Goal: Navigation & Orientation: Find specific page/section

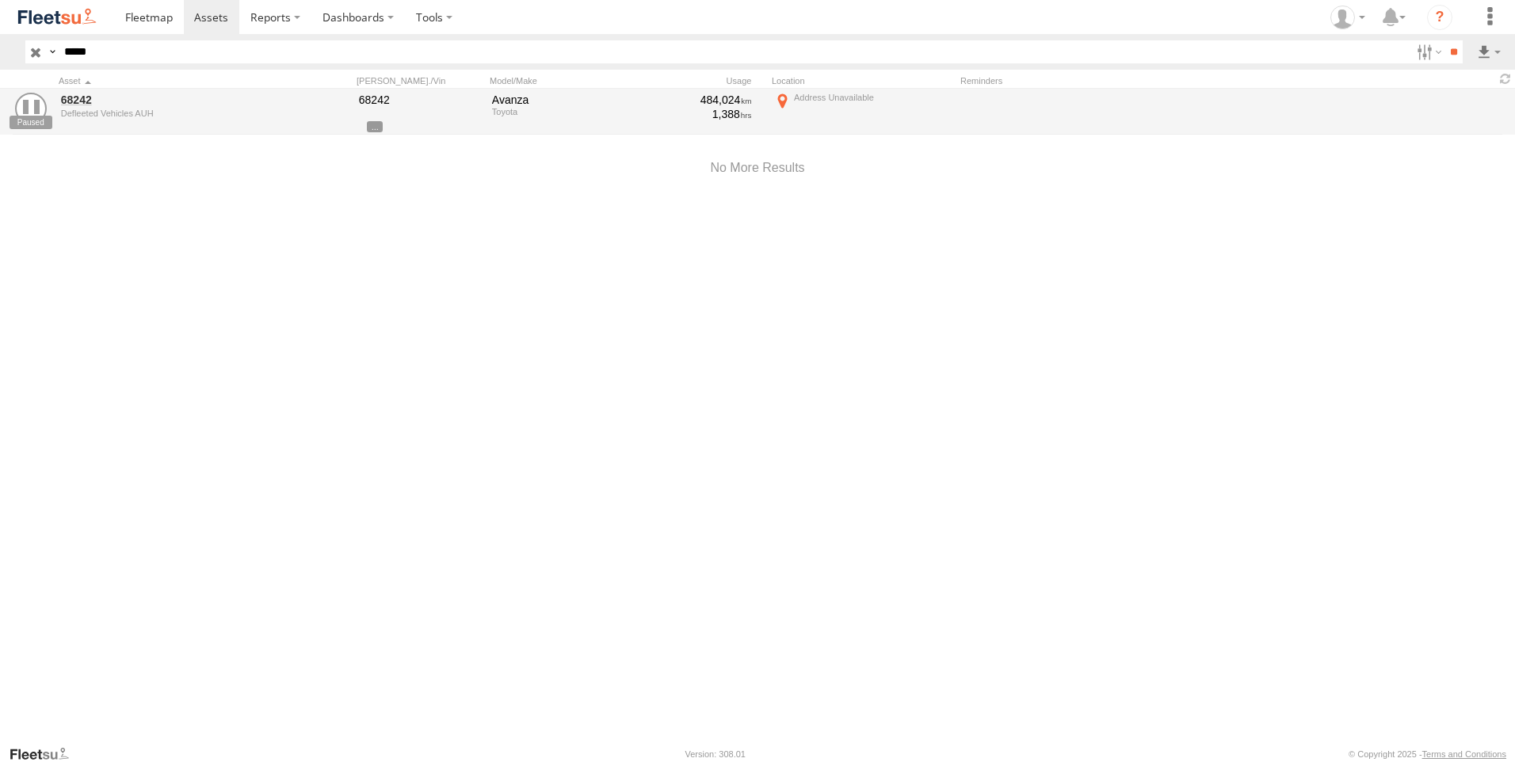
click at [35, 53] on input "button" at bounding box center [35, 51] width 21 height 23
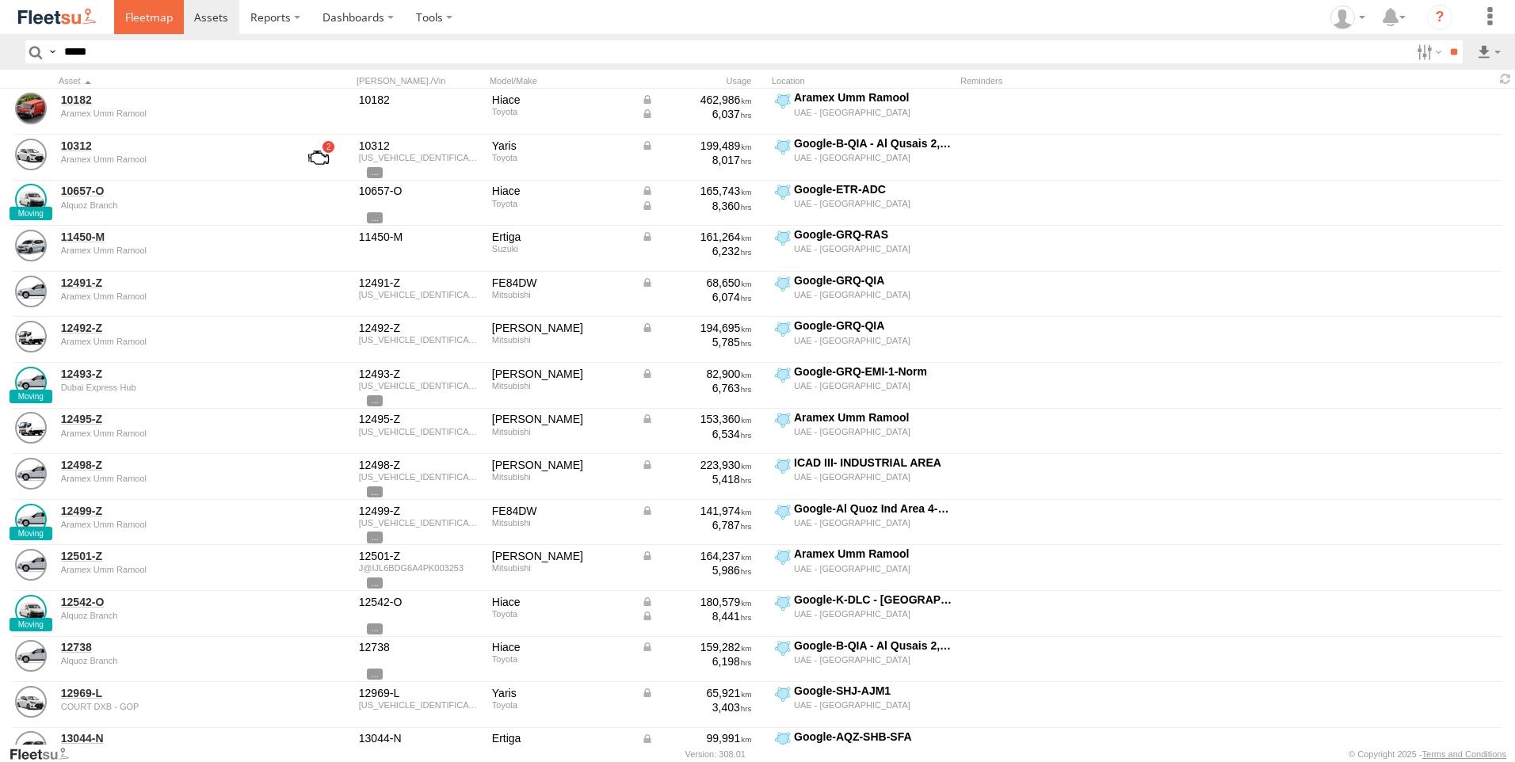
click at [136, 21] on span at bounding box center [149, 17] width 48 height 15
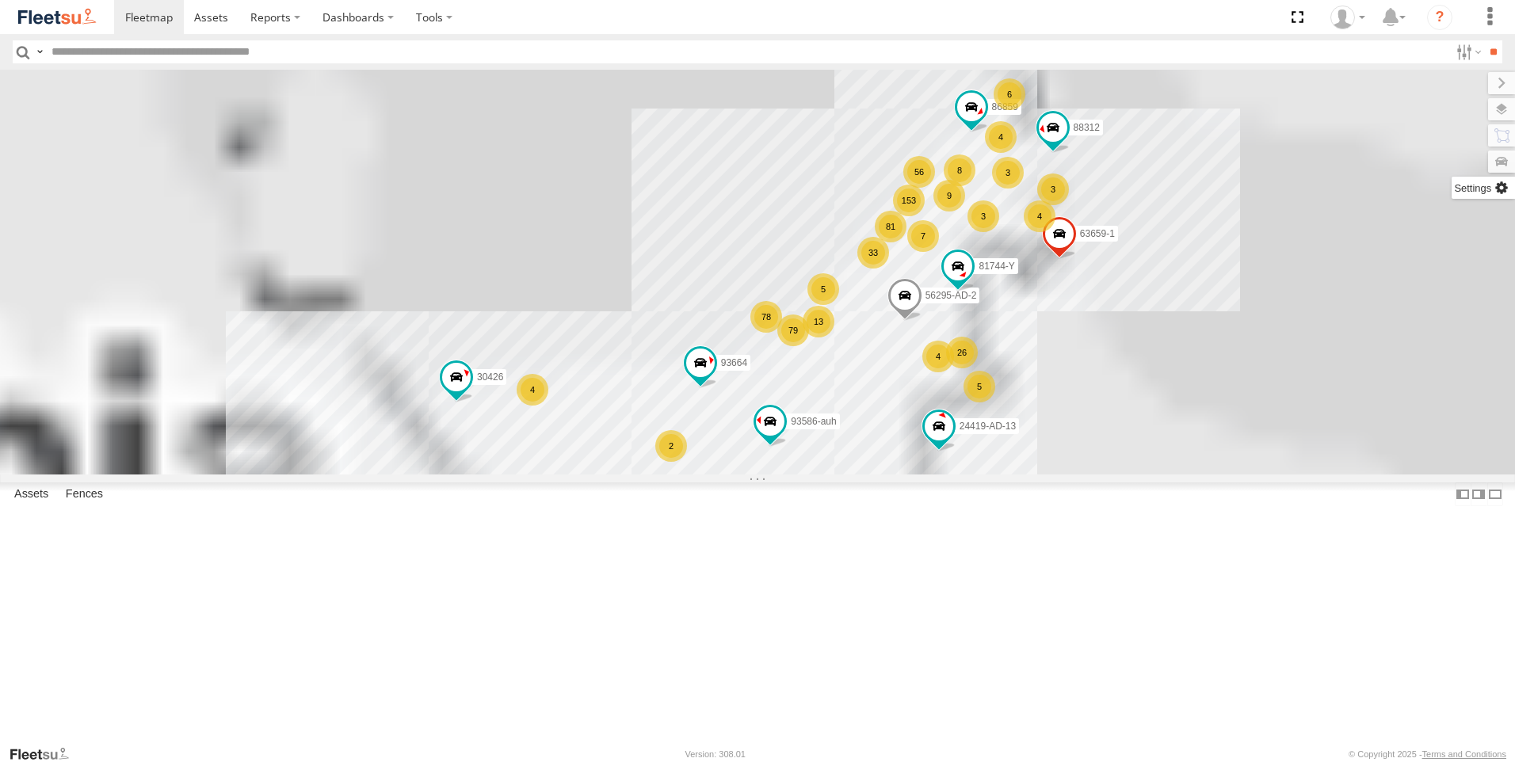
click at [1499, 141] on label at bounding box center [1501, 135] width 27 height 22
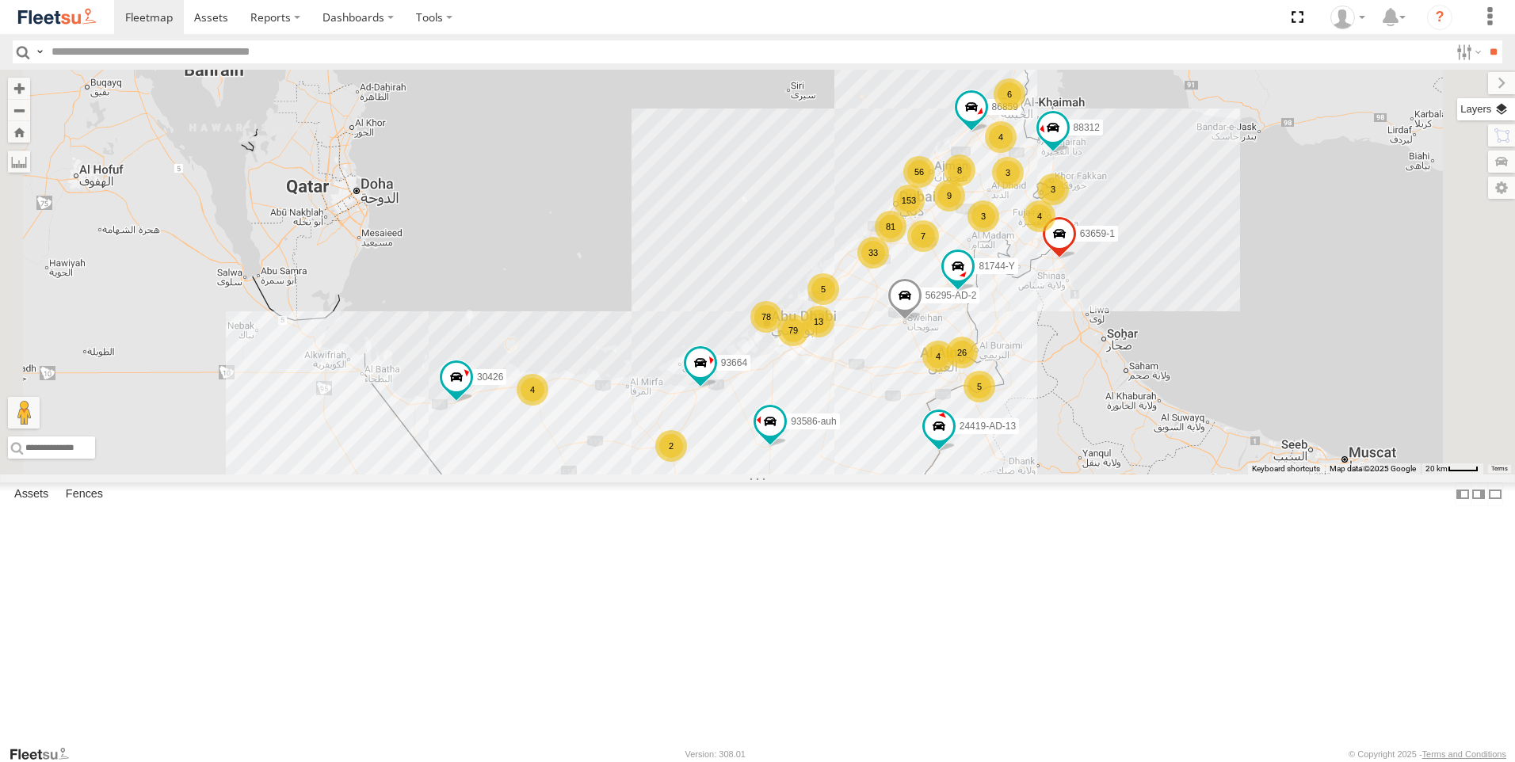
click at [1457, 104] on label at bounding box center [1486, 109] width 58 height 22
click at [0, 0] on label at bounding box center [0, 0] width 0 height 0
click at [0, 0] on span "Fences" at bounding box center [0, 0] width 0 height 0
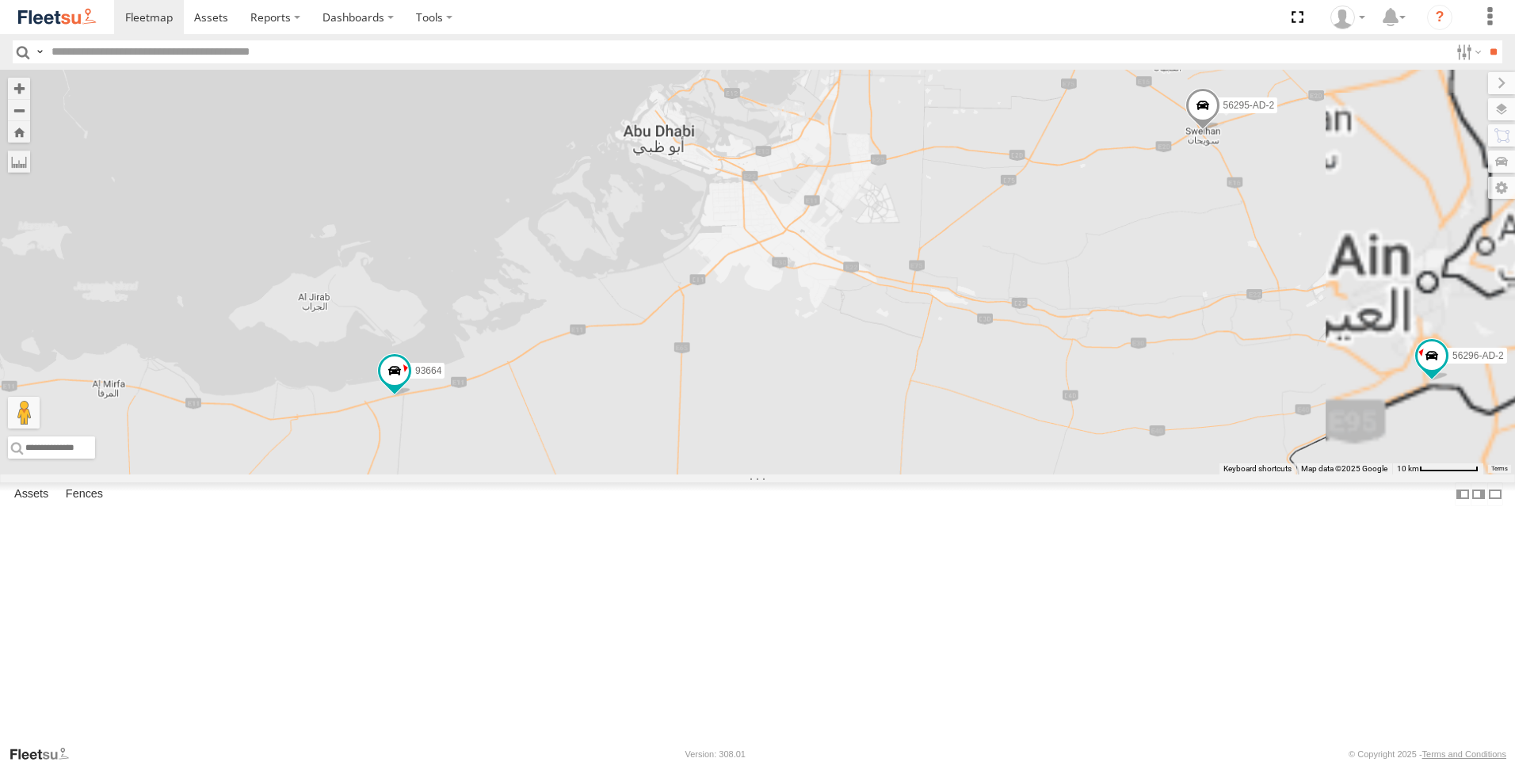
drag, startPoint x: 1076, startPoint y: 457, endPoint x: 823, endPoint y: 500, distance: 256.4
click at [823, 475] on div "63659-1 30426 93664 81744-Y 88312 93586-auh 86859 56295-AD-2 24419-AD-13 30427 …" at bounding box center [757, 272] width 1515 height 405
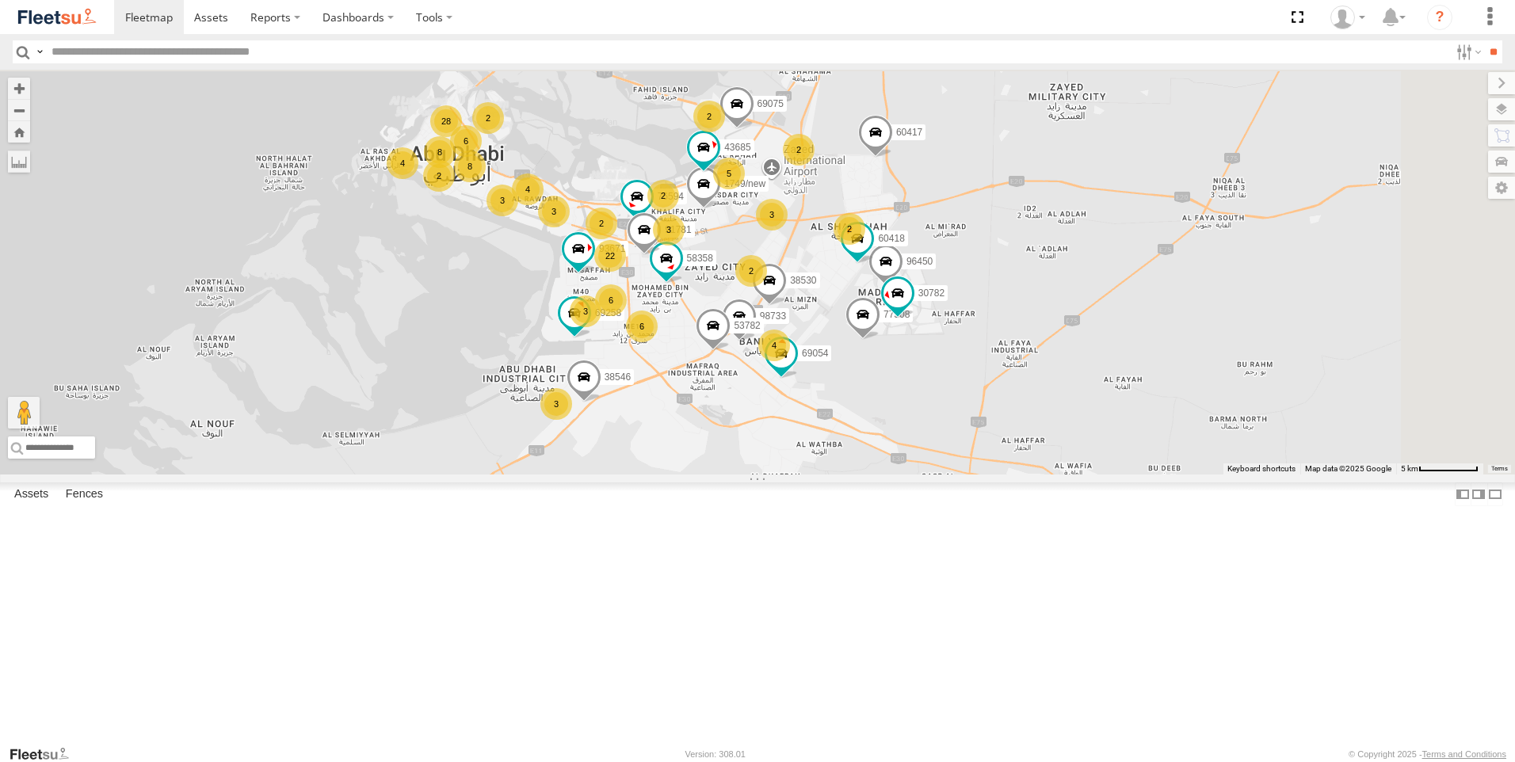
drag, startPoint x: 951, startPoint y: 338, endPoint x: 821, endPoint y: 563, distance: 259.2
click at [821, 475] on div "63659-1 30426 93664 81744-Y 88312 93586-auh 86859 56295-AD-2 24419-AD-13 30427 …" at bounding box center [757, 272] width 1515 height 405
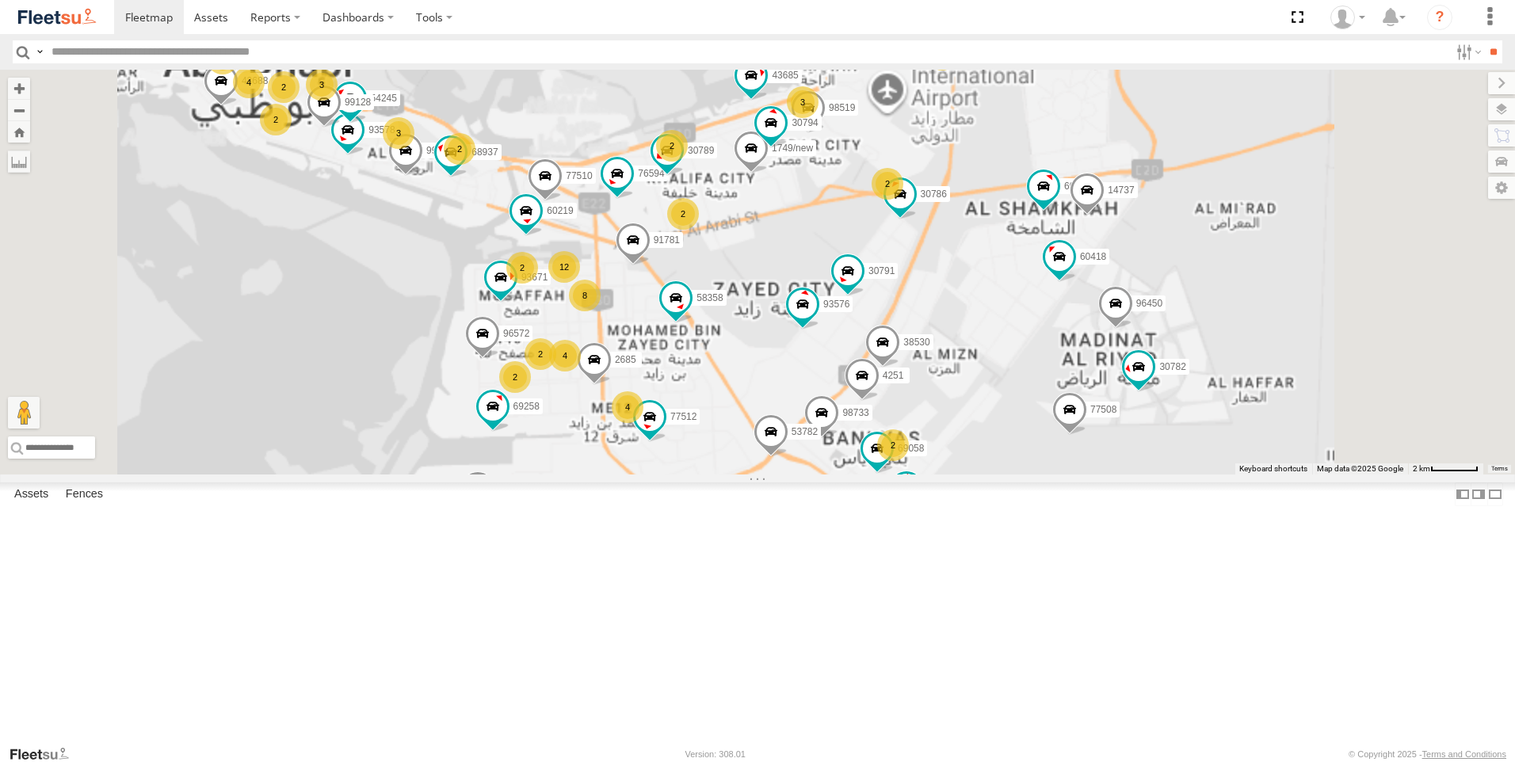
drag, startPoint x: 815, startPoint y: 410, endPoint x: 828, endPoint y: 537, distance: 127.4
click at [828, 475] on div "63659-1 30426 93664 81744-Y 88312 93586-auh 86859 56295-AD-2 24419-AD-13 30427 …" at bounding box center [757, 272] width 1515 height 405
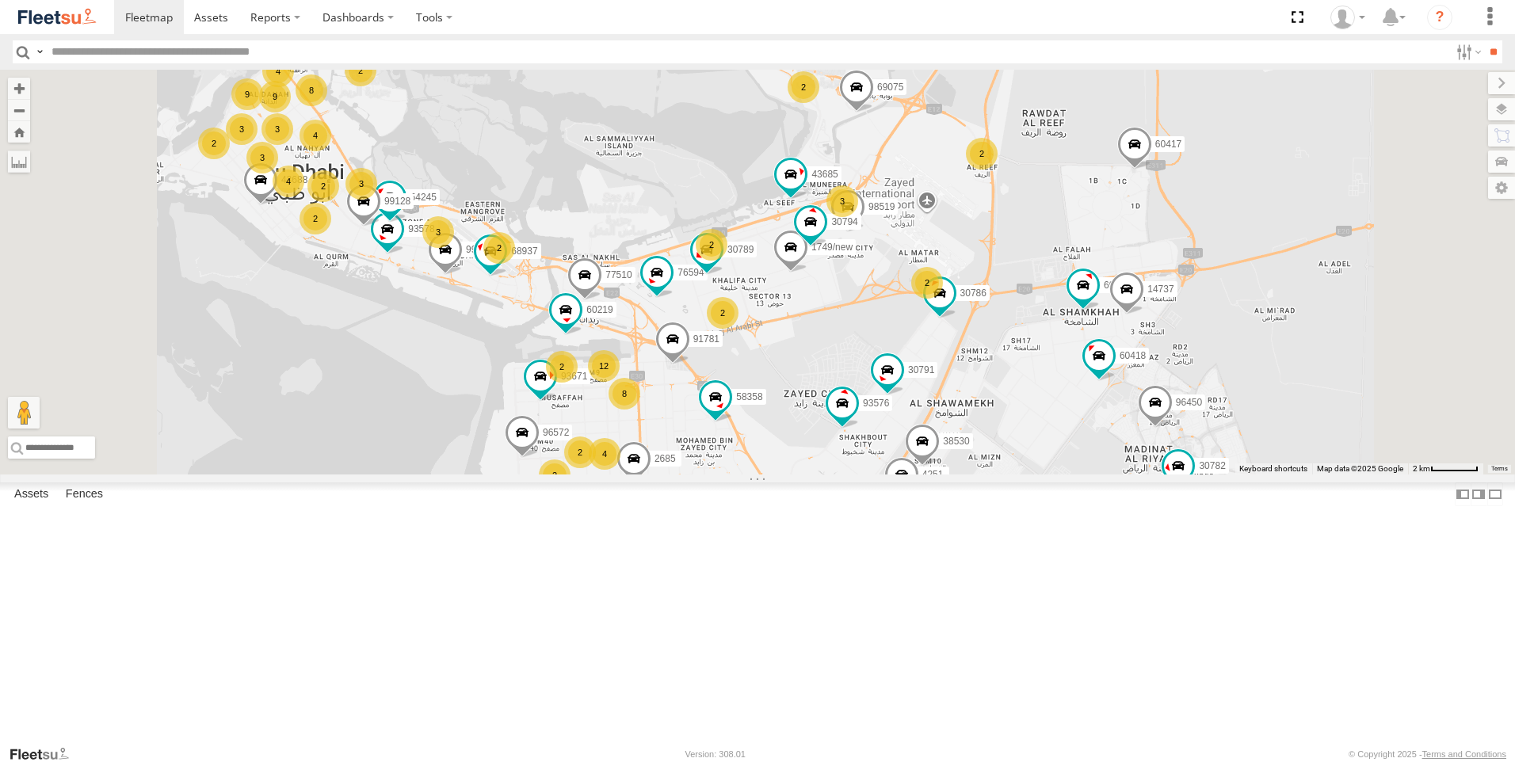
drag, startPoint x: 750, startPoint y: 481, endPoint x: 766, endPoint y: 510, distance: 33.0
click at [766, 475] on div "63659-1 30426 93664 81744-Y 88312 93586-auh 86859 56295-AD-2 24419-AD-13 30427 …" at bounding box center [757, 272] width 1515 height 405
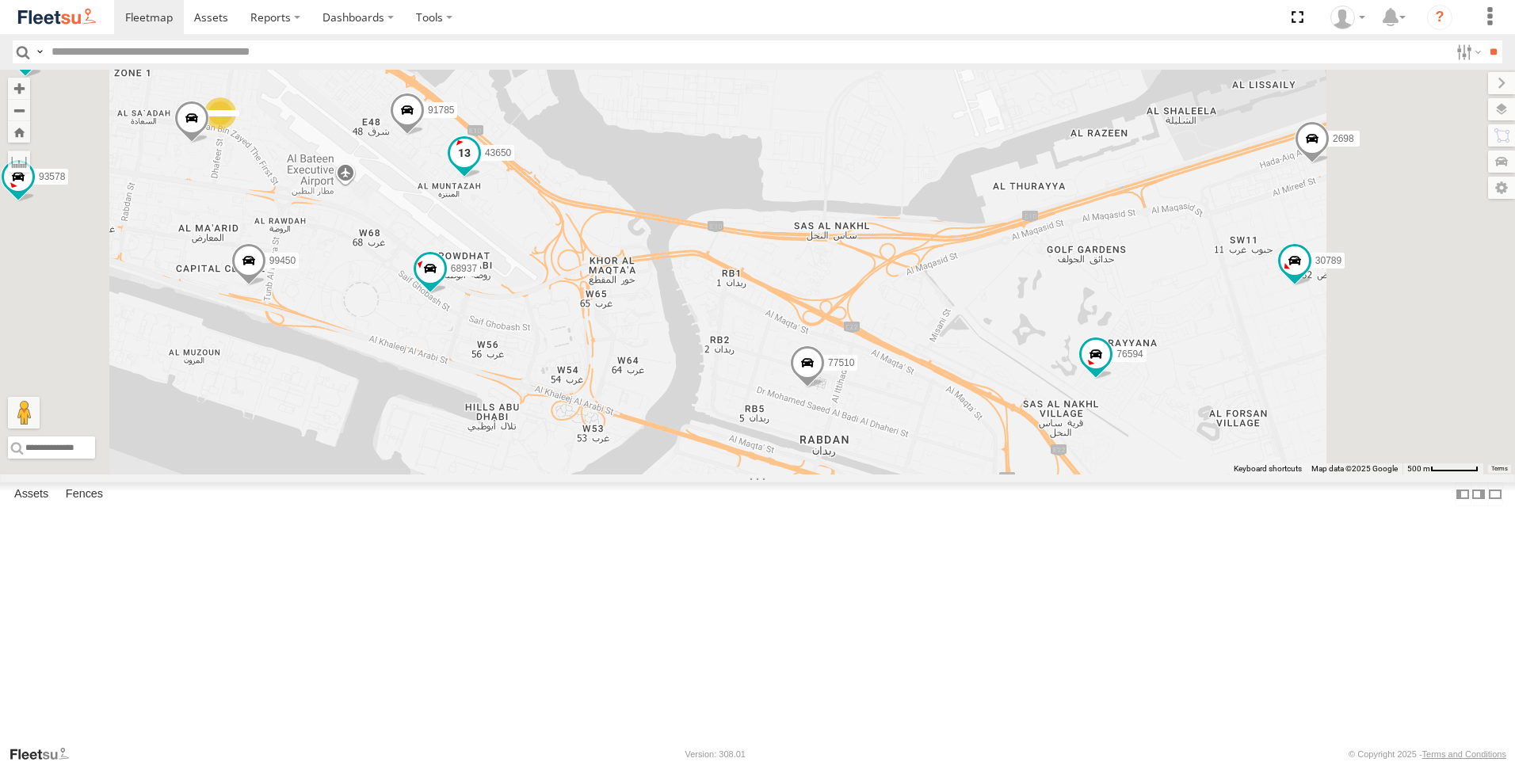
click at [479, 167] on span at bounding box center [464, 153] width 29 height 29
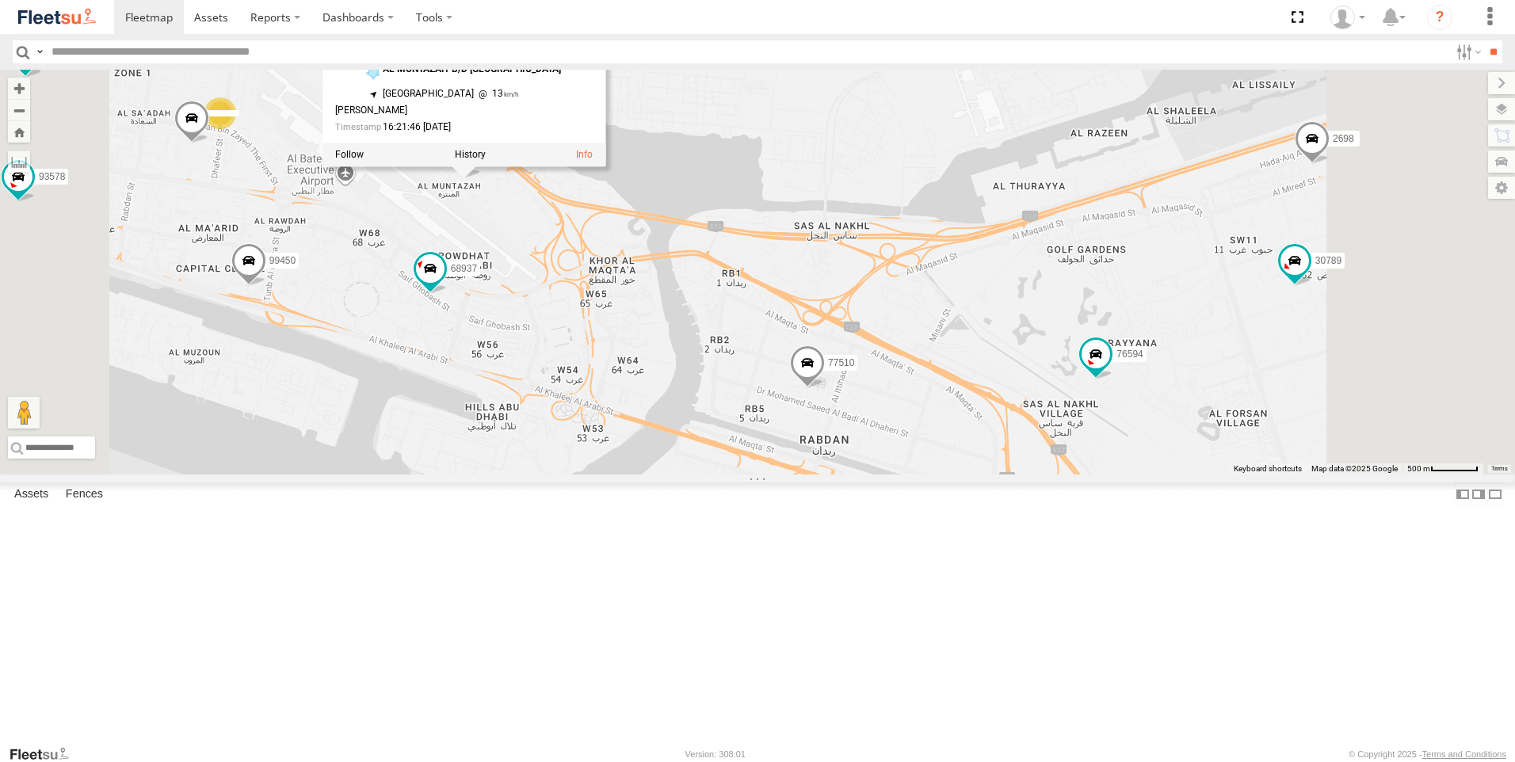
click at [603, 327] on div "63659-1 30426 93664 81744-Y 88312 93586-auh 86859 56295-AD-2 24419-AD-13 30427 …" at bounding box center [757, 272] width 1515 height 405
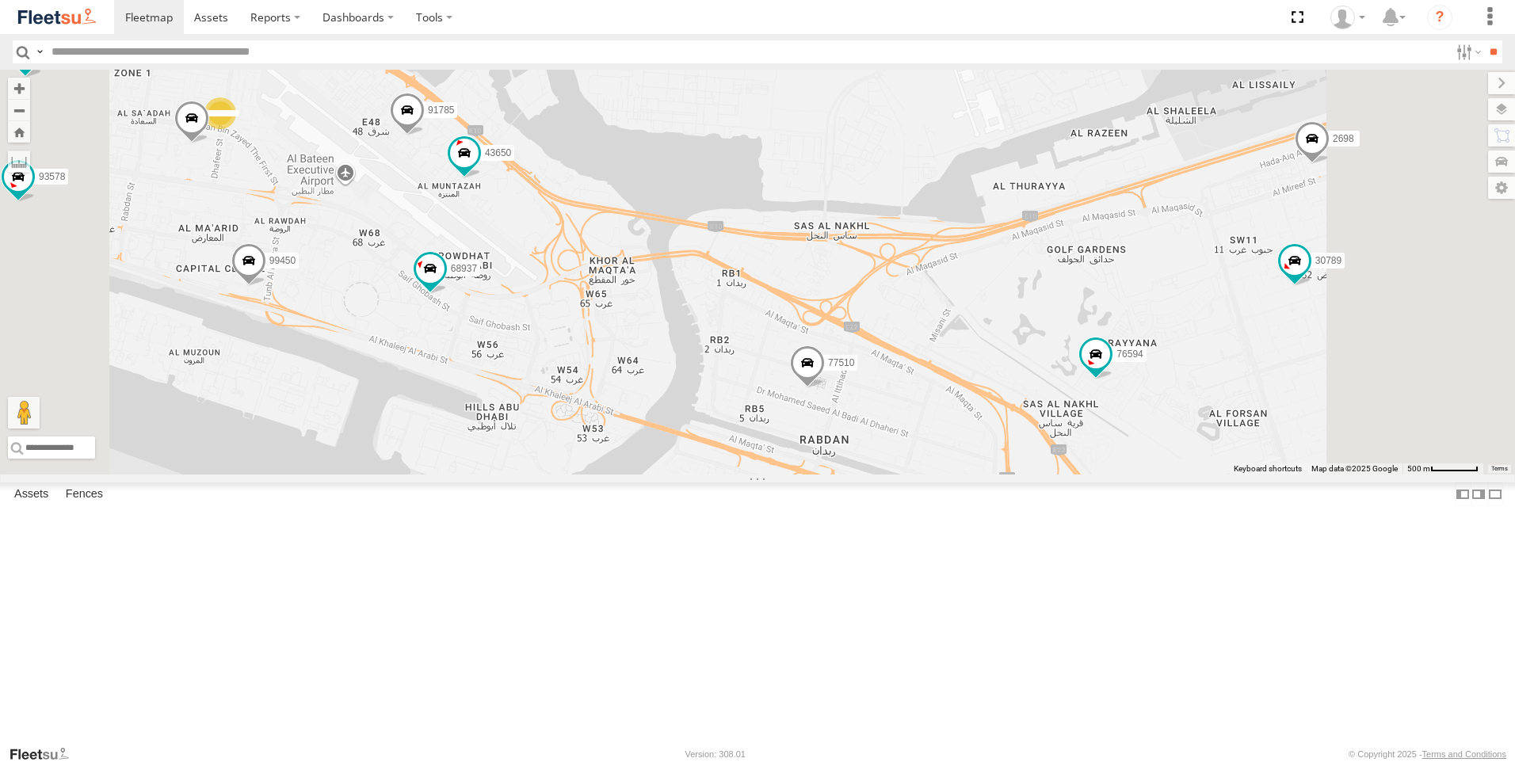
click at [425, 136] on span at bounding box center [407, 114] width 35 height 43
click at [560, 321] on div "63659-1 30426 93664 81744-Y 88312 93586-auh 86859 56295-AD-2 24419-AD-13 30427 …" at bounding box center [757, 272] width 1515 height 405
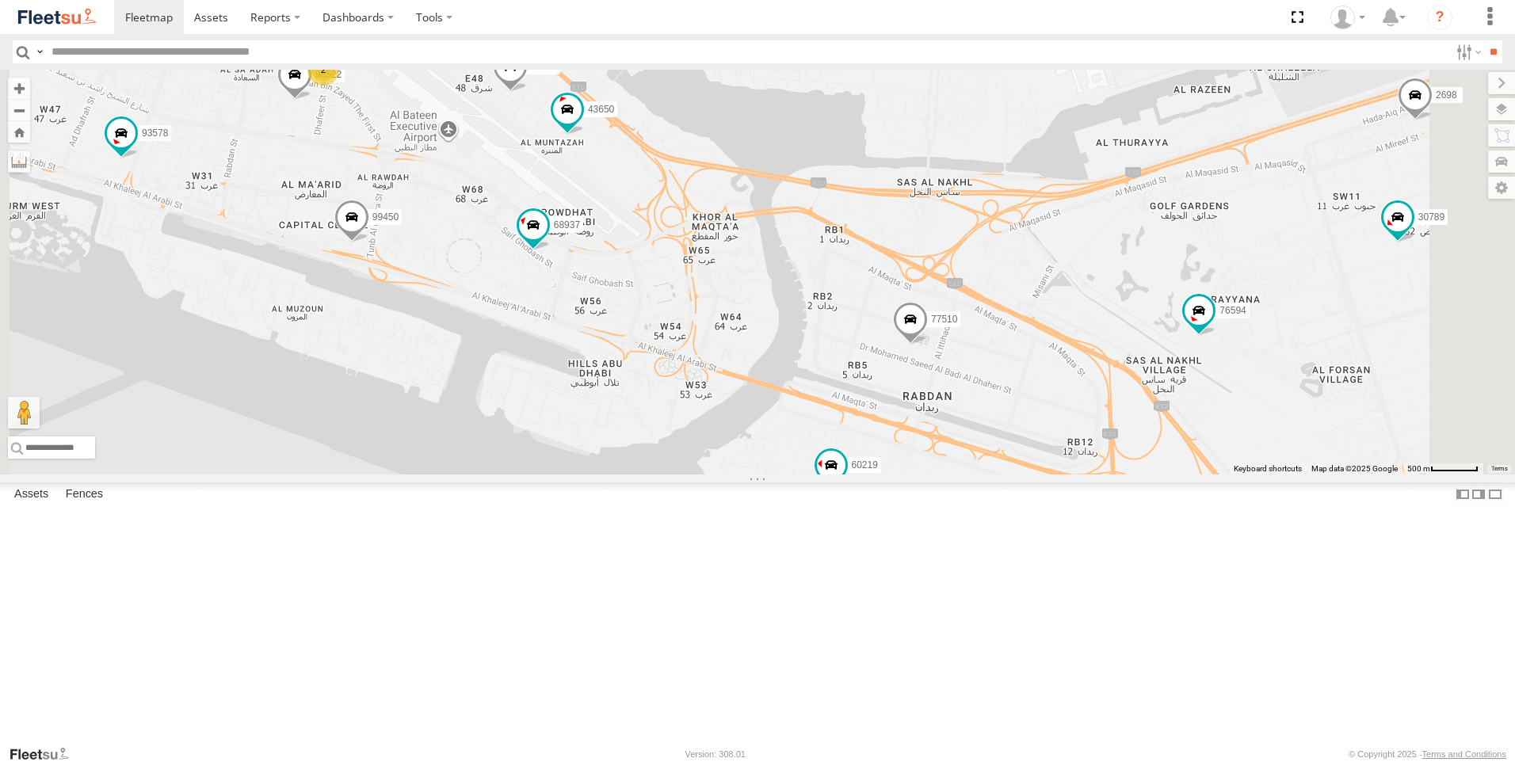
drag, startPoint x: 570, startPoint y: 404, endPoint x: 684, endPoint y: 353, distance: 125.2
click at [684, 353] on div "63659-1 30426 93664 81744-Y 88312 93586-auh 86859 56295-AD-2 24419-AD-13 30427 …" at bounding box center [757, 272] width 1515 height 405
click at [528, 92] on span at bounding box center [510, 70] width 35 height 43
click at [369, 242] on span at bounding box center [351, 220] width 35 height 43
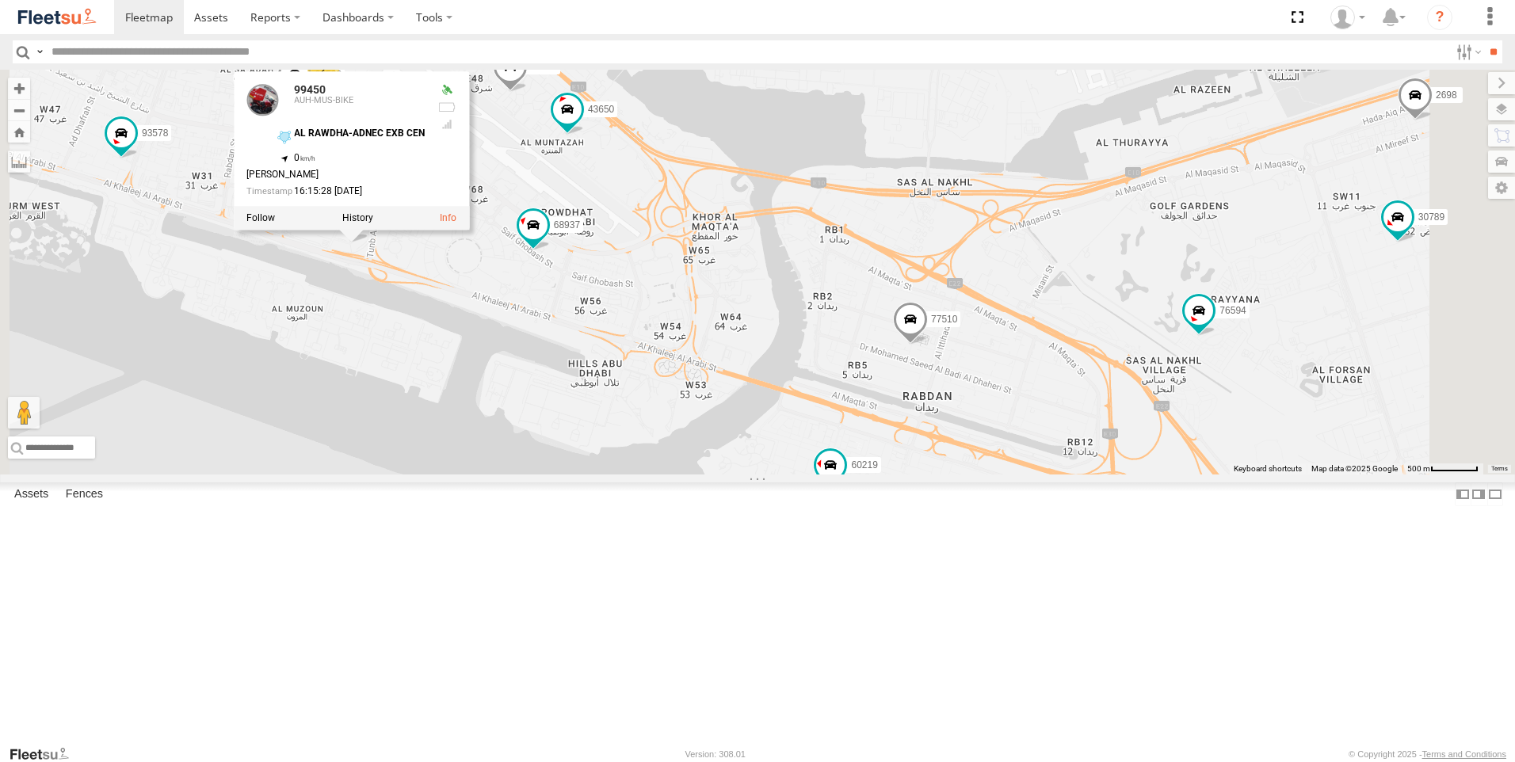
click at [582, 431] on div "63659-1 30426 93664 81744-Y 88312 93586-auh 86859 56295-AD-2 24419-AD-13 30427 …" at bounding box center [757, 272] width 1515 height 405
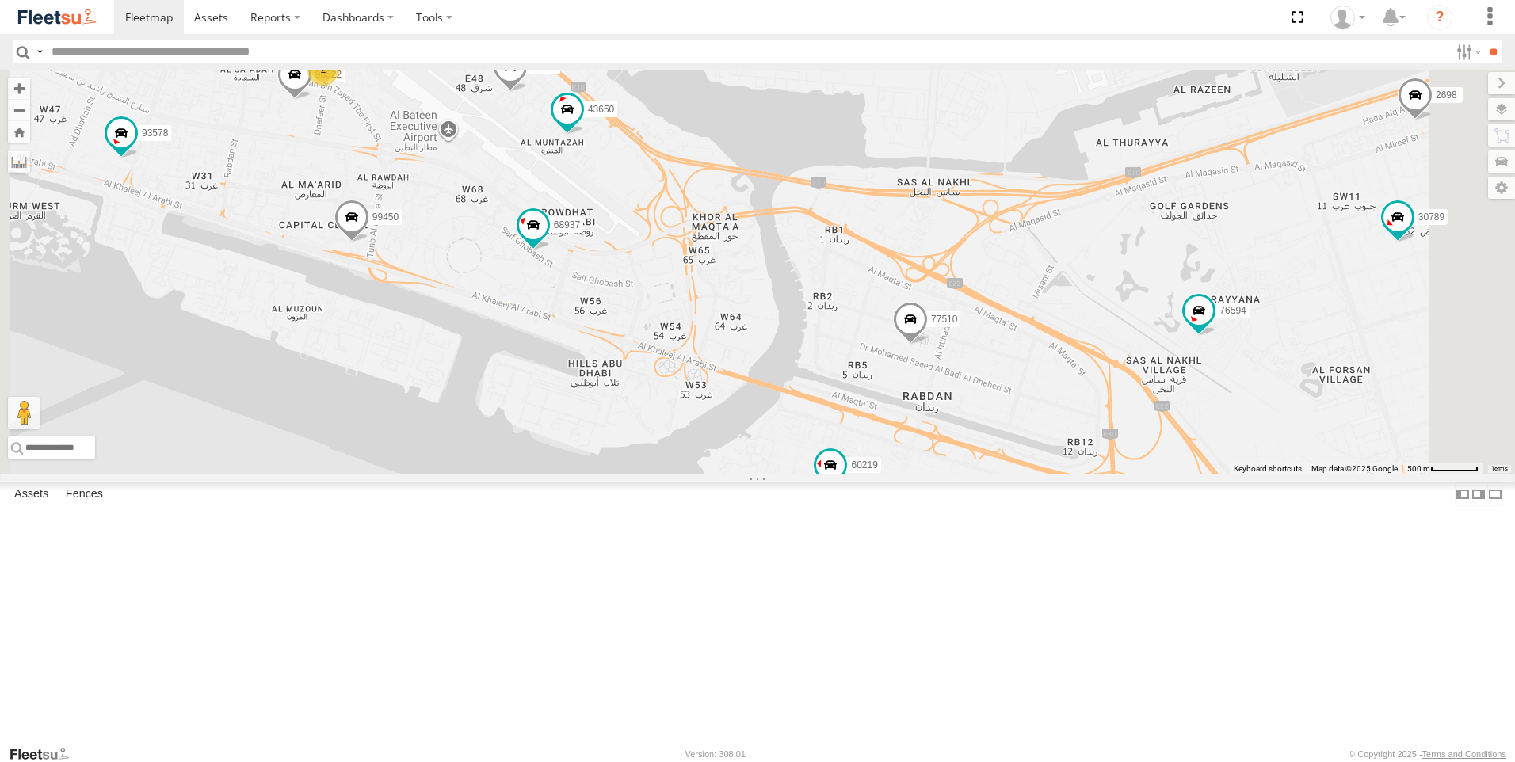
click at [928, 345] on span at bounding box center [910, 323] width 35 height 43
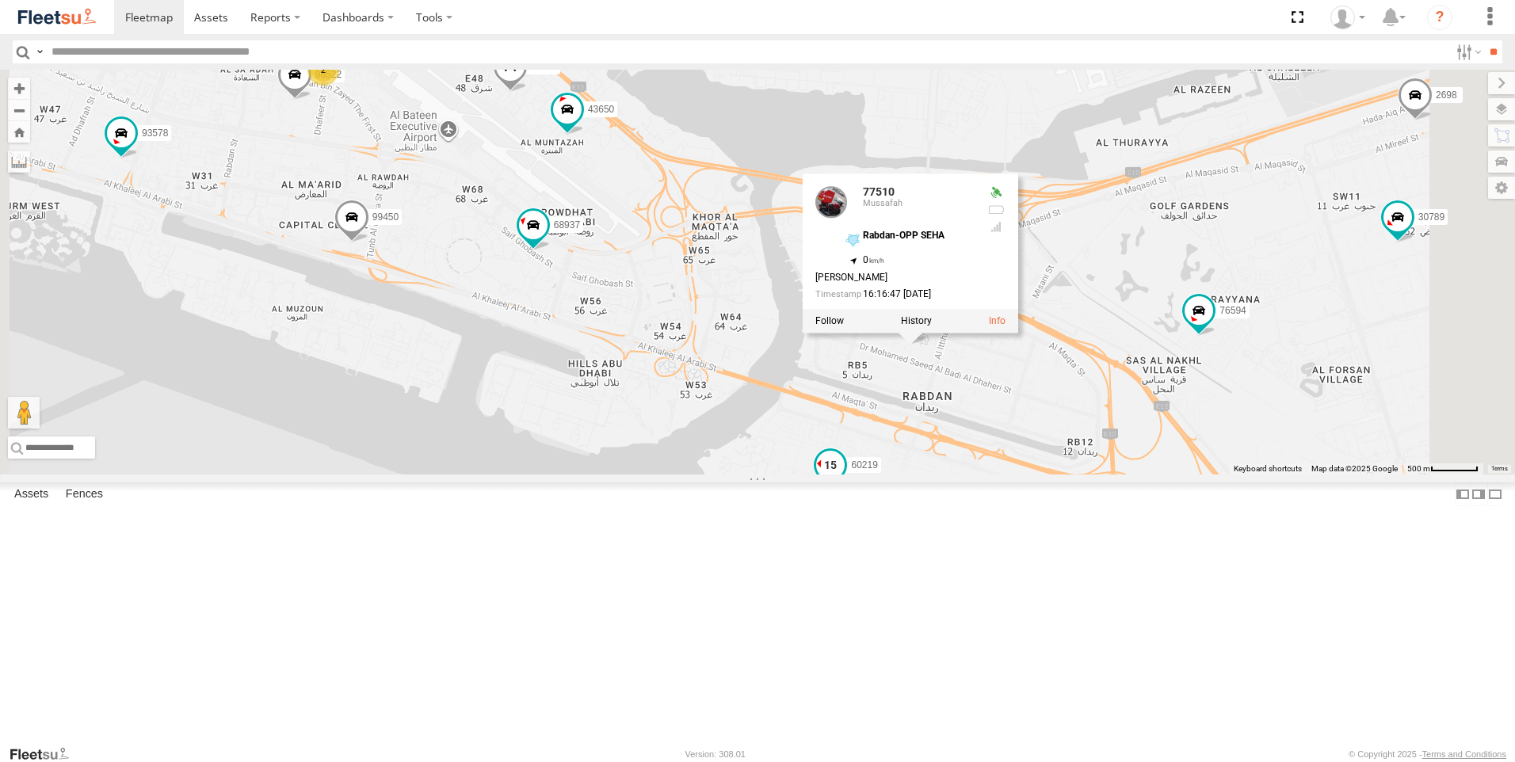
click at [845, 479] on span at bounding box center [830, 464] width 29 height 29
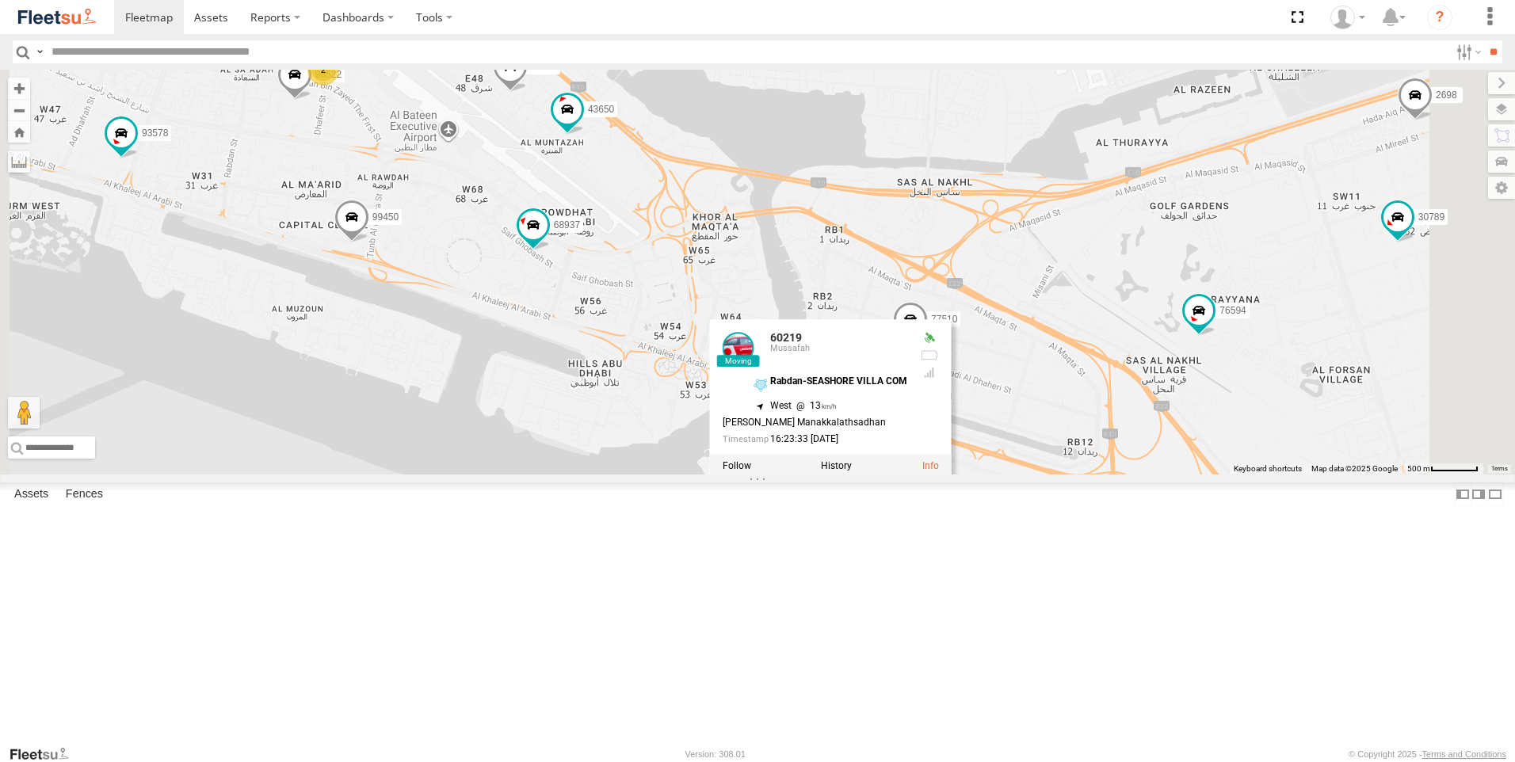
click at [857, 475] on div "63659-1 30426 93664 81744-Y 88312 93586-auh 86859 56295-AD-2 24419-AD-13 30427 …" at bounding box center [757, 272] width 1515 height 405
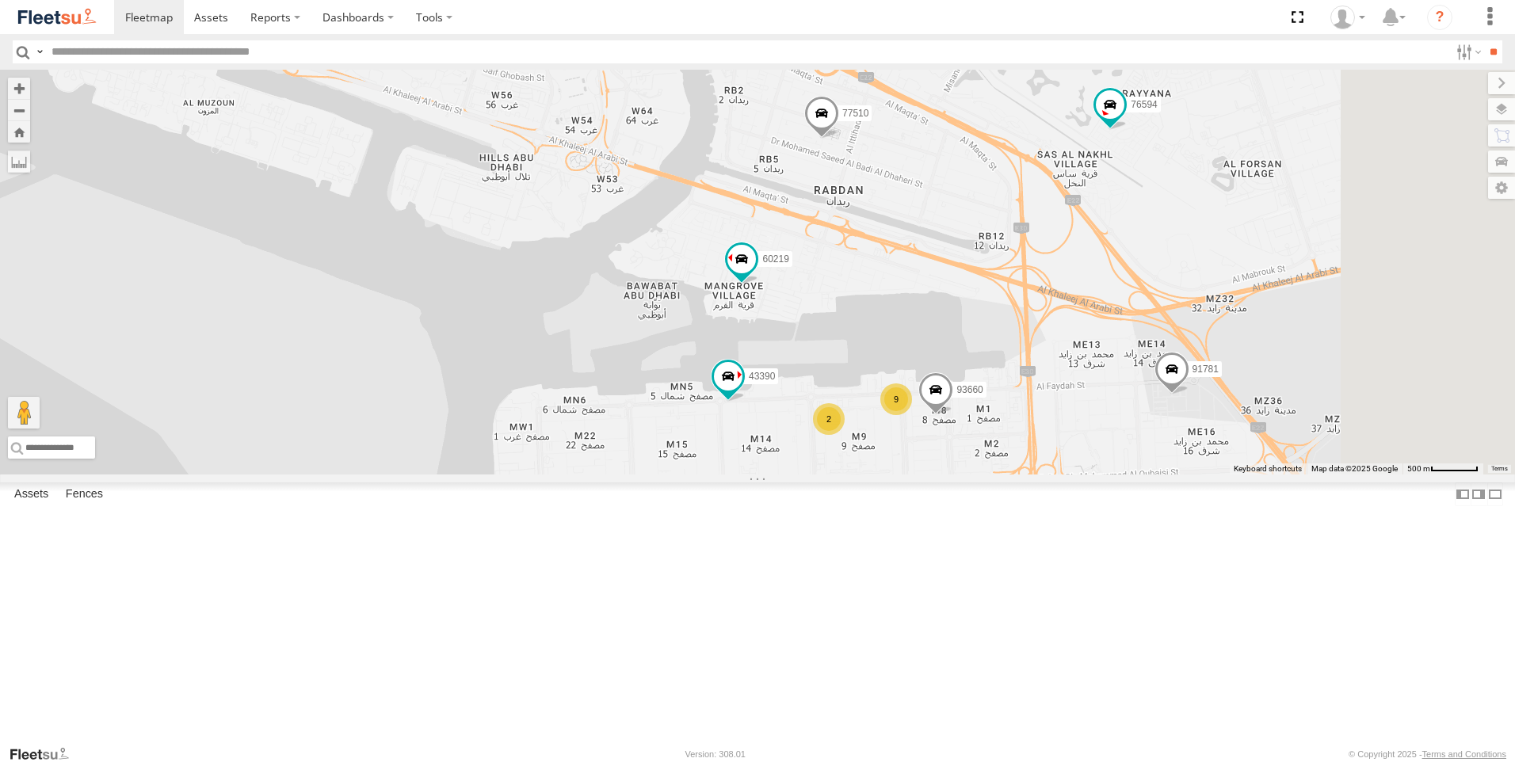
drag, startPoint x: 848, startPoint y: 663, endPoint x: 743, endPoint y: 432, distance: 253.2
click at [743, 432] on div "63659-1 30426 93664 81744-Y 88312 93586-auh 86859 56295-AD-2 24419-AD-13 30427 …" at bounding box center [757, 272] width 1515 height 405
click at [743, 390] on span at bounding box center [728, 375] width 29 height 29
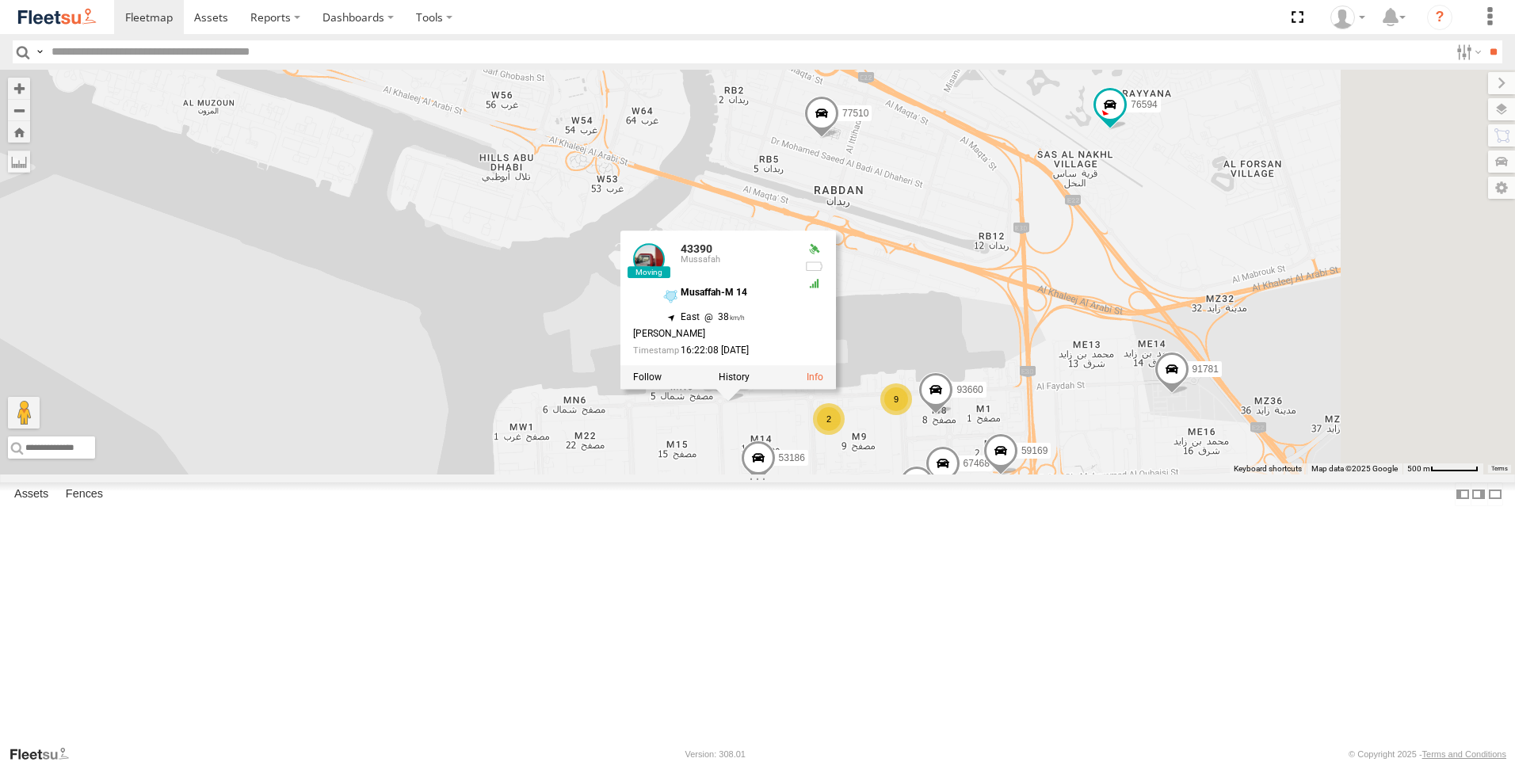
click at [658, 533] on span at bounding box center [643, 518] width 29 height 29
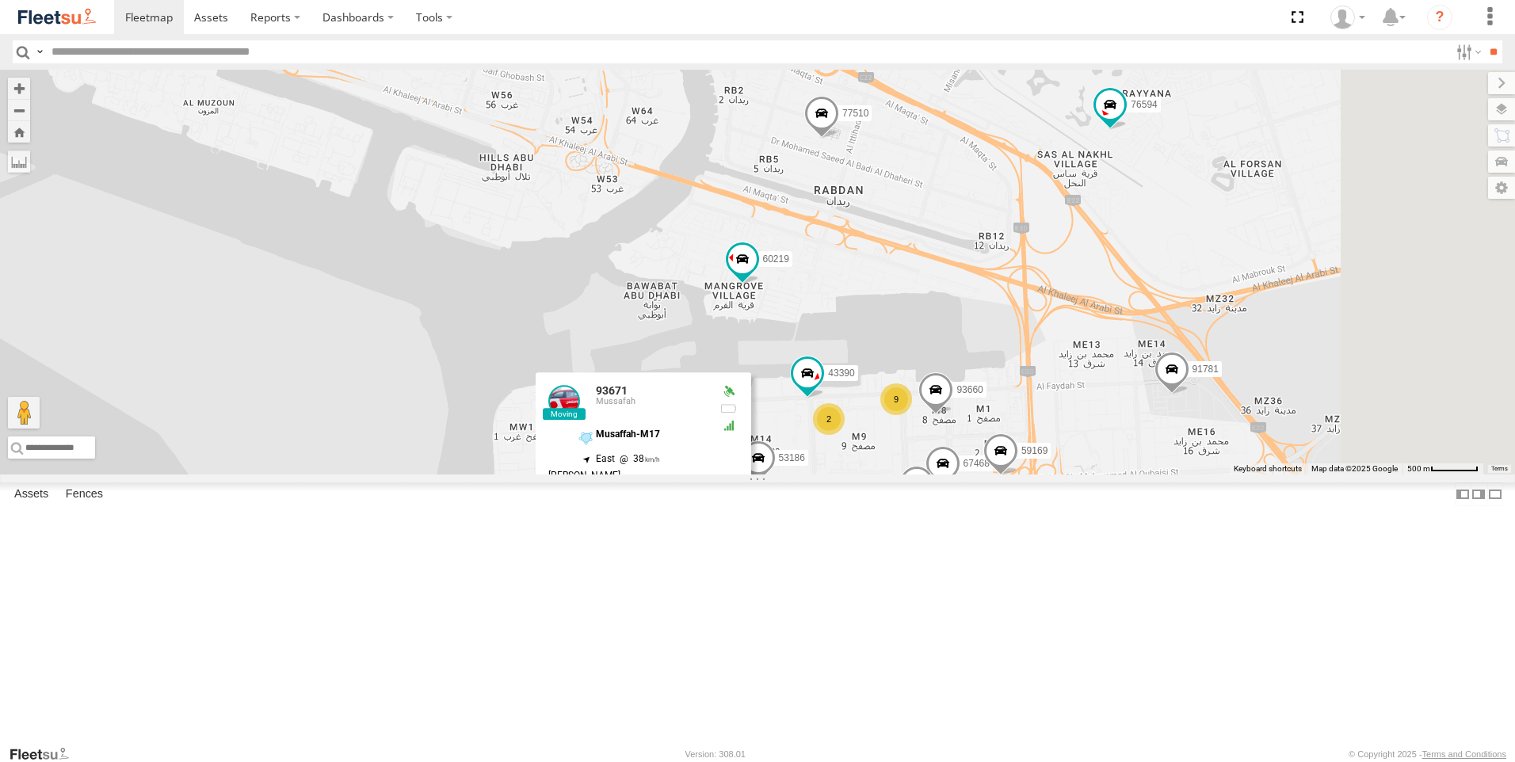
click at [776, 483] on span at bounding box center [758, 462] width 35 height 43
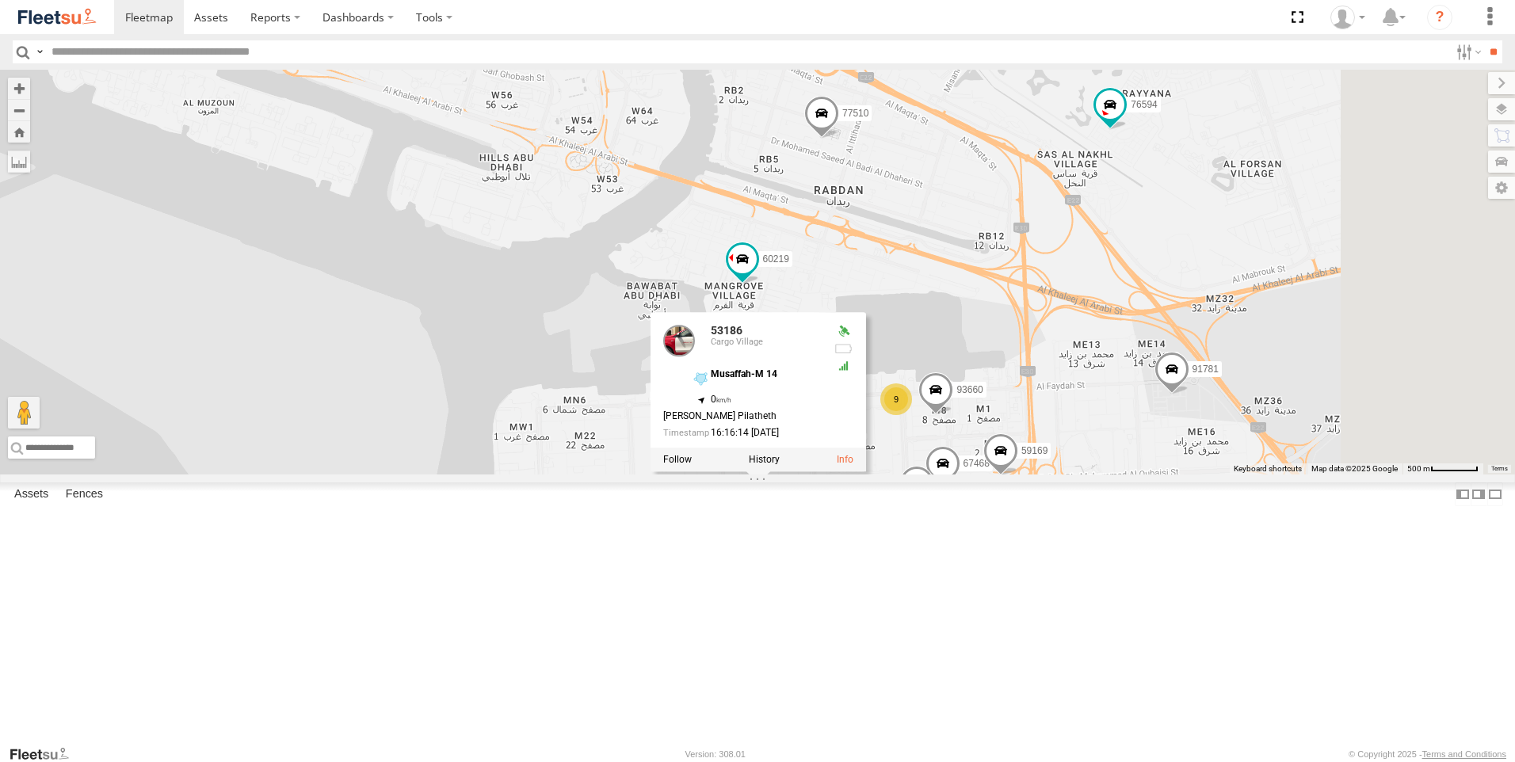
click at [934, 509] on span at bounding box center [916, 487] width 35 height 43
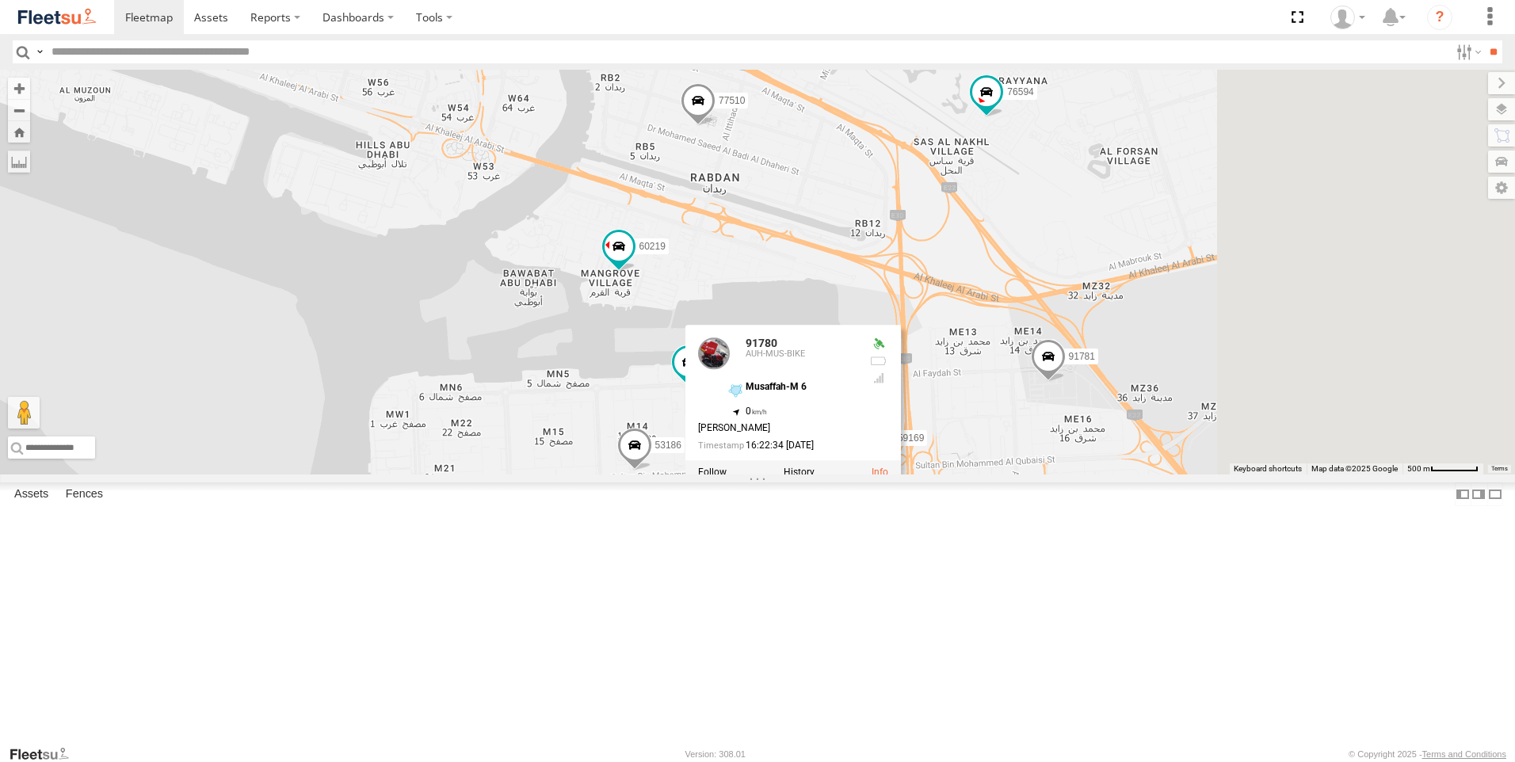
drag, startPoint x: 1100, startPoint y: 687, endPoint x: 972, endPoint y: 674, distance: 128.2
click at [972, 475] on div "63659-1 30426 93664 81744-Y 88312 93586-auh 86859 56295-AD-2 24419-AD-13 30427 …" at bounding box center [757, 272] width 1515 height 405
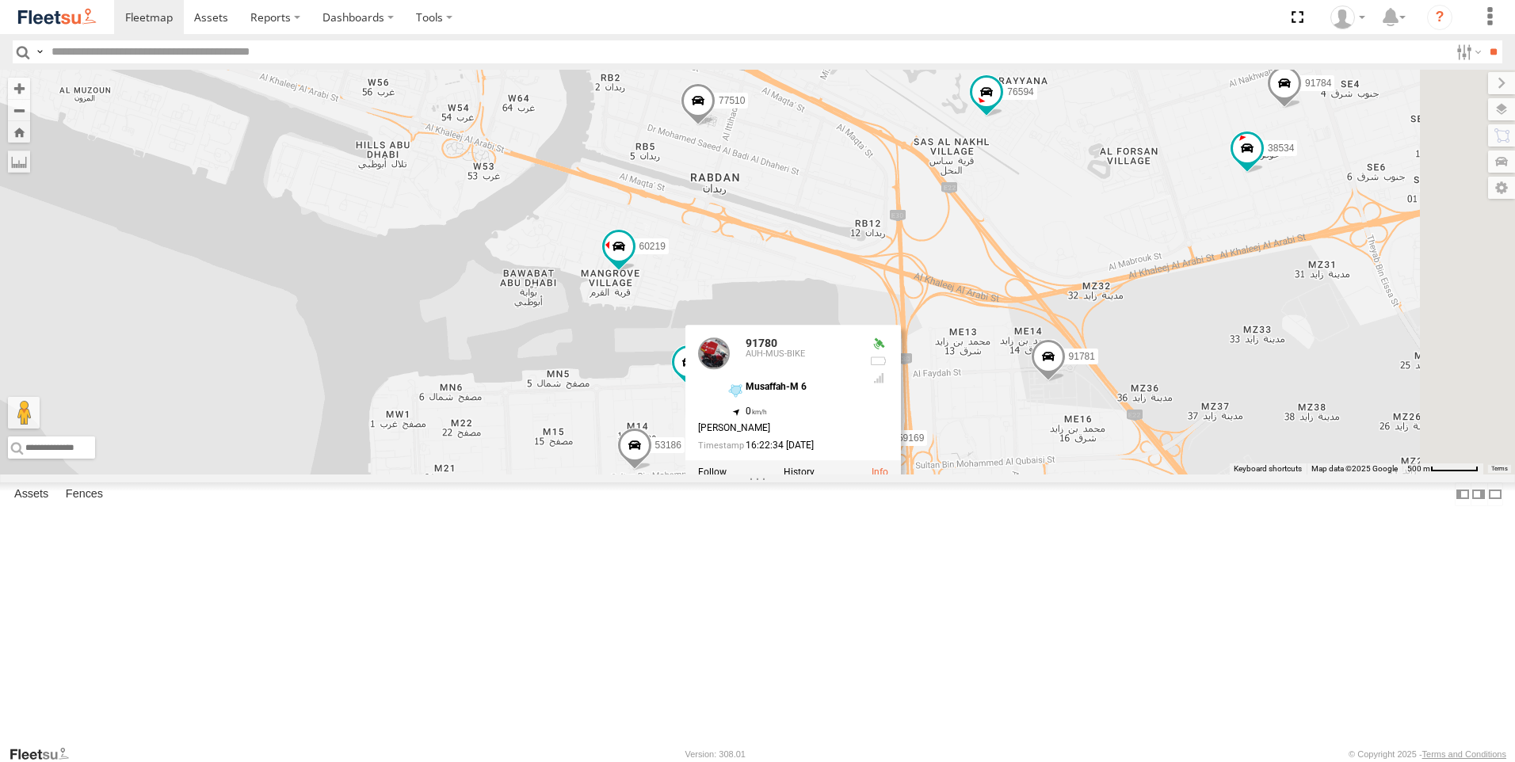
click at [950, 475] on div "63659-1 30426 93664 81744-Y 88312 93586-auh 86859 56295-AD-2 24419-AD-13 30427 …" at bounding box center [757, 272] width 1515 height 405
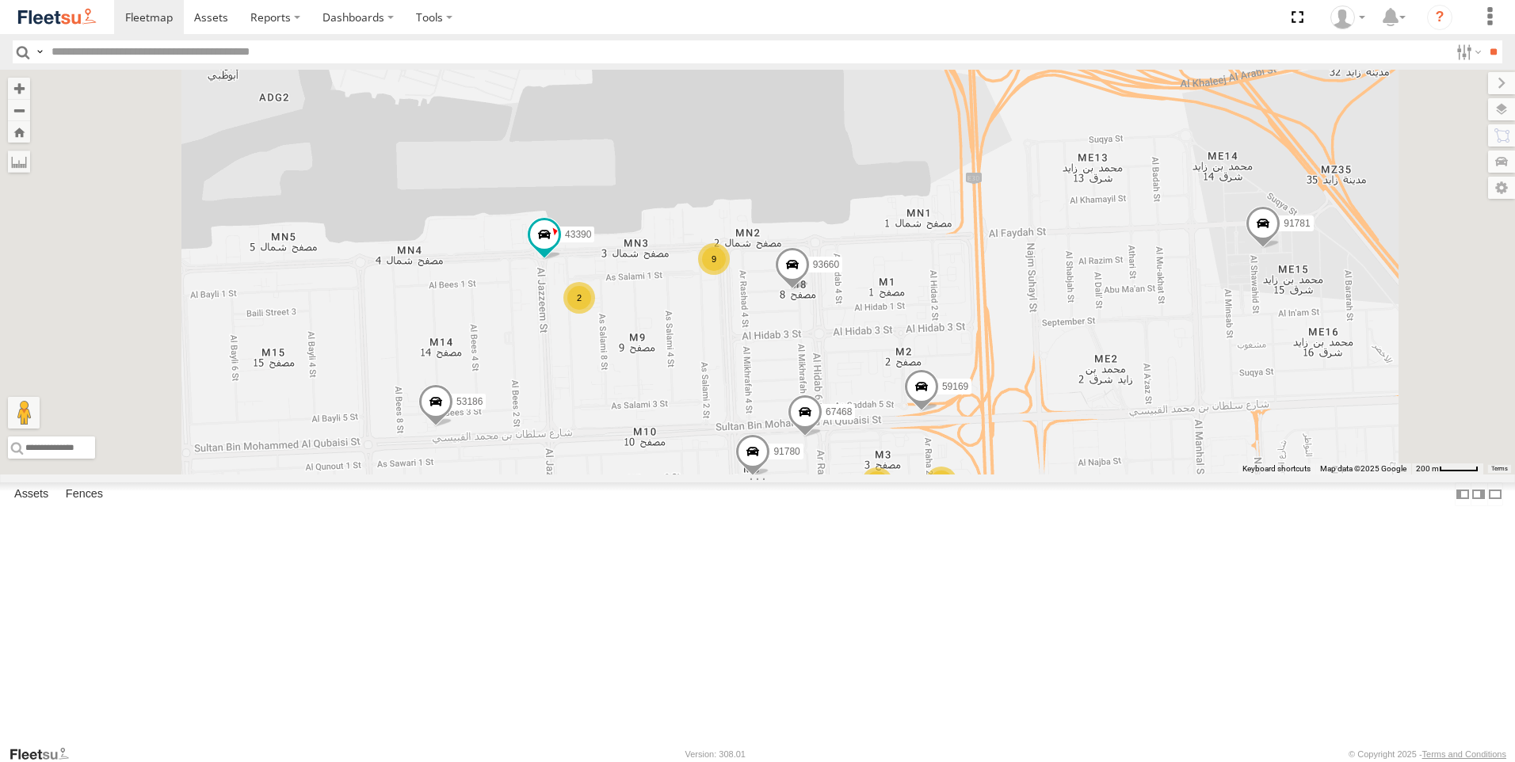
click at [770, 477] on span at bounding box center [752, 455] width 35 height 43
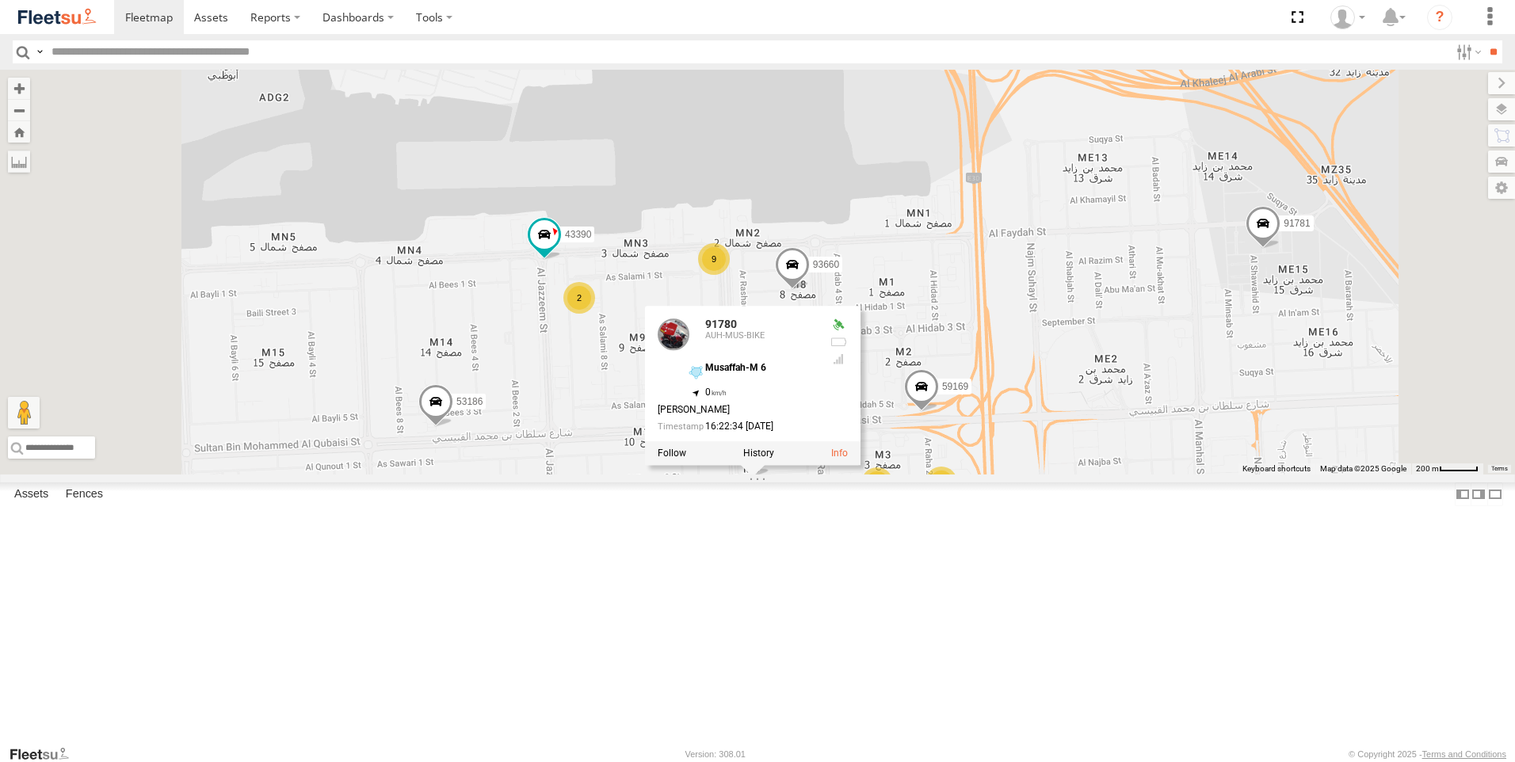
click at [976, 475] on div "63659-1 30426 93664 81744-Y 88312 93586-auh 86859 56295-AD-2 24419-AD-13 30427 …" at bounding box center [757, 272] width 1515 height 405
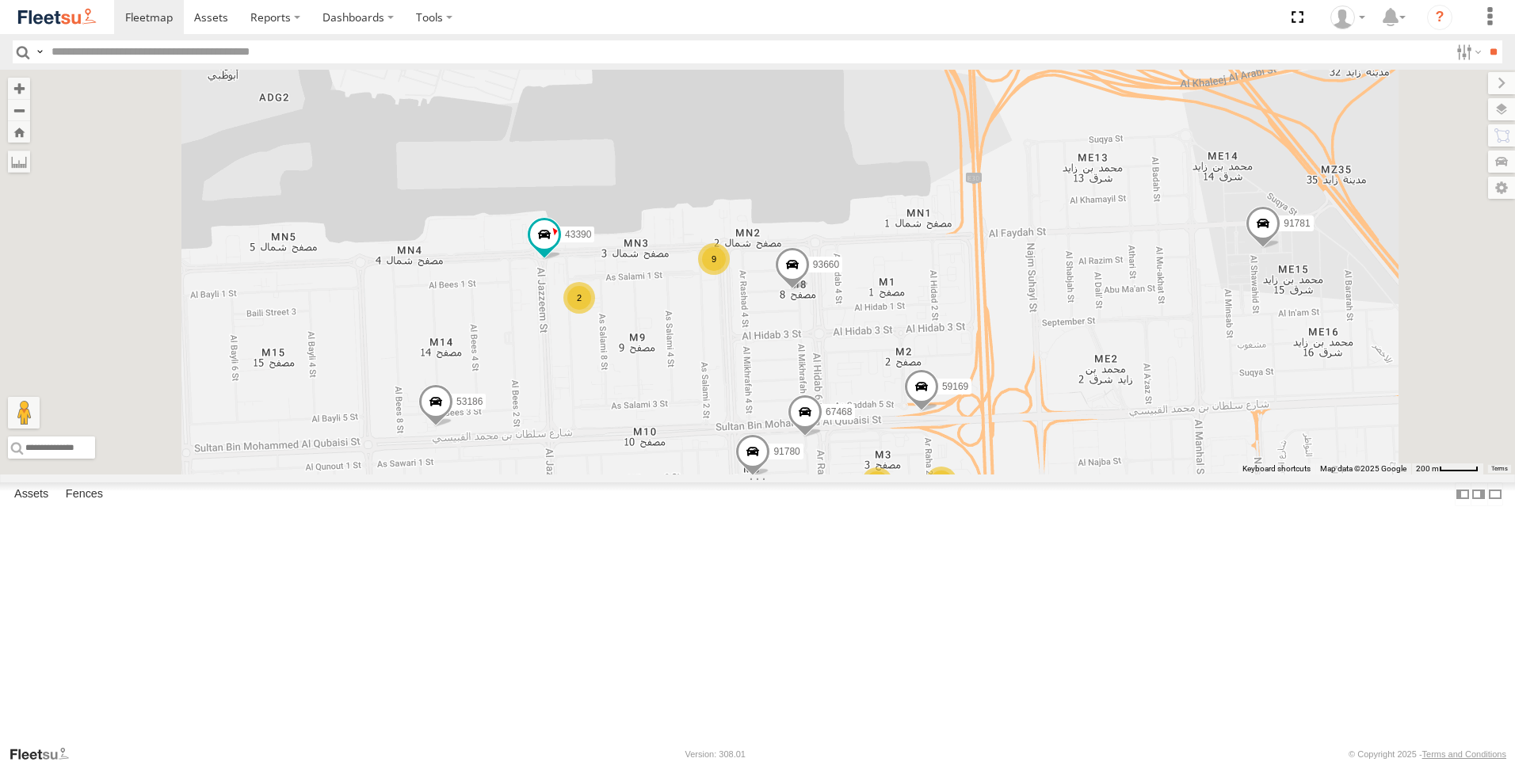
click at [823, 437] on span at bounding box center [805, 416] width 35 height 43
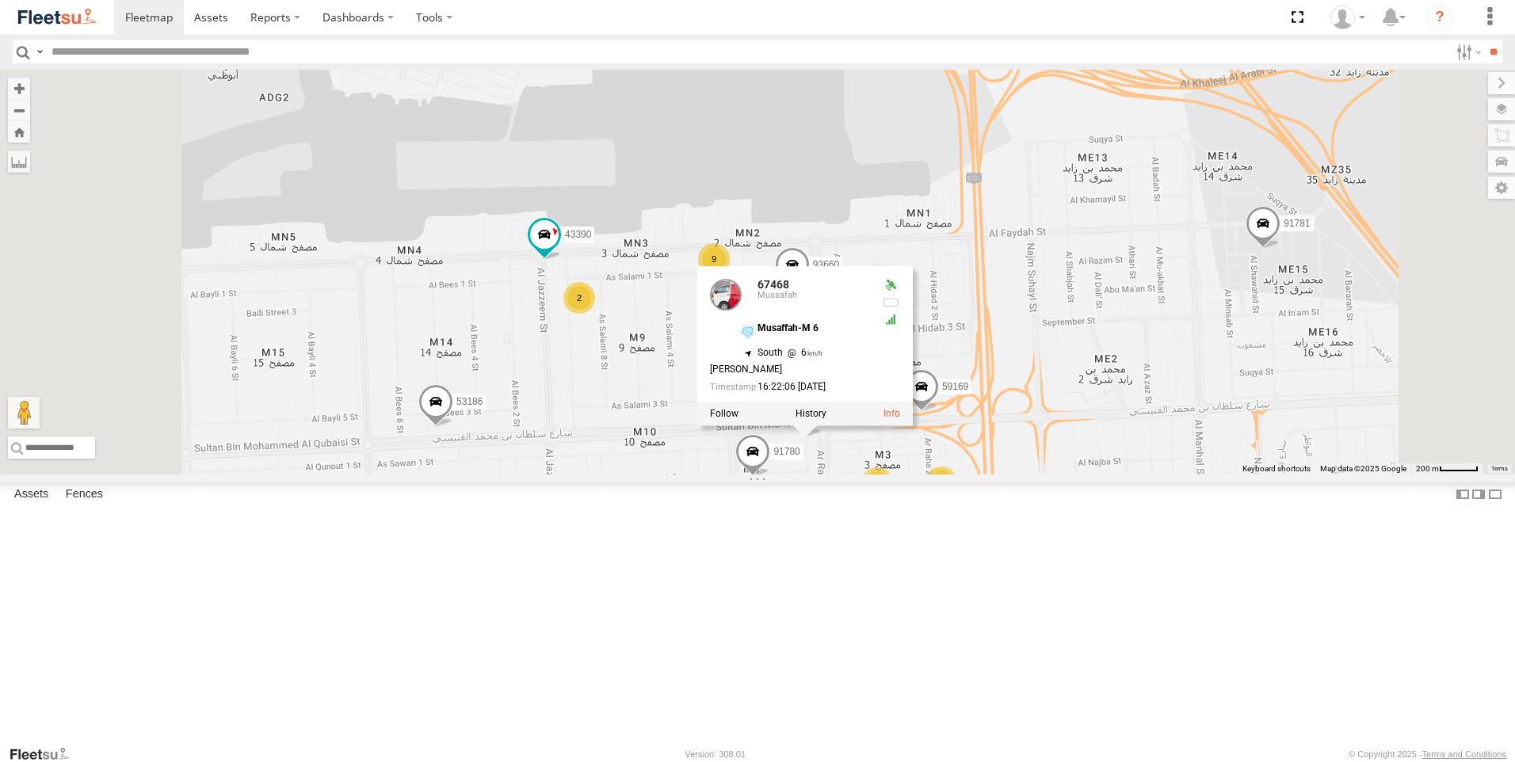
click at [994, 475] on div "63659-1 30426 93664 81744-Y 88312 93586-auh 86859 56295-AD-2 24419-AD-13 30427 …" at bounding box center [757, 272] width 1515 height 405
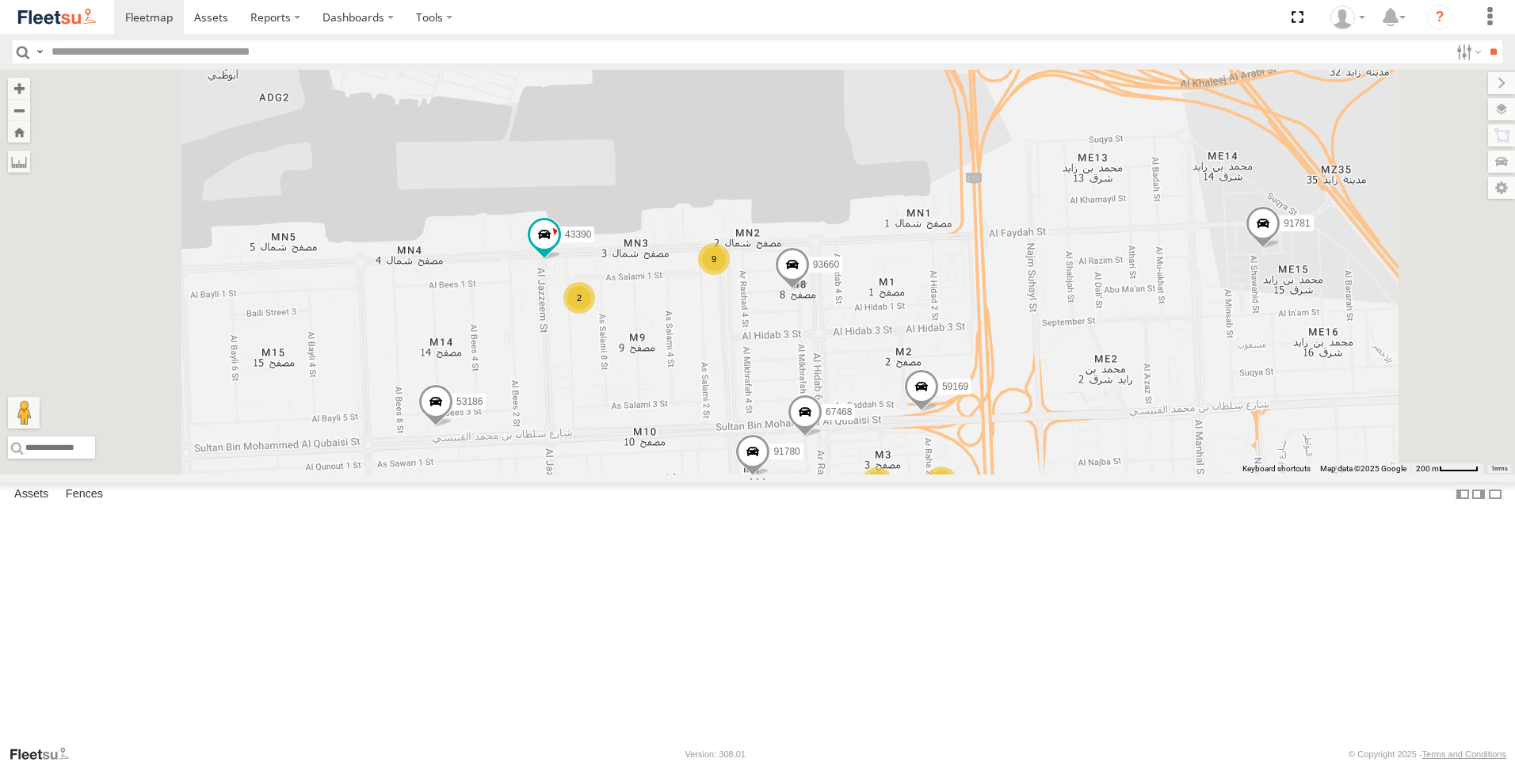
click at [939, 412] on span at bounding box center [921, 390] width 35 height 43
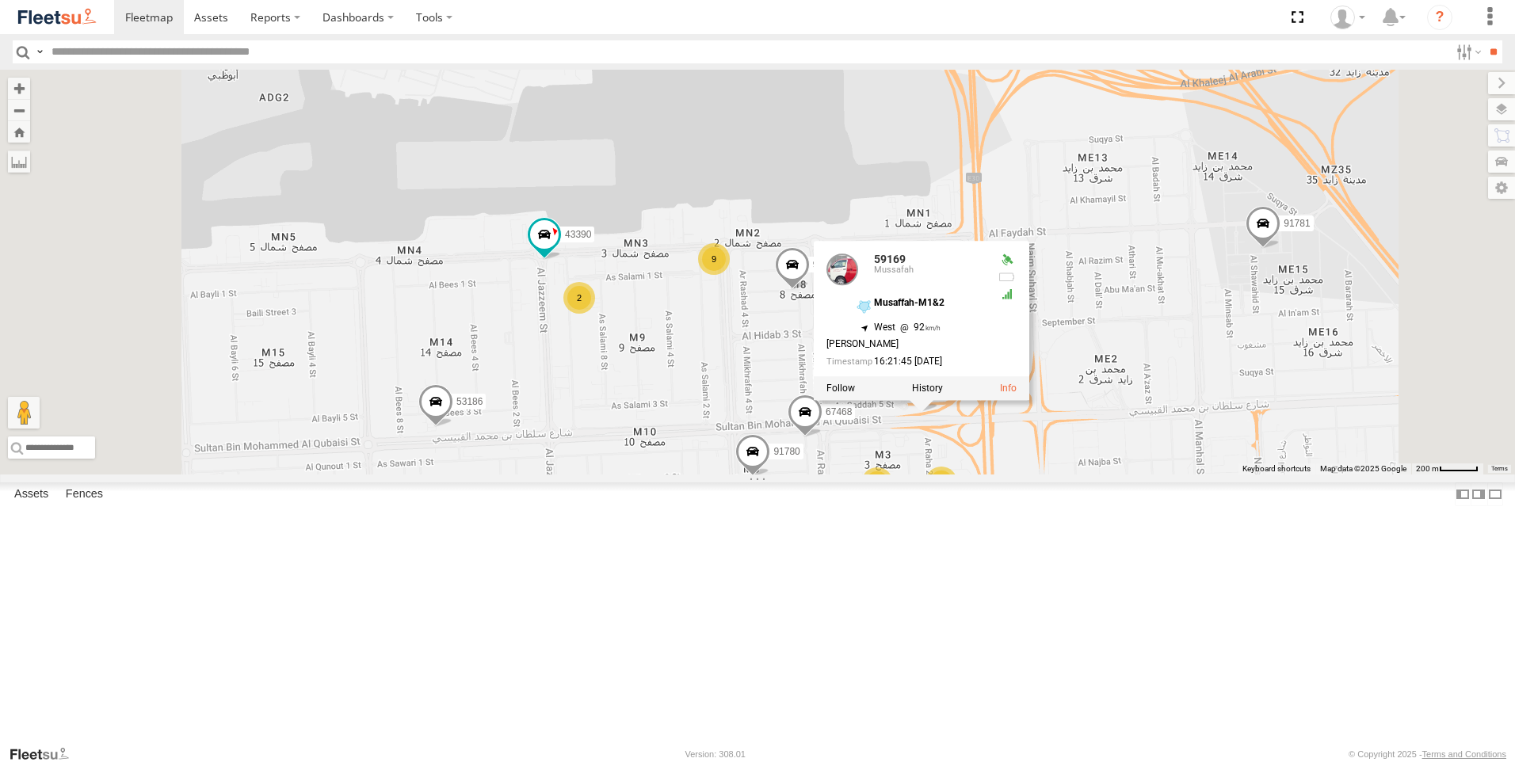
click at [991, 475] on div "63659-1 30426 93664 81744-Y 88312 93586-auh 86859 56295-AD-2 24419-AD-13 30427 …" at bounding box center [757, 272] width 1515 height 405
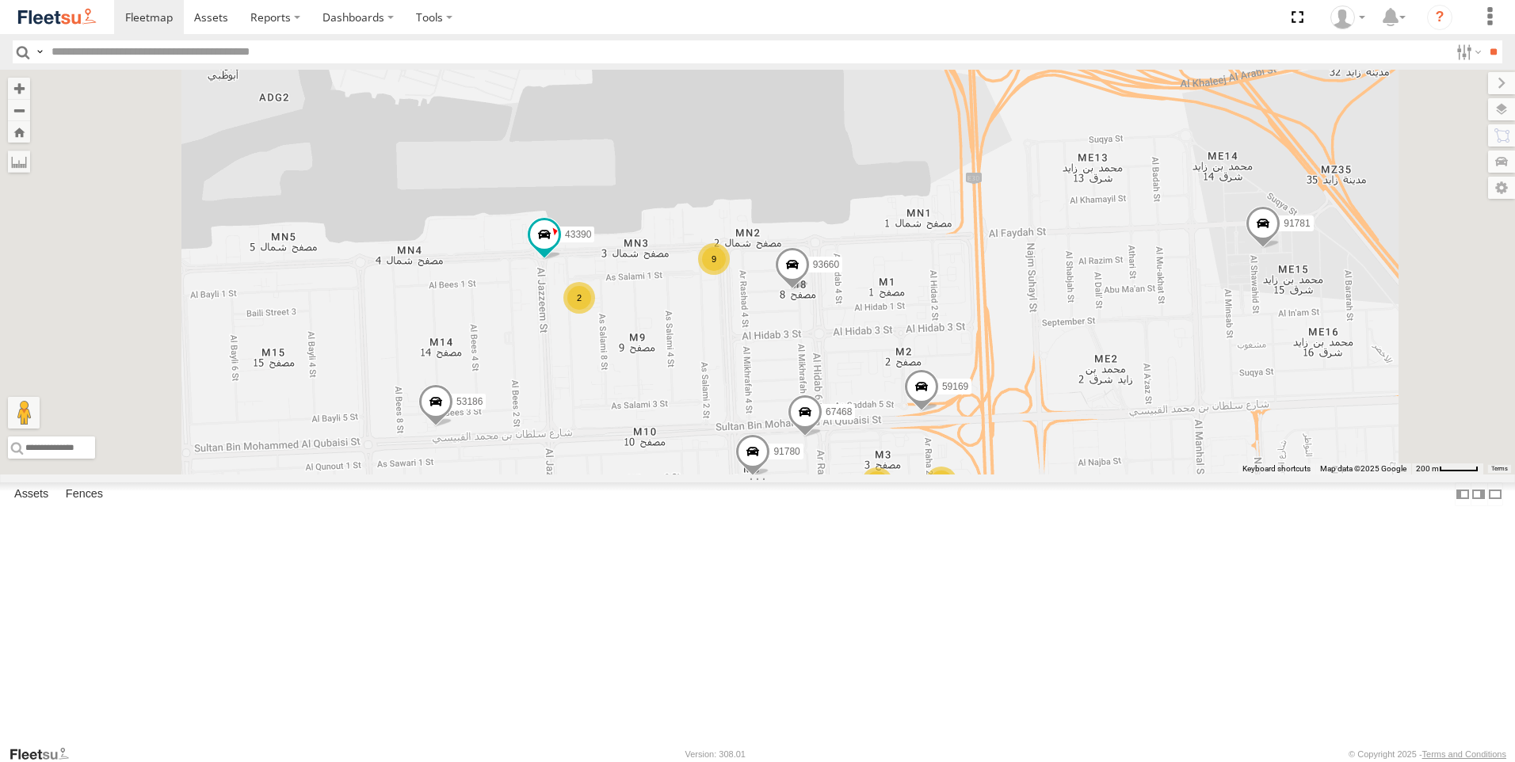
click at [810, 290] on span at bounding box center [792, 268] width 35 height 43
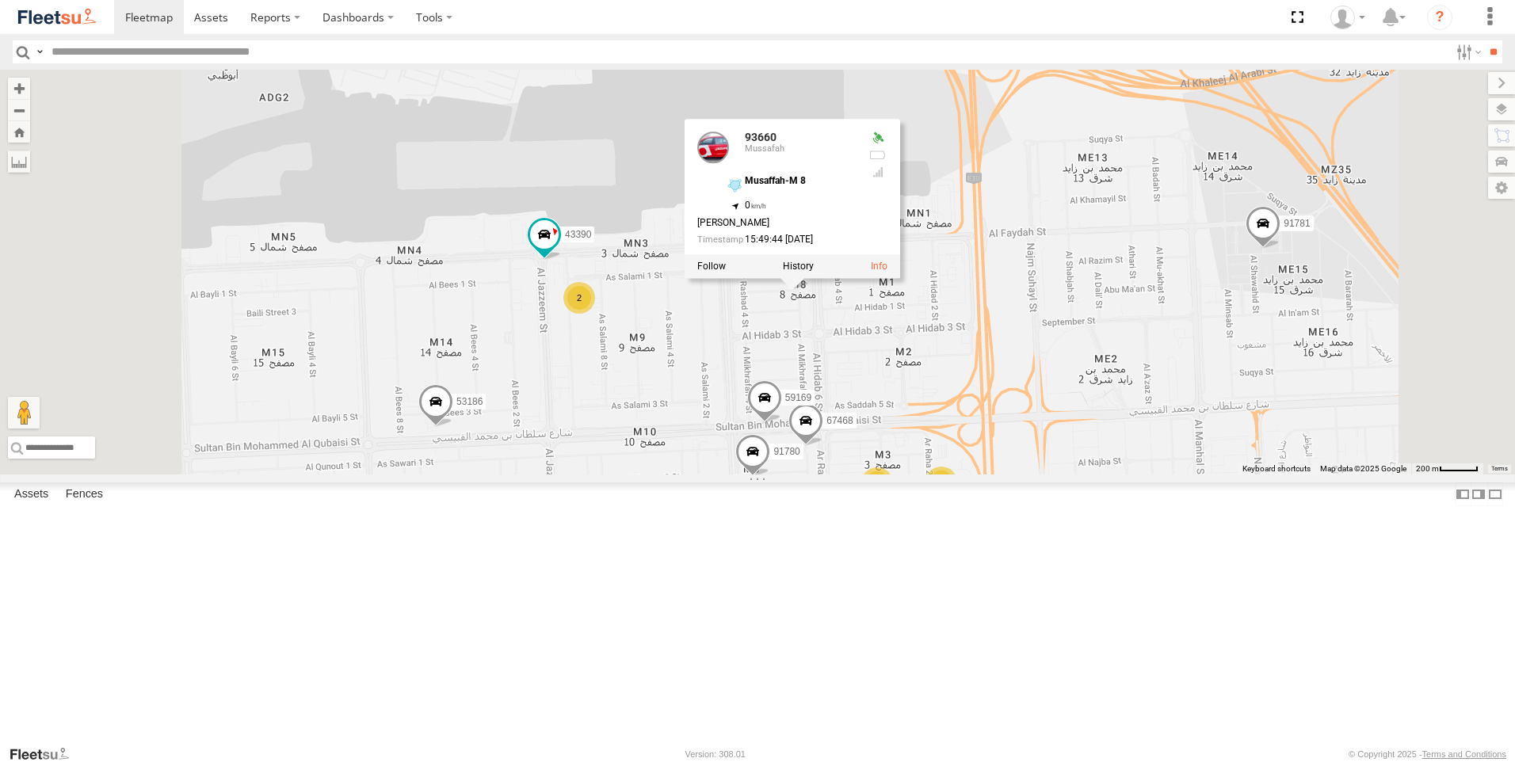
click at [823, 446] on span at bounding box center [806, 424] width 35 height 43
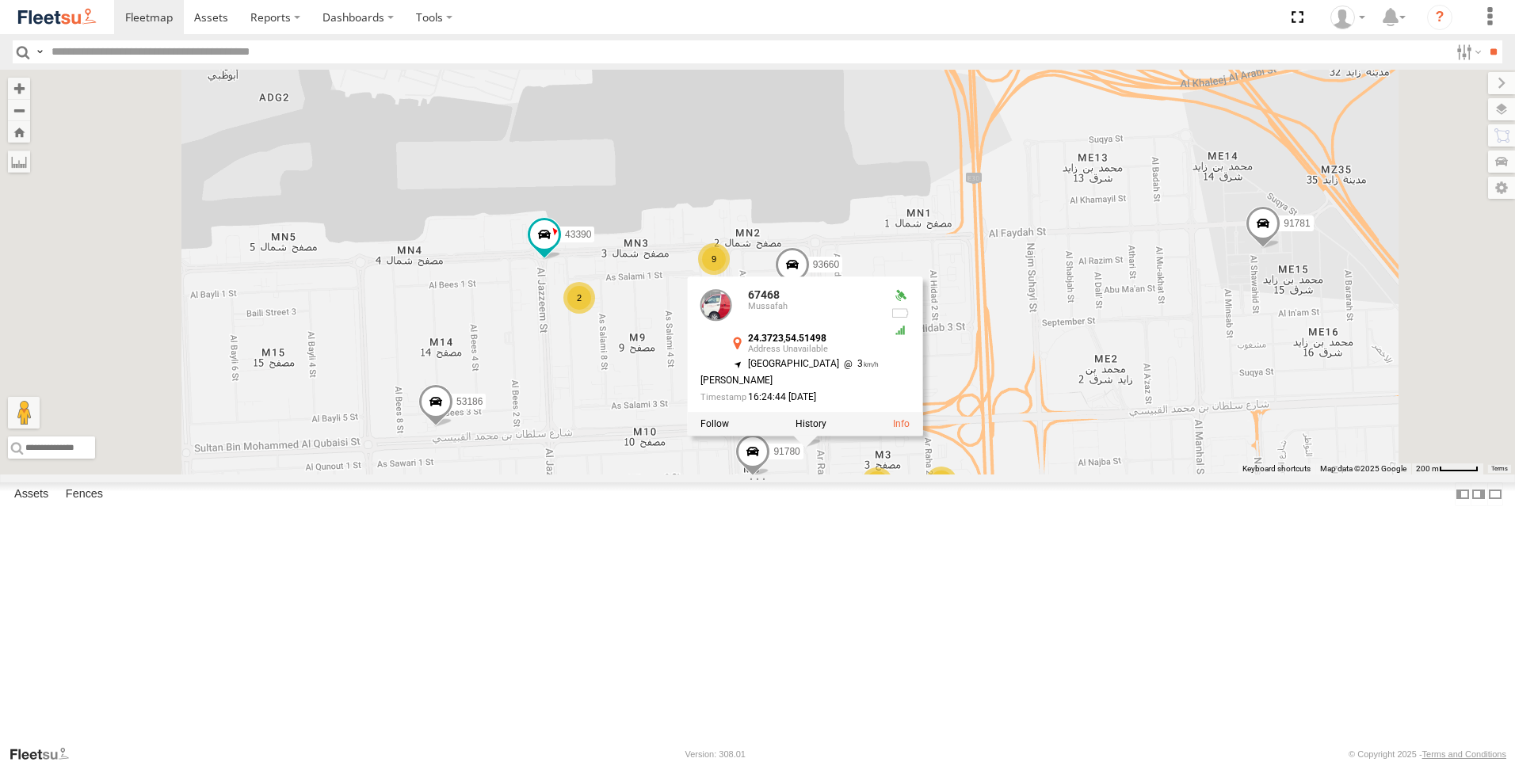
click at [770, 477] on span at bounding box center [752, 455] width 35 height 43
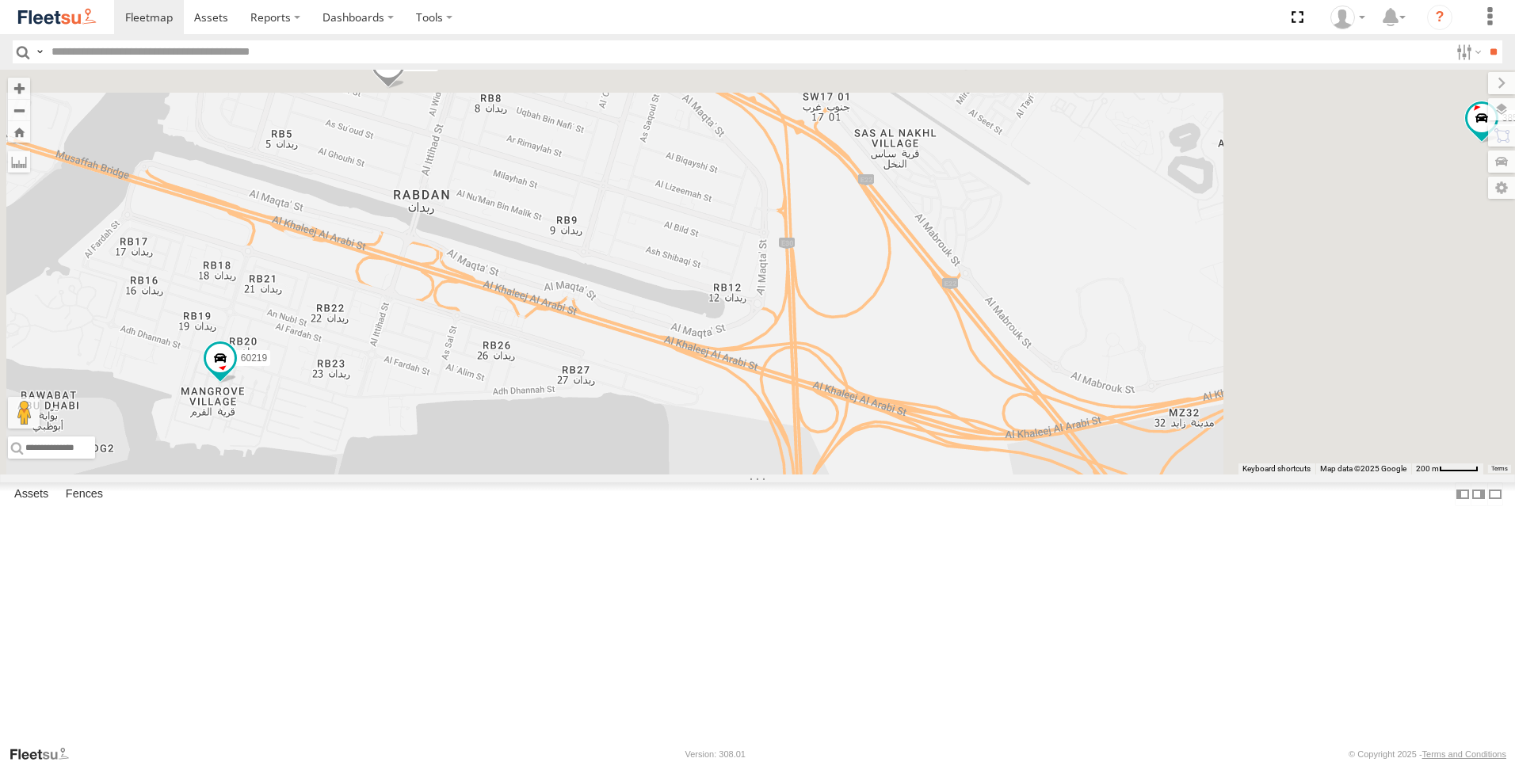
drag, startPoint x: 808, startPoint y: 219, endPoint x: 633, endPoint y: 560, distance: 383.8
click at [633, 475] on div "63659-1 30426 93664 81744-Y 88312 93586-auh 86859 56295-AD-2 24419-AD-13 30427 …" at bounding box center [757, 272] width 1515 height 405
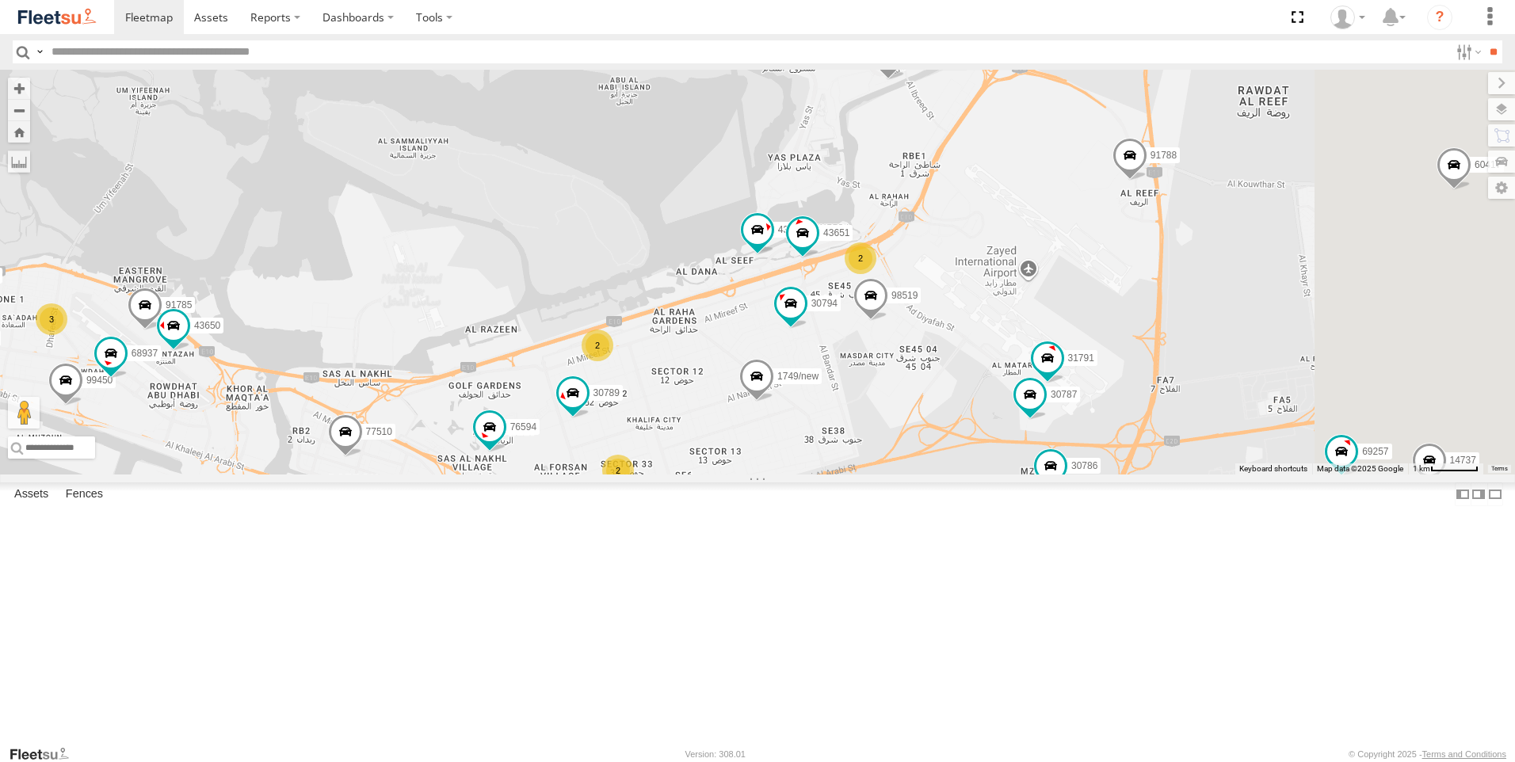
drag, startPoint x: 896, startPoint y: 525, endPoint x: 820, endPoint y: 572, distance: 89.7
click at [820, 475] on div "63659-1 30426 93664 81744-Y 88312 93586-auh 86859 56295-AD-2 24419-AD-13 30427 …" at bounding box center [757, 272] width 1515 height 405
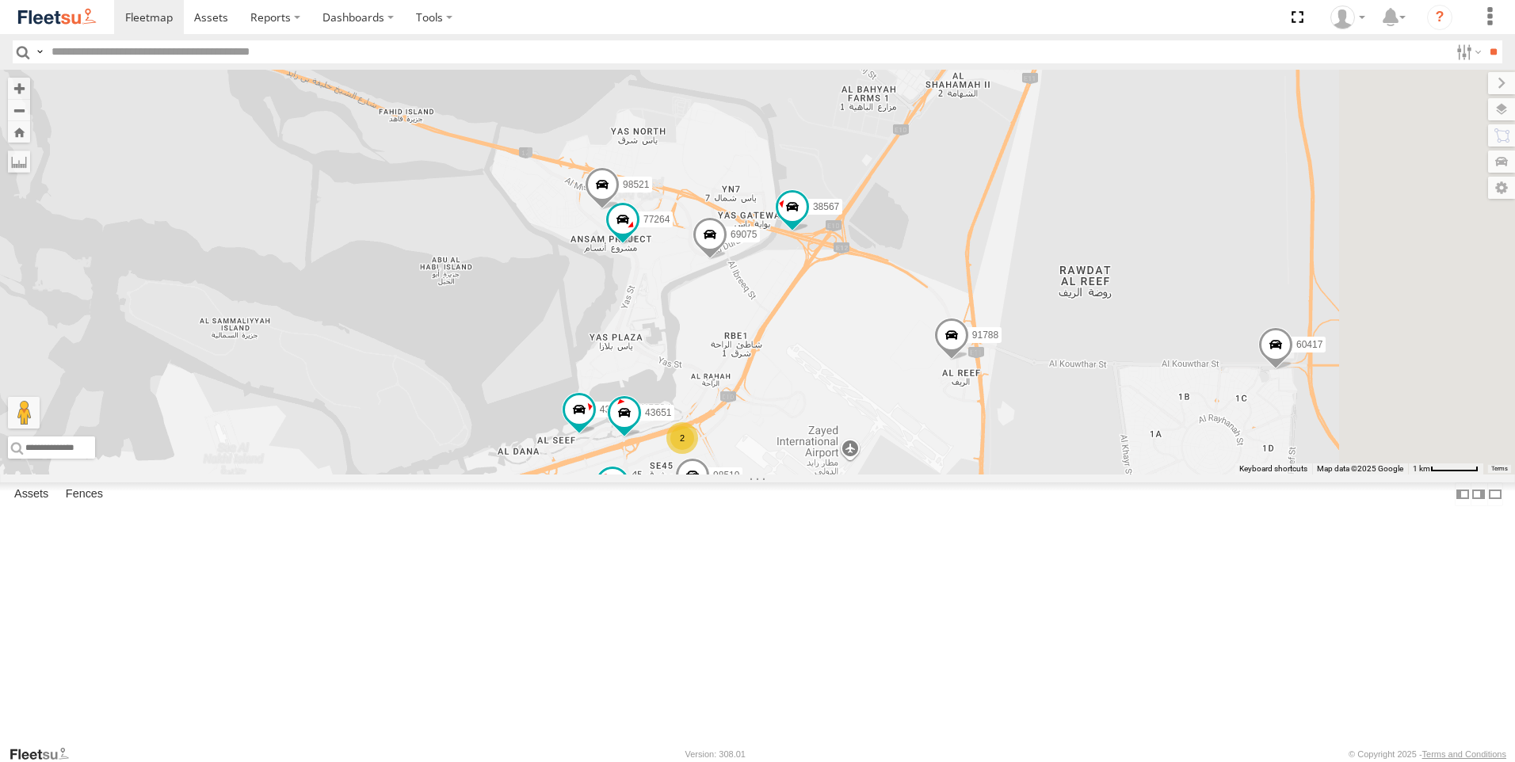
drag, startPoint x: 1028, startPoint y: 431, endPoint x: 887, endPoint y: 575, distance: 201.7
click at [698, 454] on div "2" at bounding box center [682, 438] width 32 height 32
click at [728, 260] on span at bounding box center [710, 238] width 35 height 43
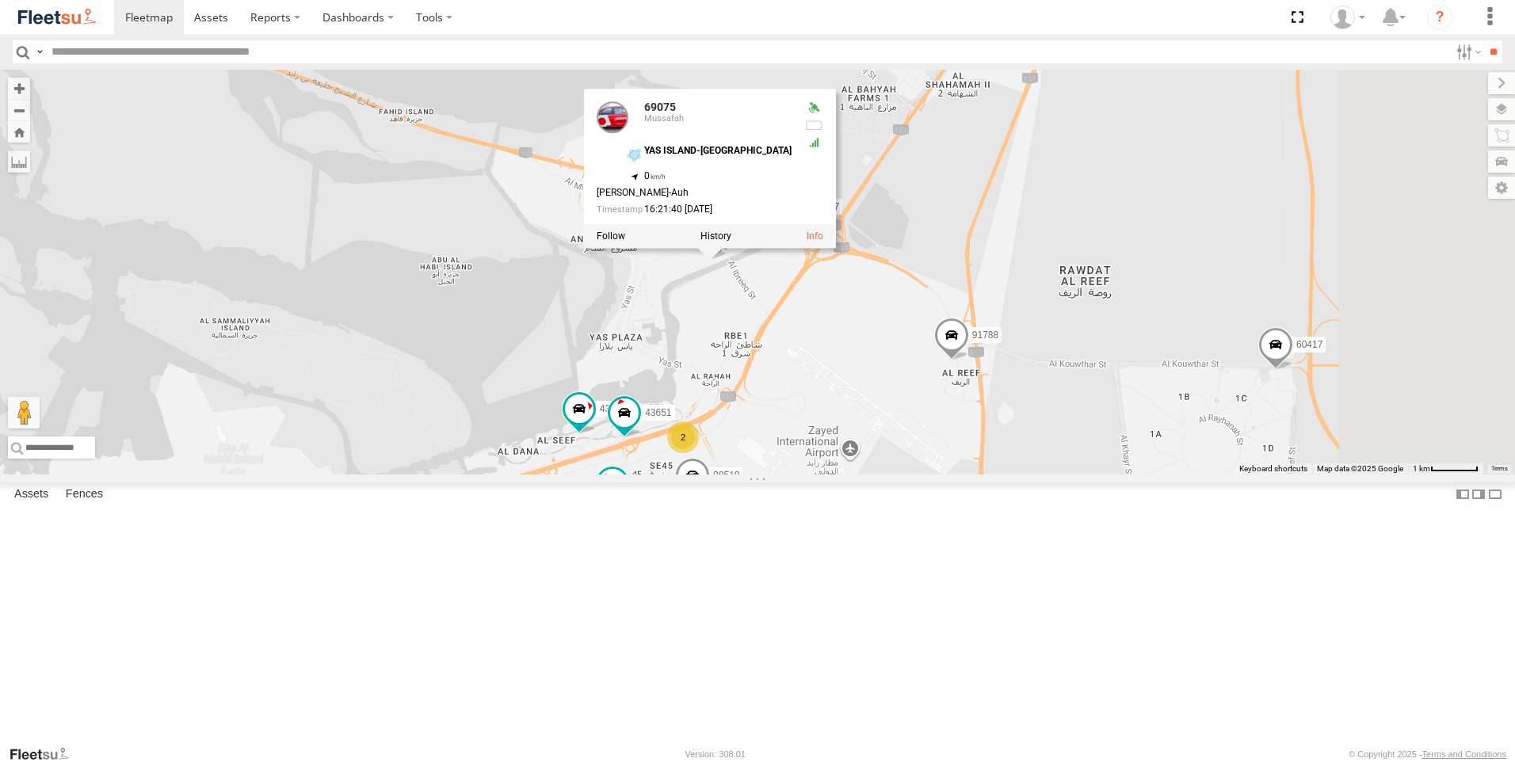
click at [899, 441] on div "63659-1 30426 93664 81744-Y 88312 93586-auh 86859 56295-AD-2 24419-AD-13 30427 …" at bounding box center [757, 272] width 1515 height 405
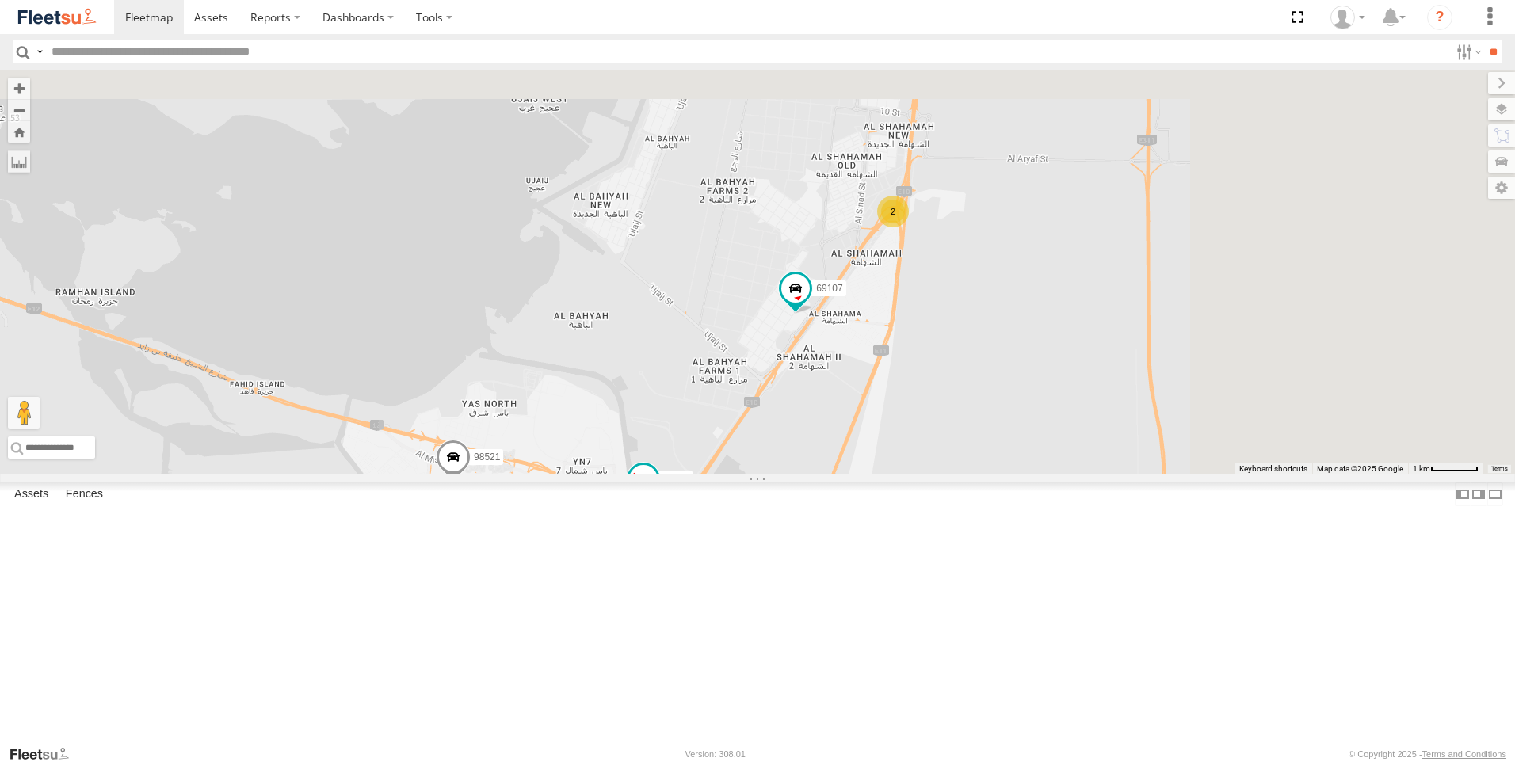
drag, startPoint x: 1056, startPoint y: 365, endPoint x: 899, endPoint y: 655, distance: 329.5
click at [899, 475] on div "63659-1 30426 93664 81744-Y 88312 93586-auh 86859 56295-AD-2 24419-AD-13 30427 …" at bounding box center [757, 272] width 1515 height 405
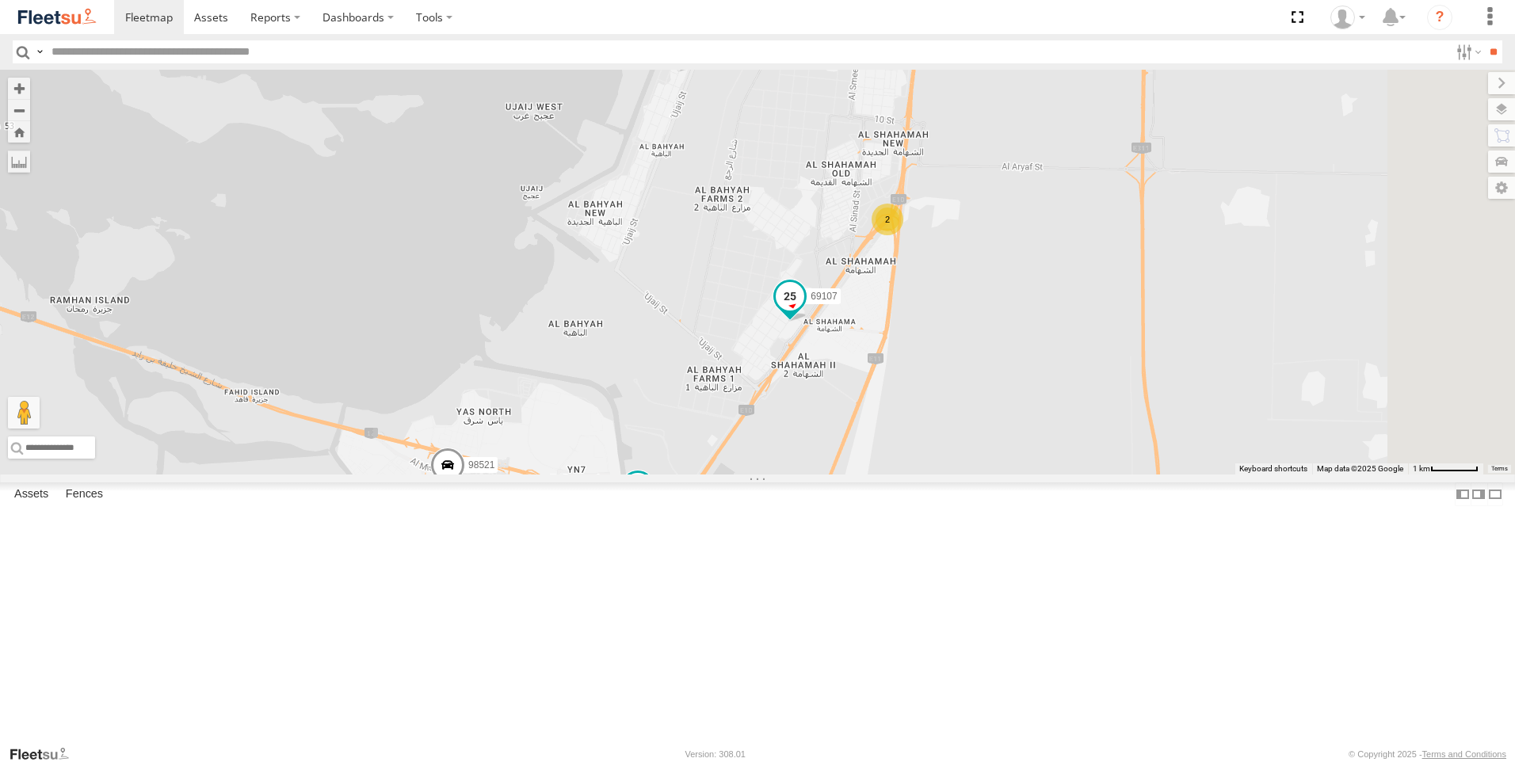
click at [804, 311] on span at bounding box center [790, 296] width 29 height 29
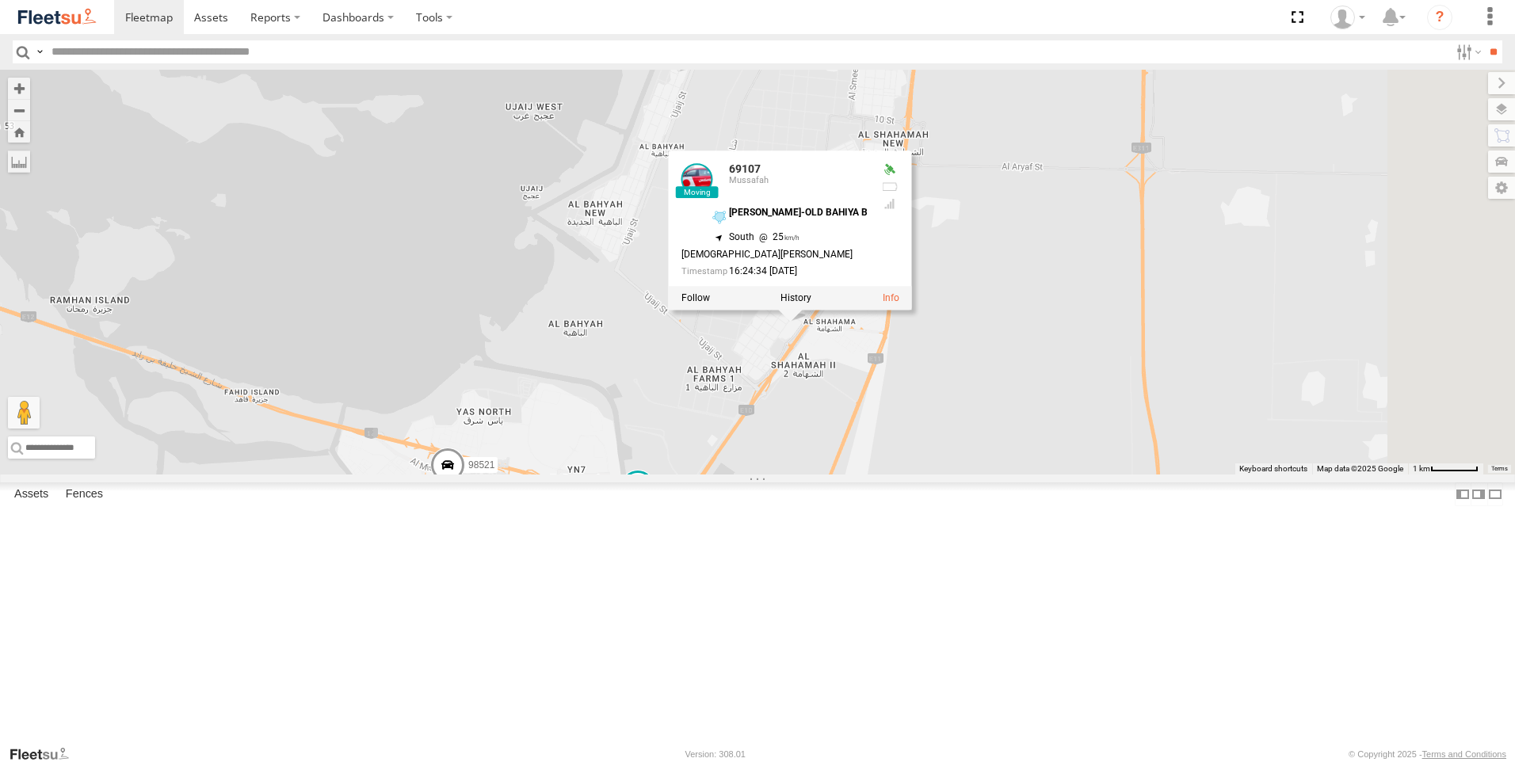
click at [936, 475] on div "63659-1 30426 93664 81744-Y 88312 93586-auh 86859 56295-AD-2 24419-AD-13 30427 …" at bounding box center [757, 272] width 1515 height 405
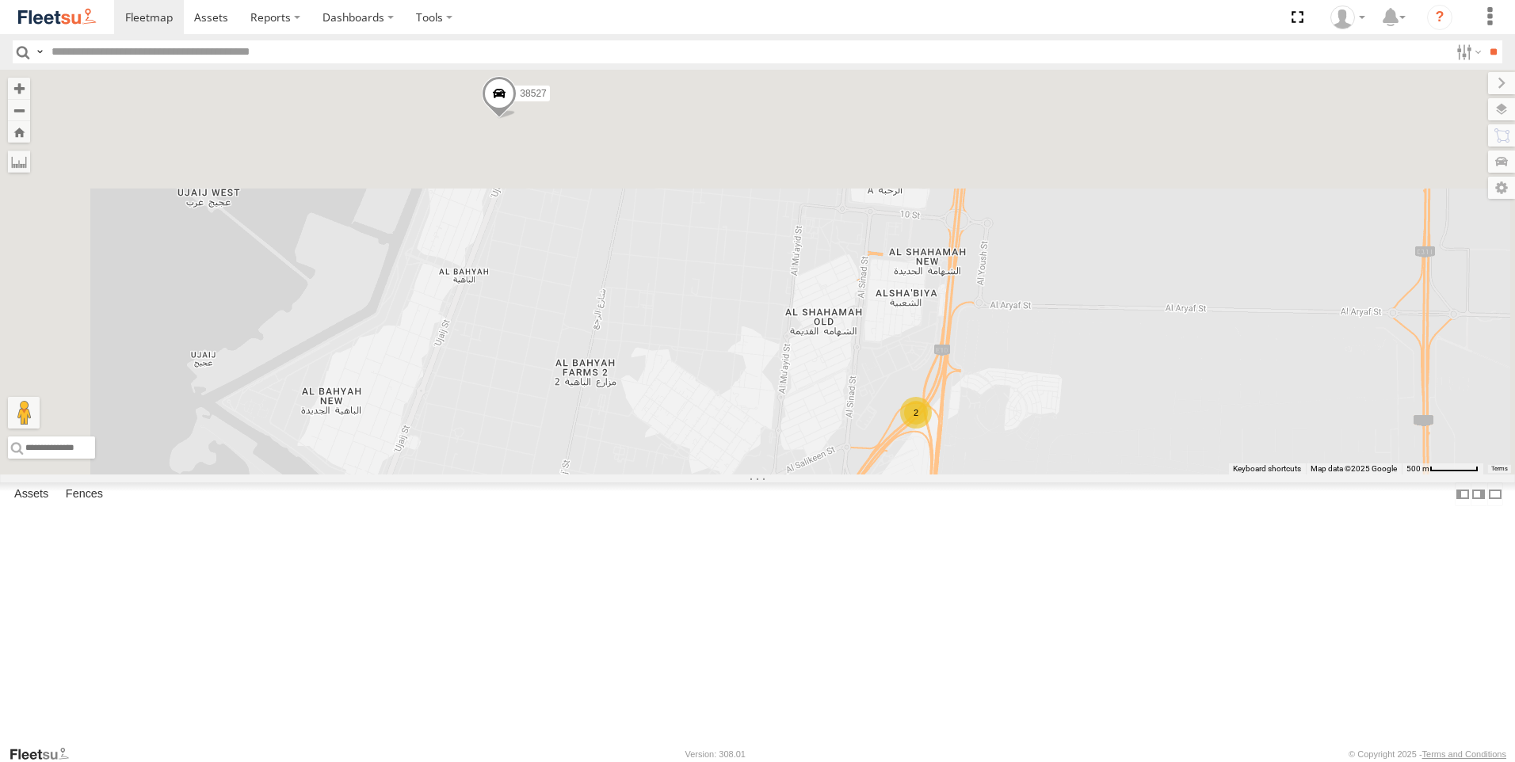
drag, startPoint x: 1044, startPoint y: 602, endPoint x: 1033, endPoint y: 636, distance: 35.8
click at [1033, 475] on div "63659-1 30426 93664 81744-Y 88312 93586-auh 86859 56295-AD-2 24419-AD-13 30427 …" at bounding box center [757, 272] width 1515 height 405
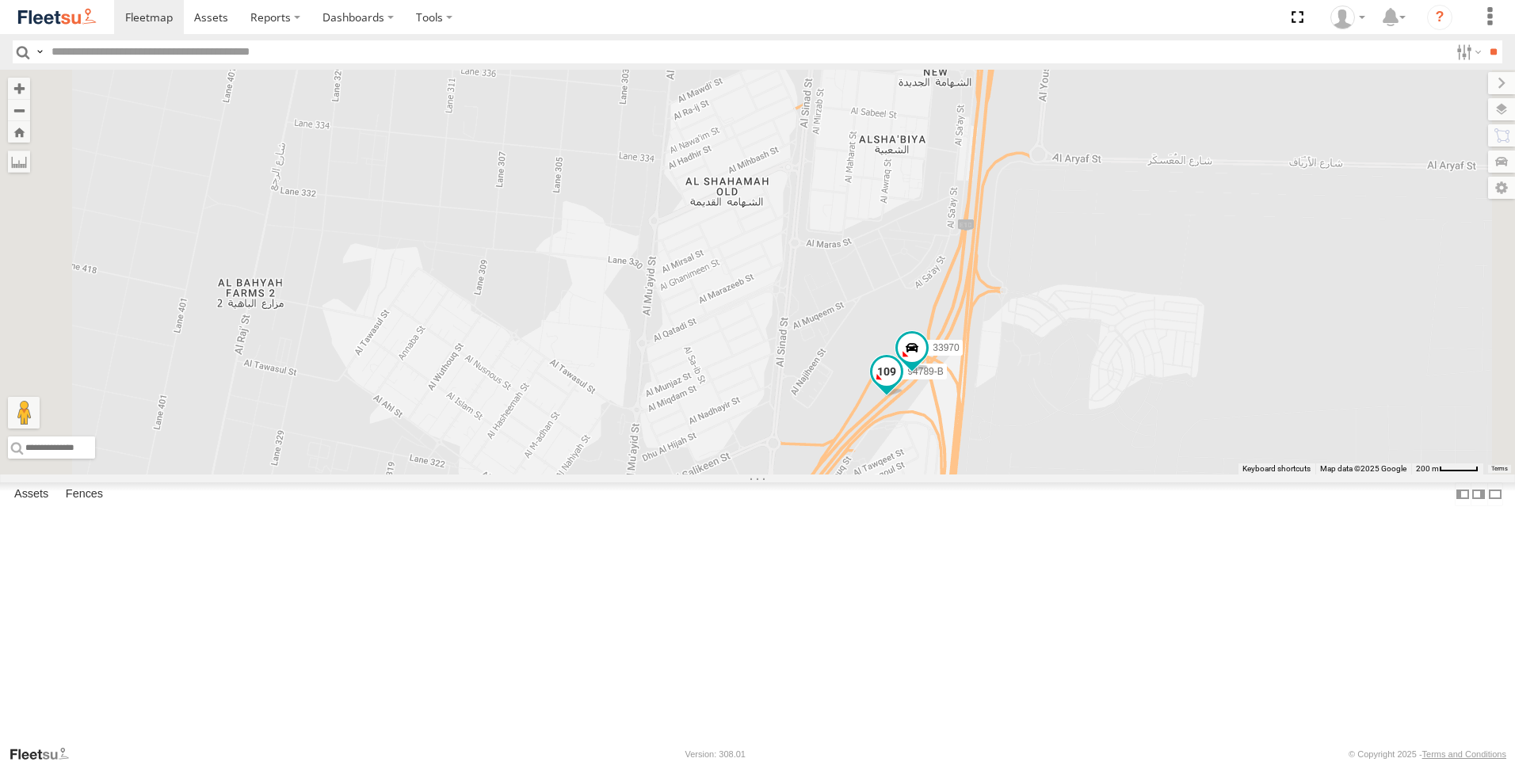
click at [901, 386] on span at bounding box center [887, 371] width 29 height 29
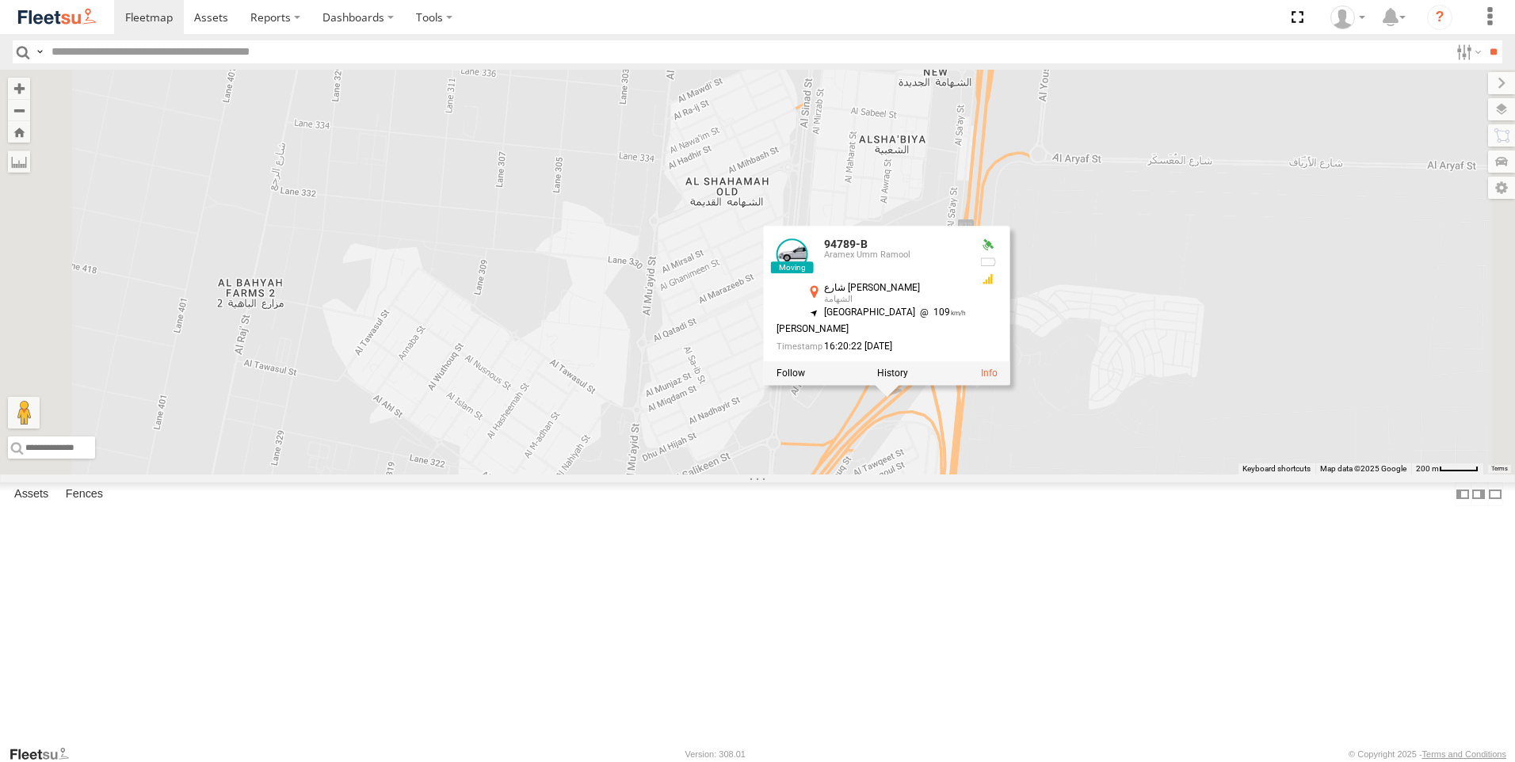
click at [1076, 475] on div "63659-1 30426 93664 81744-Y 88312 93586-auh 86859 56295-AD-2 24419-AD-13 30427 …" at bounding box center [757, 272] width 1515 height 405
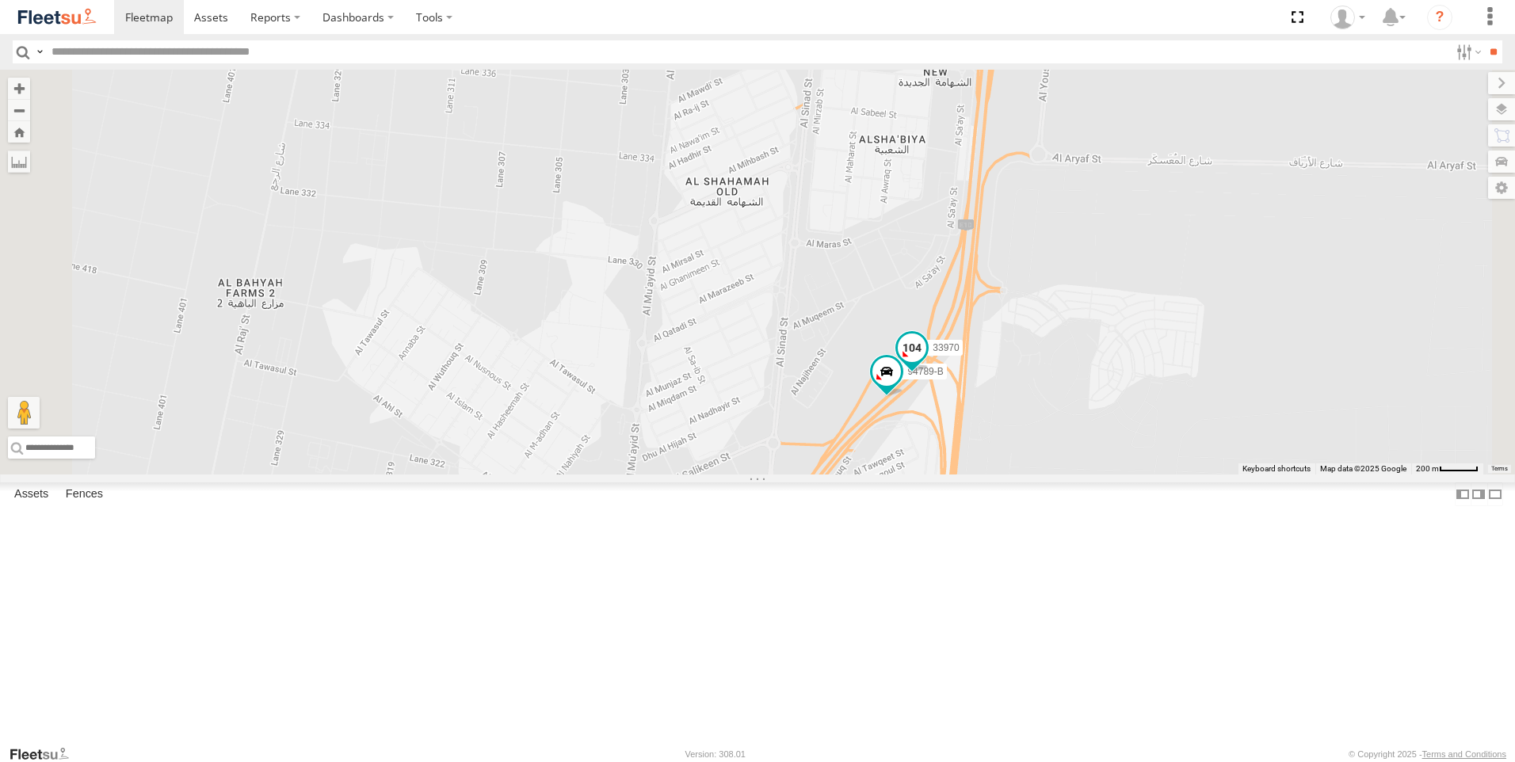
click at [926, 361] on span at bounding box center [912, 347] width 29 height 29
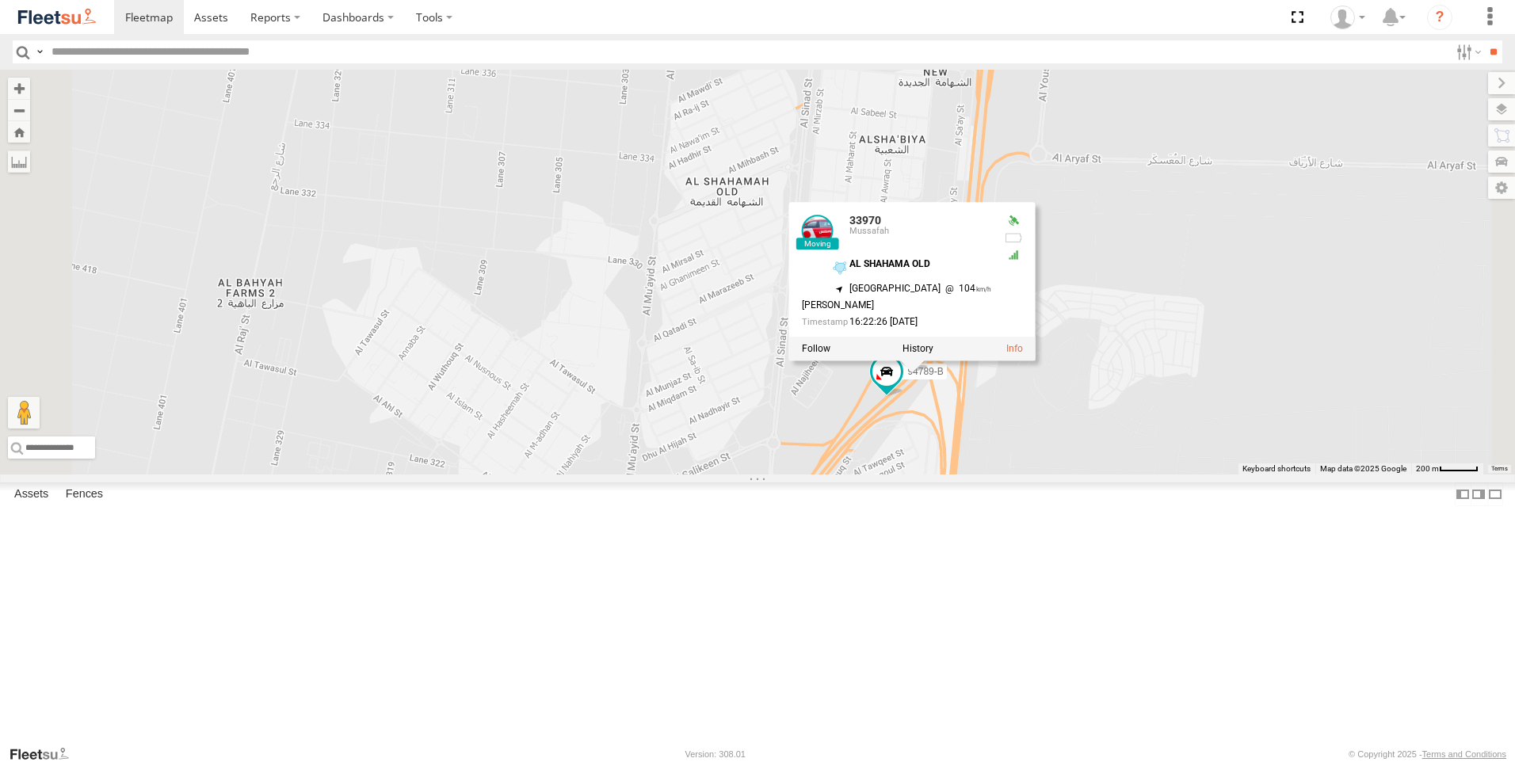
click at [938, 475] on div "63659-1 30426 93664 81744-Y 88312 93586-auh 86859 56295-AD-2 24419-AD-13 30427 …" at bounding box center [757, 272] width 1515 height 405
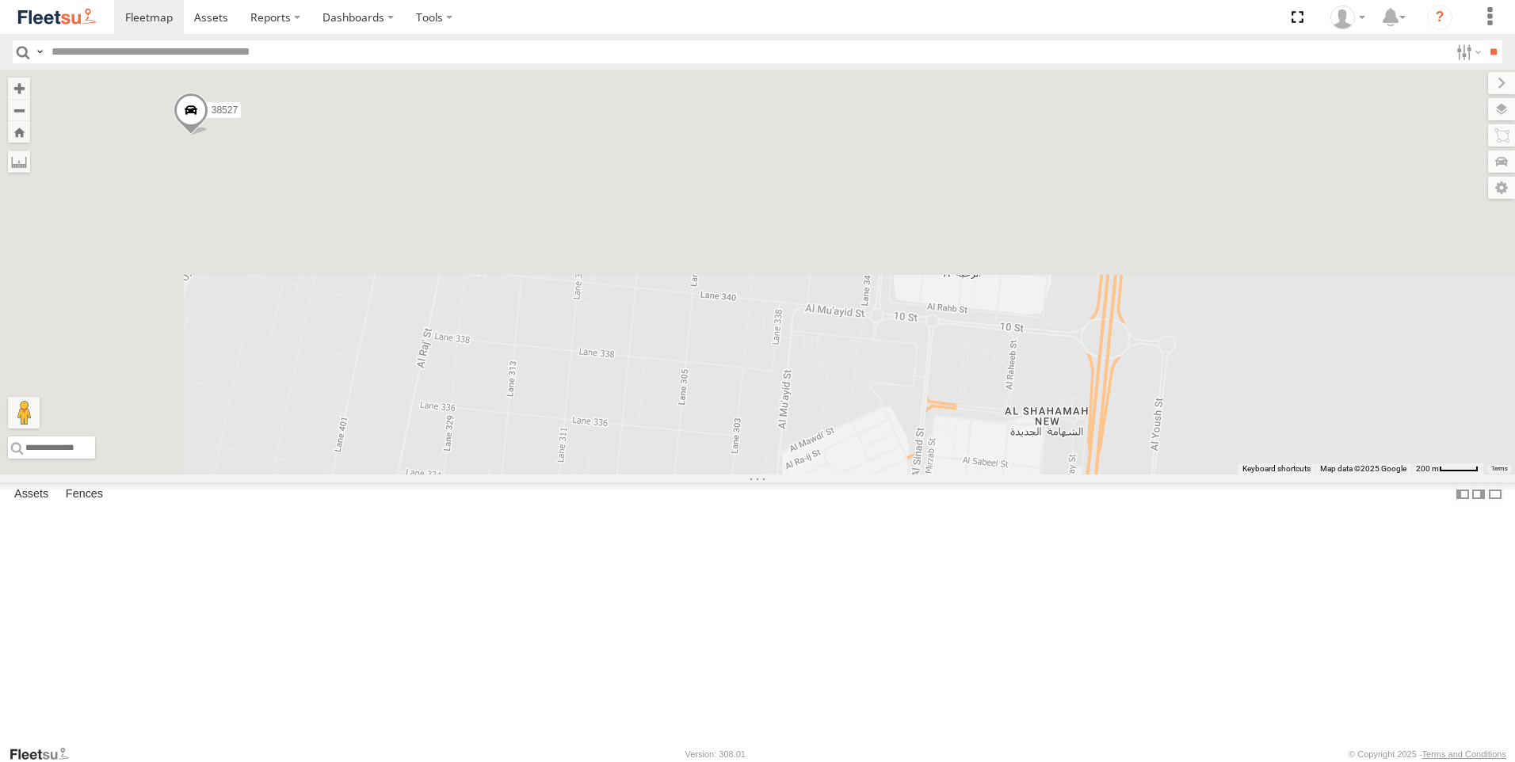
drag, startPoint x: 825, startPoint y: 379, endPoint x: 937, endPoint y: 728, distance: 366.9
click at [937, 475] on div "63659-1 30426 93664 81744-Y 88312 93586-auh 86859 56295-AD-2 24419-AD-13 30427 …" at bounding box center [757, 272] width 1515 height 405
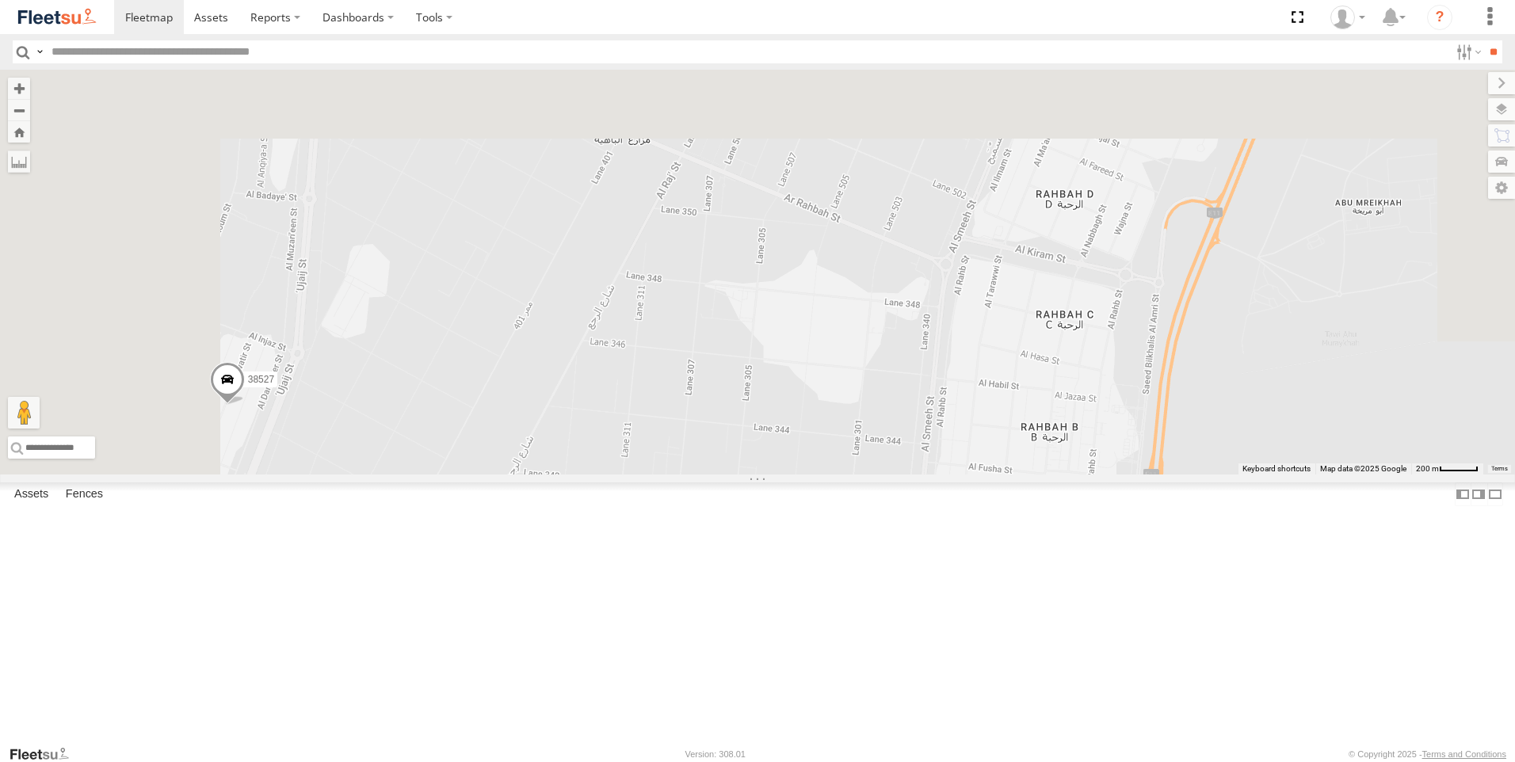
drag, startPoint x: 877, startPoint y: 410, endPoint x: 915, endPoint y: 684, distance: 276.8
click at [915, 475] on div "63659-1 30426 93664 81744-Y 88312 93586-auh 86859 56295-AD-2 24419-AD-13 30427 …" at bounding box center [757, 272] width 1515 height 405
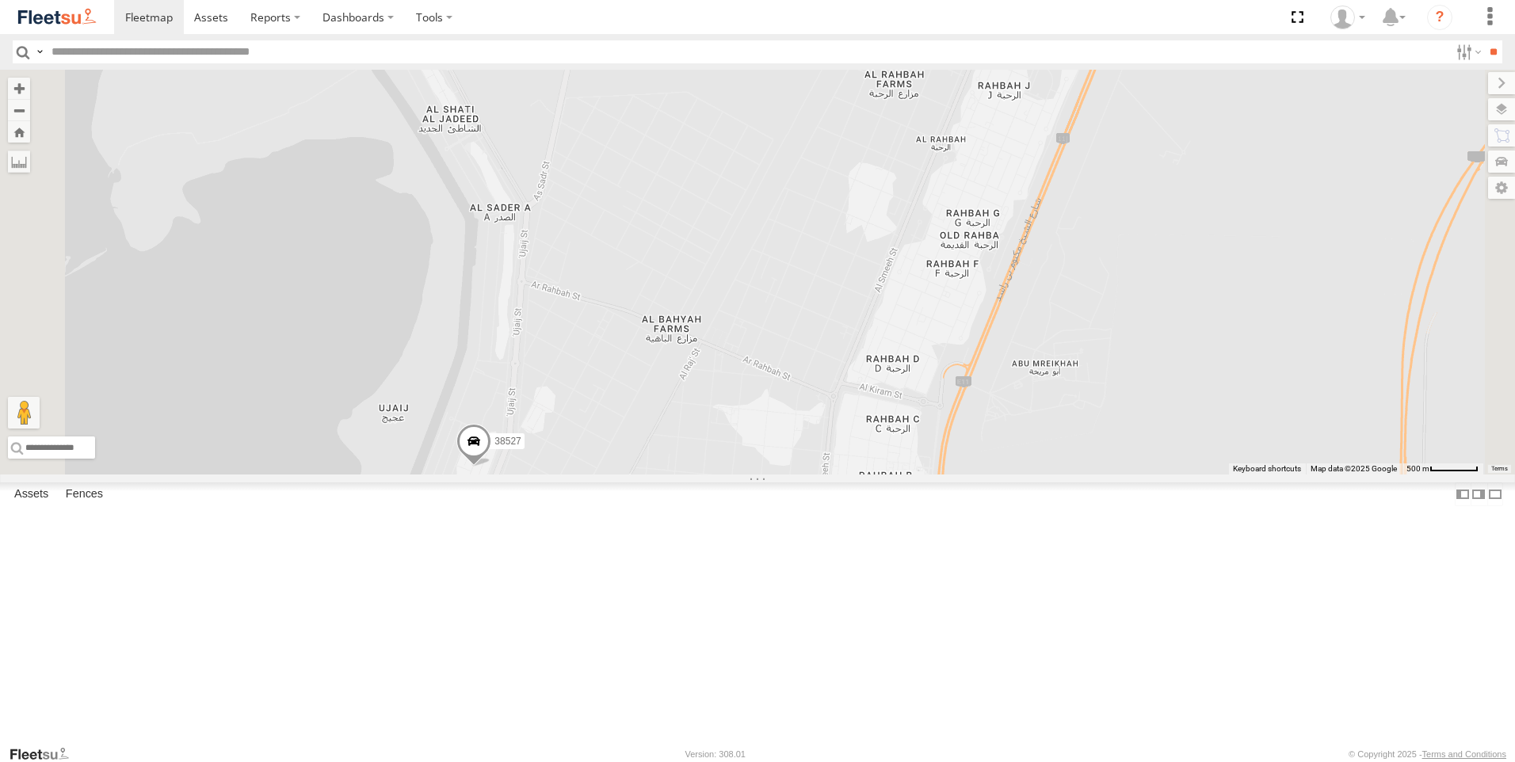
click at [491, 467] on span at bounding box center [473, 445] width 35 height 43
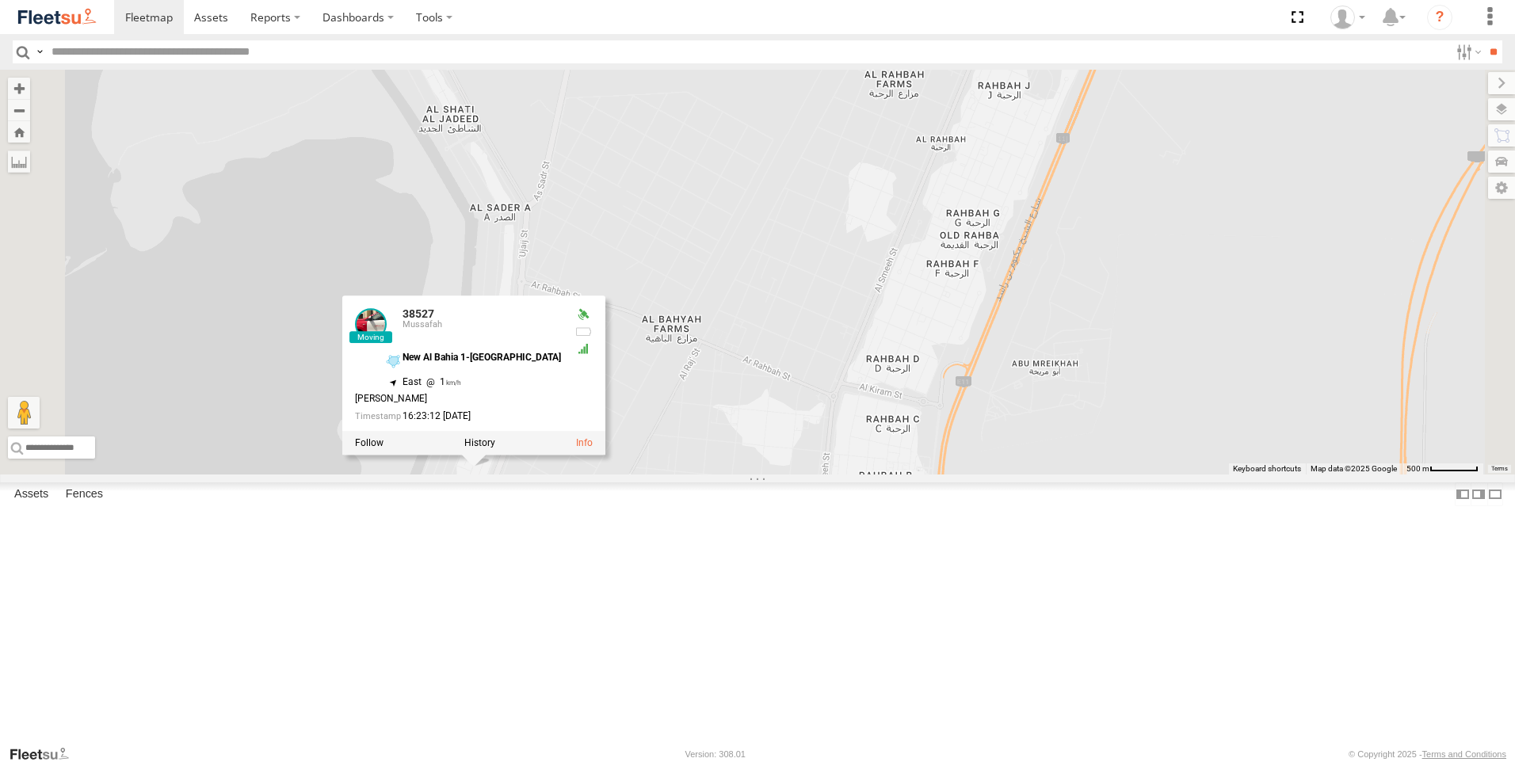
click at [687, 475] on div "63659-1 30426 93664 81744-Y 88312 93586-auh 86859 56295-AD-2 24419-AD-13 30427 …" at bounding box center [757, 272] width 1515 height 405
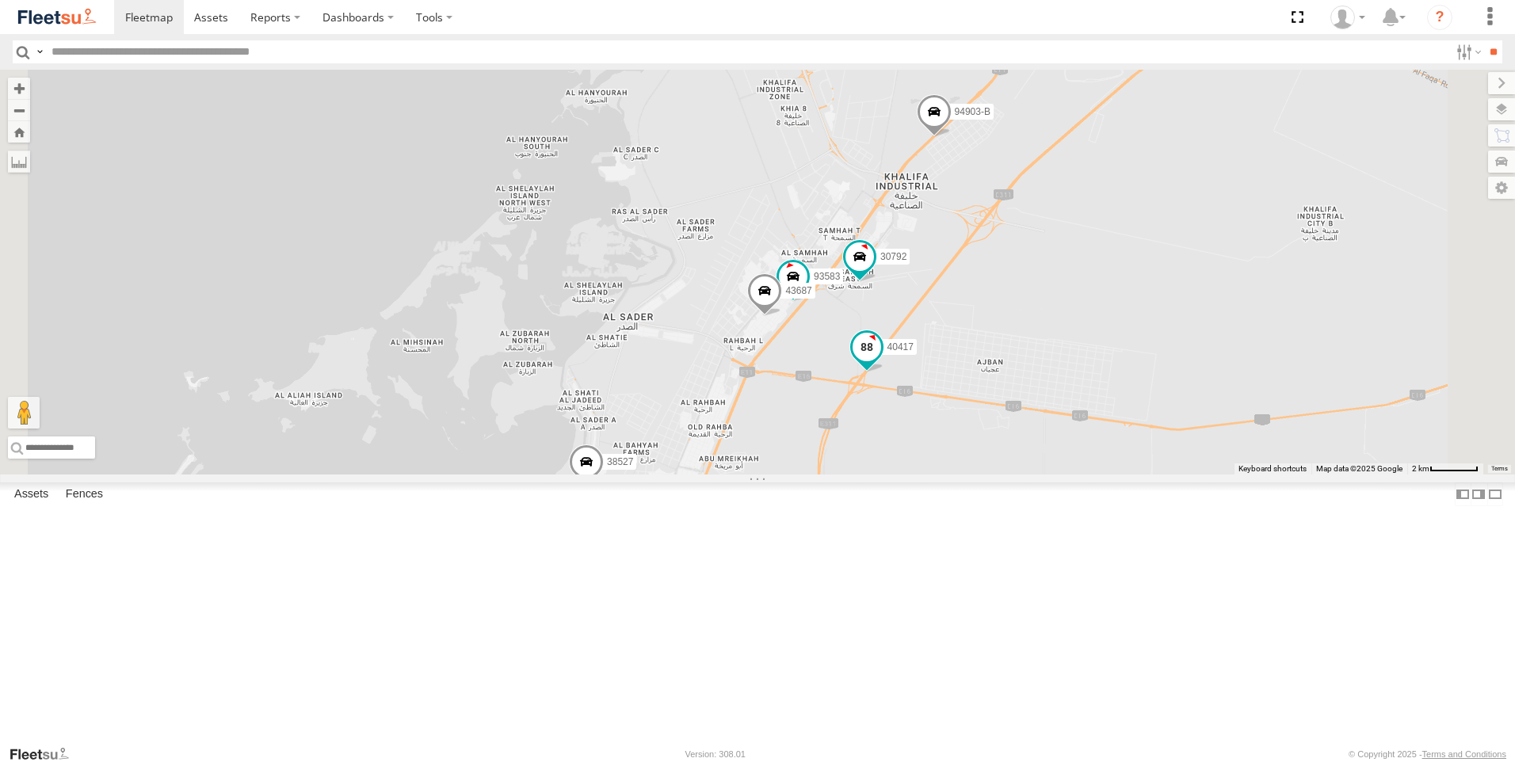
click at [881, 361] on span at bounding box center [867, 347] width 29 height 29
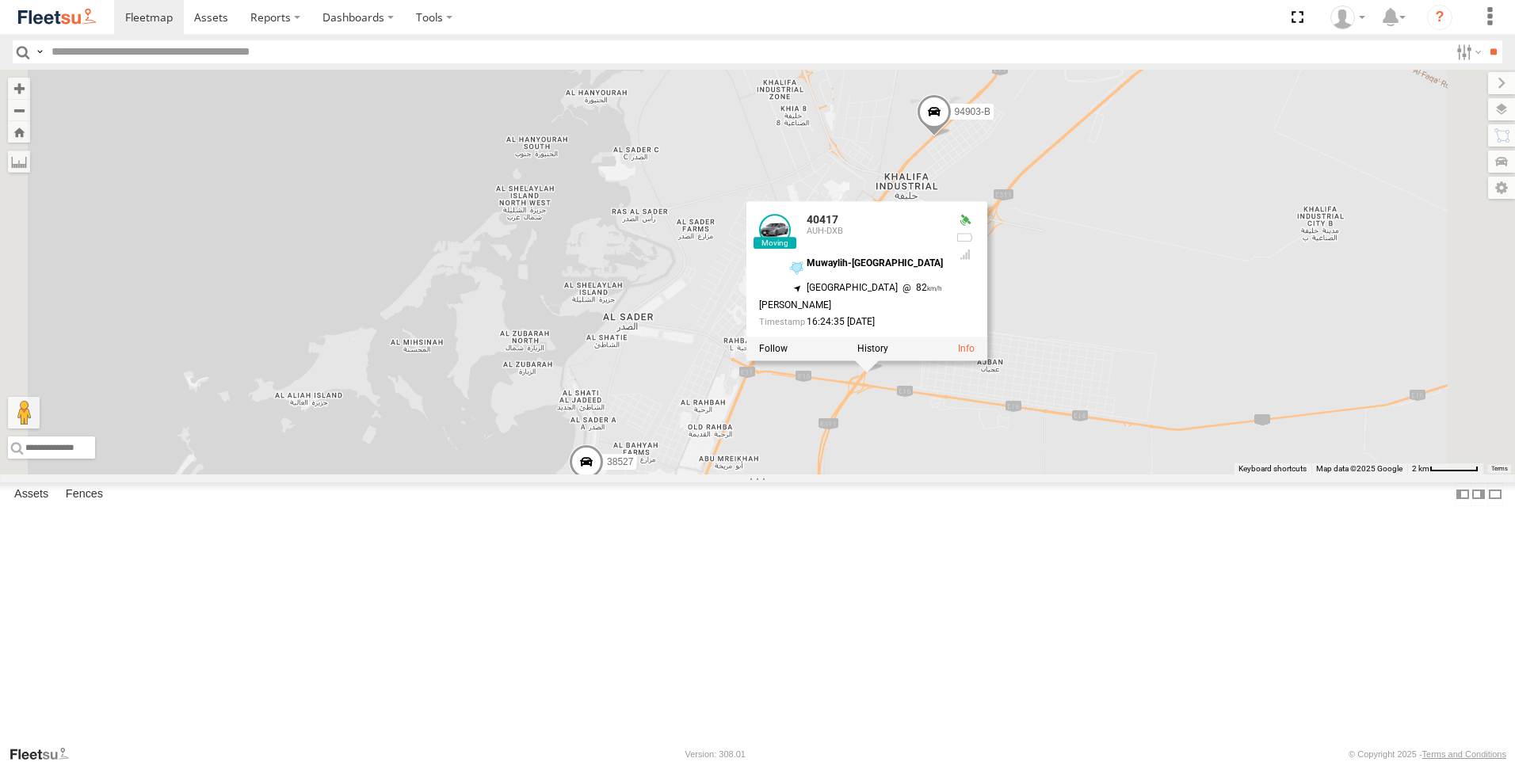
click at [842, 475] on div "63659-1 30426 93664 81744-Y 88312 93586-auh 86859 56295-AD-2 24419-AD-13 30427 …" at bounding box center [757, 272] width 1515 height 405
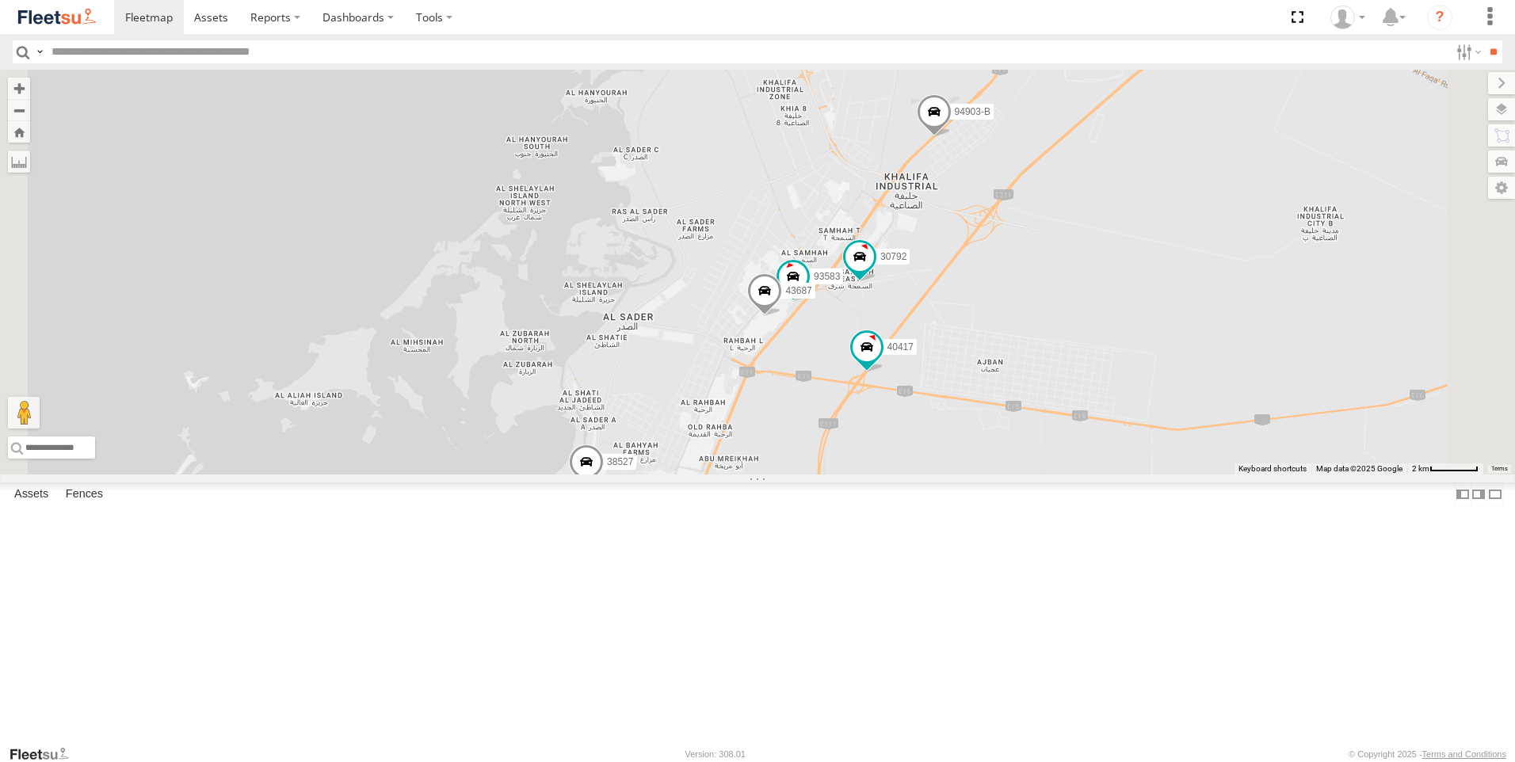
click at [782, 316] on span at bounding box center [764, 294] width 35 height 43
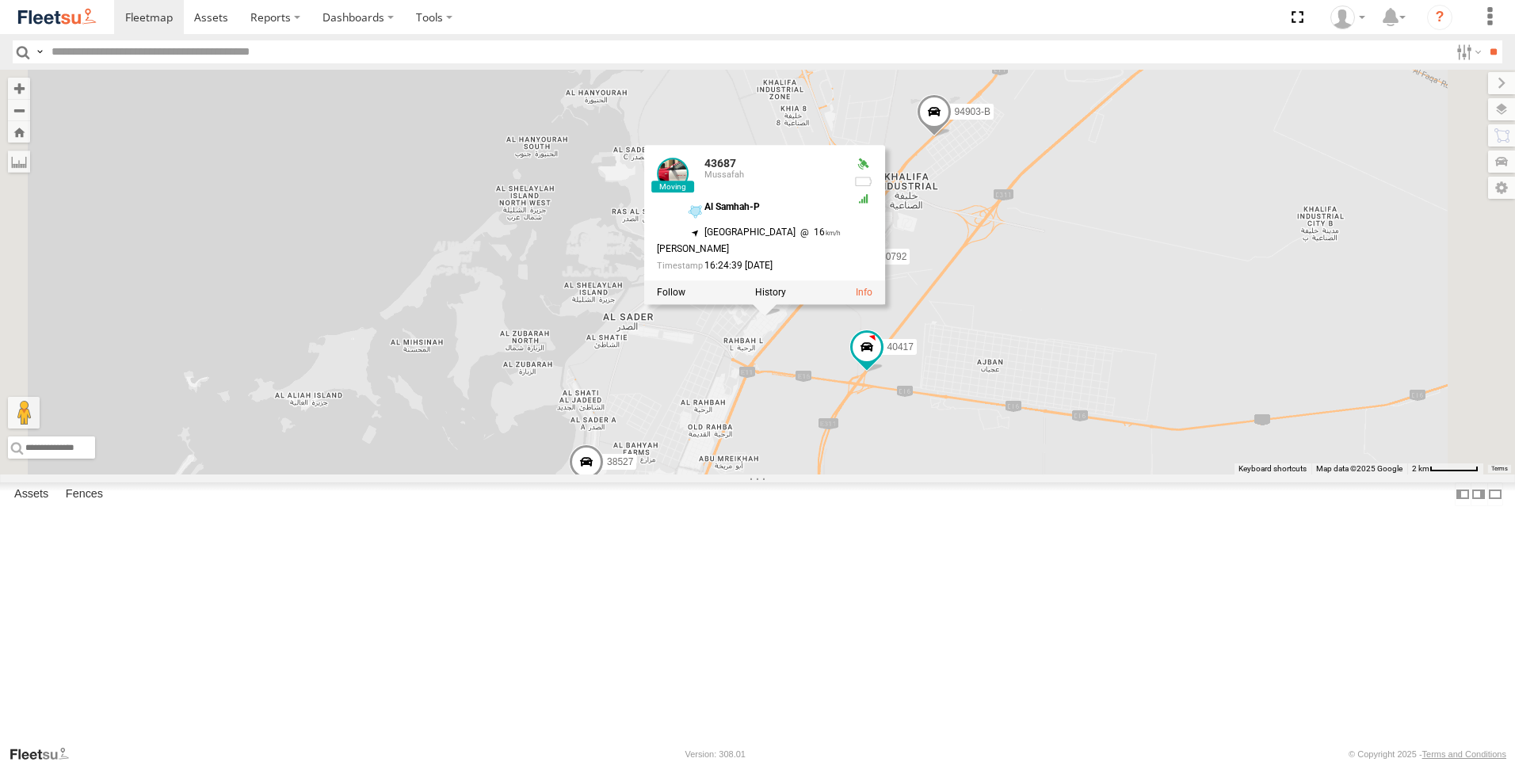
click at [972, 475] on div "63659-1 30426 93664 81744-Y 88312 93586-auh 86859 56295-AD-2 24419-AD-13 30427 …" at bounding box center [757, 272] width 1515 height 405
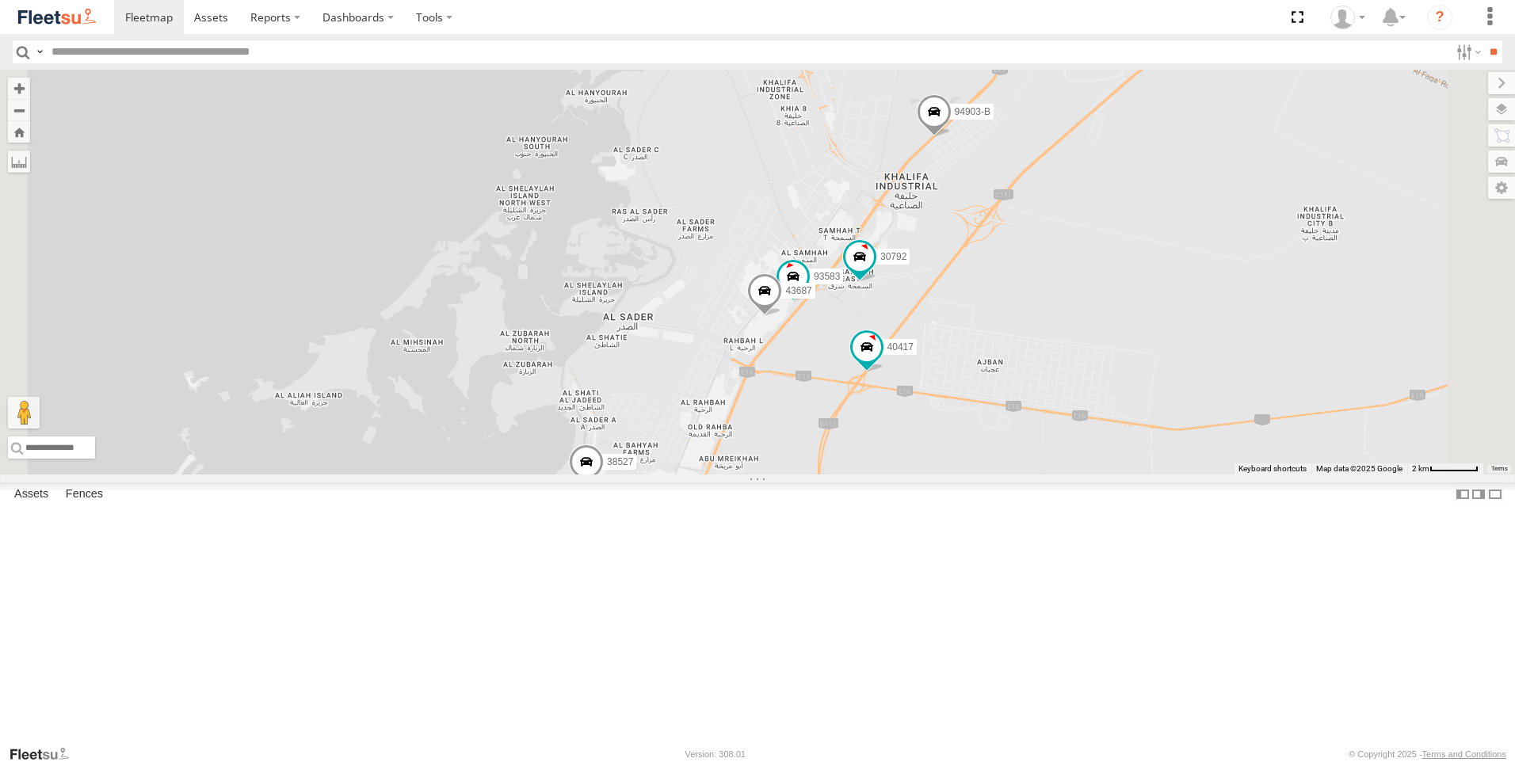
click at [782, 316] on span at bounding box center [764, 294] width 35 height 43
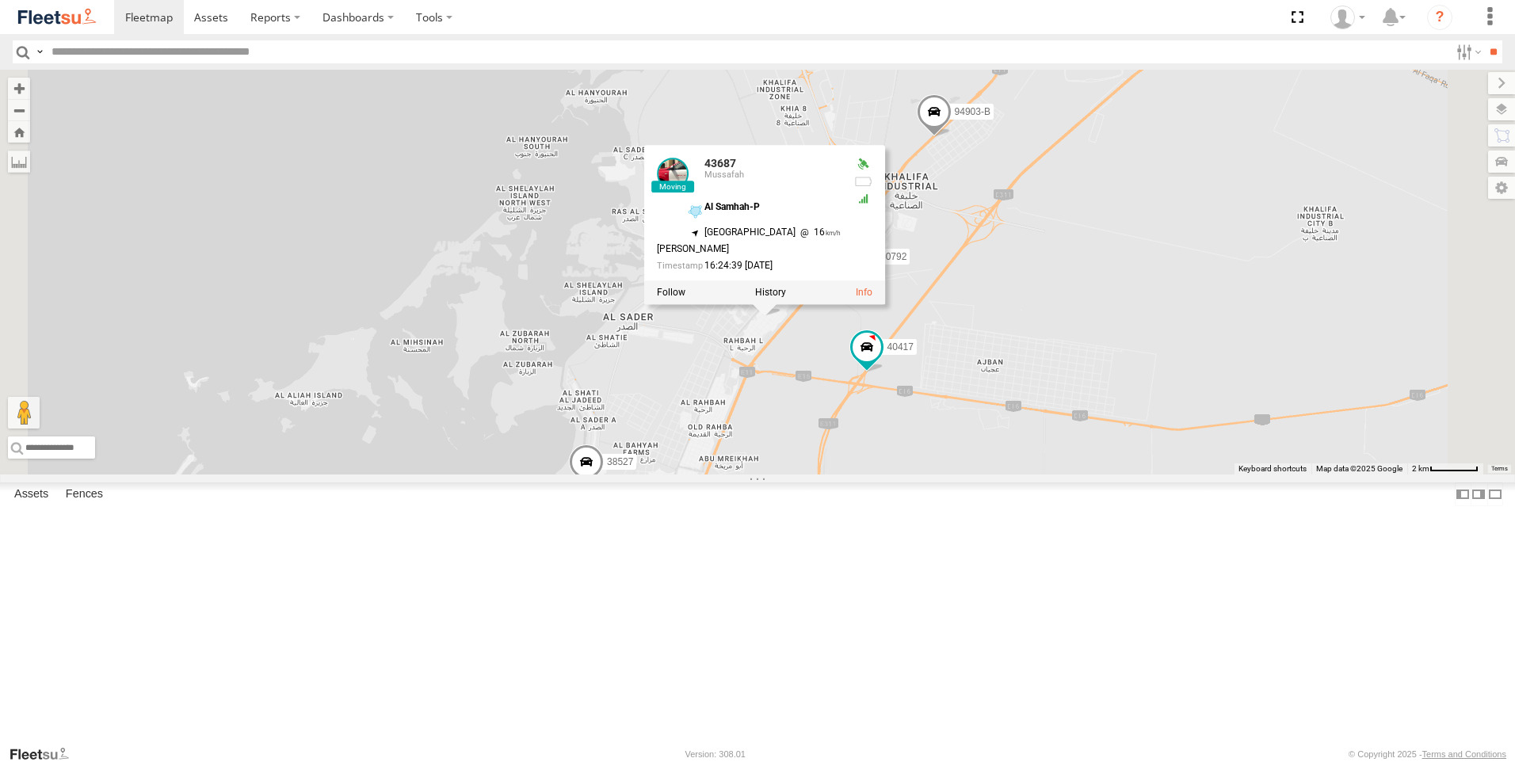
click at [997, 475] on div "63659-1 30426 93664 81744-Y 88312 93586-auh 86859 56295-AD-2 24419-AD-13 30427 …" at bounding box center [757, 272] width 1515 height 405
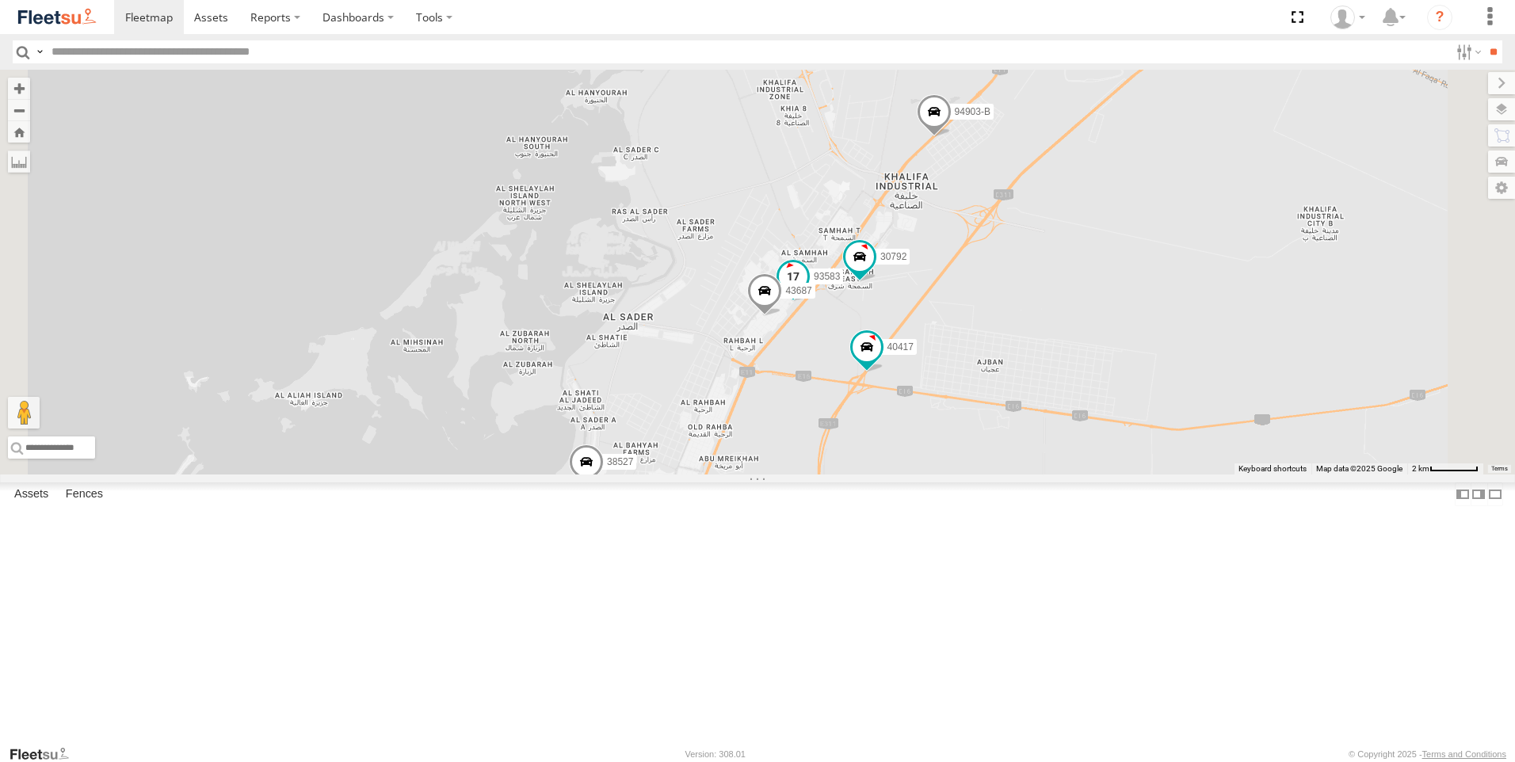
click at [808, 290] on span at bounding box center [793, 276] width 29 height 29
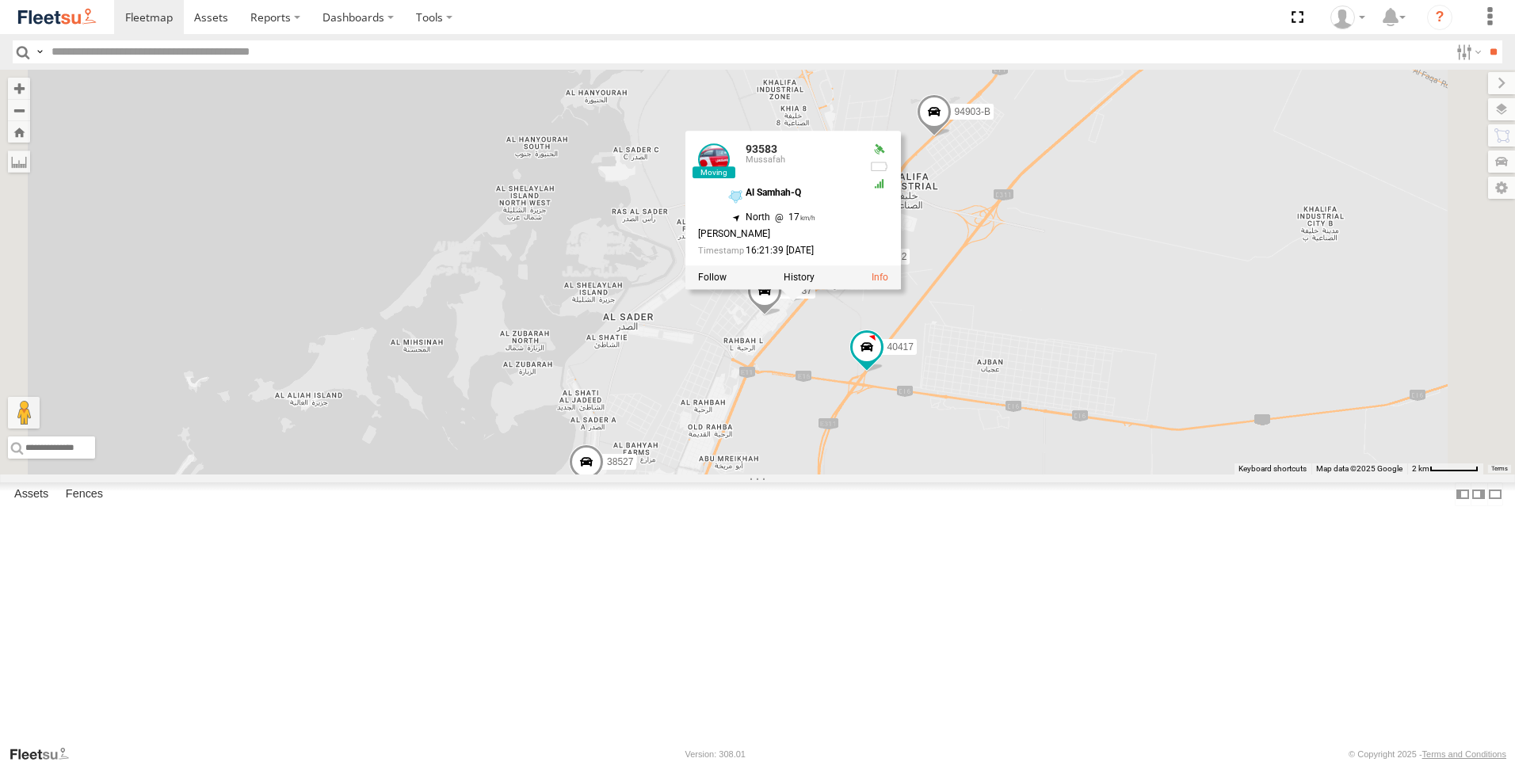
click at [1001, 475] on div "63659-1 30426 93664 81744-Y 88312 93586-auh 86859 56295-AD-2 24419-AD-13 30427 …" at bounding box center [757, 272] width 1515 height 405
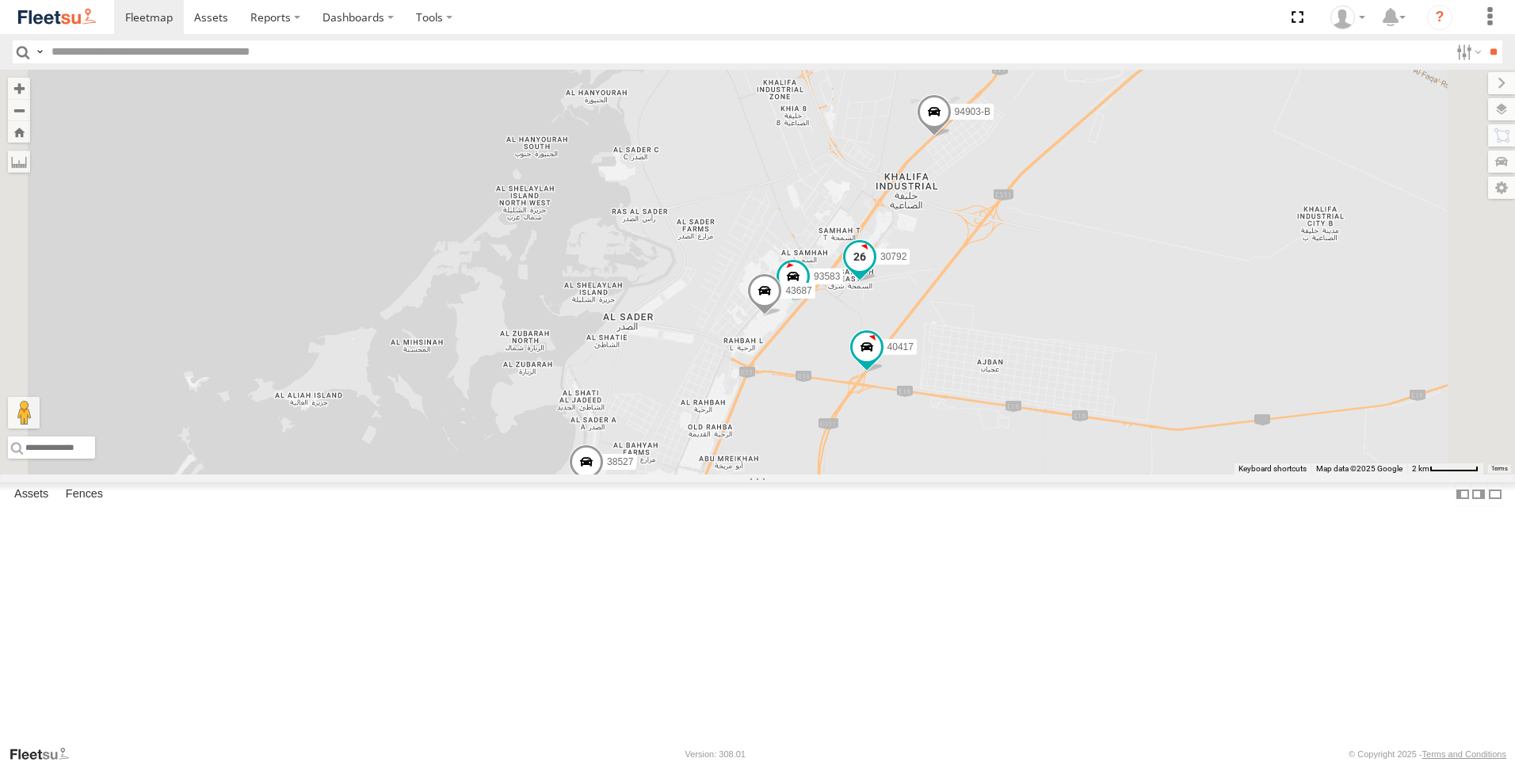
click at [877, 282] on span at bounding box center [859, 260] width 35 height 43
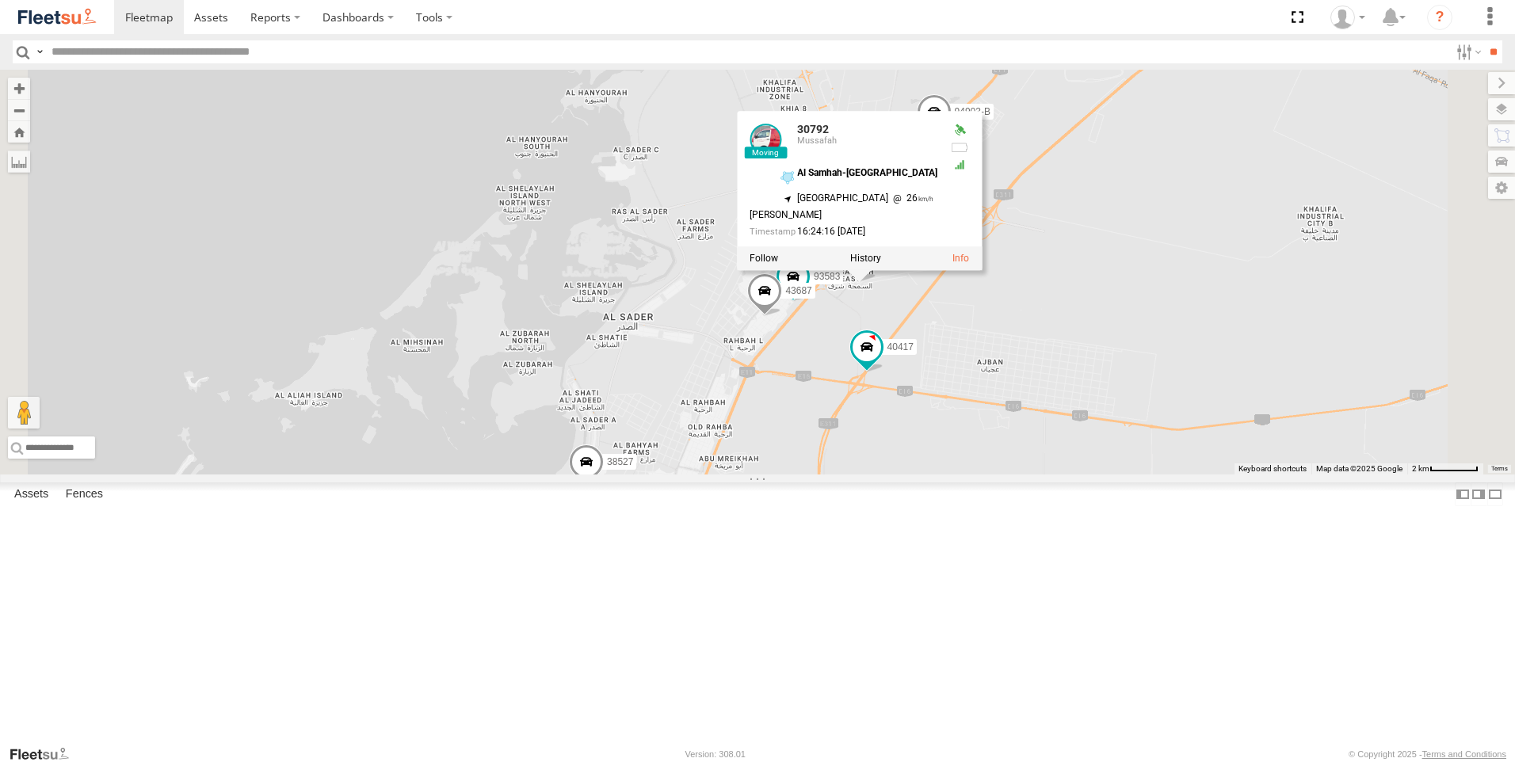
click at [1031, 475] on div "63659-1 30426 93664 81744-Y 88312 93586-auh 86859 56295-AD-2 24419-AD-13 30427 …" at bounding box center [757, 272] width 1515 height 405
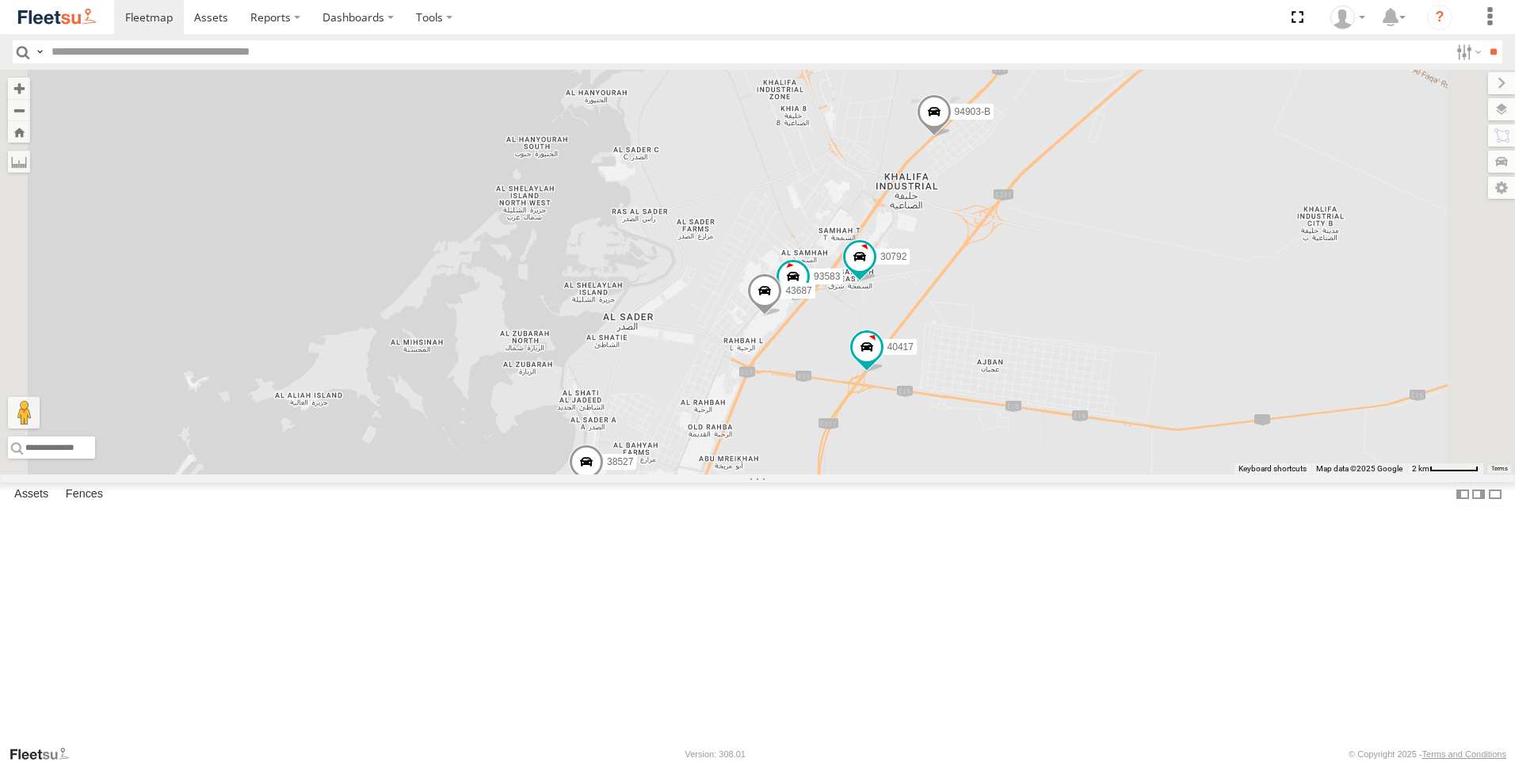
click at [952, 137] on span at bounding box center [934, 115] width 35 height 43
click at [1001, 475] on div "63659-1 30426 93664 81744-Y 88312 93586-auh 86859 56295-AD-2 24419-AD-13 30427 …" at bounding box center [757, 272] width 1515 height 405
click at [782, 316] on span at bounding box center [764, 294] width 35 height 43
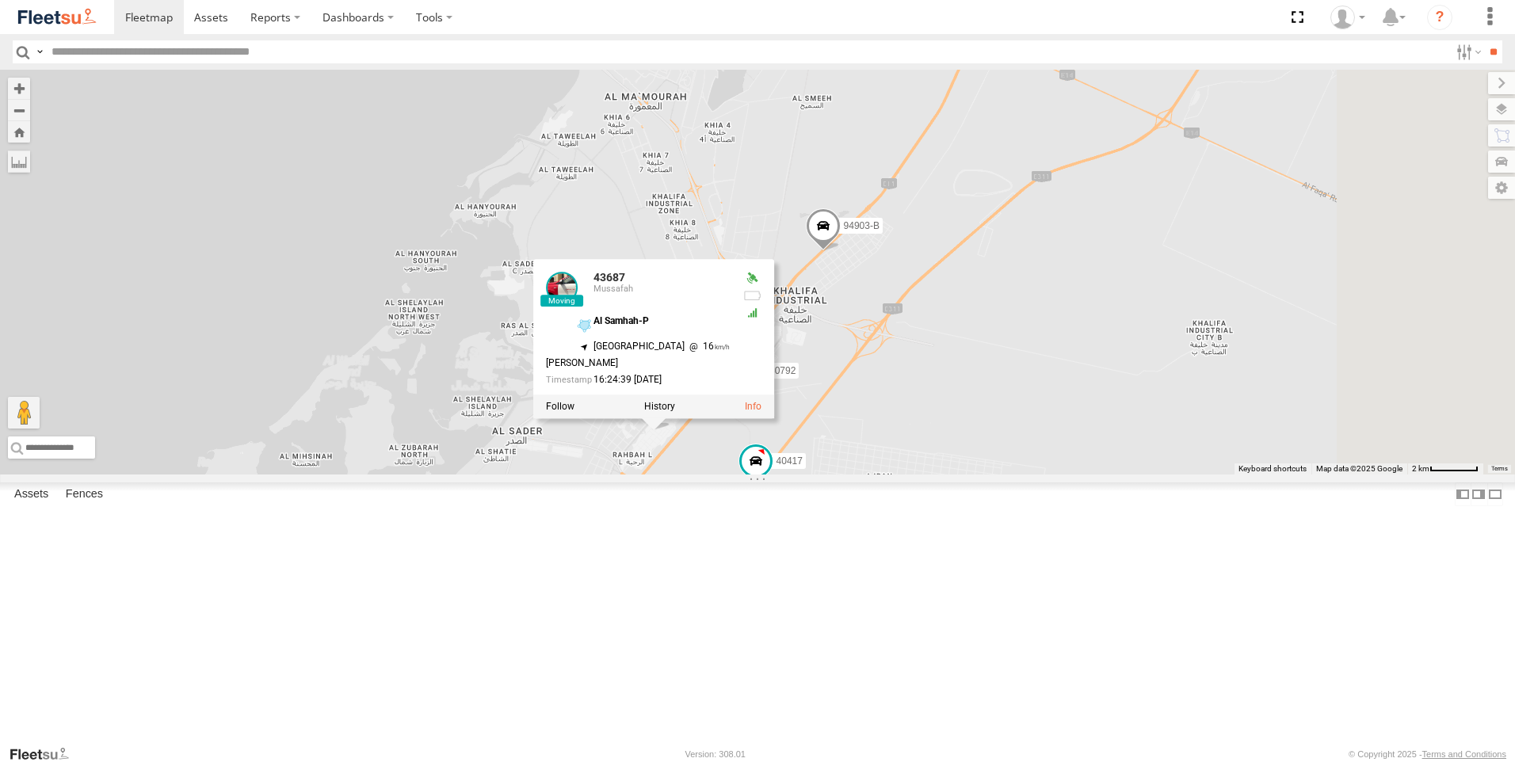
drag, startPoint x: 993, startPoint y: 544, endPoint x: 880, endPoint y: 659, distance: 161.4
click at [880, 475] on div "63659-1 30426 93664 81744-Y 88312 93586-auh 86859 56295-AD-2 24419-AD-13 30427 …" at bounding box center [757, 272] width 1515 height 405
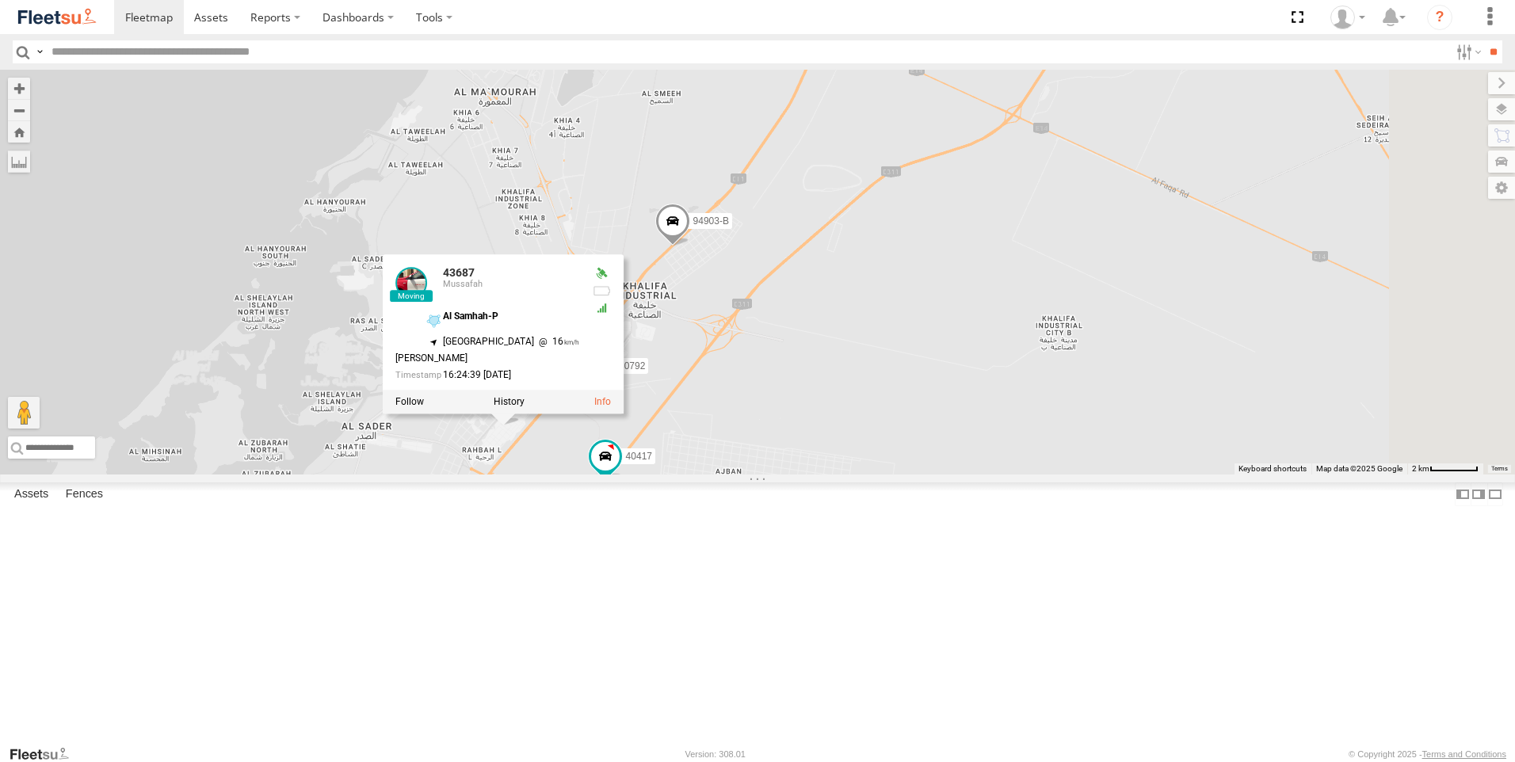
drag, startPoint x: 1166, startPoint y: 401, endPoint x: 1013, endPoint y: 403, distance: 153.0
click at [1013, 403] on div "63659-1 30426 93664 81744-Y 88312 93586-auh 86859 56295-AD-2 24419-AD-13 30427 …" at bounding box center [757, 272] width 1515 height 405
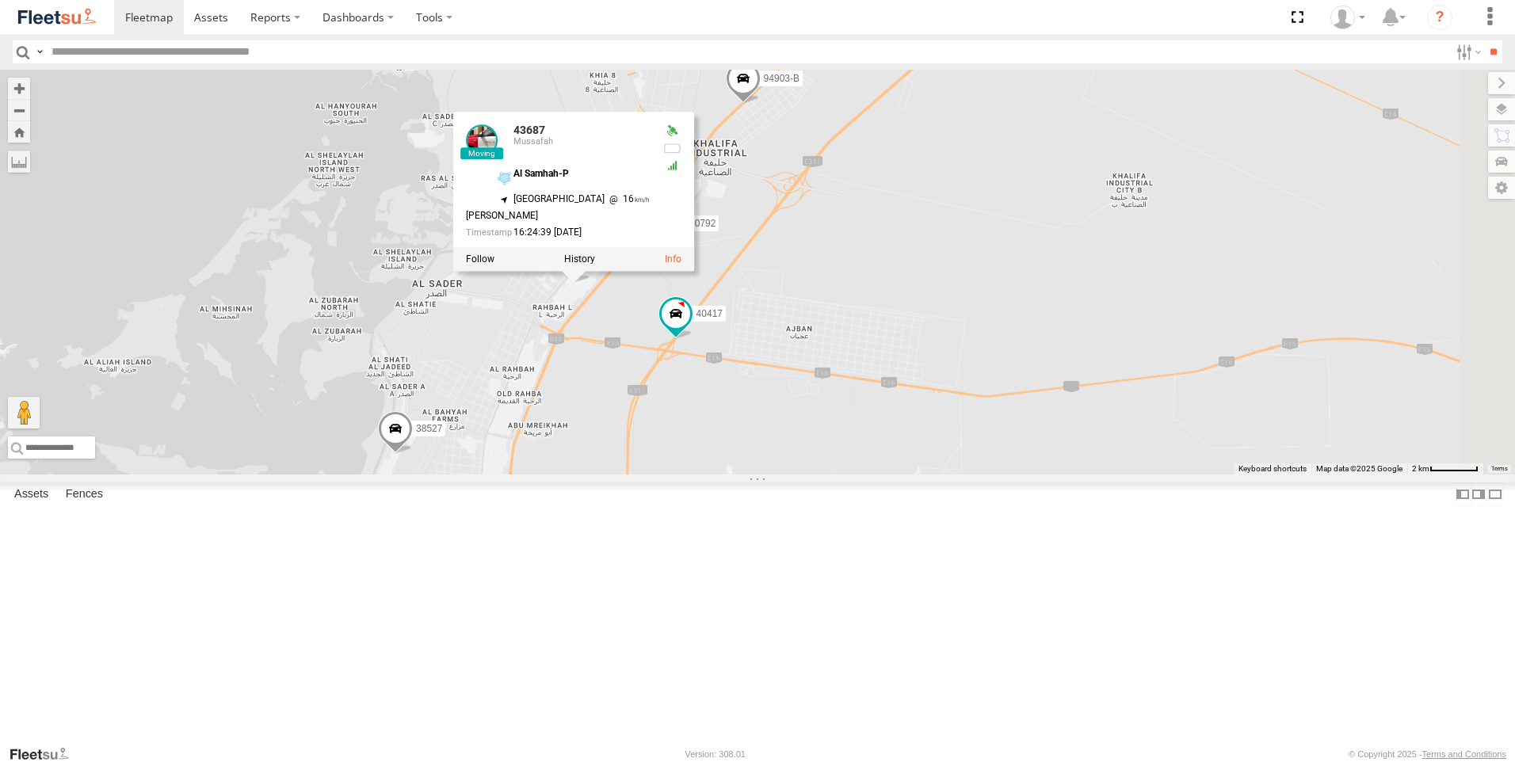
drag, startPoint x: 990, startPoint y: 479, endPoint x: 1063, endPoint y: 327, distance: 168.0
click at [1063, 327] on div "63659-1 30426 93664 81744-Y 88312 93586-auh 86859 56295-AD-2 24419-AD-13 30427 …" at bounding box center [757, 272] width 1515 height 405
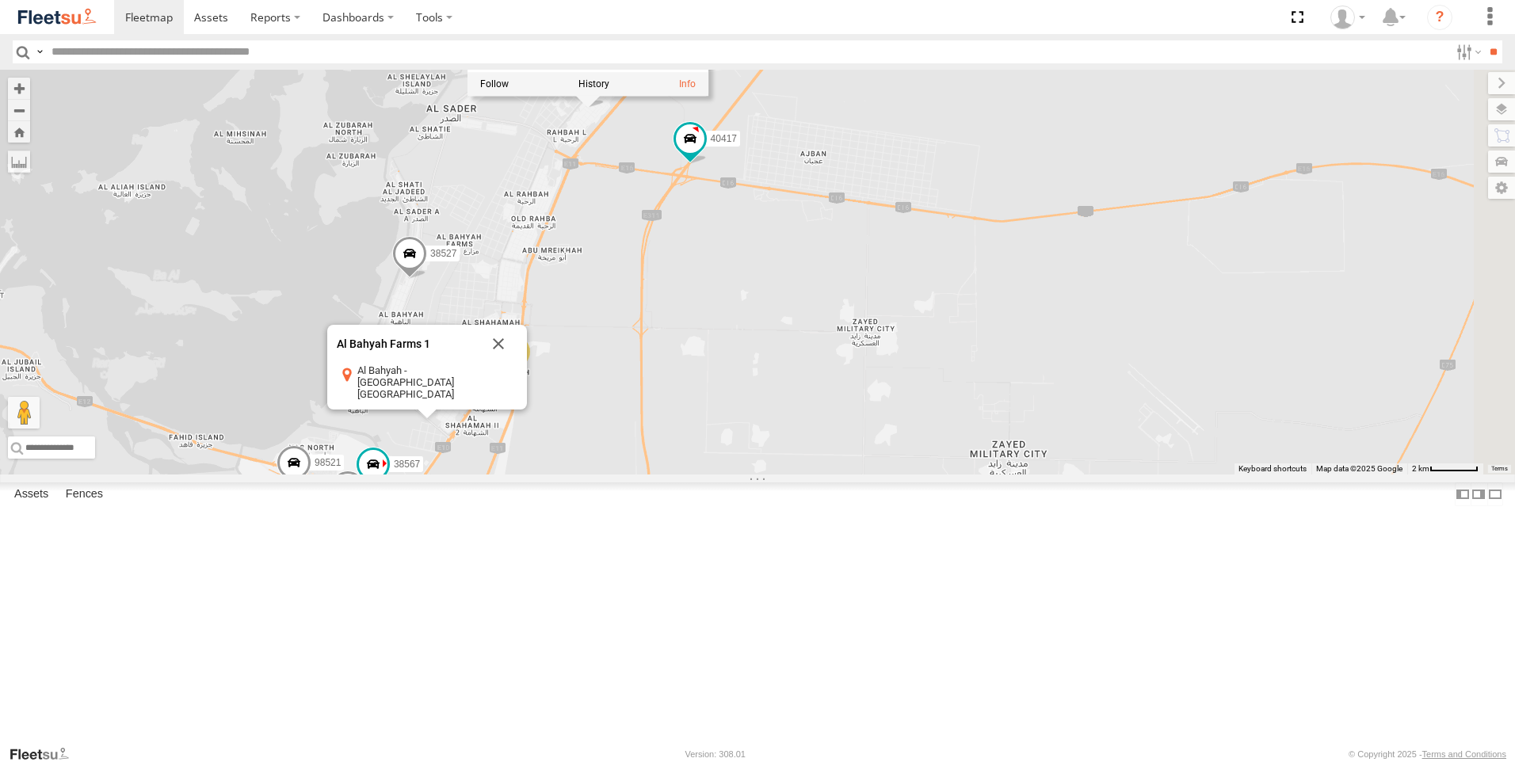
drag, startPoint x: 968, startPoint y: 416, endPoint x: 978, endPoint y: 391, distance: 27.4
click at [978, 391] on div "63659-1 30426 93664 81744-Y 88312 93586-auh 86859 56295-AD-2 24419-AD-13 30427 …" at bounding box center [757, 272] width 1515 height 405
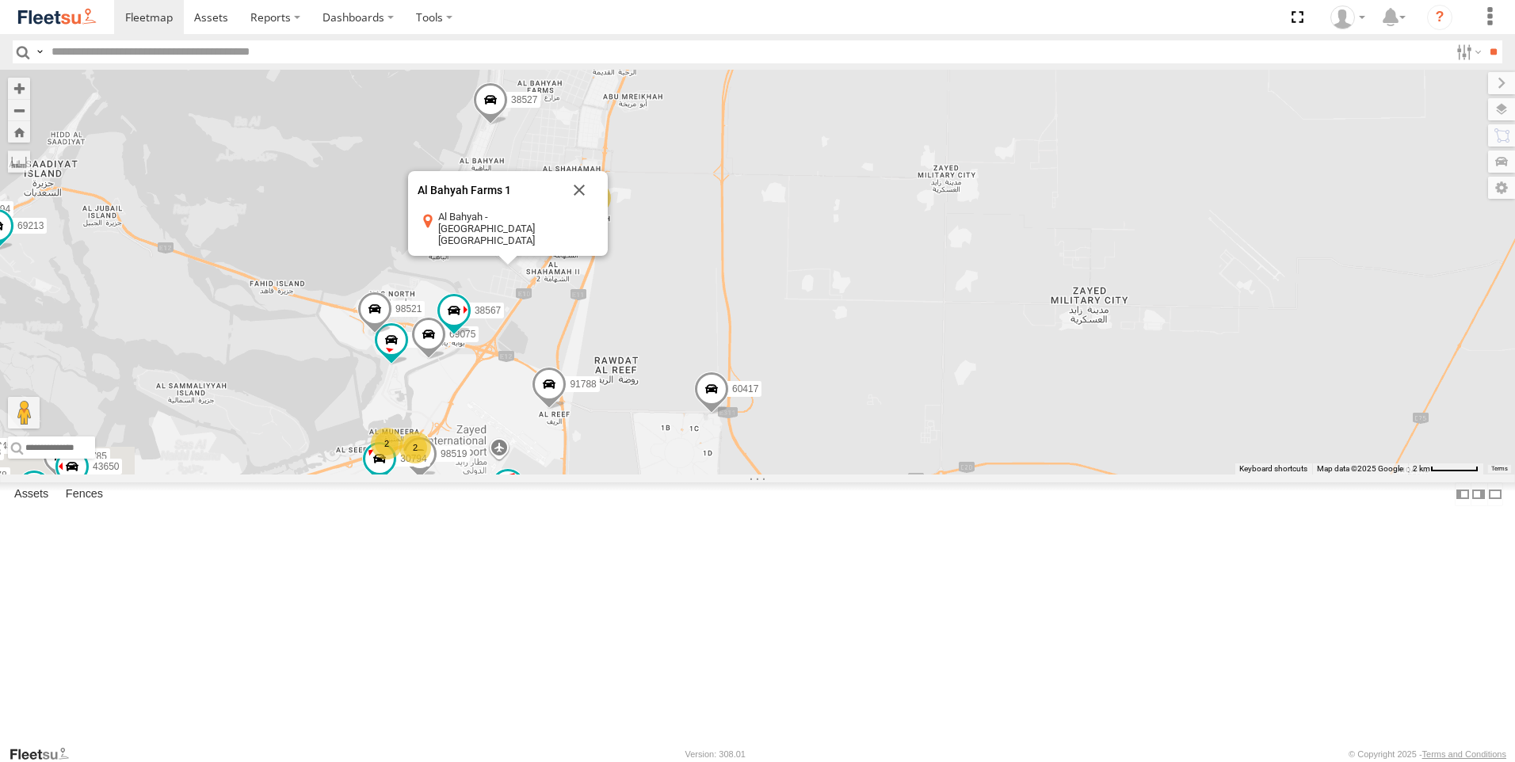
drag, startPoint x: 895, startPoint y: 540, endPoint x: 976, endPoint y: 383, distance: 176.9
click at [976, 383] on div "63659-1 30426 93664 81744-Y 88312 93586-auh 86859 56295-AD-2 24419-AD-13 30427 …" at bounding box center [757, 272] width 1515 height 405
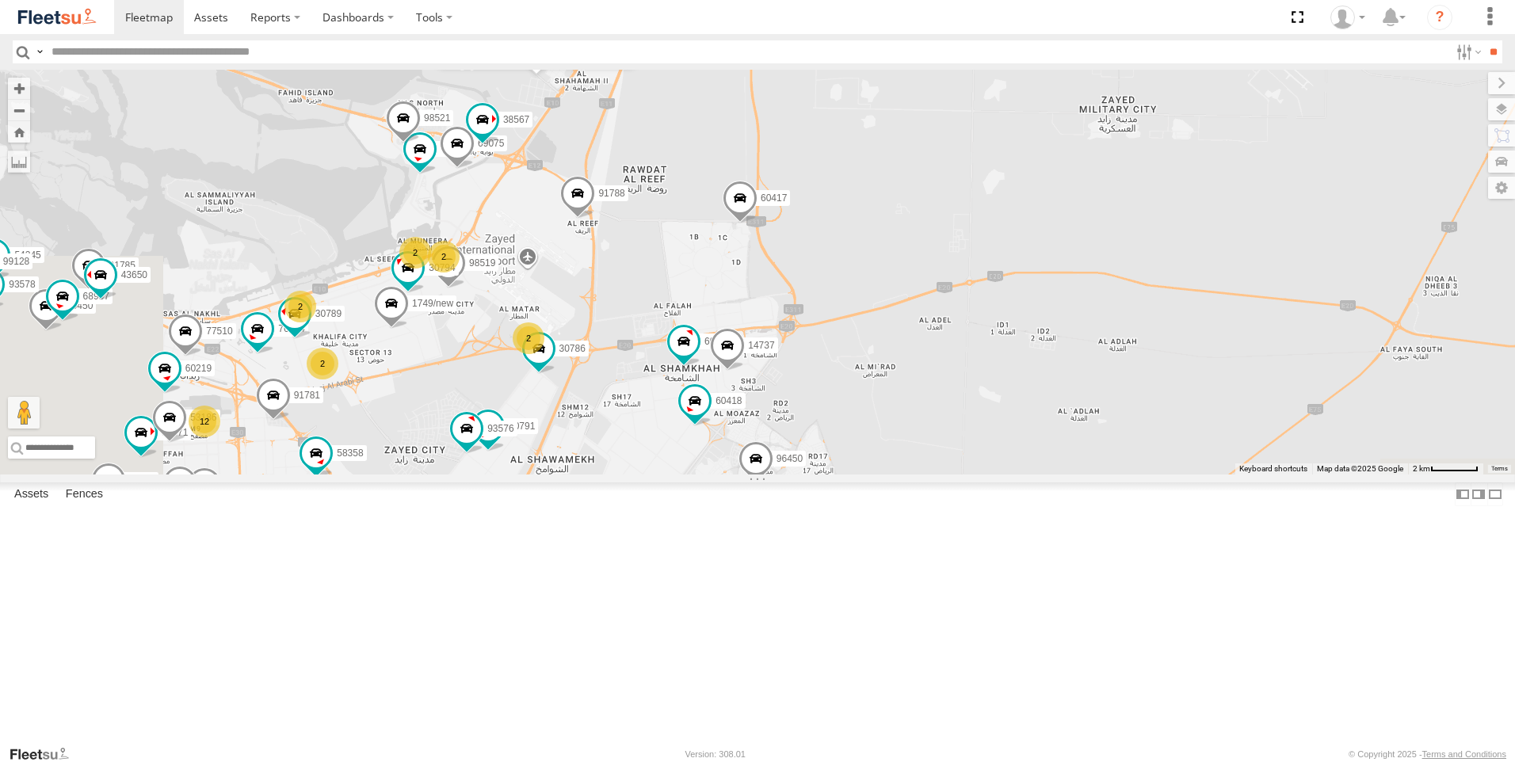
click at [897, 371] on div "63659-1 30426 93664 81744-Y 88312 93586-auh 86859 56295-AD-2 24419-AD-13 30427 …" at bounding box center [757, 272] width 1515 height 405
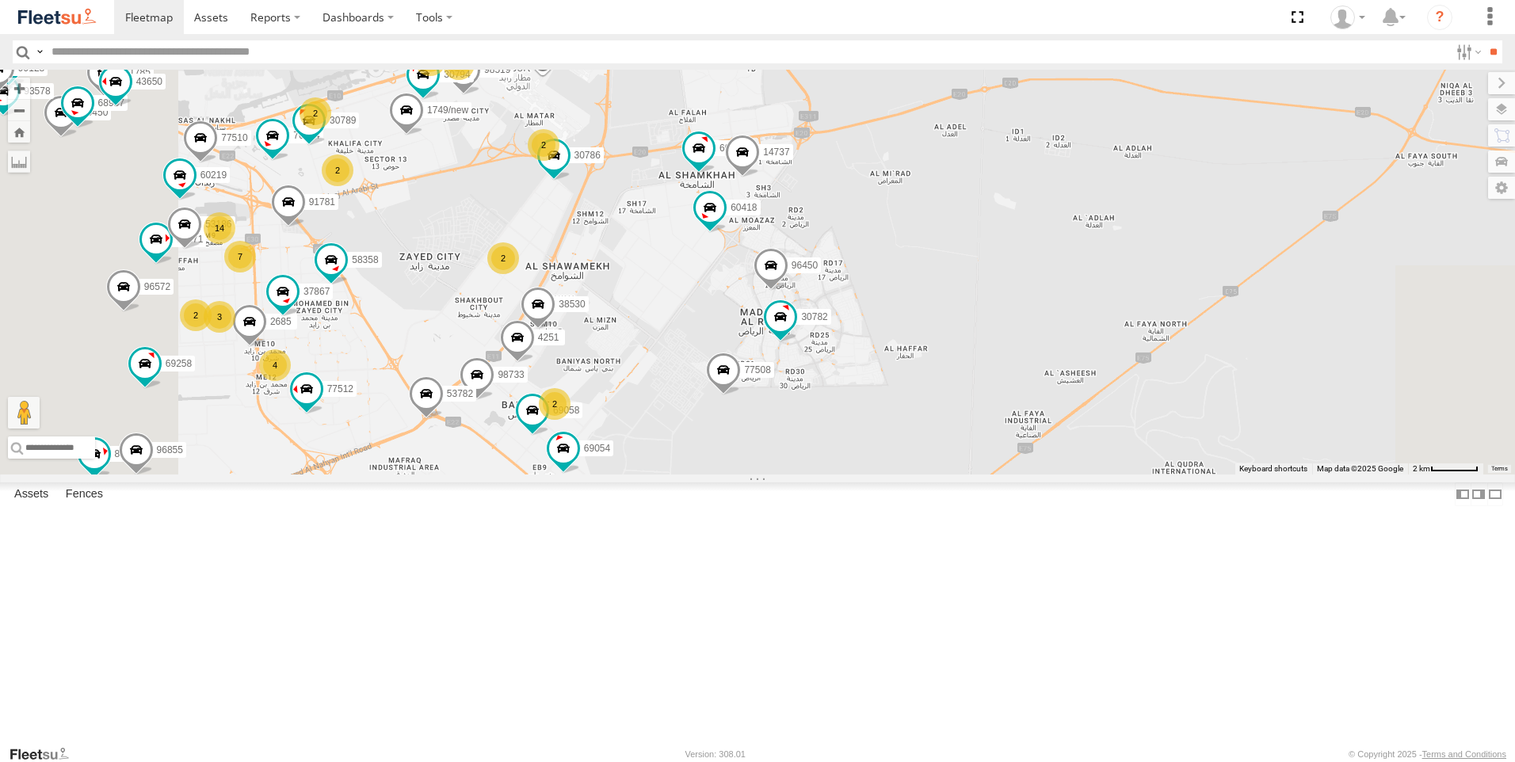
drag, startPoint x: 811, startPoint y: 567, endPoint x: 827, endPoint y: 369, distance: 198.0
click at [827, 369] on div "63659-1 30426 93664 81744-Y 88312 93586-auh 86859 56295-AD-2 24419-AD-13 30427 …" at bounding box center [757, 272] width 1515 height 405
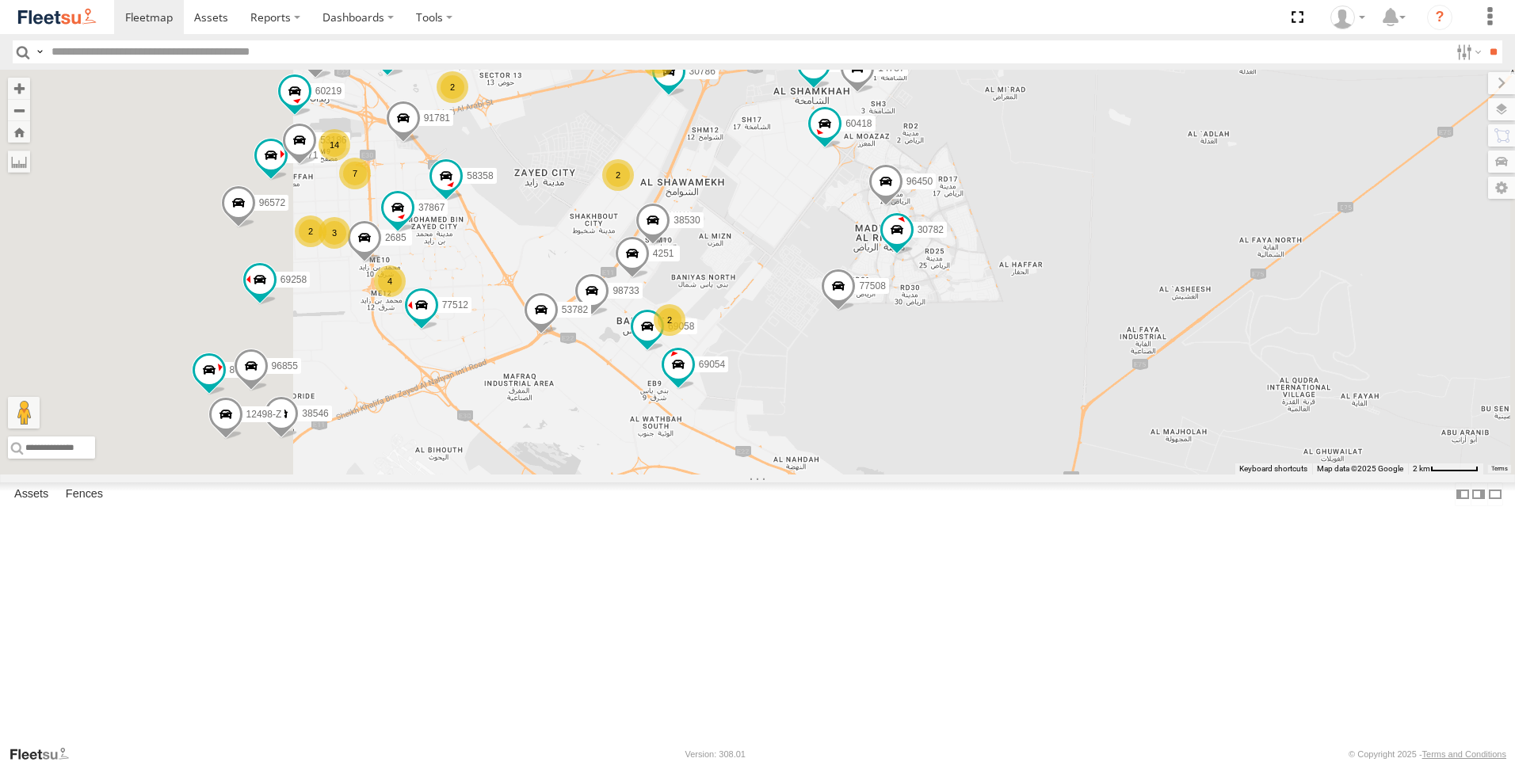
drag, startPoint x: 816, startPoint y: 636, endPoint x: 943, endPoint y: 536, distance: 161.9
click at [943, 475] on div "63659-1 30426 93664 81744-Y 88312 93586-auh 86859 56295-AD-2 24419-AD-13 30427 …" at bounding box center [757, 272] width 1515 height 405
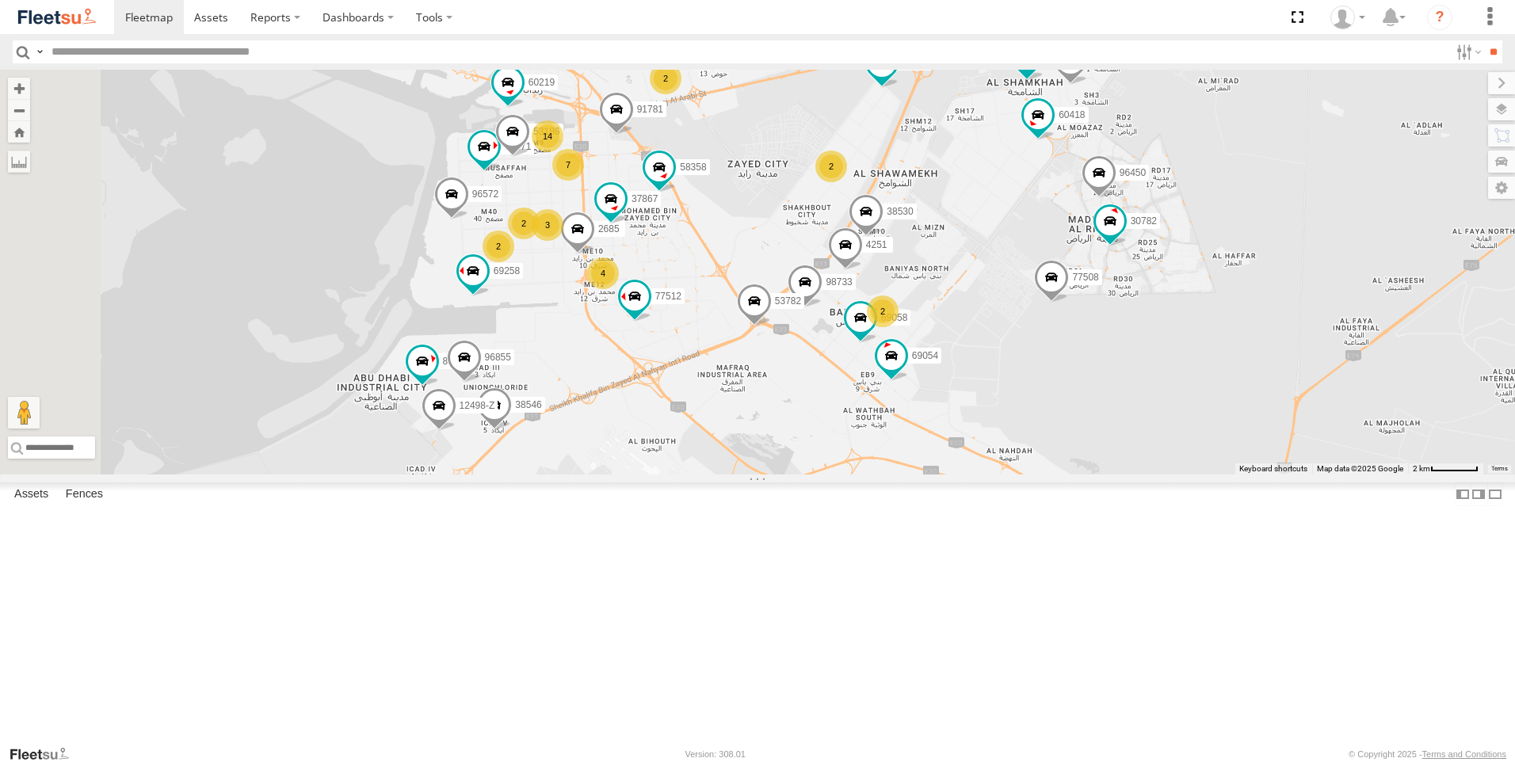
drag, startPoint x: 625, startPoint y: 594, endPoint x: 846, endPoint y: 586, distance: 221.3
click at [846, 475] on div "63659-1 30426 93664 81744-Y 88312 93586-auh 86859 56295-AD-2 24419-AD-13 30427 …" at bounding box center [757, 272] width 1515 height 405
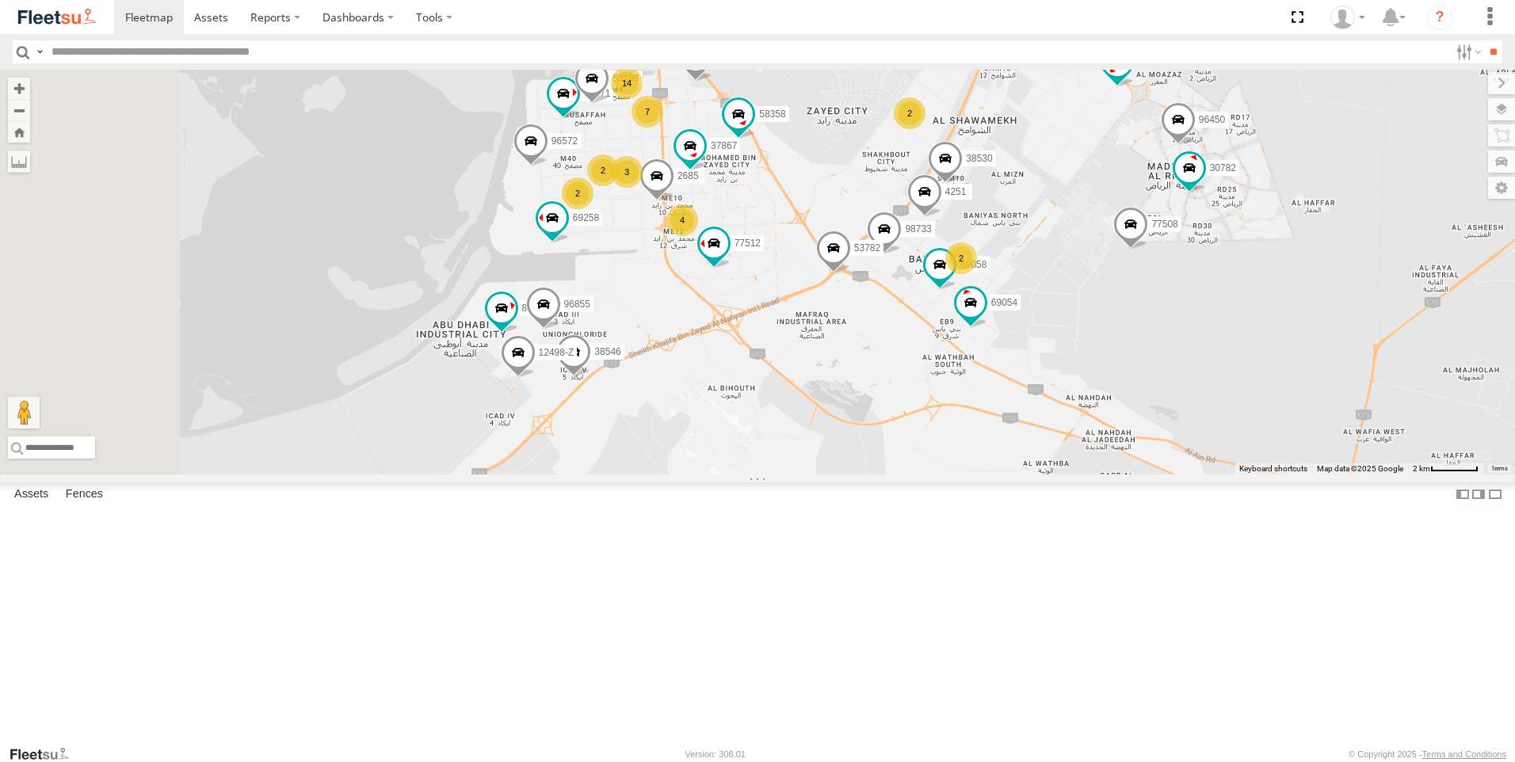
click at [820, 475] on div "63659-1 30426 93664 81744-Y 88312 93586-auh 86859 56295-AD-2 24419-AD-13 30427 …" at bounding box center [757, 272] width 1515 height 405
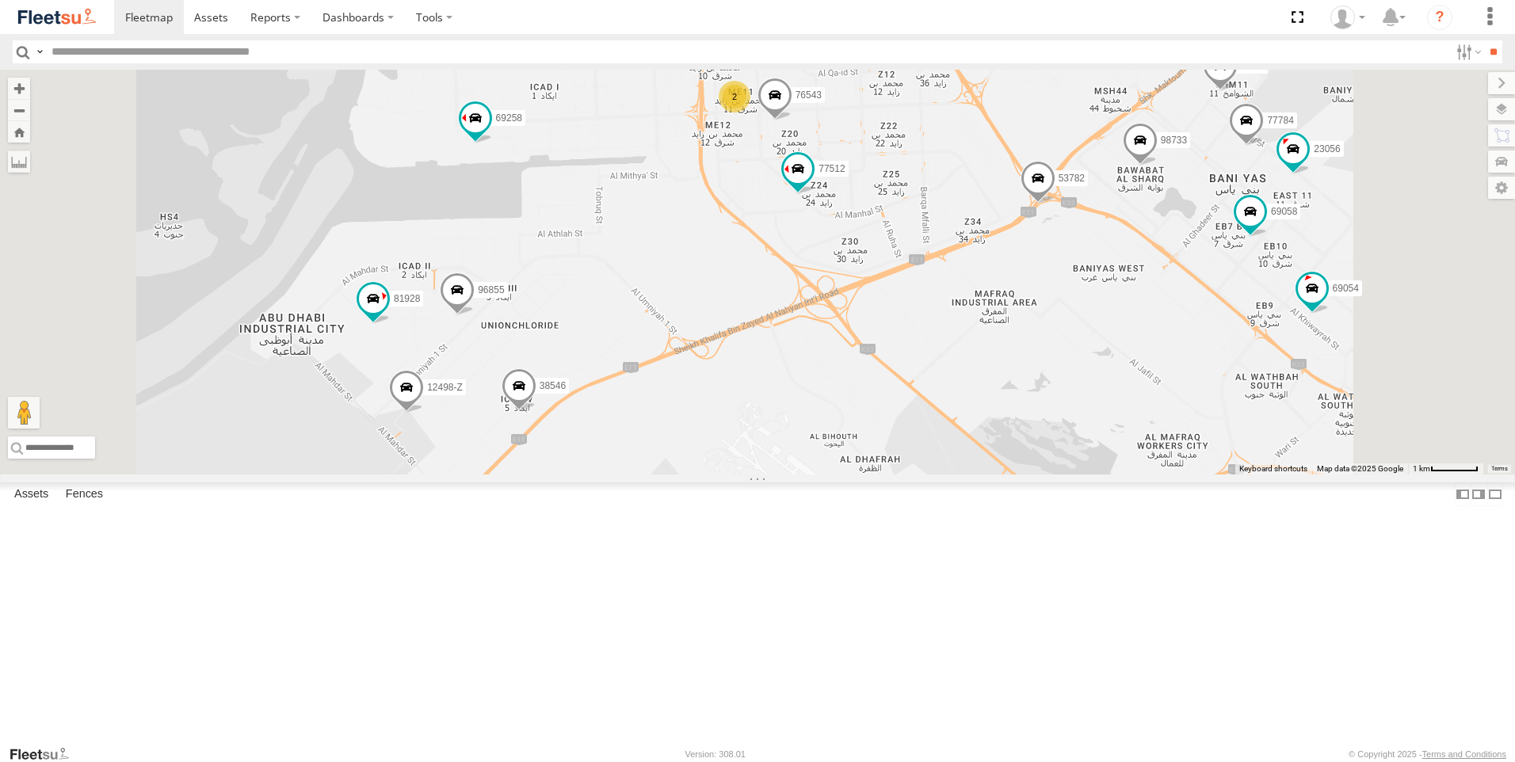
click at [537, 411] on span at bounding box center [519, 389] width 35 height 43
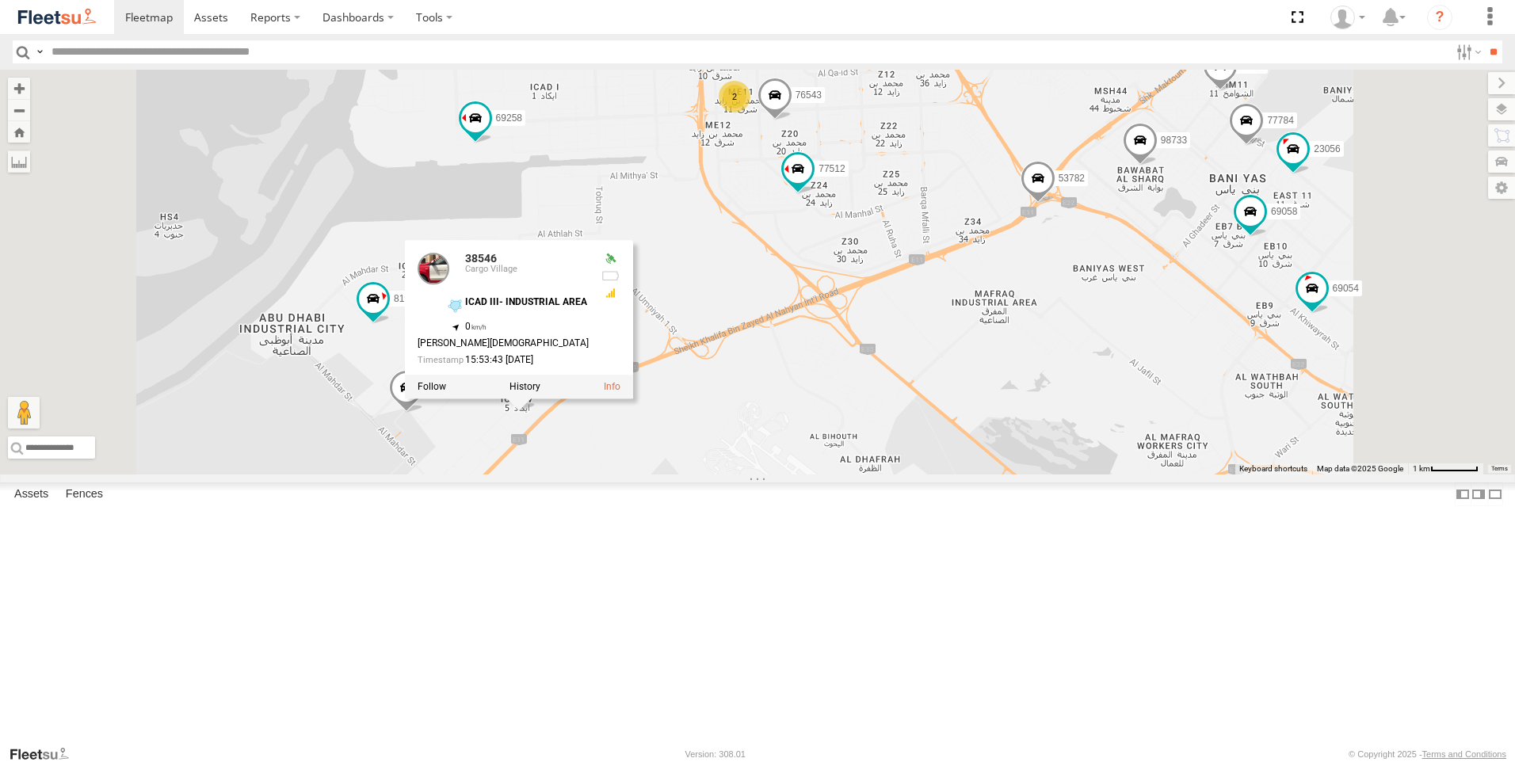
click at [626, 475] on div "63659-1 30426 93664 81744-Y 88312 93586-auh 86859 56295-AD-2 24419-AD-13 30427 …" at bounding box center [757, 272] width 1515 height 405
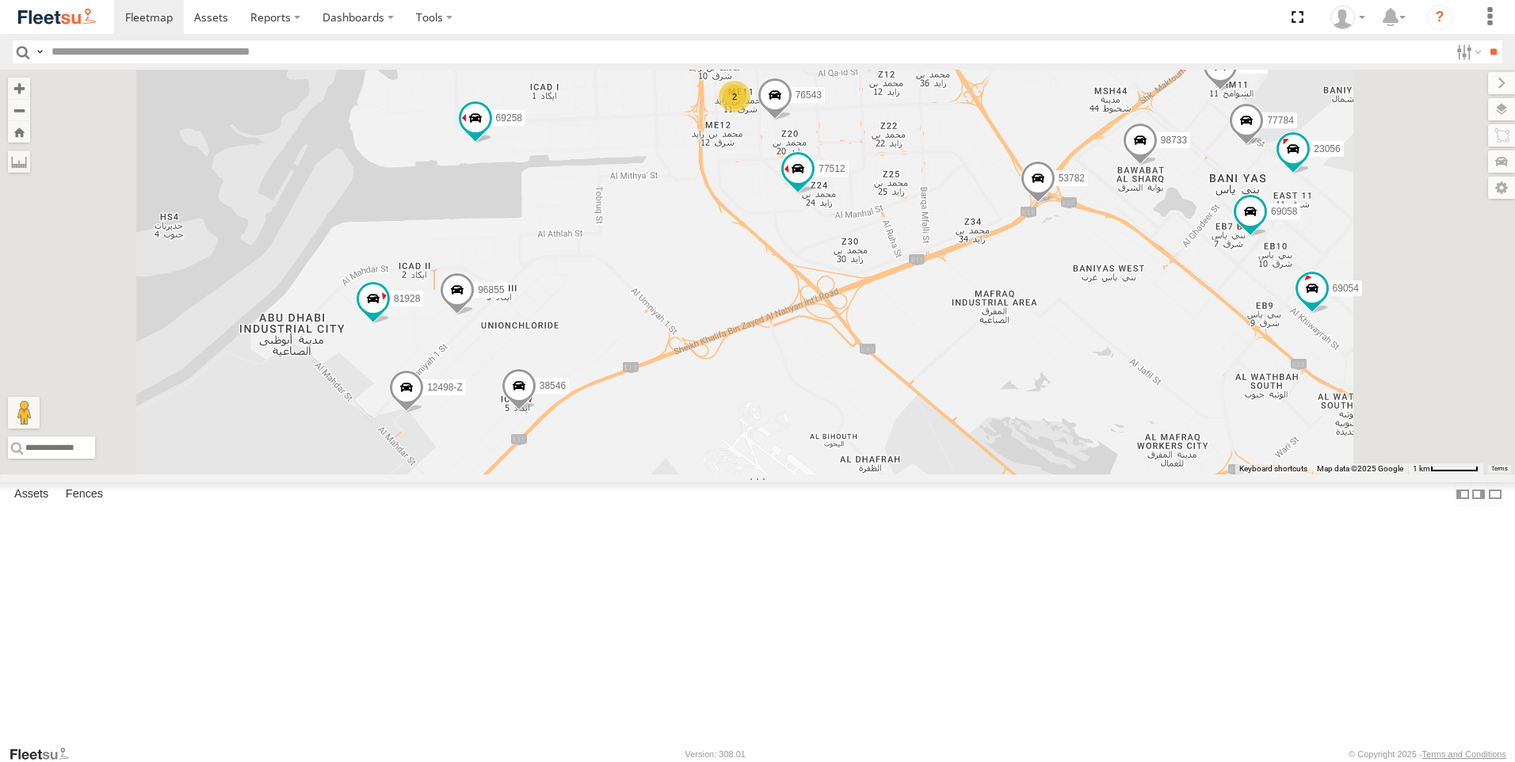
click at [424, 413] on span at bounding box center [406, 391] width 35 height 43
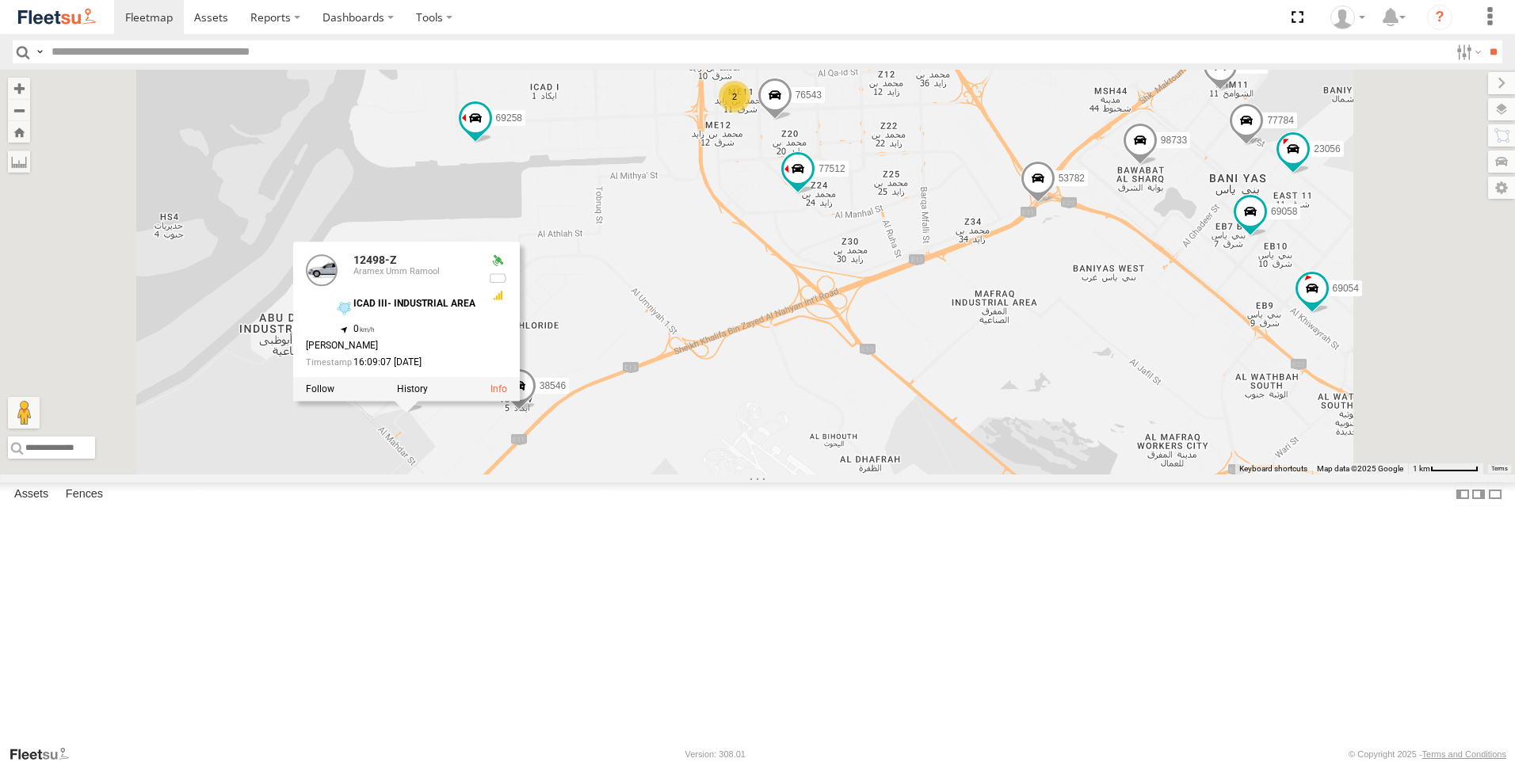
click at [592, 475] on div "63659-1 30426 93664 81744-Y 88312 93586-auh 86859 56295-AD-2 24419-AD-13 30427 …" at bounding box center [757, 272] width 1515 height 405
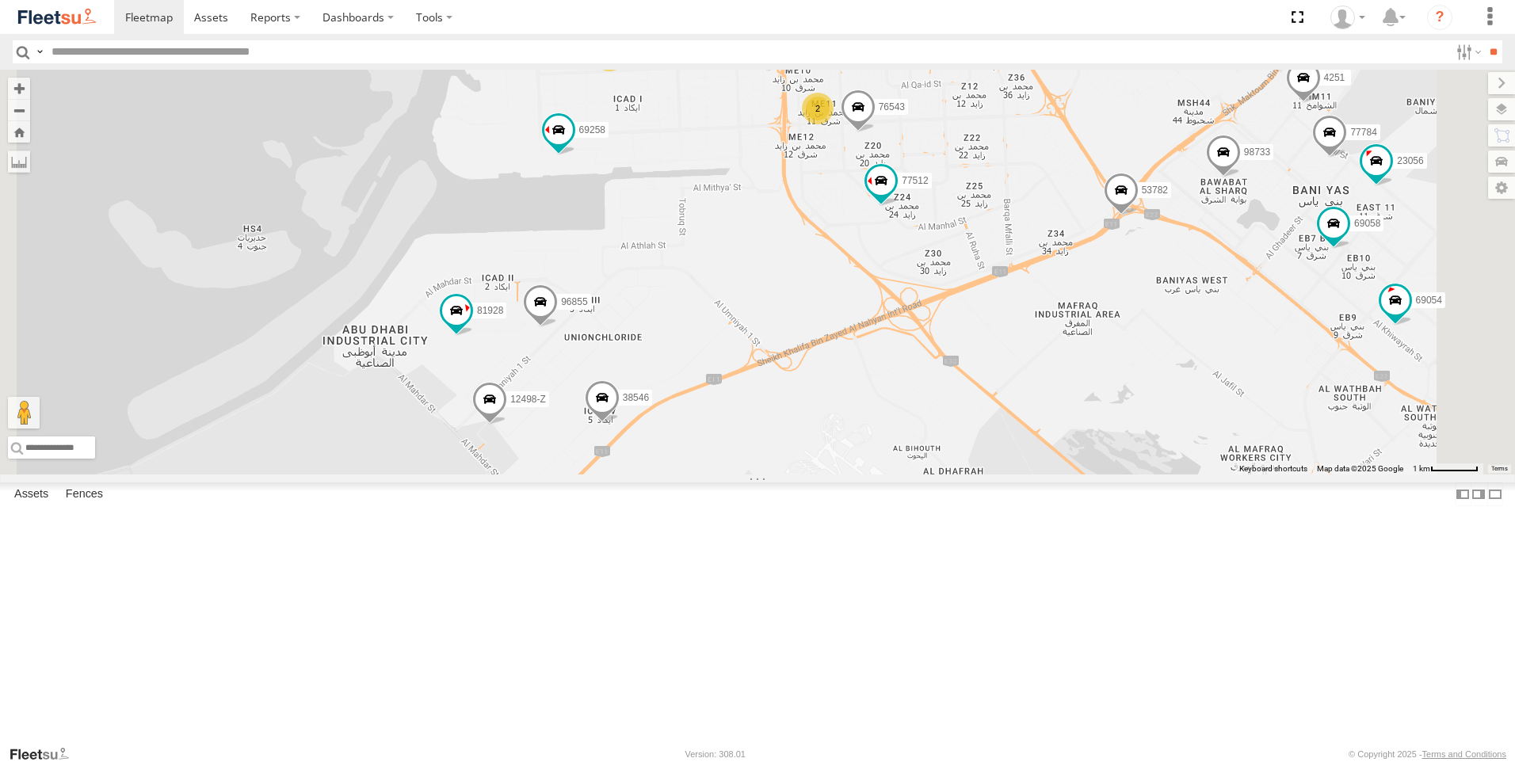
drag, startPoint x: 594, startPoint y: 613, endPoint x: 678, endPoint y: 626, distance: 85.1
click at [678, 475] on div "63659-1 30426 93664 81744-Y 88312 93586-auh 86859 56295-AD-2 24419-AD-13 30427 …" at bounding box center [757, 272] width 1515 height 405
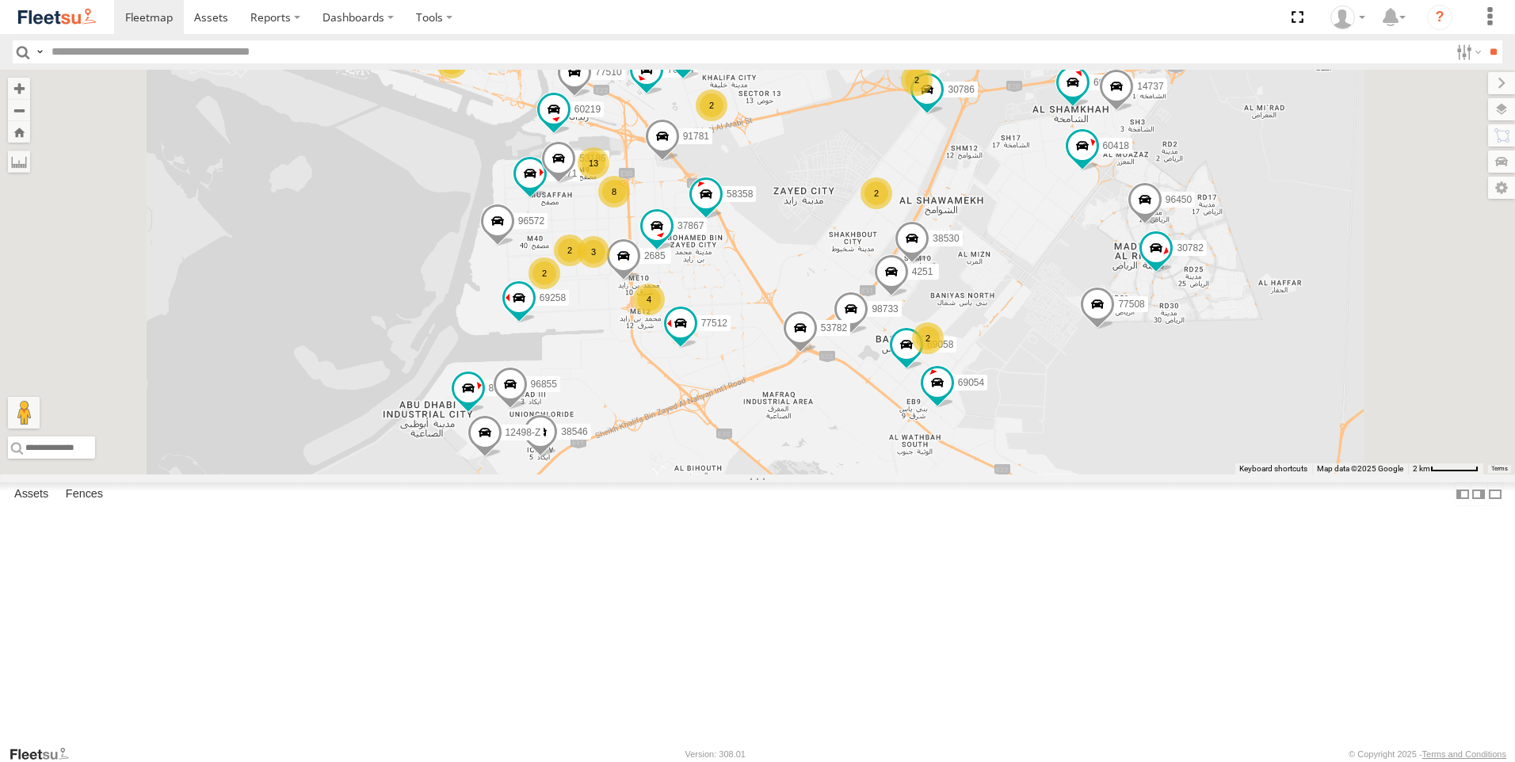
click at [558, 457] on span at bounding box center [540, 435] width 35 height 43
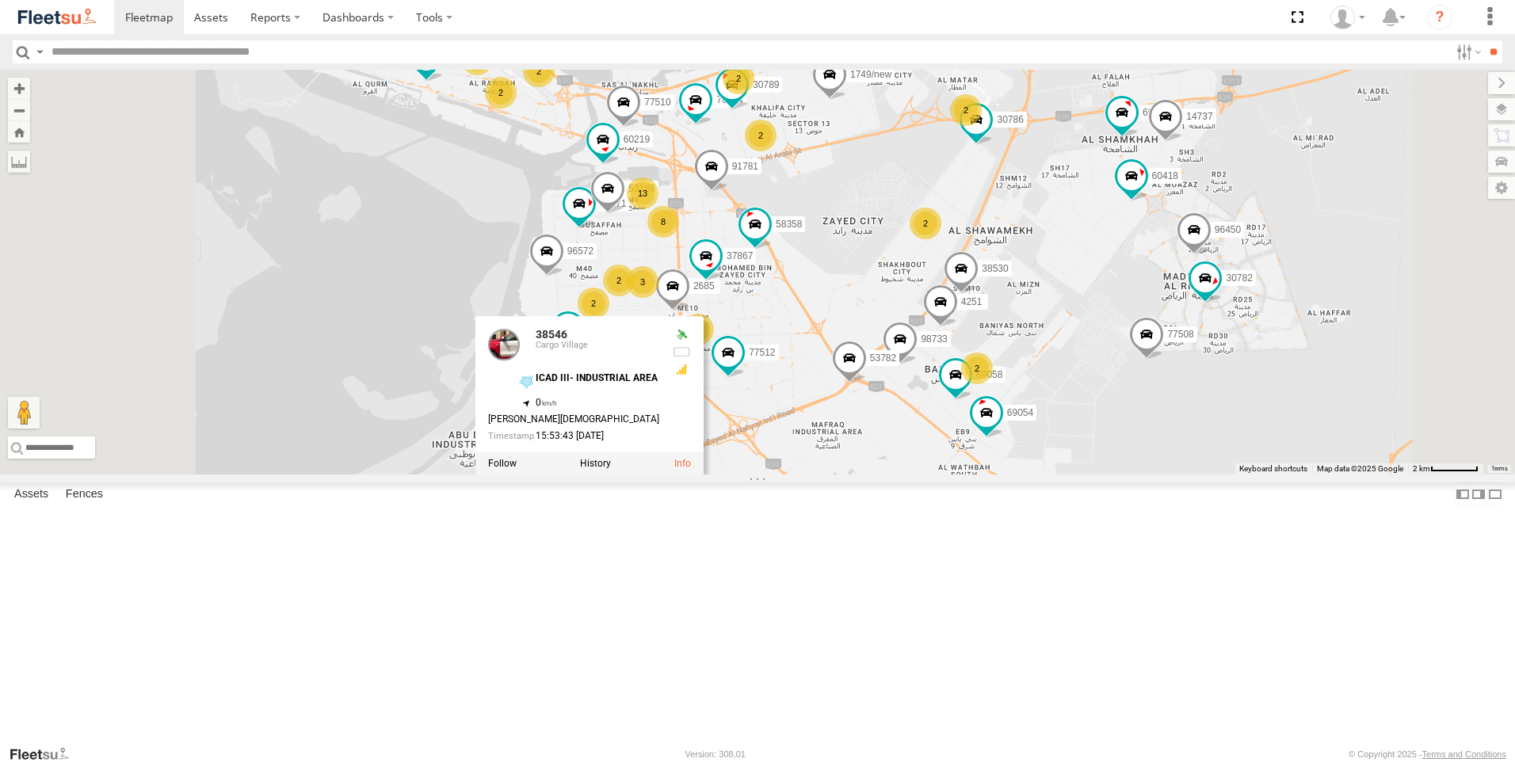
drag, startPoint x: 758, startPoint y: 641, endPoint x: 808, endPoint y: 673, distance: 59.8
click at [808, 475] on div "63659-1 30426 93664 81744-Y 88312 93586-auh 86859 56295-AD-2 24419-AD-13 30427 …" at bounding box center [757, 272] width 1515 height 405
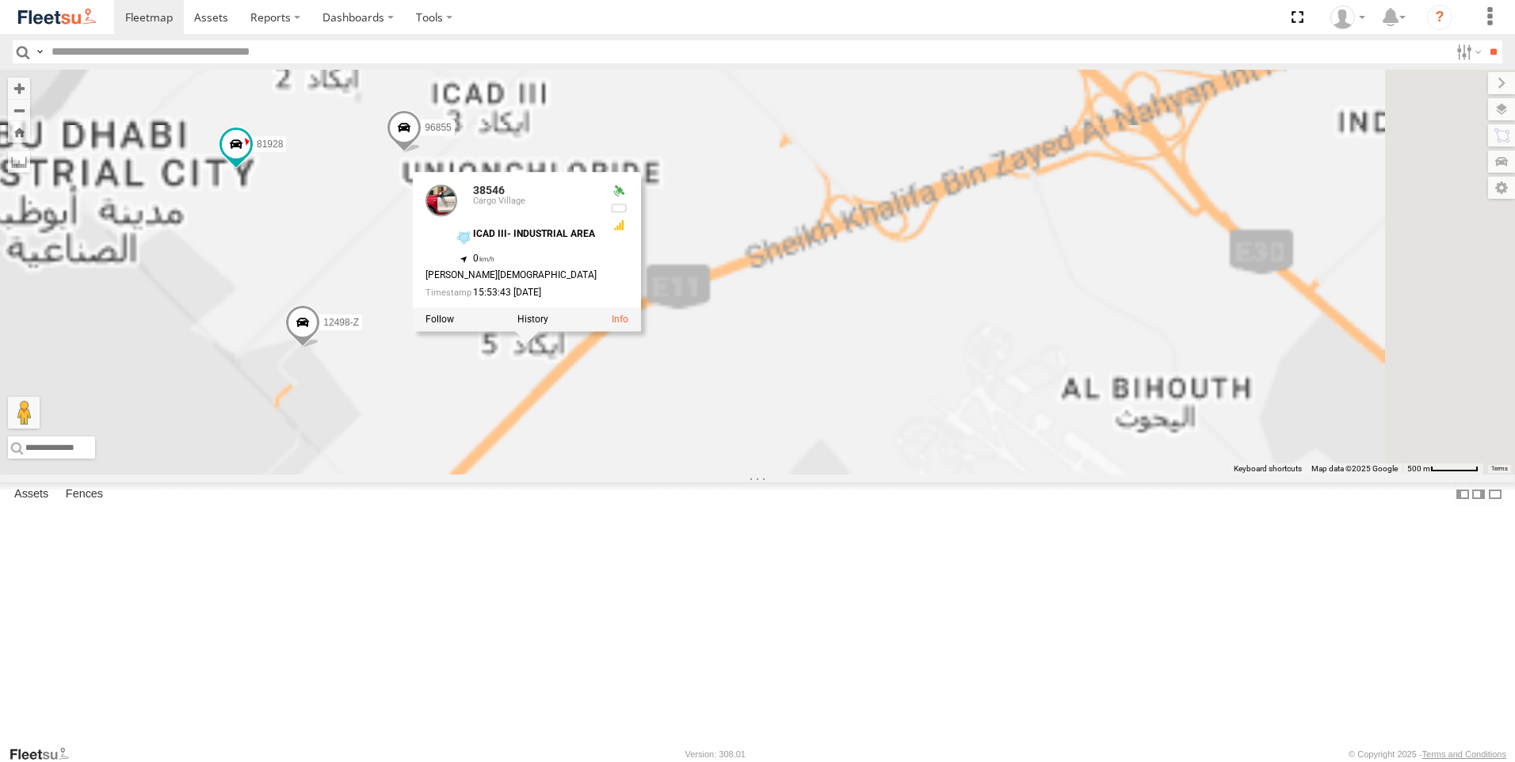
click at [828, 475] on div "63659-1 30426 93664 81744-Y 88312 93586-auh 86859 56295-AD-2 24419-AD-13 30427 …" at bounding box center [757, 272] width 1515 height 405
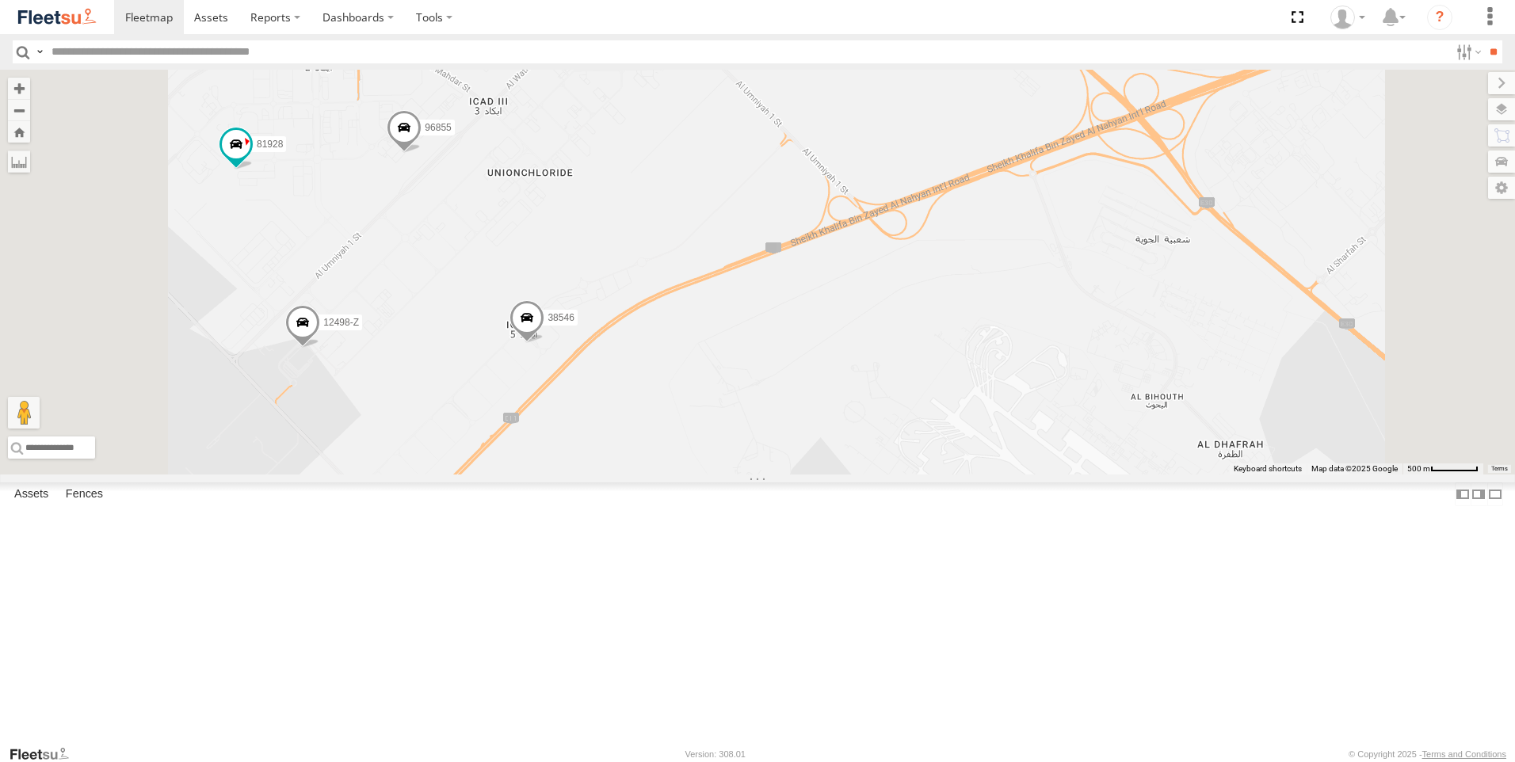
click at [320, 348] on span at bounding box center [302, 326] width 35 height 43
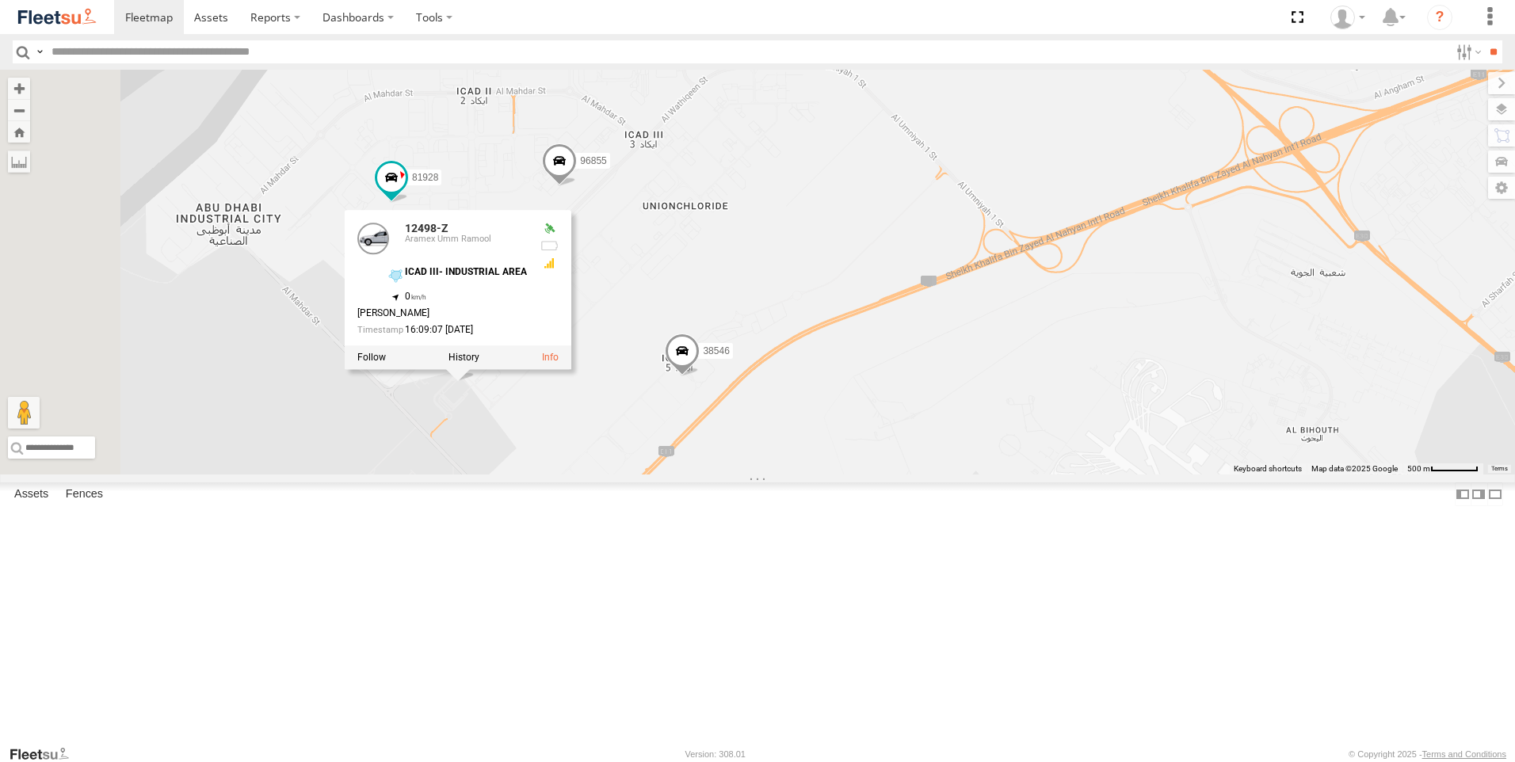
drag, startPoint x: 543, startPoint y: 555, endPoint x: 703, endPoint y: 589, distance: 163.7
click at [703, 475] on div "63659-1 30426 93664 81744-Y 88312 93586-auh 86859 56295-AD-2 24419-AD-13 30427 …" at bounding box center [757, 272] width 1515 height 405
click at [577, 185] on span at bounding box center [559, 164] width 35 height 43
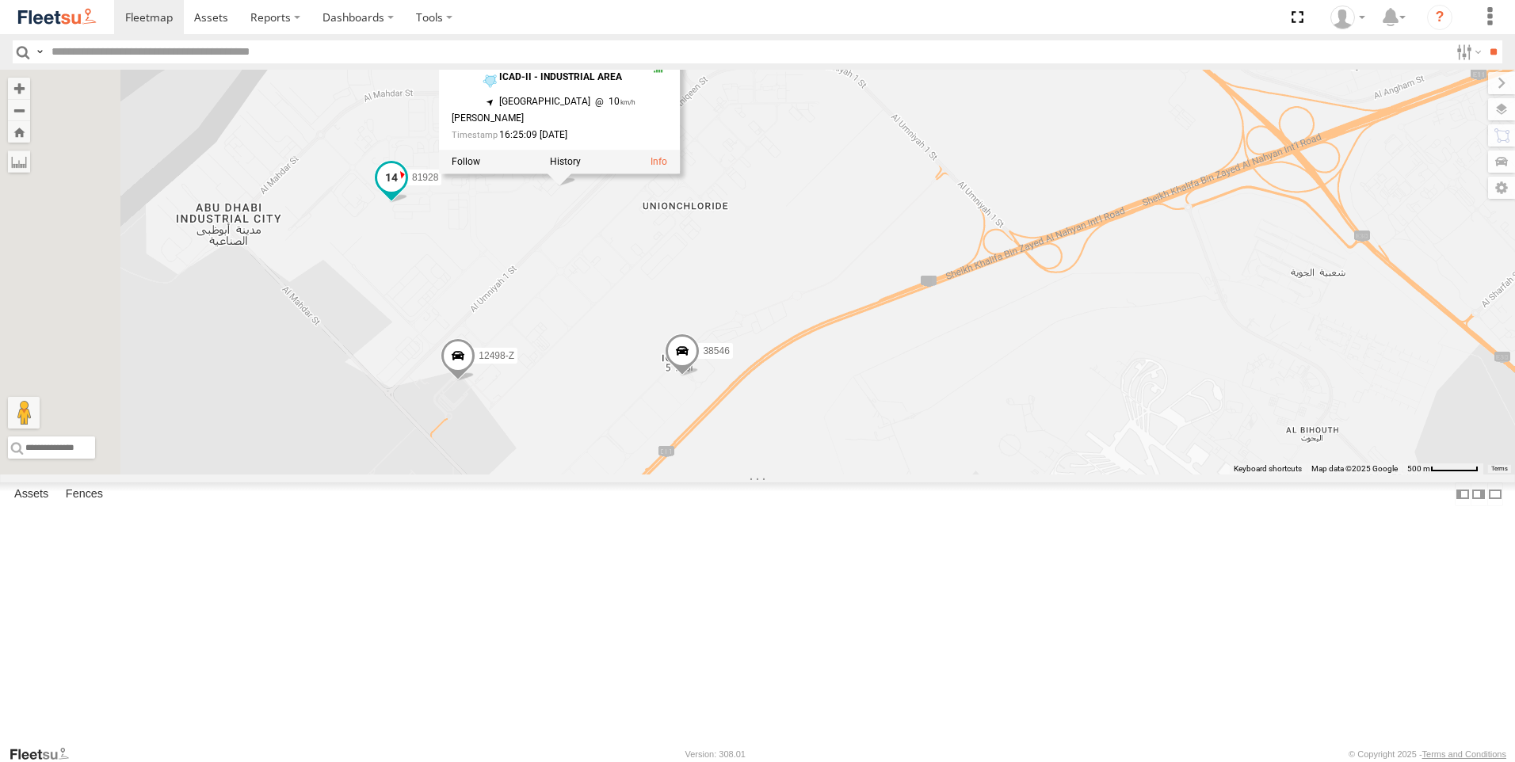
click at [406, 192] on span at bounding box center [391, 177] width 29 height 29
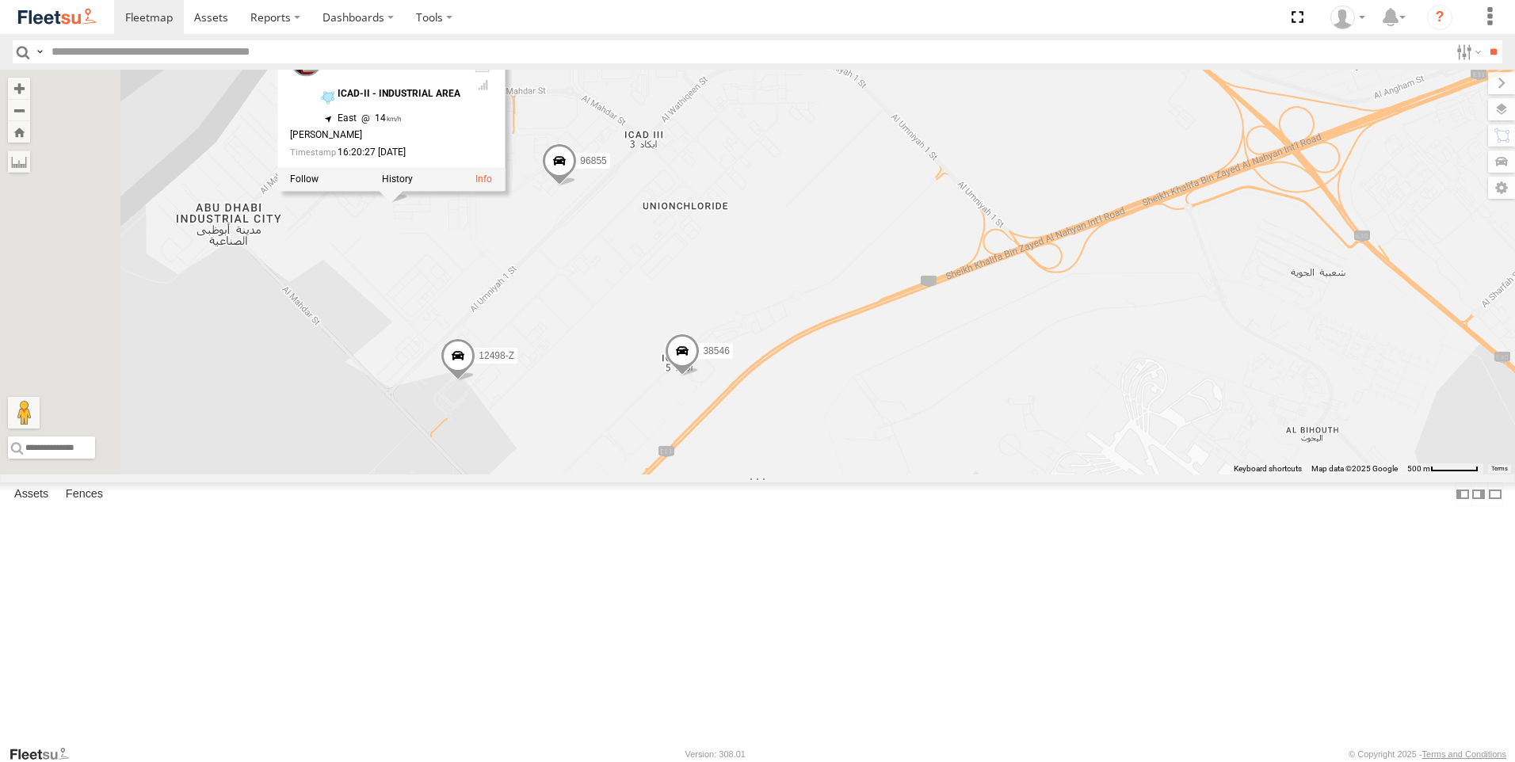
click at [529, 417] on div "63659-1 30426 93664 81744-Y 88312 93586-auh 86859 56295-AD-2 24419-AD-13 30427 …" at bounding box center [757, 272] width 1515 height 405
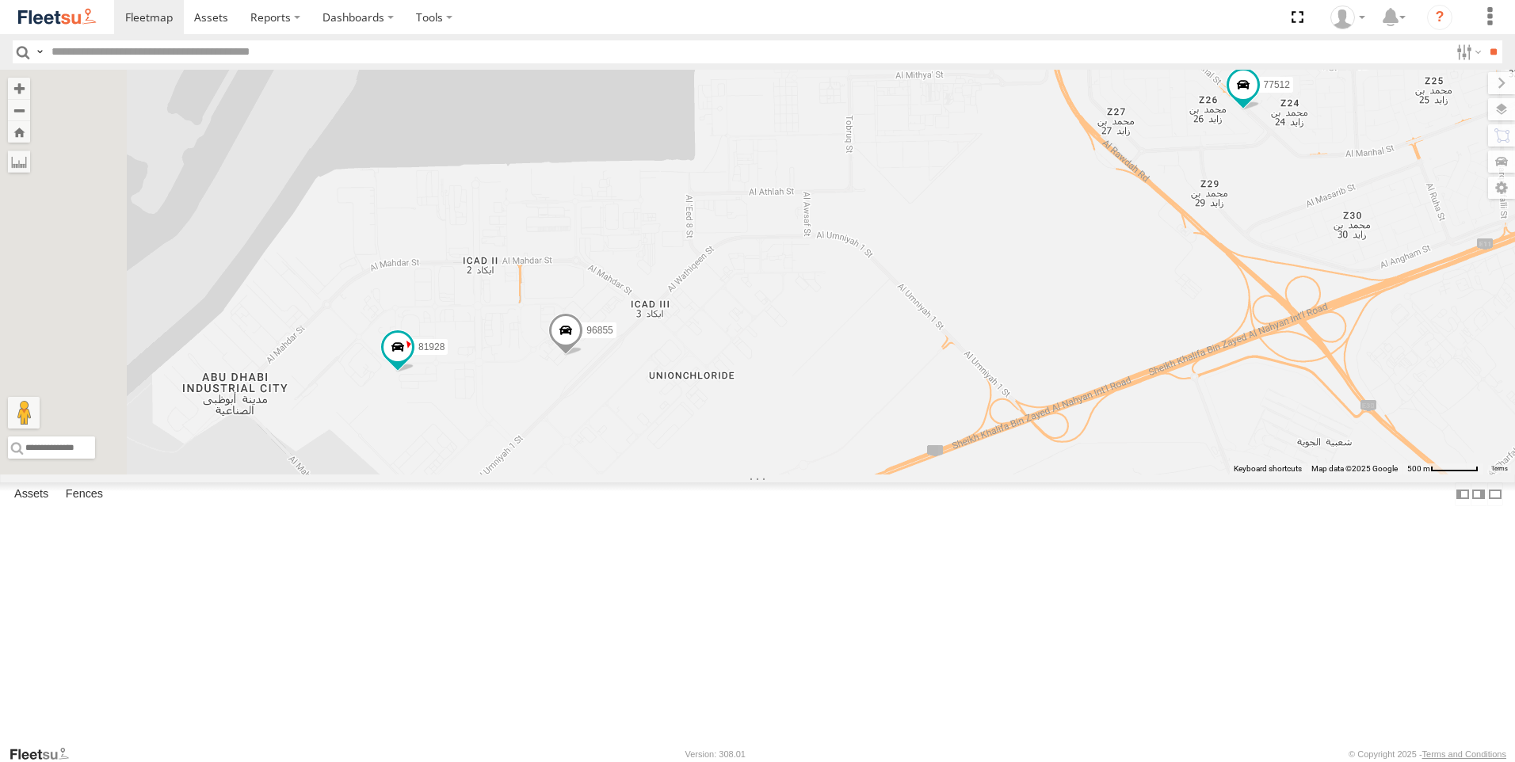
drag, startPoint x: 911, startPoint y: 395, endPoint x: 903, endPoint y: 572, distance: 176.9
click at [903, 475] on div "63659-1 30426 93664 81744-Y 88312 93586-auh 86859 56295-AD-2 24419-AD-13 30427 …" at bounding box center [757, 272] width 1515 height 405
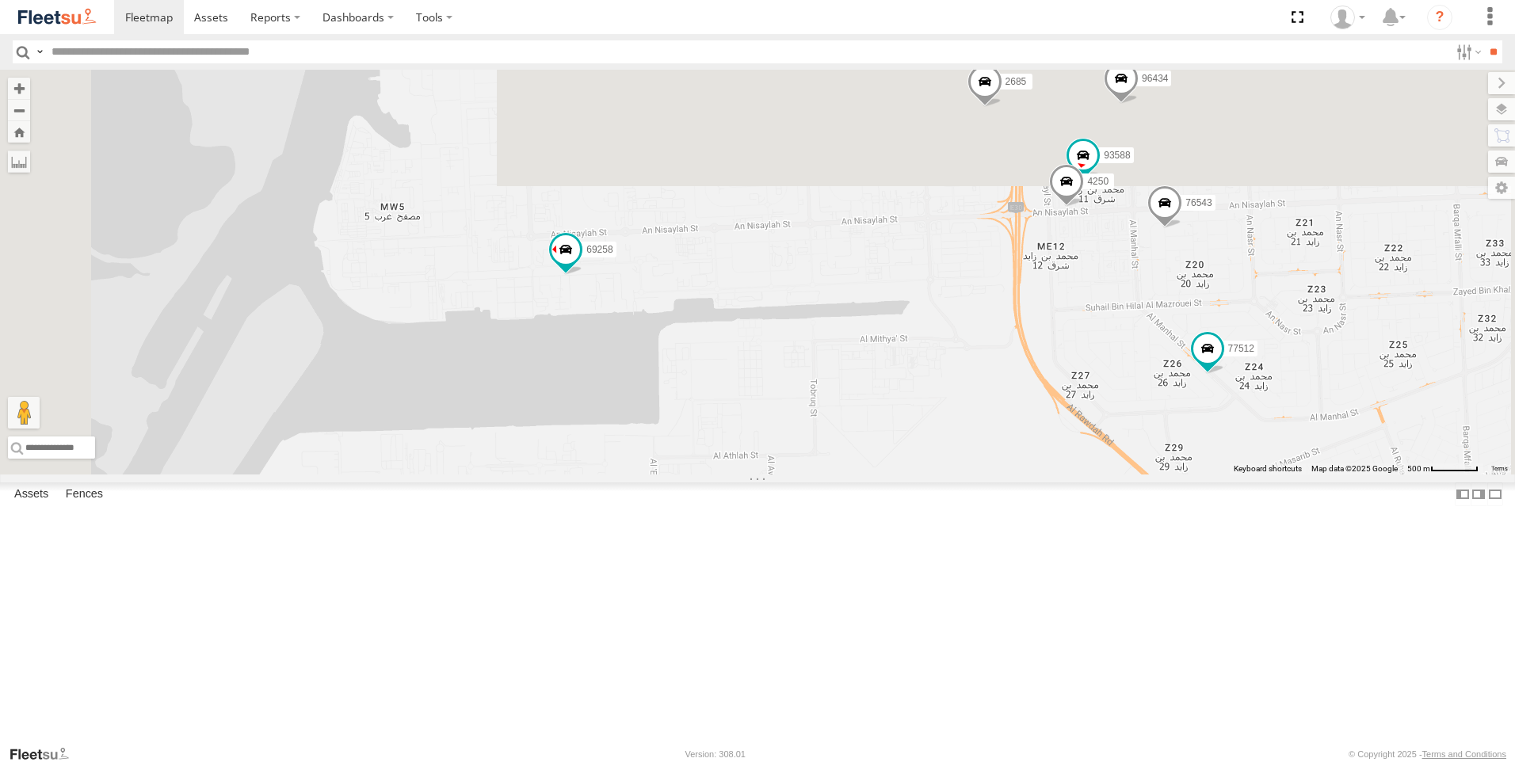
drag, startPoint x: 893, startPoint y: 369, endPoint x: 867, endPoint y: 556, distance: 189.6
click at [867, 475] on div "63659-1 30426 93664 81744-Y 88312 93586-auh 86859 56295-AD-2 24419-AD-13 30427 …" at bounding box center [757, 272] width 1515 height 405
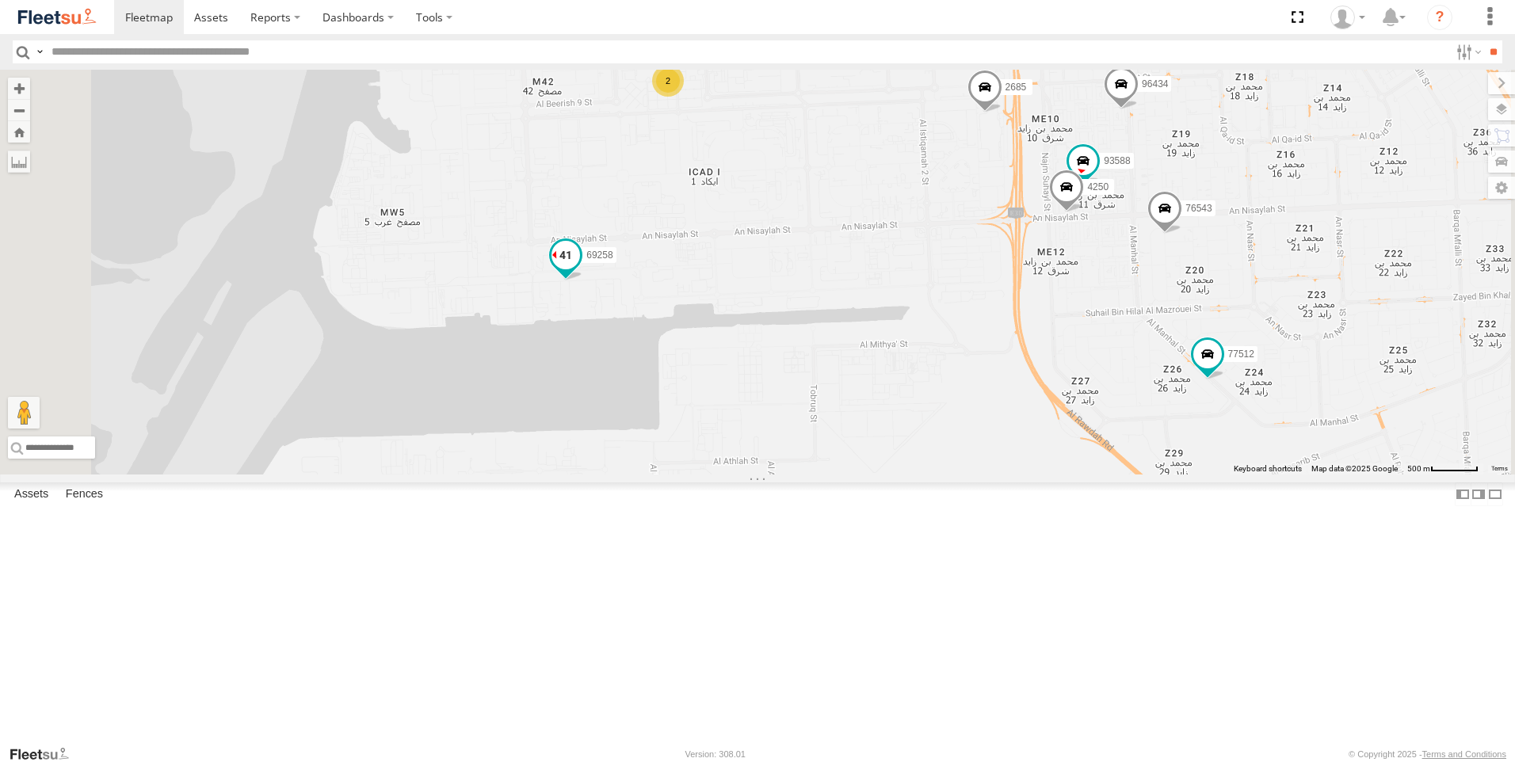
click at [580, 269] on span at bounding box center [566, 255] width 29 height 29
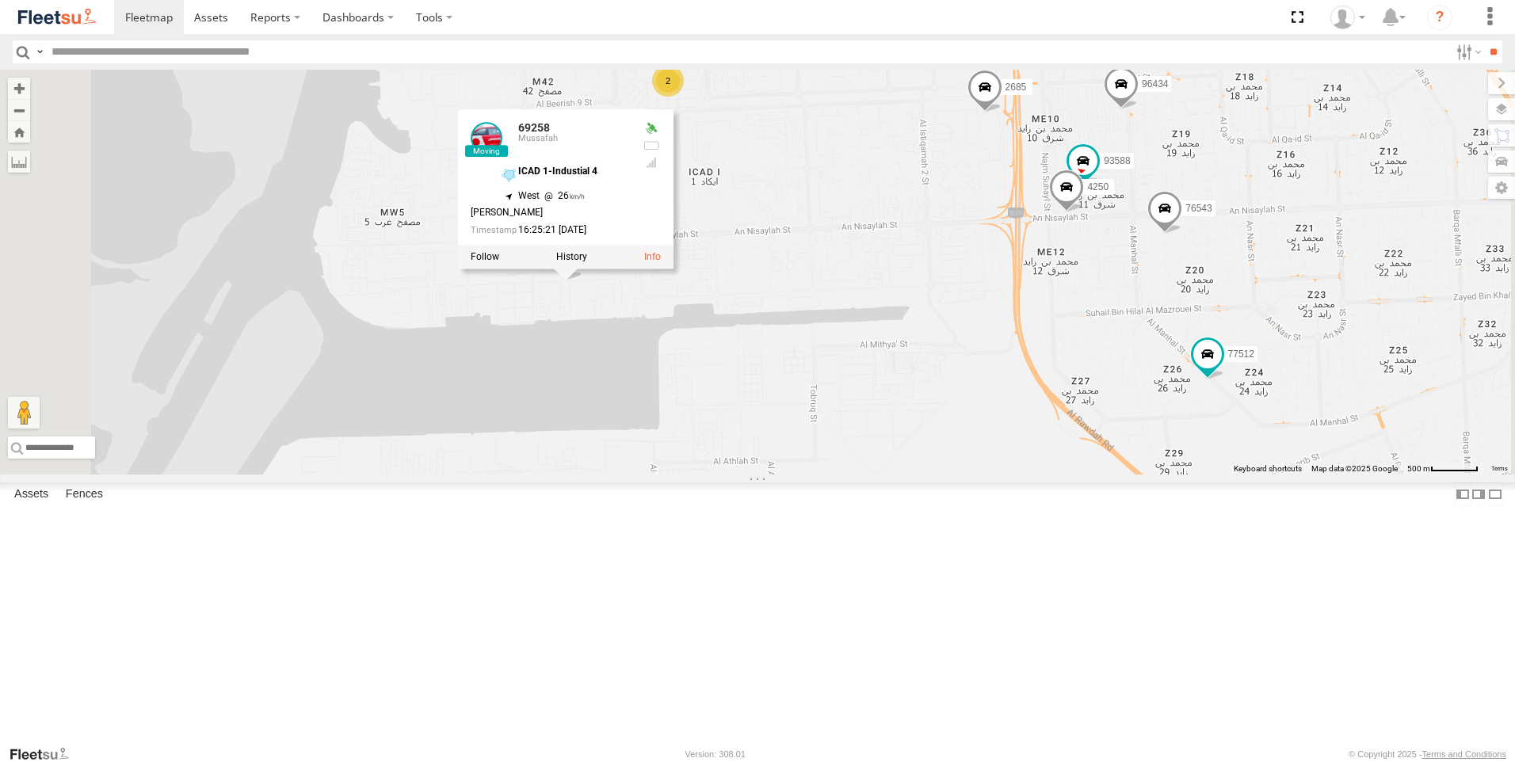
click at [739, 475] on div "63659-1 30426 93664 81744-Y 88312 93586-auh 86859 56295-AD-2 24419-AD-13 30427 …" at bounding box center [757, 272] width 1515 height 405
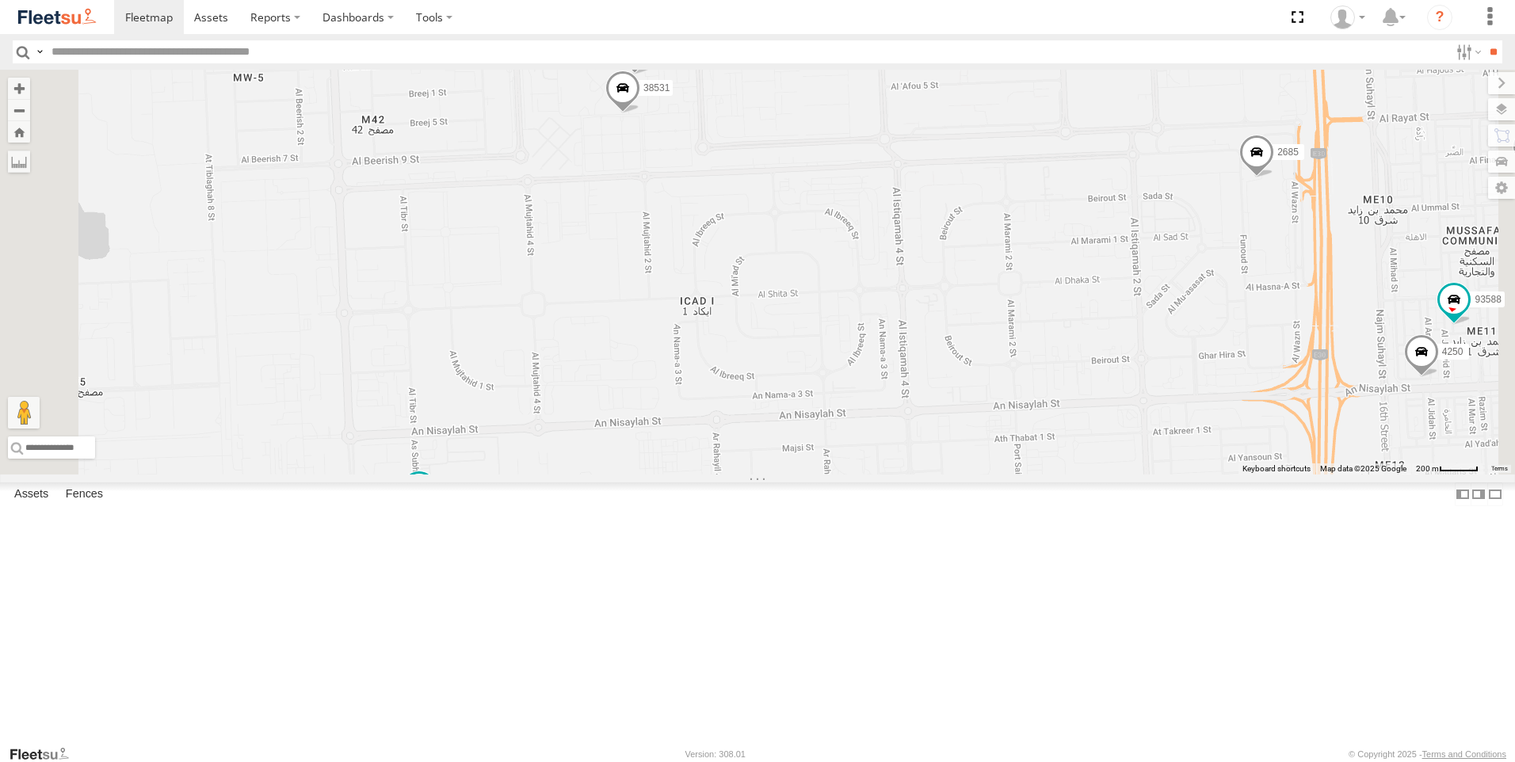
click at [640, 113] on span at bounding box center [622, 91] width 35 height 43
click at [868, 322] on div "63659-1 30426 93664 81744-Y 88312 93586-auh 86859 56295-AD-2 24419-AD-13 30427 …" at bounding box center [757, 272] width 1515 height 405
click at [652, 74] on span at bounding box center [634, 53] width 35 height 43
click at [828, 303] on div "63659-1 30426 93664 81744-Y 88312 93586-auh 86859 56295-AD-2 24419-AD-13 30427 …" at bounding box center [757, 272] width 1515 height 405
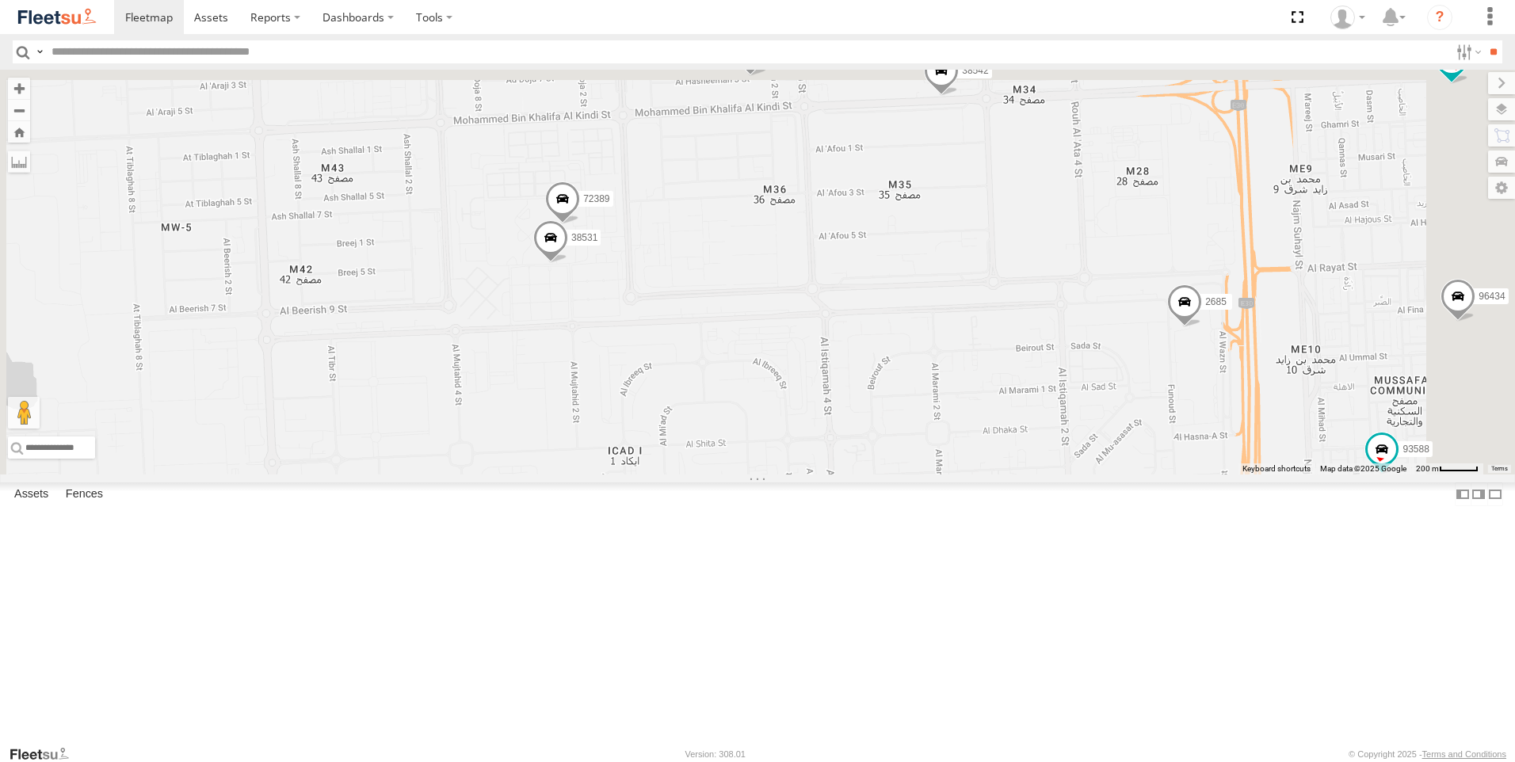
drag, startPoint x: 939, startPoint y: 295, endPoint x: 812, endPoint y: 548, distance: 282.8
click at [812, 475] on div "63659-1 30426 93664 81744-Y 88312 93586-auh 86859 56295-AD-2 24419-AD-13 30427 …" at bounding box center [757, 272] width 1515 height 405
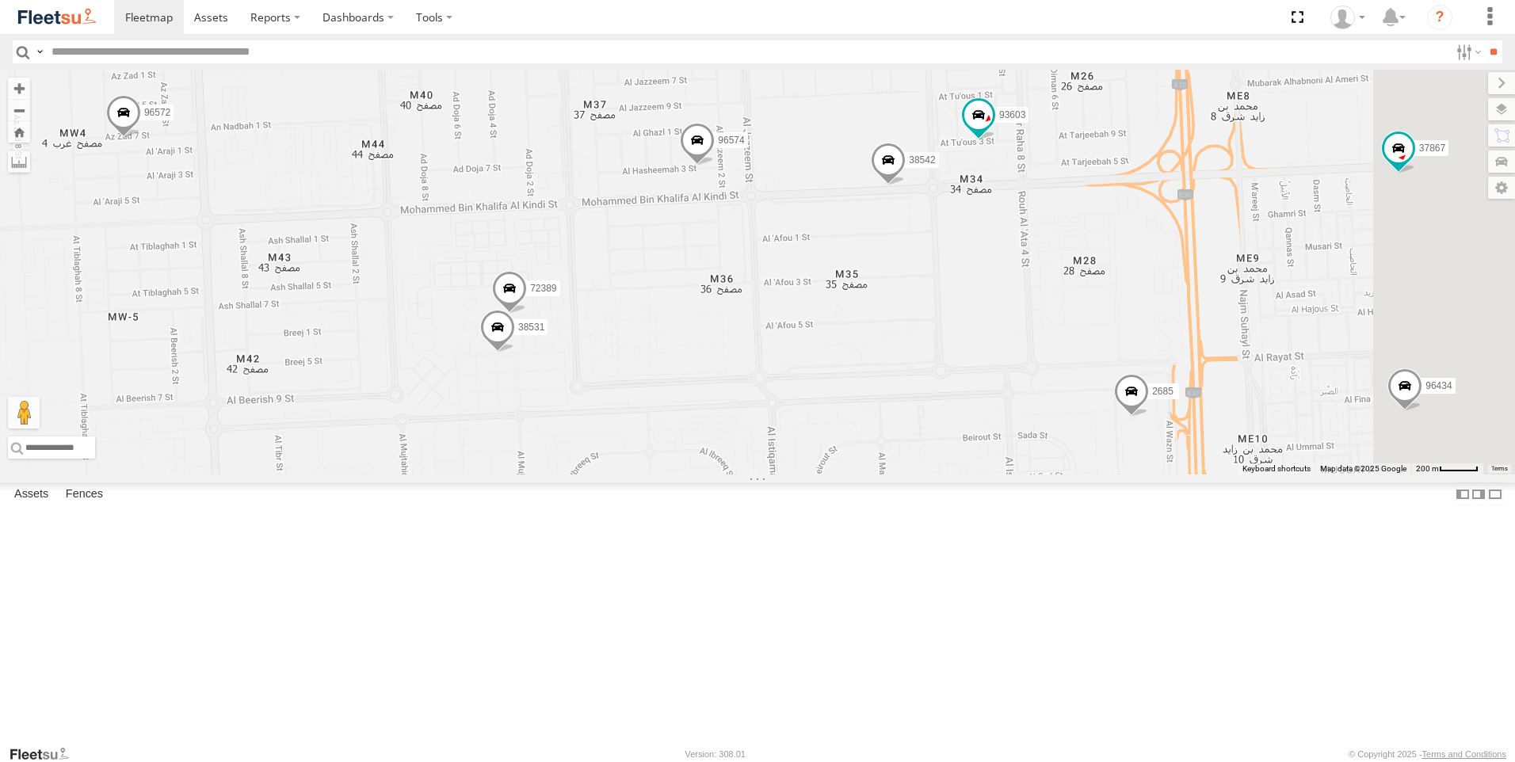
click at [715, 166] on span at bounding box center [697, 144] width 35 height 43
click at [931, 433] on div "63659-1 30426 93664 81744-Y 88312 93586-auh 86859 56295-AD-2 24419-AD-13 30427 …" at bounding box center [757, 272] width 1515 height 405
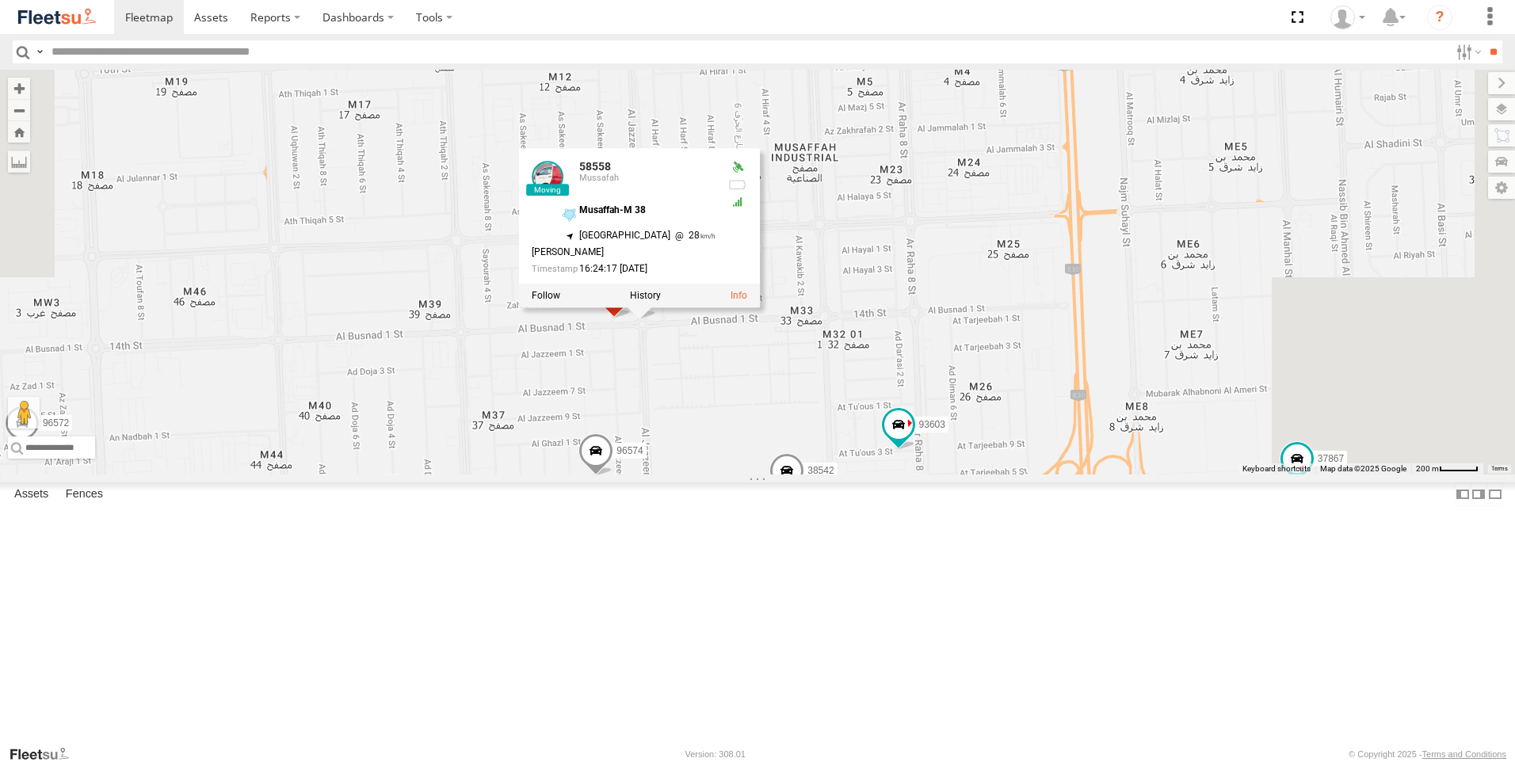
drag, startPoint x: 1011, startPoint y: 219, endPoint x: 911, endPoint y: 544, distance: 339.9
click at [911, 475] on div "63659-1 30426 93664 81744-Y 88312 93586-auh 86859 56295-AD-2 24419-AD-13 30427 …" at bounding box center [757, 272] width 1515 height 405
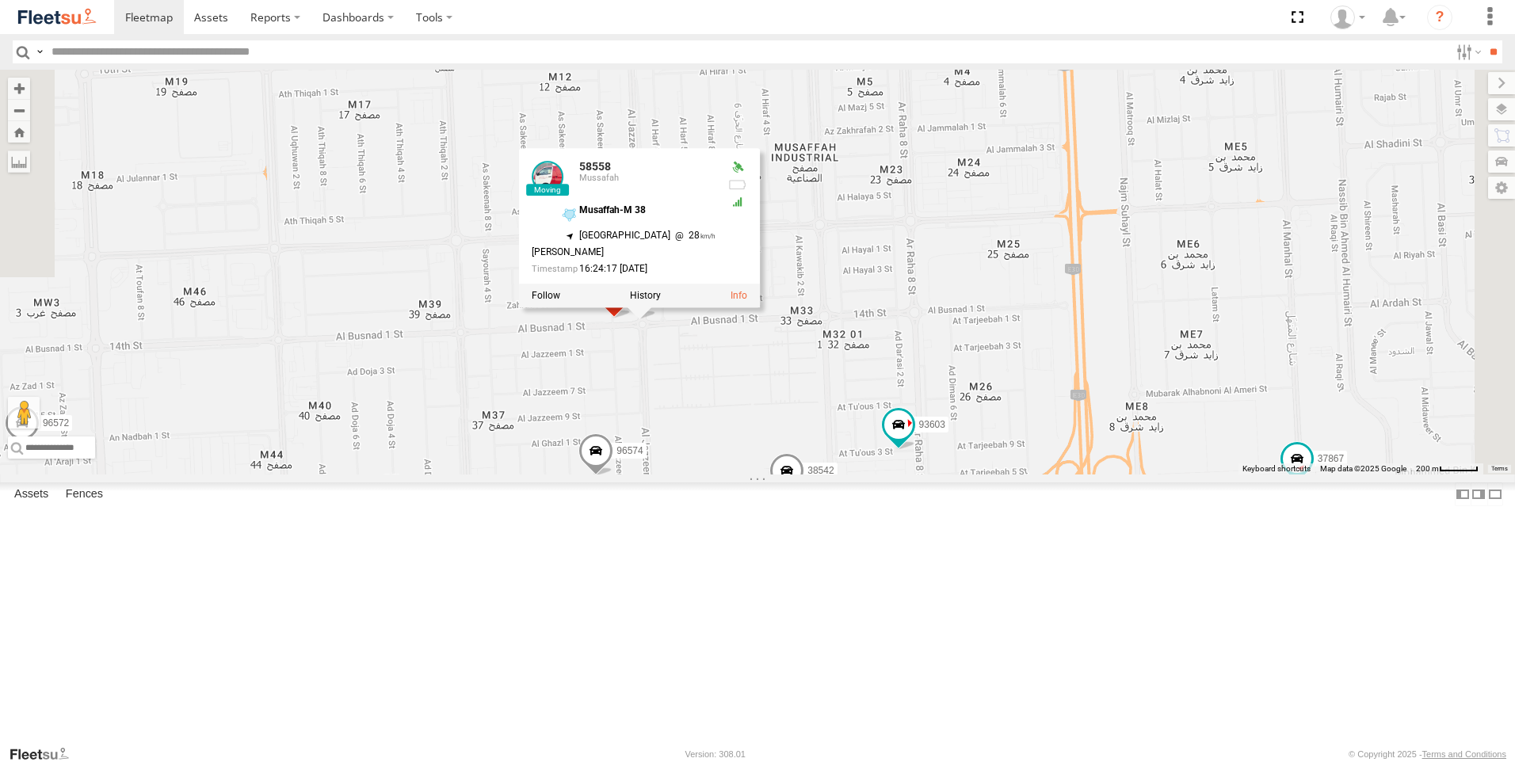
click at [823, 475] on div "63659-1 30426 93664 81744-Y 88312 93586-auh 86859 56295-AD-2 24419-AD-13 30427 …" at bounding box center [757, 272] width 1515 height 405
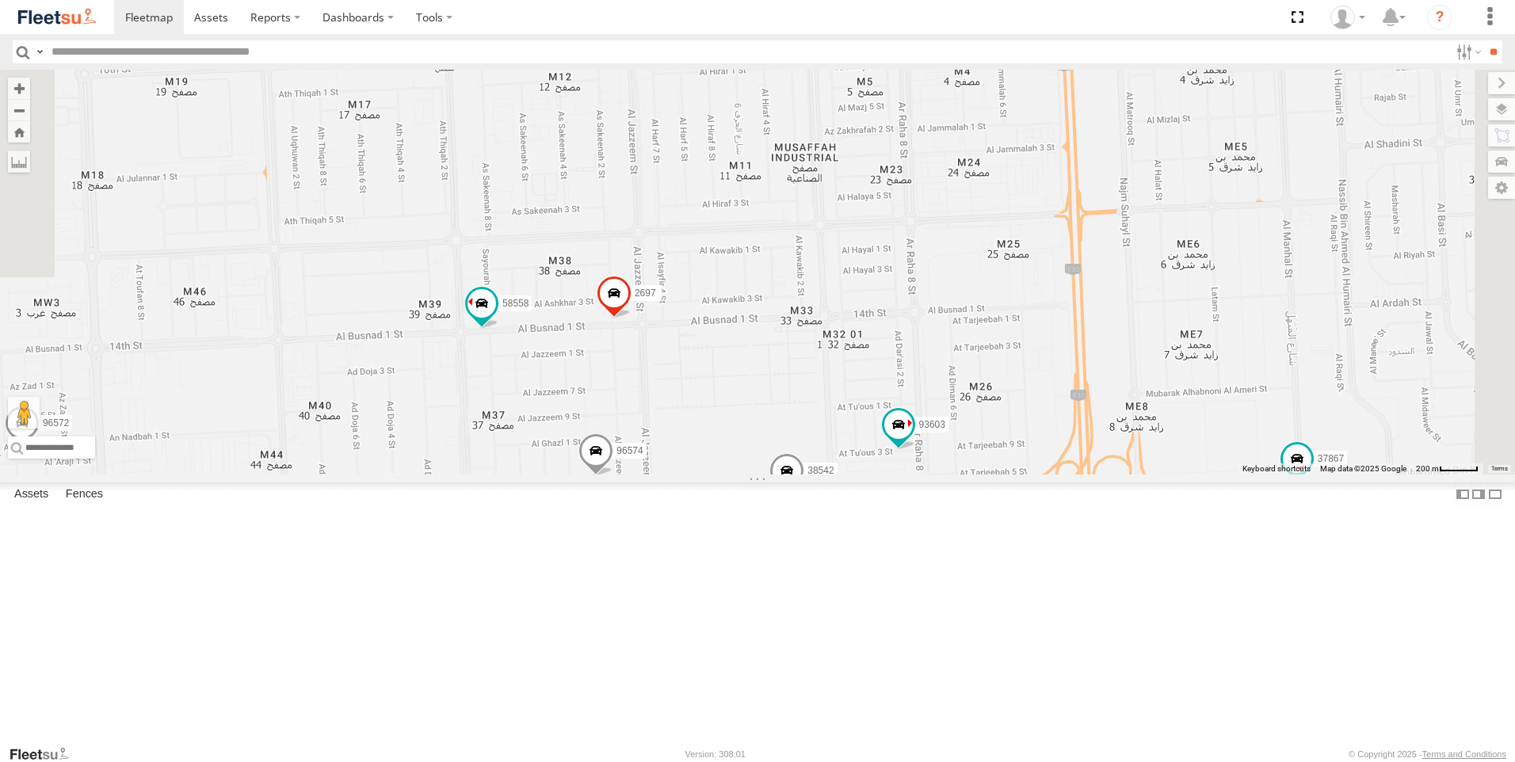
click at [632, 319] on span at bounding box center [614, 297] width 35 height 43
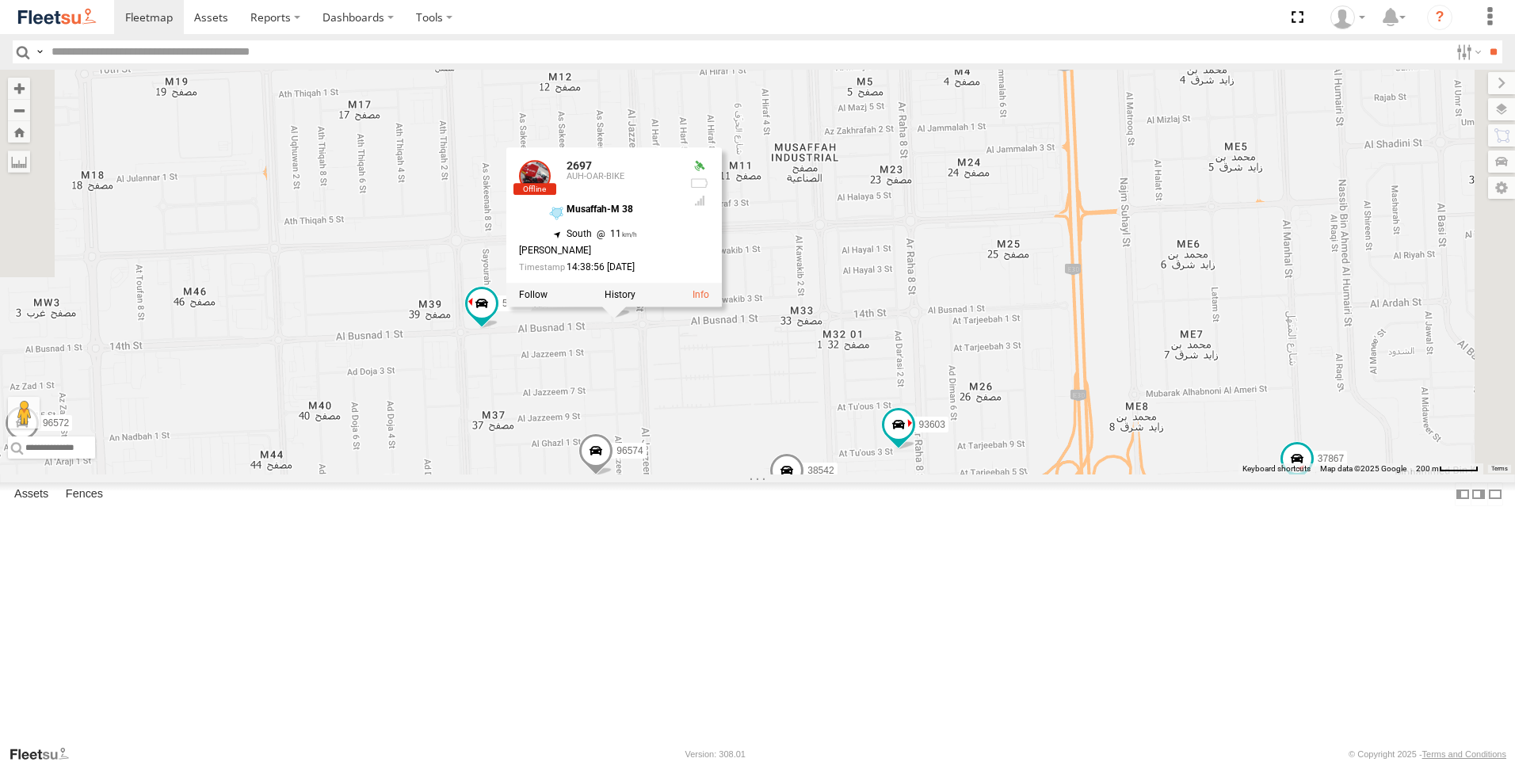
click at [858, 475] on div "63659-1 30426 93664 81744-Y 88312 93586-auh 86859 56295-AD-2 24419-AD-13 30427 …" at bounding box center [757, 272] width 1515 height 405
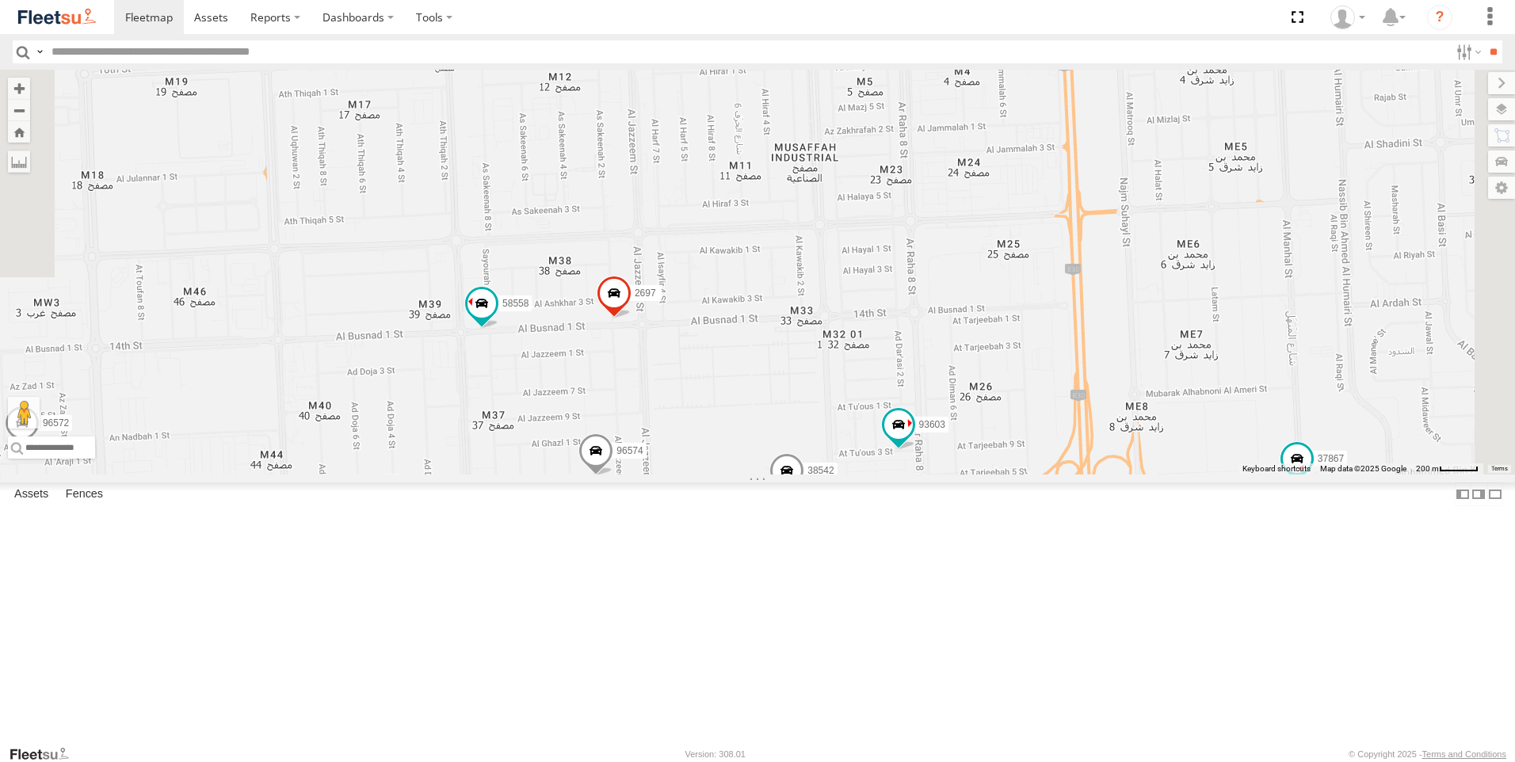
click at [804, 496] on span at bounding box center [787, 474] width 35 height 43
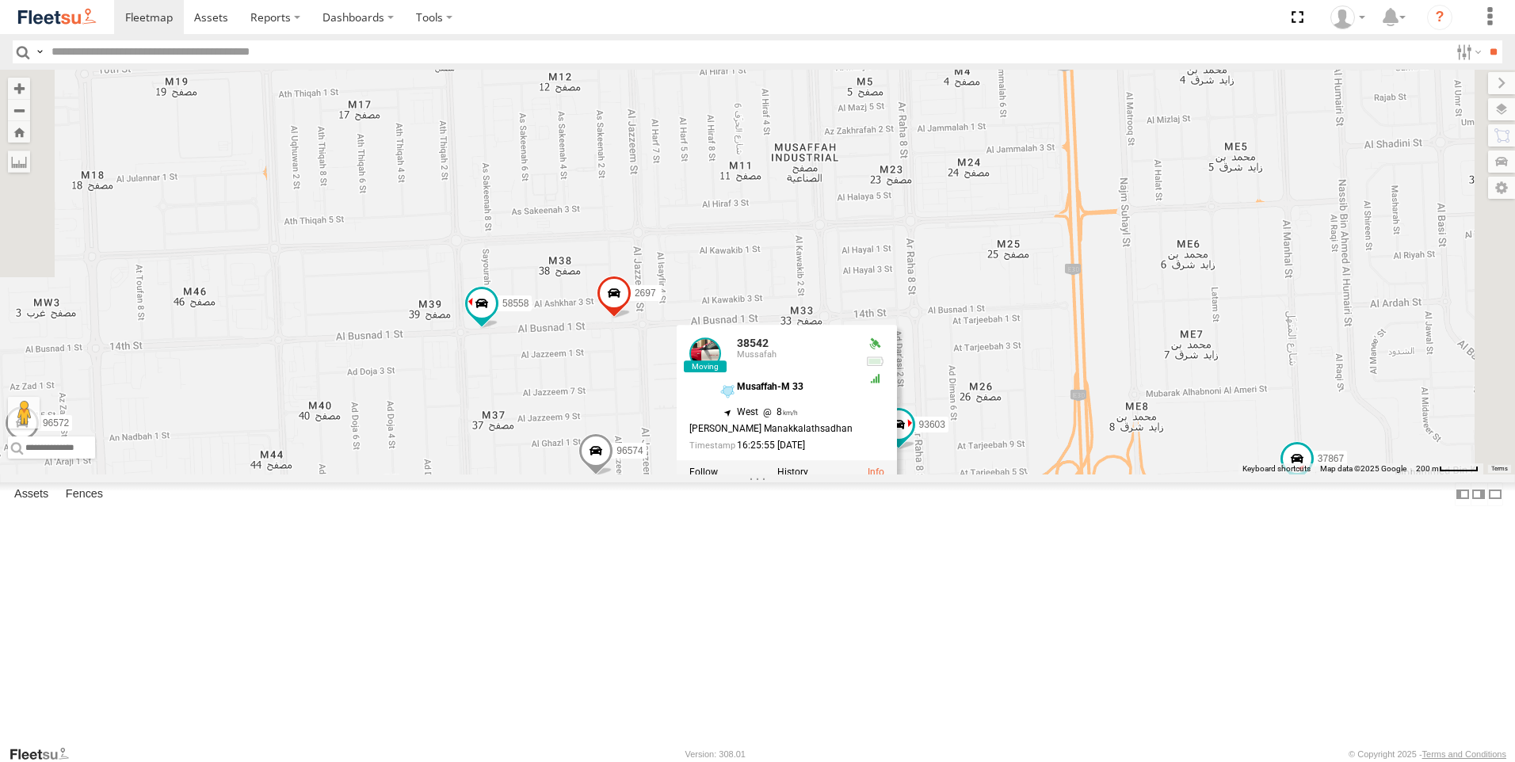
click at [939, 475] on div "63659-1 30426 93664 81744-Y 88312 93586-auh 86859 56295-AD-2 24419-AD-13 30427 …" at bounding box center [757, 272] width 1515 height 405
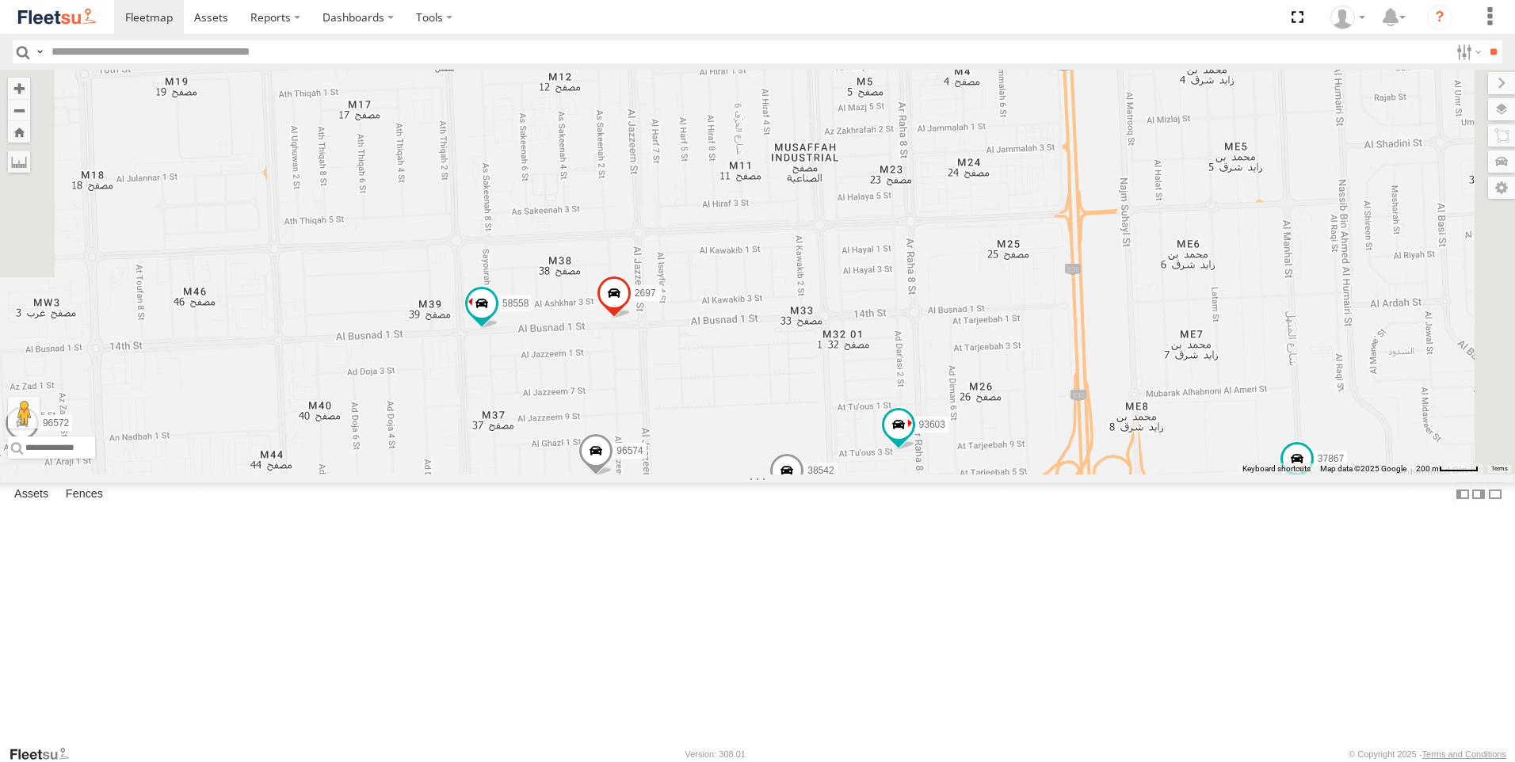
click at [804, 496] on span at bounding box center [787, 474] width 35 height 43
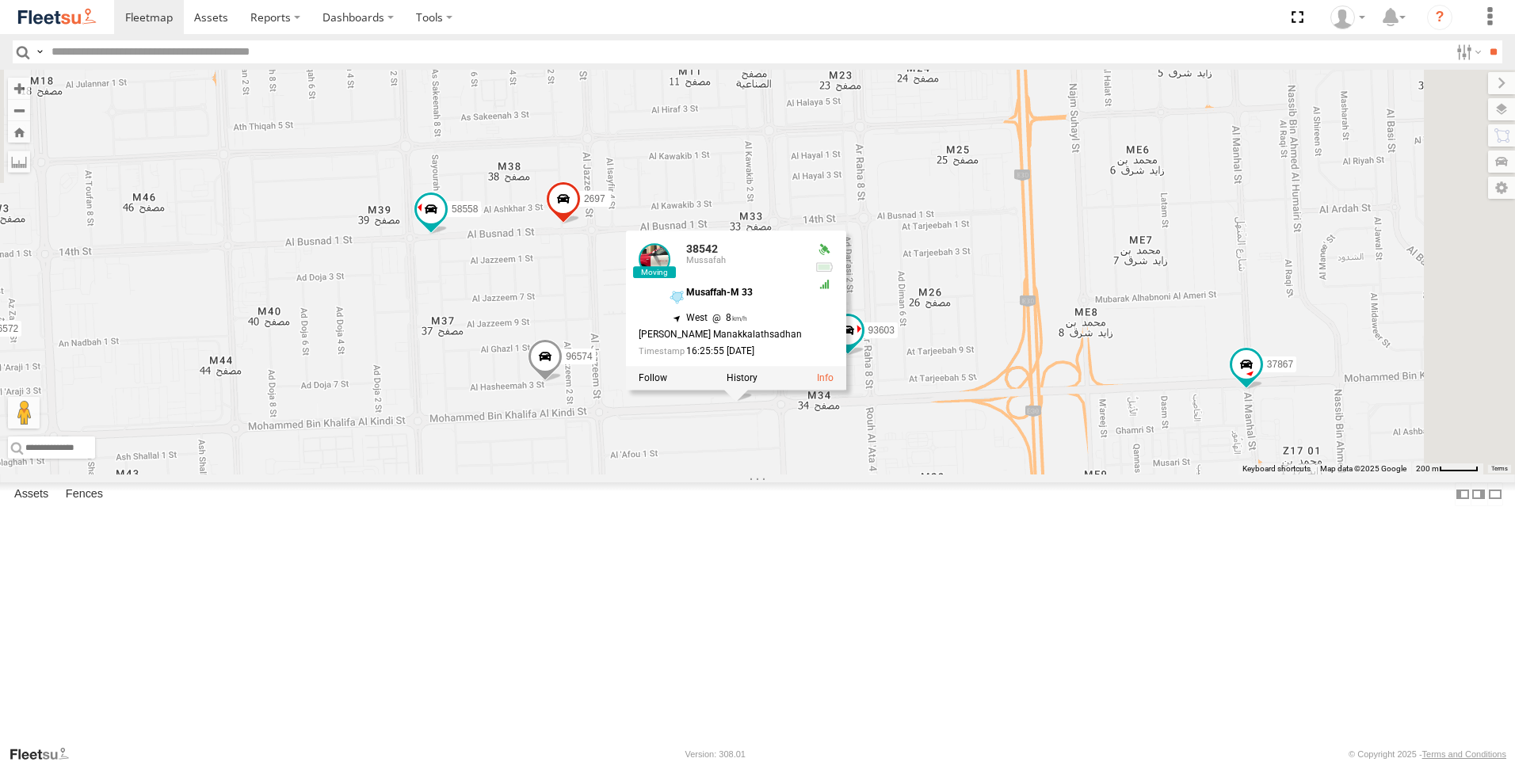
drag, startPoint x: 958, startPoint y: 706, endPoint x: 907, endPoint y: 609, distance: 109.6
click at [907, 475] on div "63659-1 30426 93664 81744-Y 88312 93586-auh 86859 56295-AD-2 24419-AD-13 30427 …" at bounding box center [757, 272] width 1515 height 405
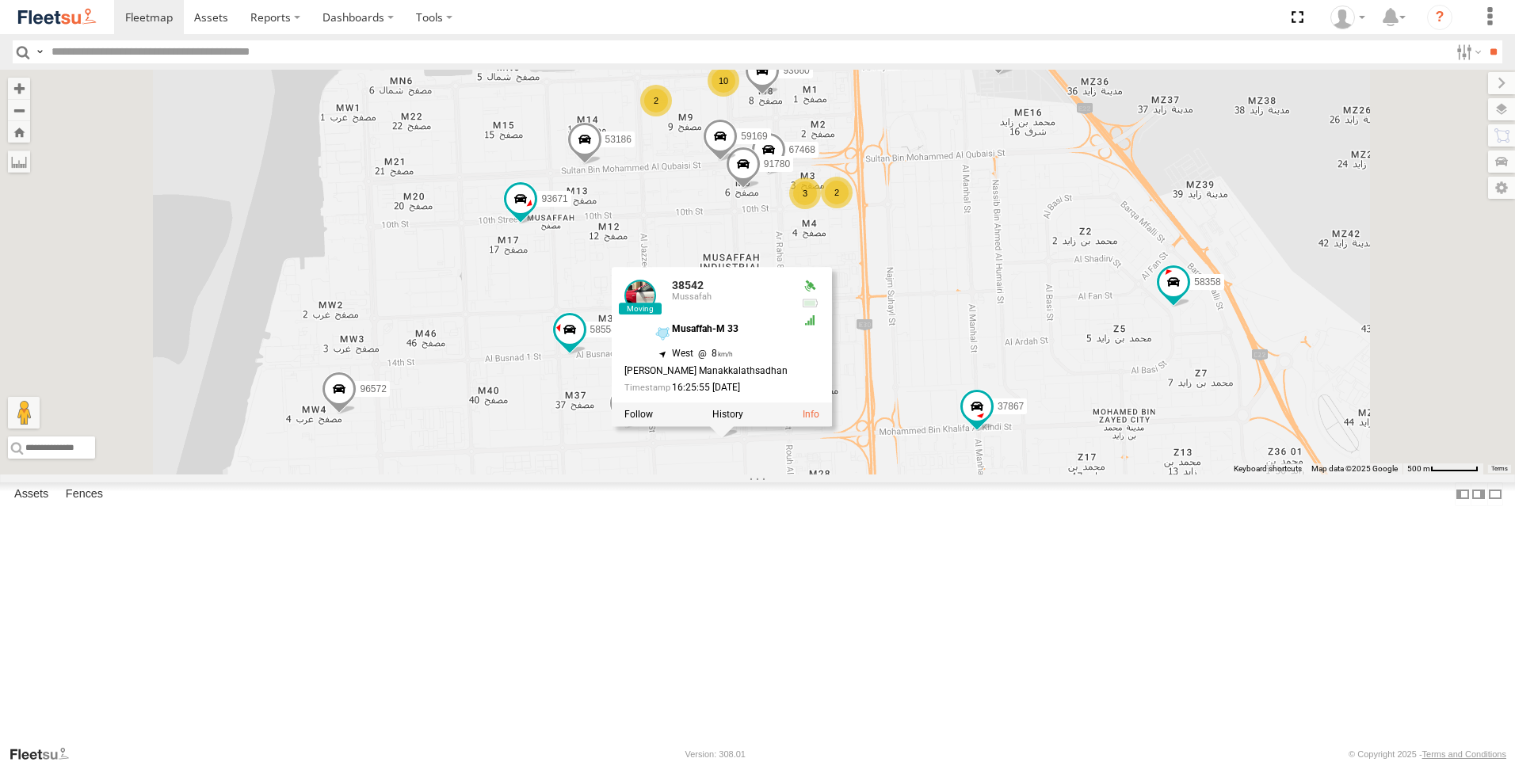
click at [958, 475] on div "63659-1 30426 93664 81744-Y 88312 93586-auh 86859 56295-AD-2 24419-AD-13 30427 …" at bounding box center [757, 272] width 1515 height 405
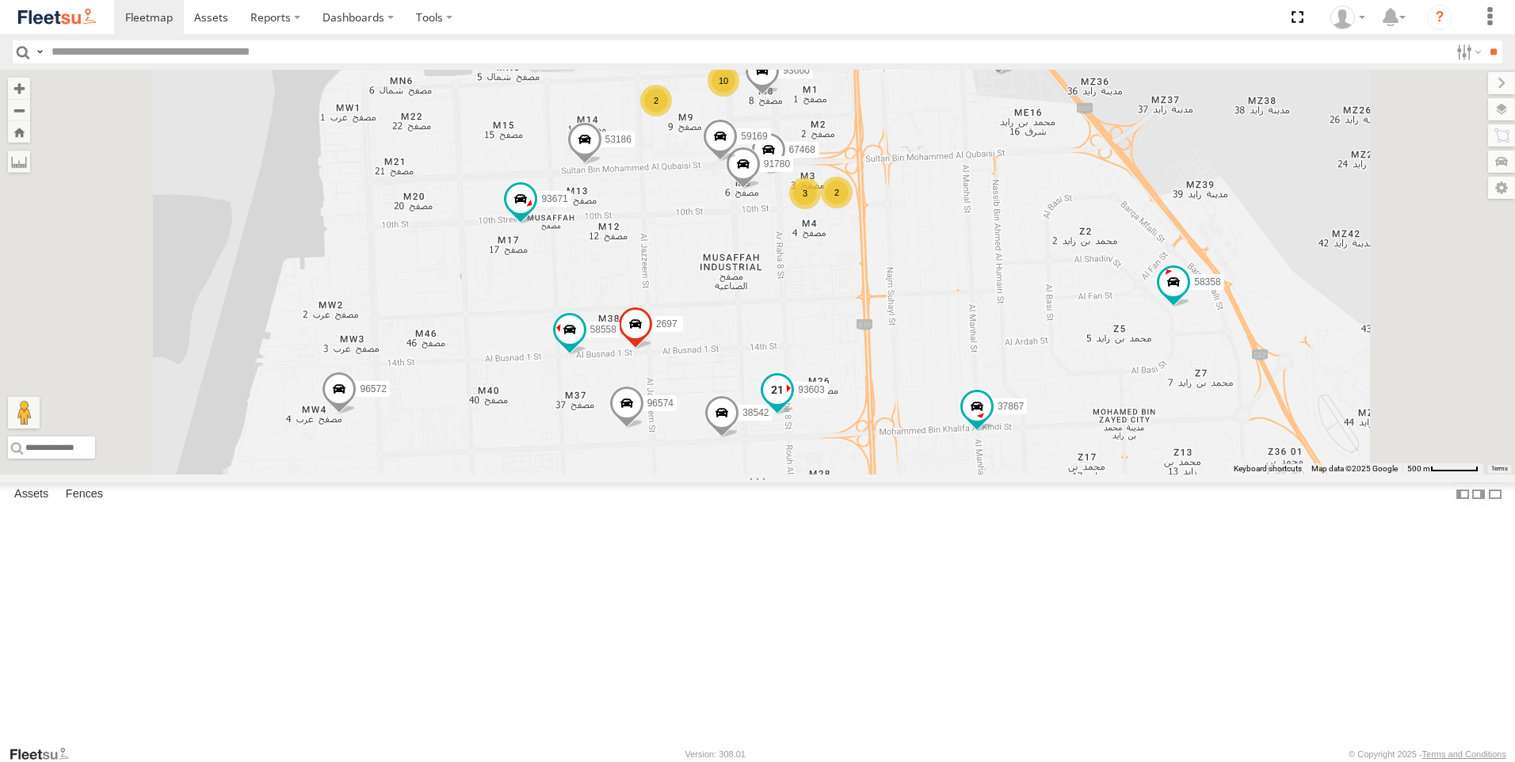
click at [792, 404] on span at bounding box center [777, 390] width 29 height 29
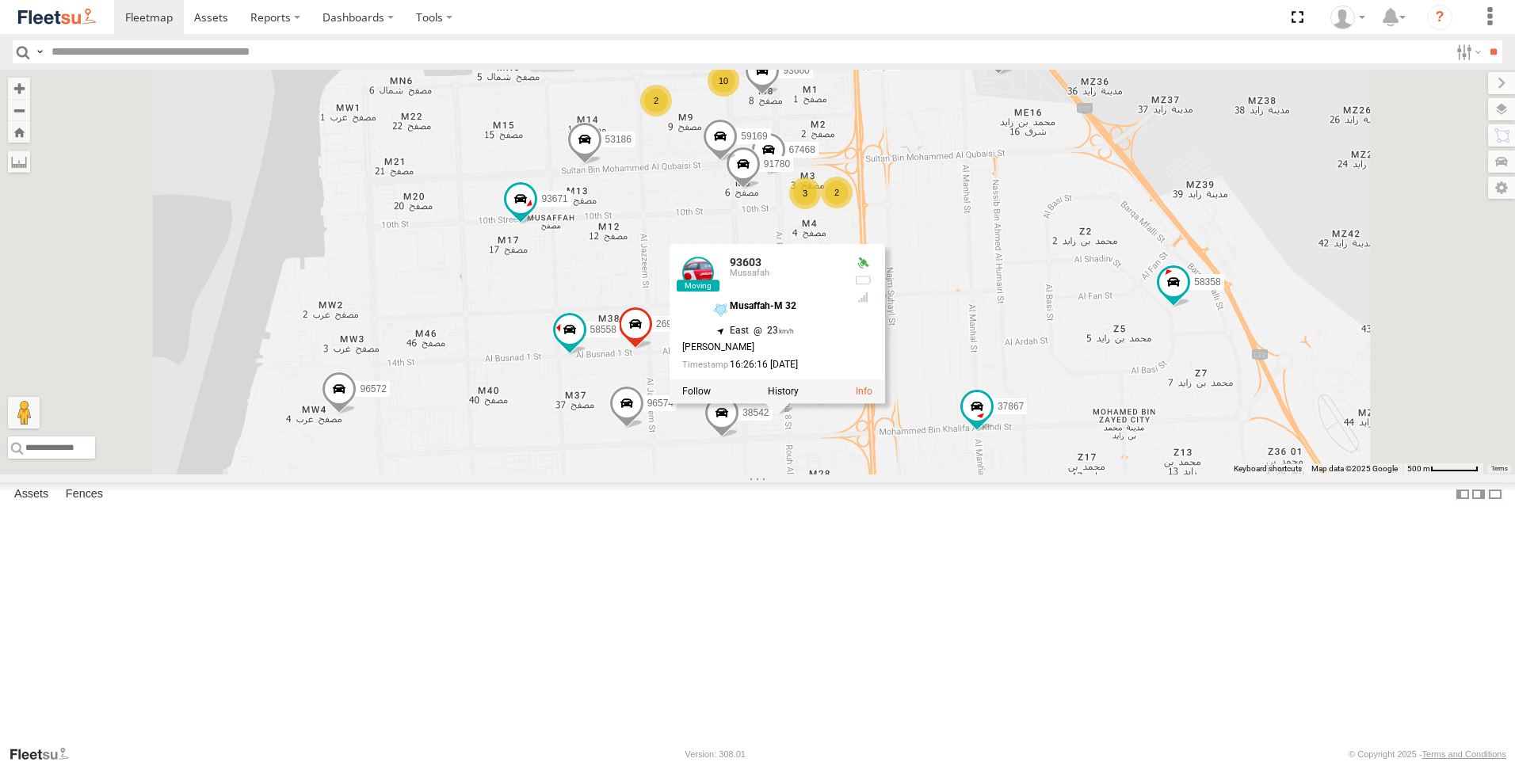
click at [938, 475] on div "63659-1 30426 93664 81744-Y 88312 93586-auh 86859 56295-AD-2 24419-AD-13 30427 …" at bounding box center [757, 272] width 1515 height 405
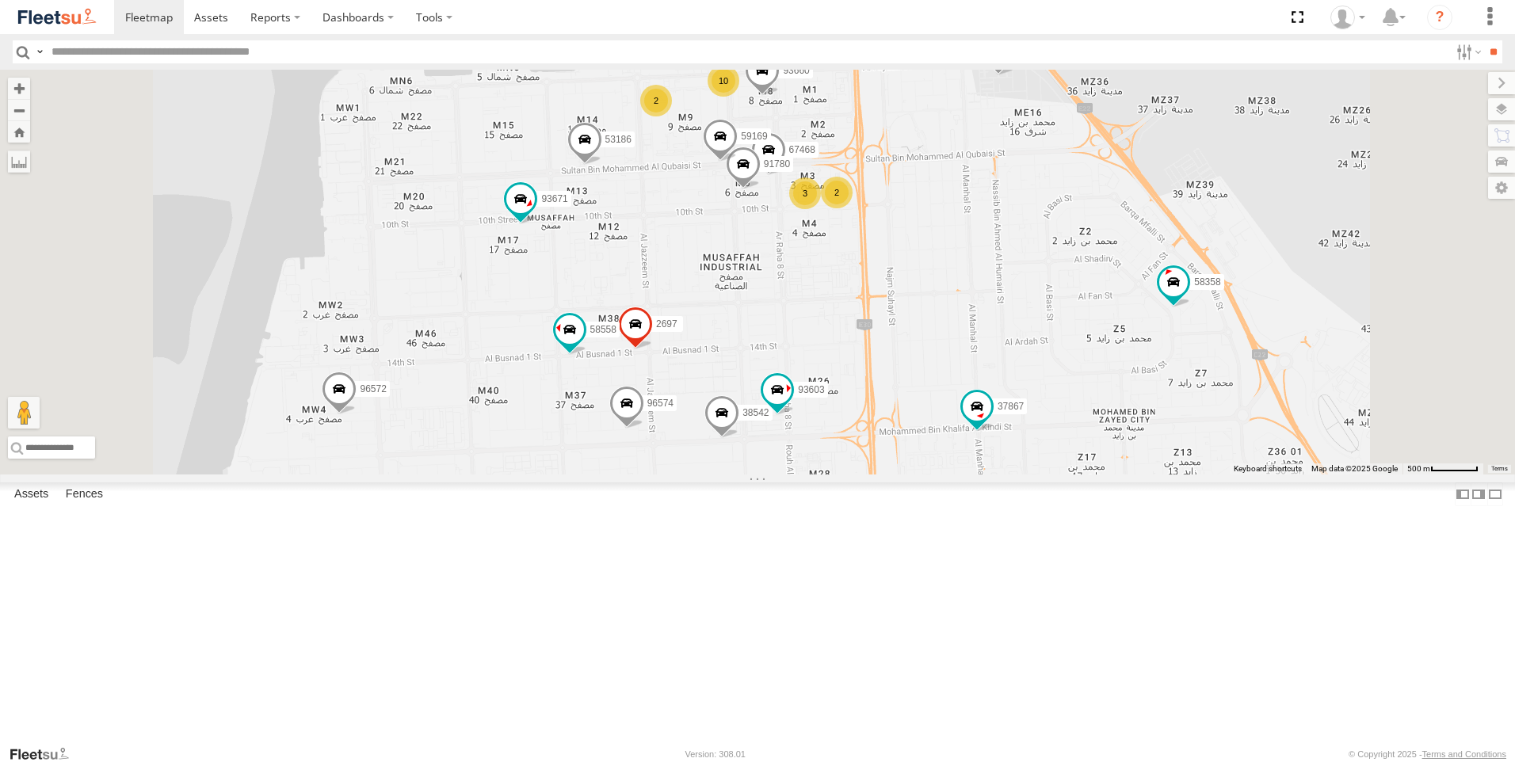
click at [739, 438] on span at bounding box center [722, 416] width 35 height 43
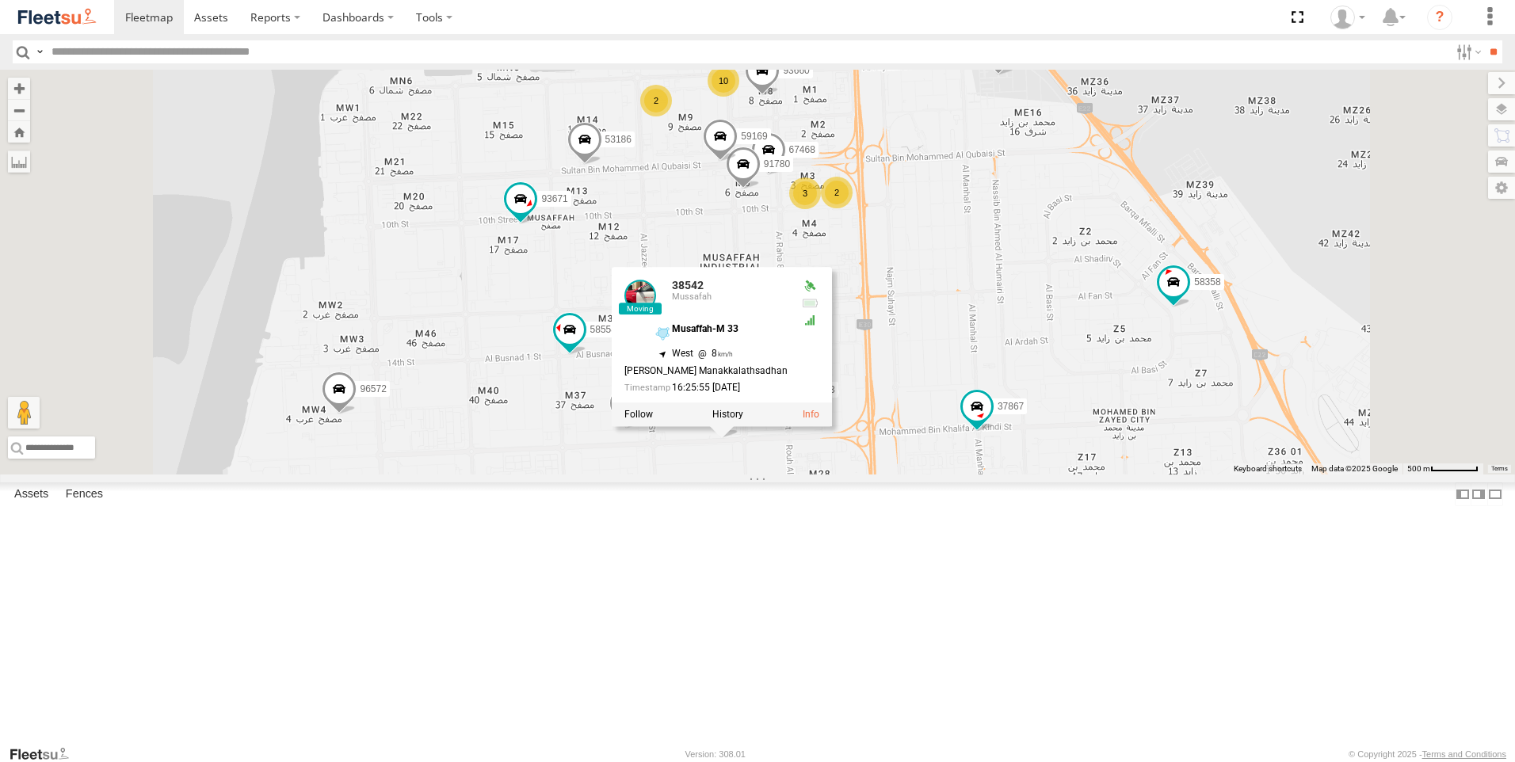
click at [934, 475] on div "63659-1 30426 93664 81744-Y 88312 93586-auh 86859 56295-AD-2 24419-AD-13 30427 …" at bounding box center [757, 272] width 1515 height 405
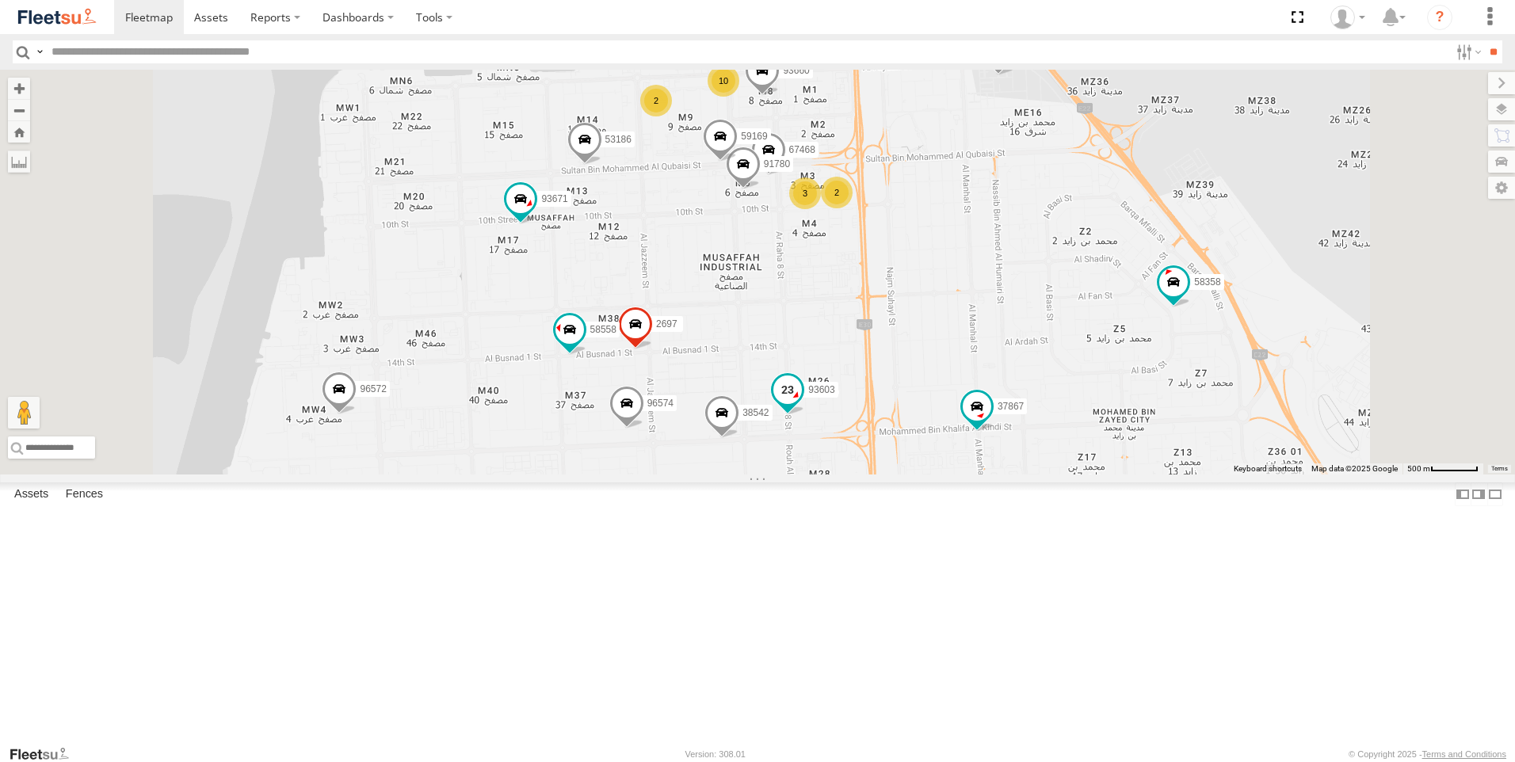
click at [802, 404] on span at bounding box center [787, 390] width 29 height 29
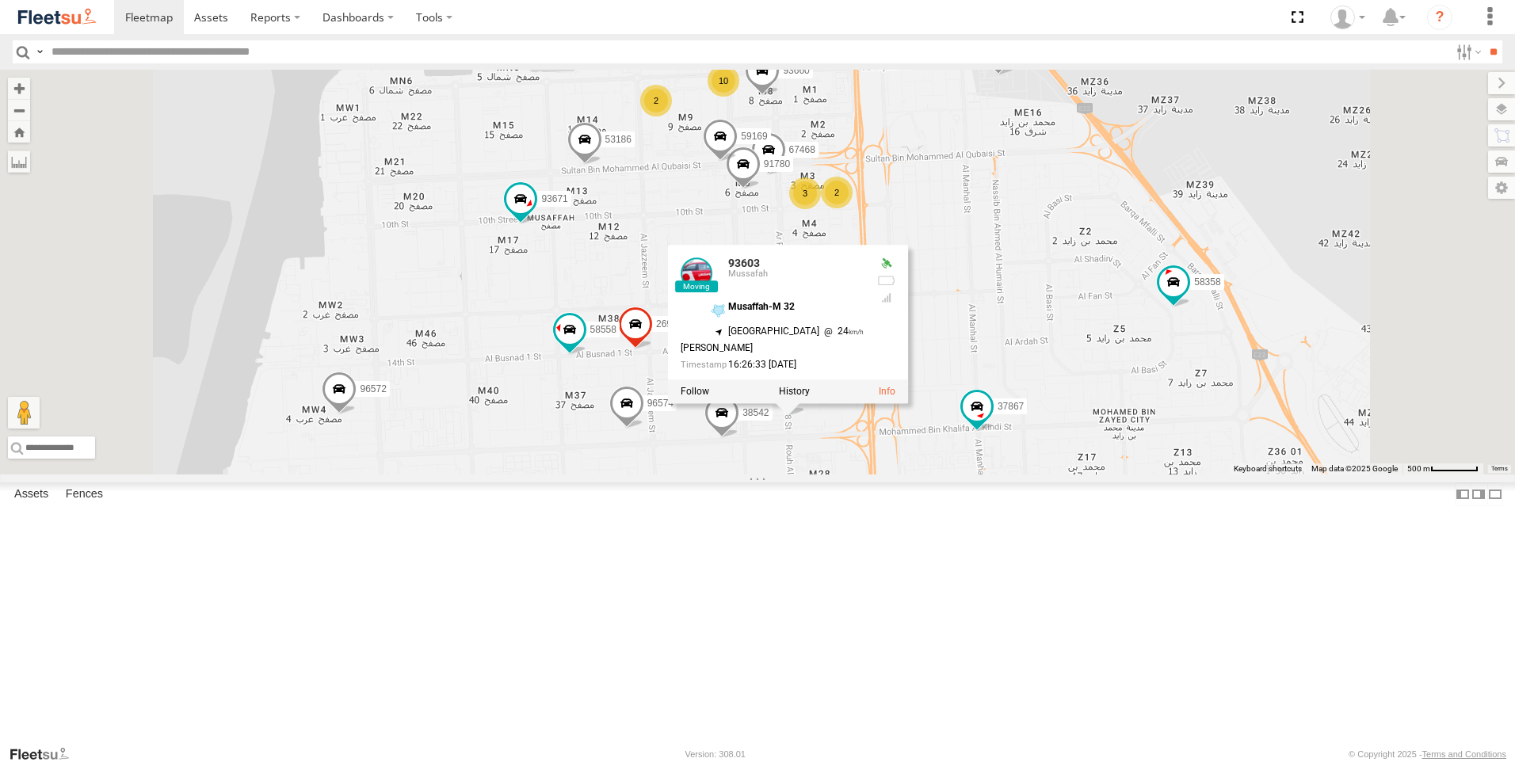
click at [953, 475] on div "63659-1 30426 93664 81744-Y 88312 93586-auh 86859 56295-AD-2 24419-AD-13 30427 …" at bounding box center [757, 272] width 1515 height 405
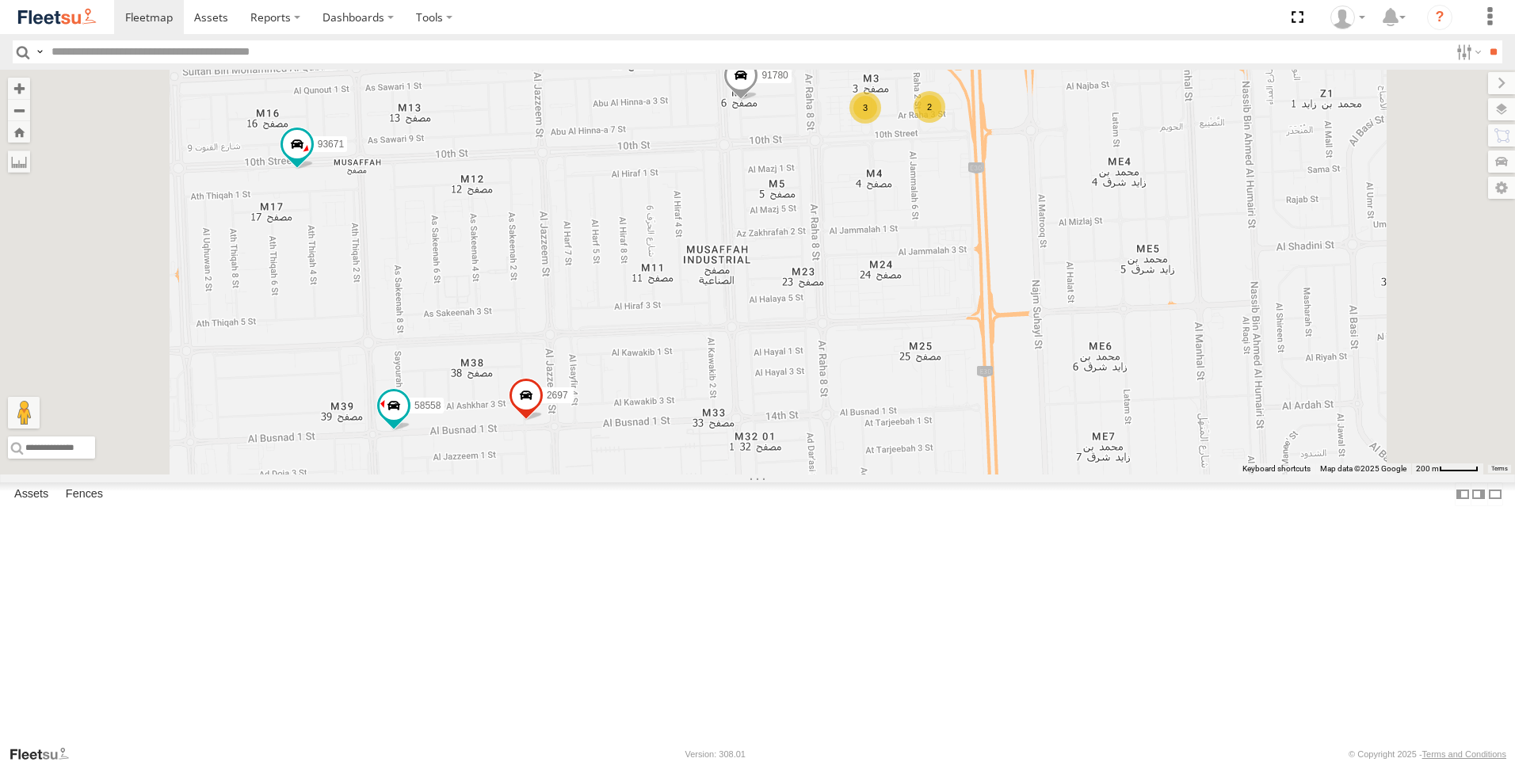
click at [716, 598] on span at bounding box center [699, 577] width 35 height 43
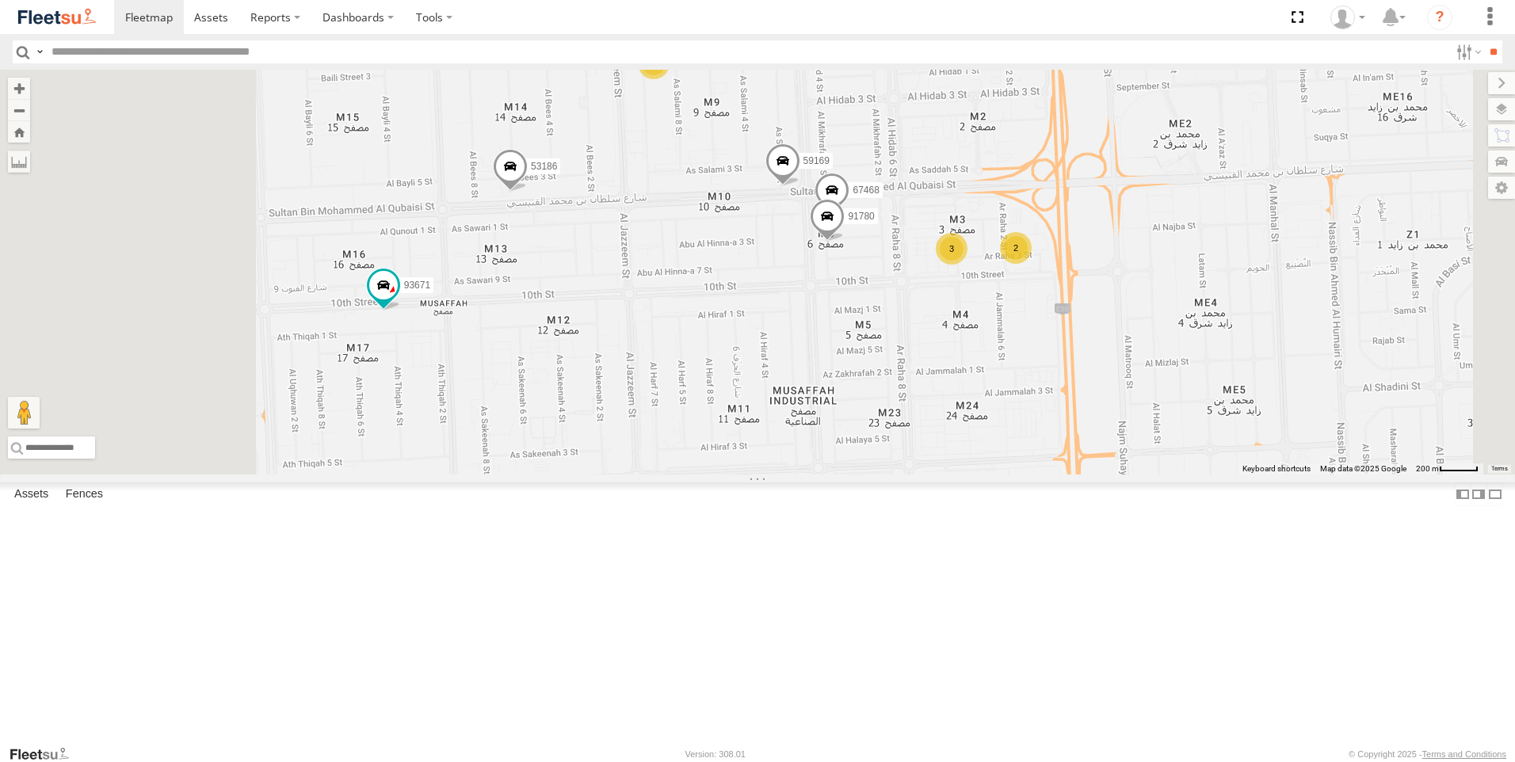
drag, startPoint x: 933, startPoint y: 408, endPoint x: 1052, endPoint y: 609, distance: 233.5
click at [1052, 475] on div "63659-1 30426 93664 81744-Y 88312 93586-auh 86859 56295-AD-2 24419-AD-13 30427 …" at bounding box center [757, 272] width 1515 height 405
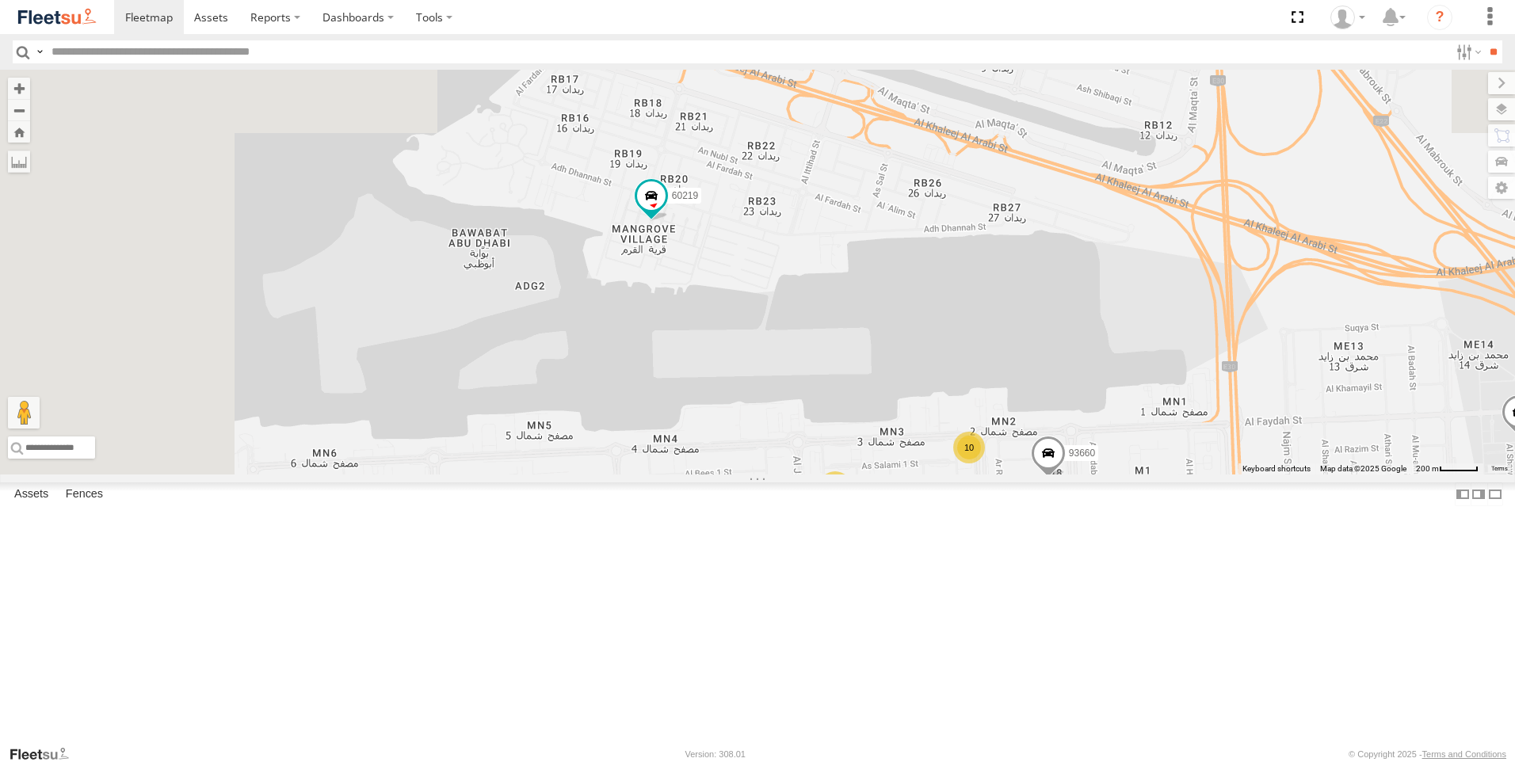
drag, startPoint x: 868, startPoint y: 365, endPoint x: 1004, endPoint y: 711, distance: 371.4
click at [1004, 475] on div "63659-1 30426 93664 81744-Y 88312 93586-auh 86859 56295-AD-2 24419-AD-13 30427 …" at bounding box center [757, 272] width 1515 height 405
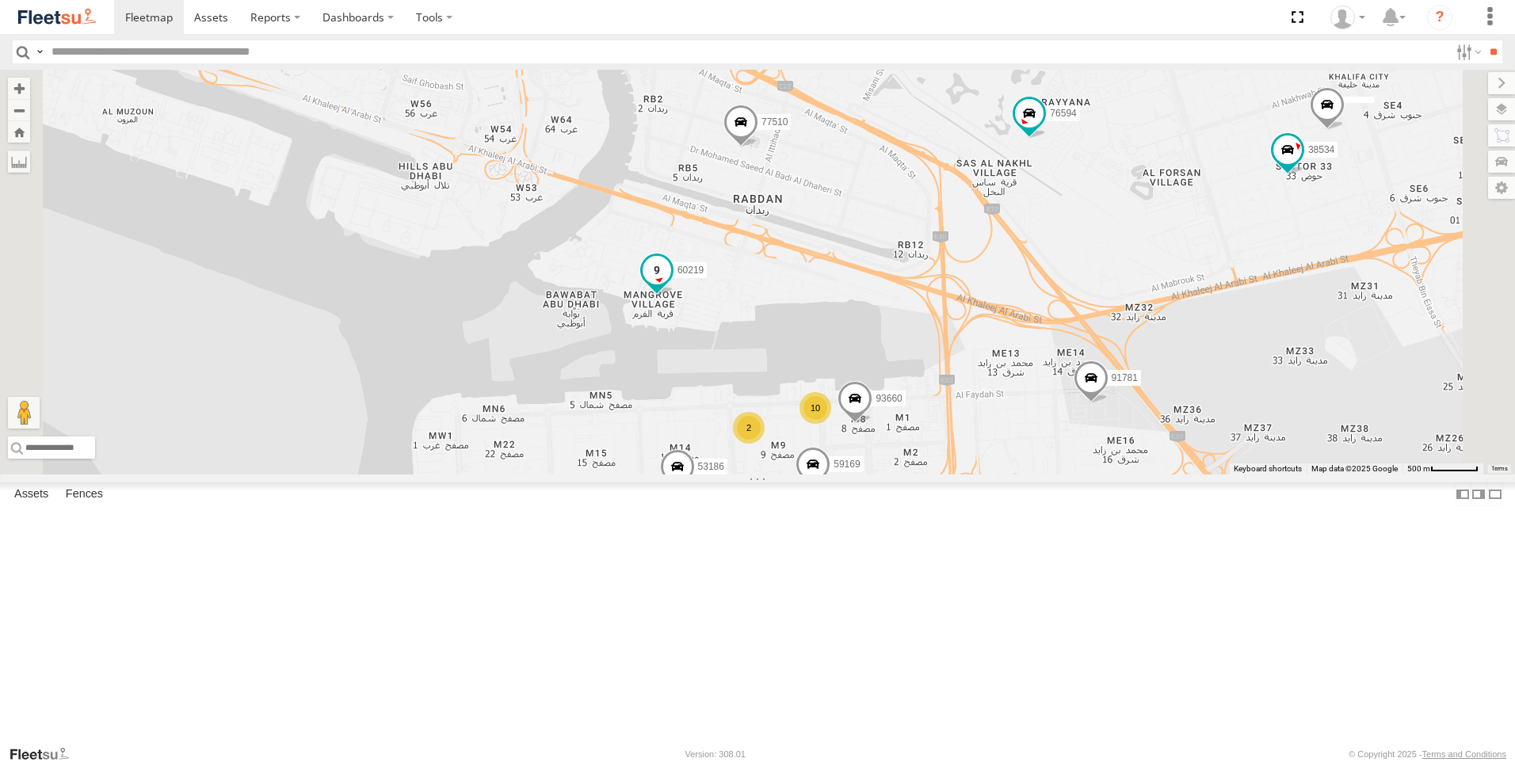
click at [671, 284] on span at bounding box center [657, 269] width 29 height 29
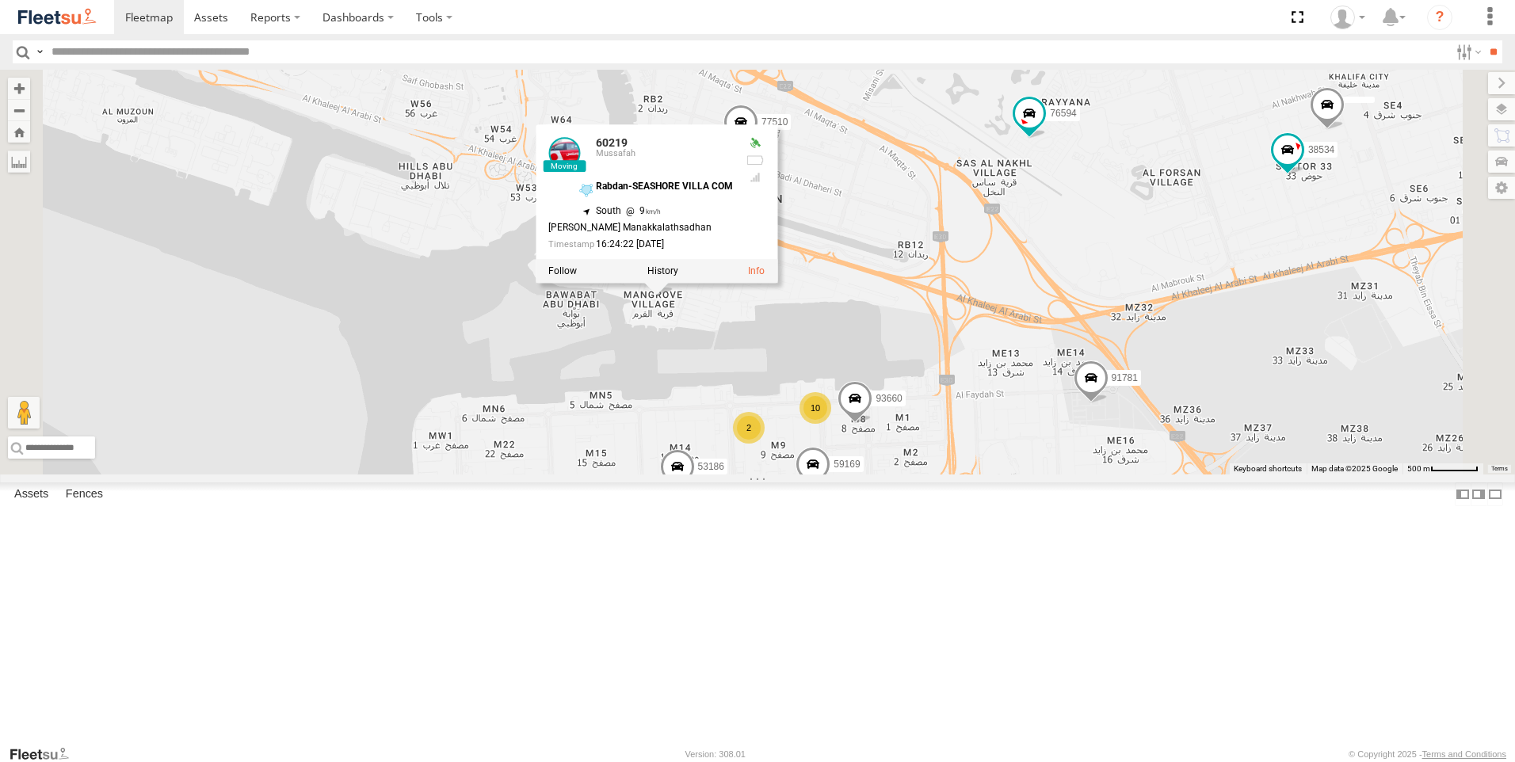
click at [962, 475] on div "63659-1 30426 93664 81744-Y 88312 93586-auh 86859 56295-AD-2 24419-AD-13 30427 …" at bounding box center [757, 272] width 1515 height 405
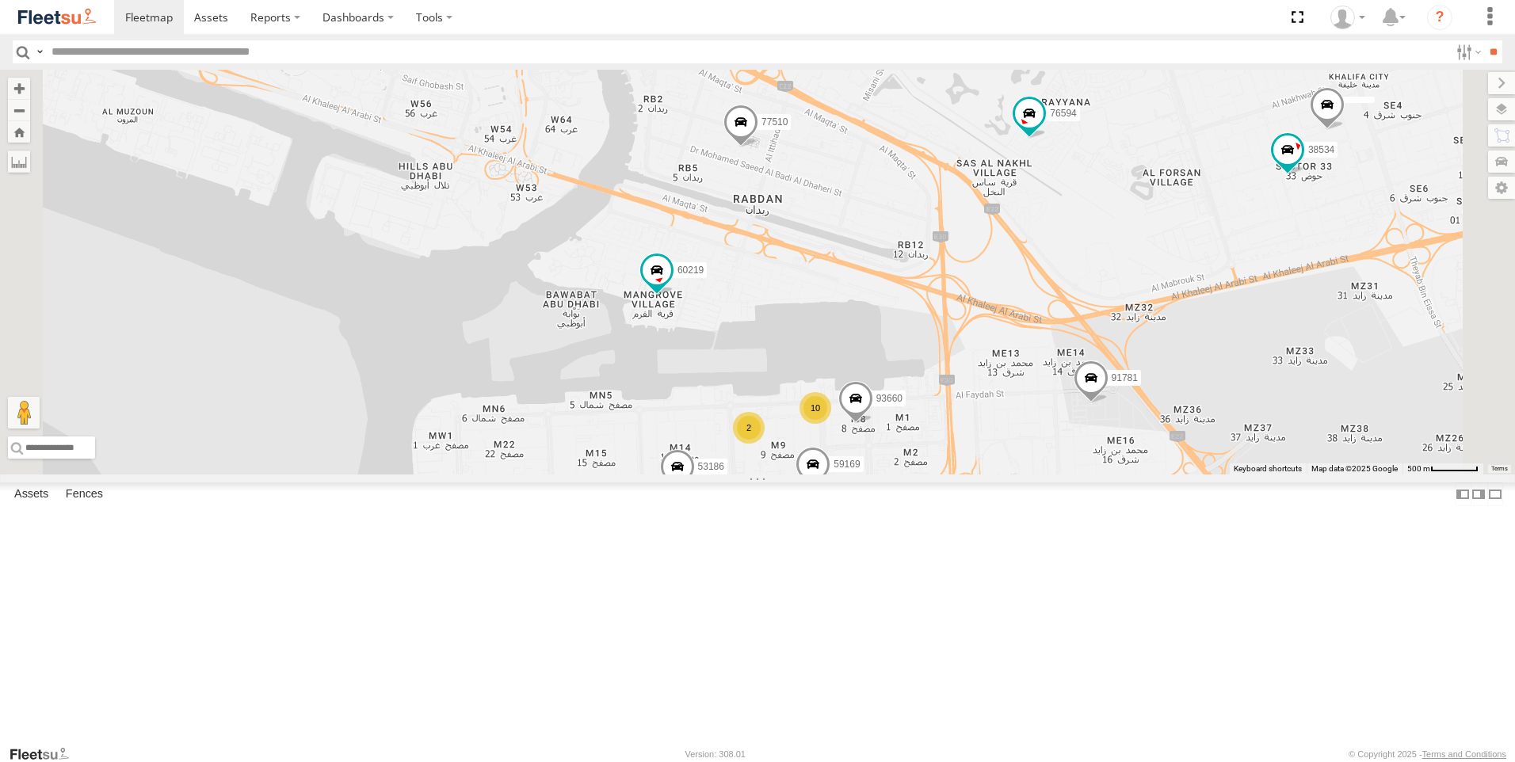
click at [758, 147] on span at bounding box center [741, 126] width 35 height 43
click at [940, 430] on div "63659-1 30426 93664 81744-Y 88312 93586-auh 86859 56295-AD-2 24419-AD-13 30427 …" at bounding box center [757, 272] width 1515 height 405
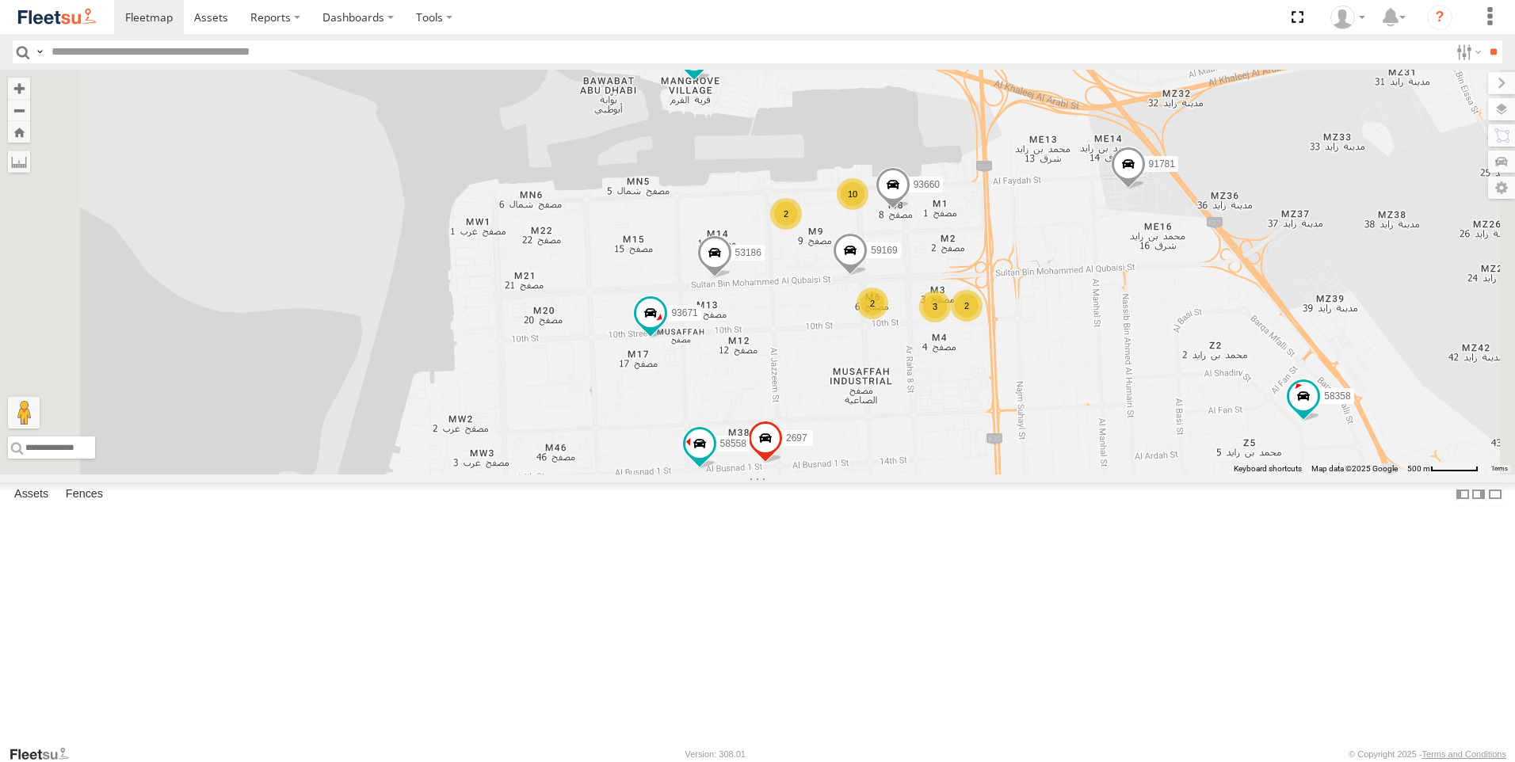
drag, startPoint x: 926, startPoint y: 507, endPoint x: 963, endPoint y: 285, distance: 225.7
click at [963, 285] on div "63659-1 30426 93664 81744-Y 88312 93586-auh 86859 56295-AD-2 24419-AD-13 30427 …" at bounding box center [757, 272] width 1515 height 405
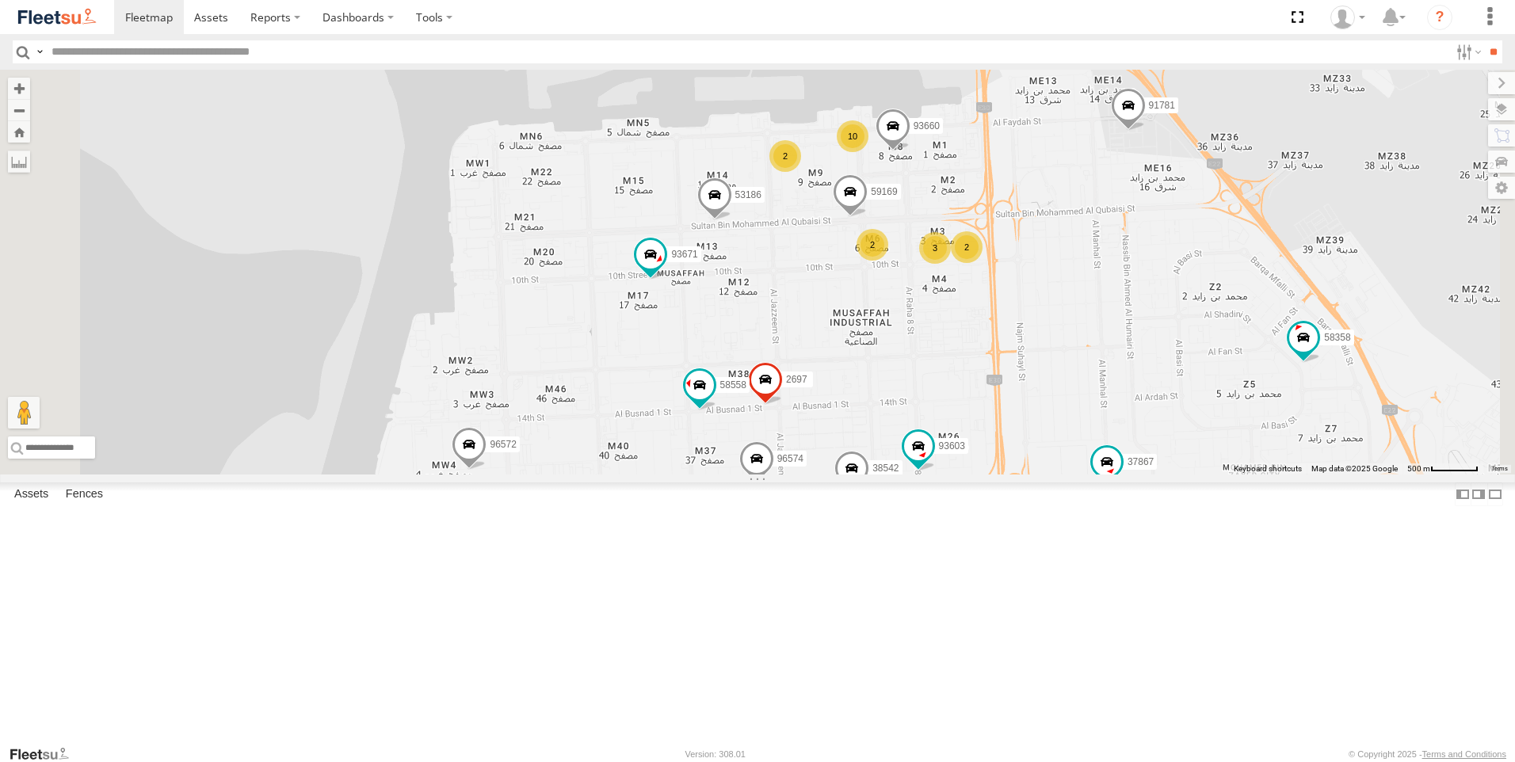
drag, startPoint x: 945, startPoint y: 528, endPoint x: 964, endPoint y: 319, distance: 209.2
click at [964, 319] on div "63659-1 30426 93664 81744-Y 88312 93586-auh 86859 56295-AD-2 24419-AD-13 30427 …" at bounding box center [757, 272] width 1515 height 405
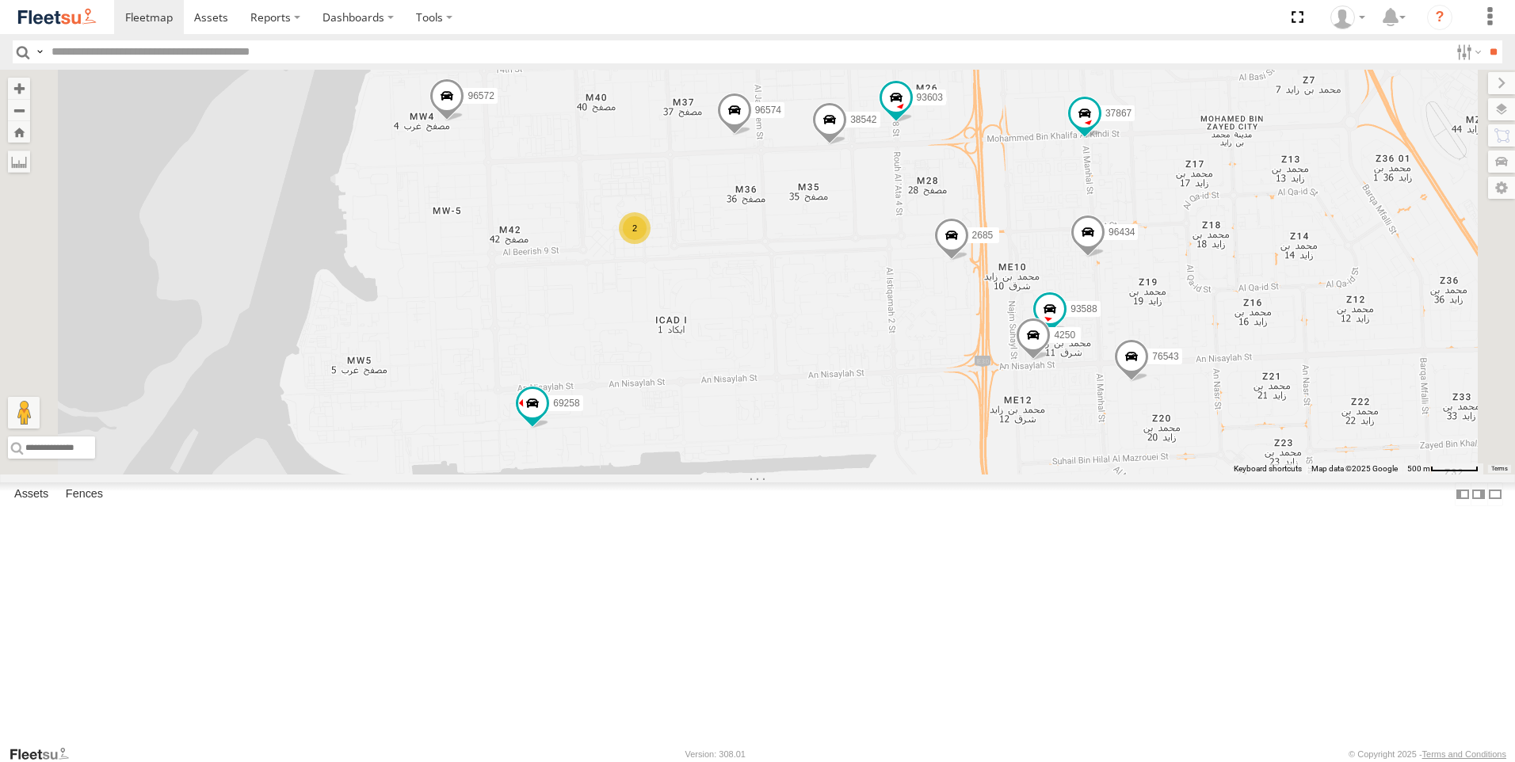
drag, startPoint x: 934, startPoint y: 574, endPoint x: 894, endPoint y: 385, distance: 192.9
click at [894, 385] on div "63659-1 30426 93664 81744-Y 88312 93586-auh 86859 56295-AD-2 24419-AD-13 30427 …" at bounding box center [757, 272] width 1515 height 405
click at [547, 418] on span at bounding box center [532, 403] width 29 height 29
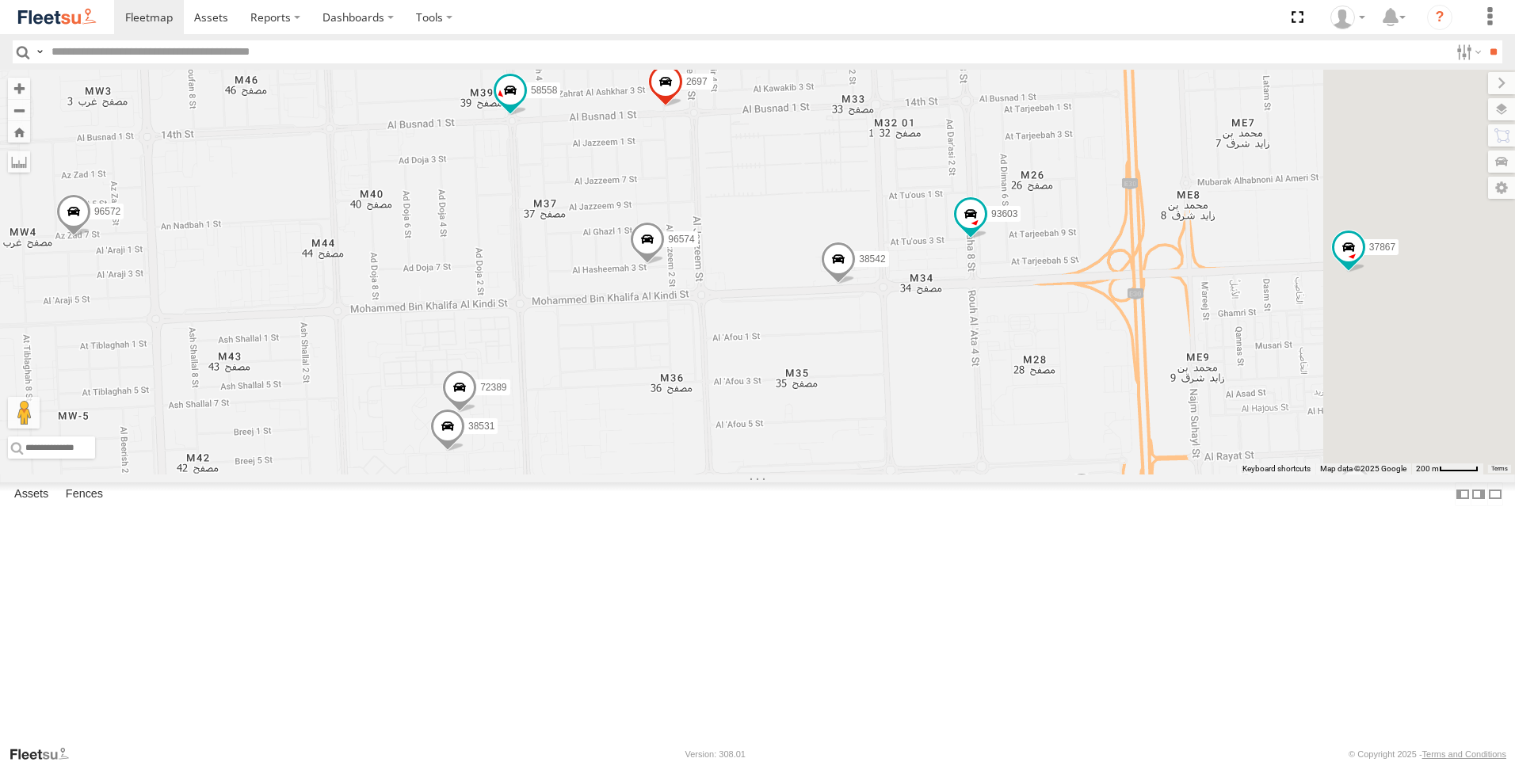
drag, startPoint x: 889, startPoint y: 602, endPoint x: 866, endPoint y: 638, distance: 43.1
click at [866, 475] on div "63659-1 30426 93664 81744-Y 88312 93586-auh 86859 56295-AD-2 24419-AD-13 30427 …" at bounding box center [757, 272] width 1515 height 405
click at [856, 285] on span at bounding box center [838, 263] width 35 height 43
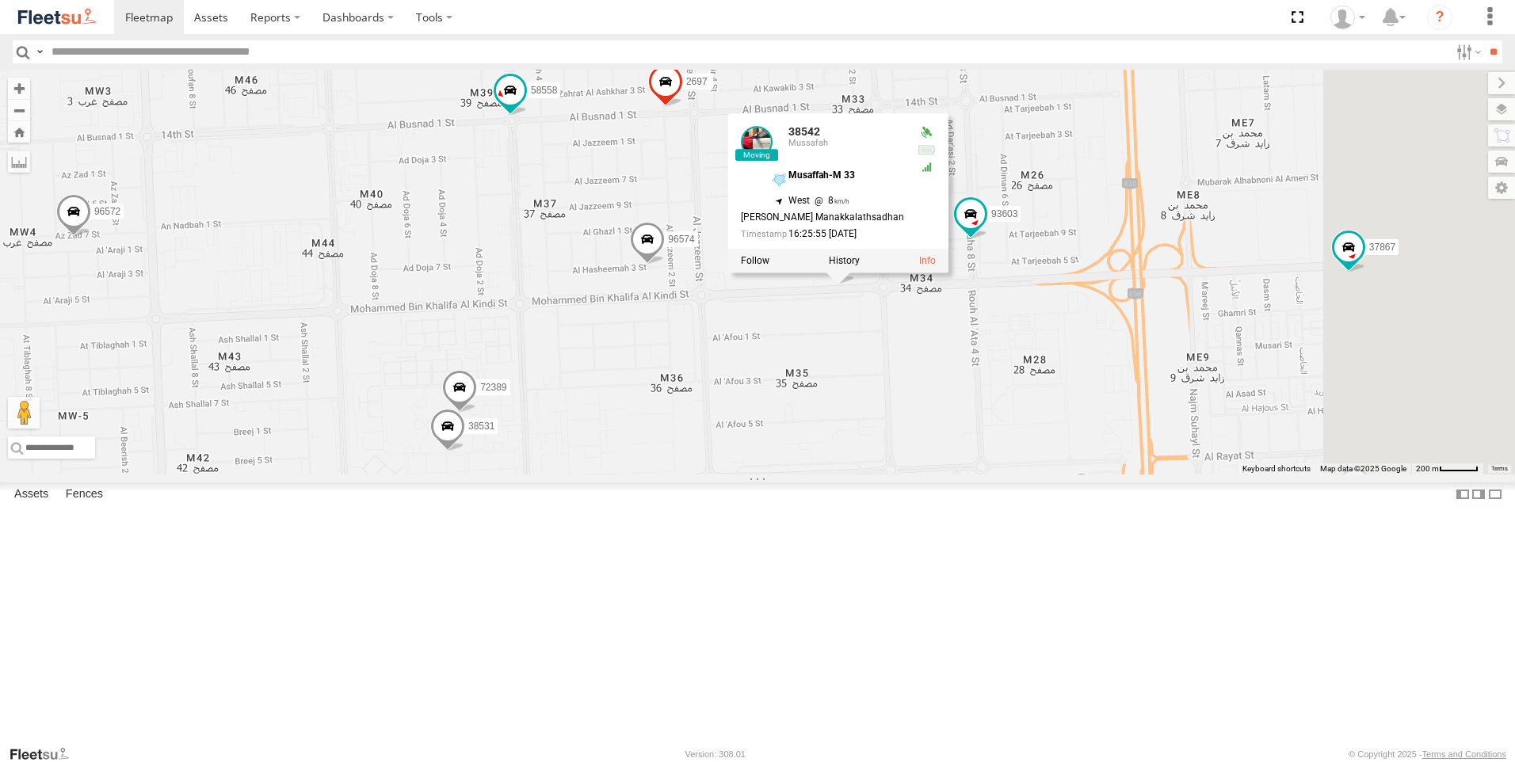
click at [1046, 475] on div "63659-1 30426 93664 81744-Y 88312 93586-auh 86859 56295-AD-2 24419-AD-13 30427 …" at bounding box center [757, 272] width 1515 height 405
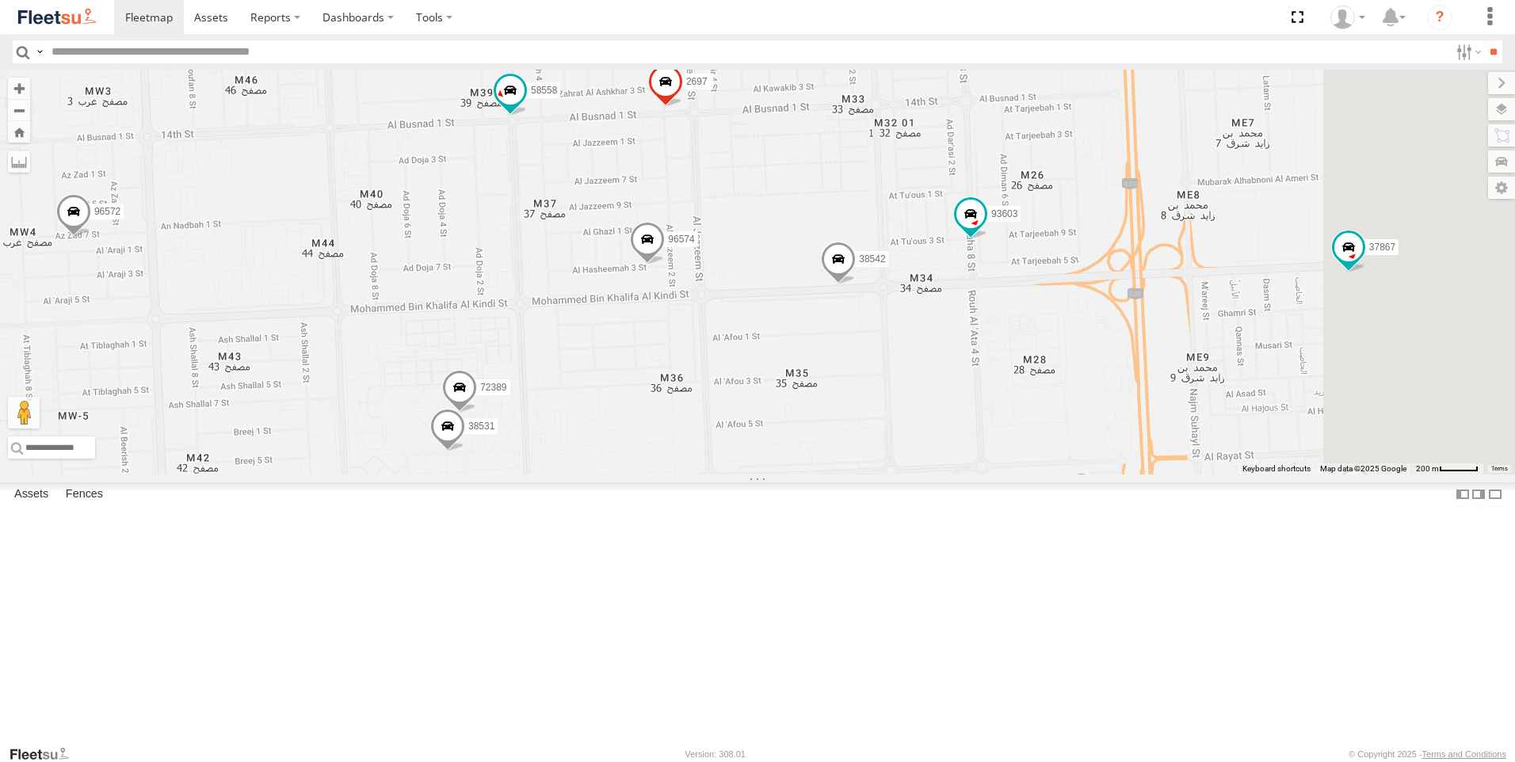
click at [1049, 475] on div "63659-1 30426 93664 81744-Y 88312 93586-auh 86859 56295-AD-2 24419-AD-13 30427 …" at bounding box center [757, 272] width 1515 height 405
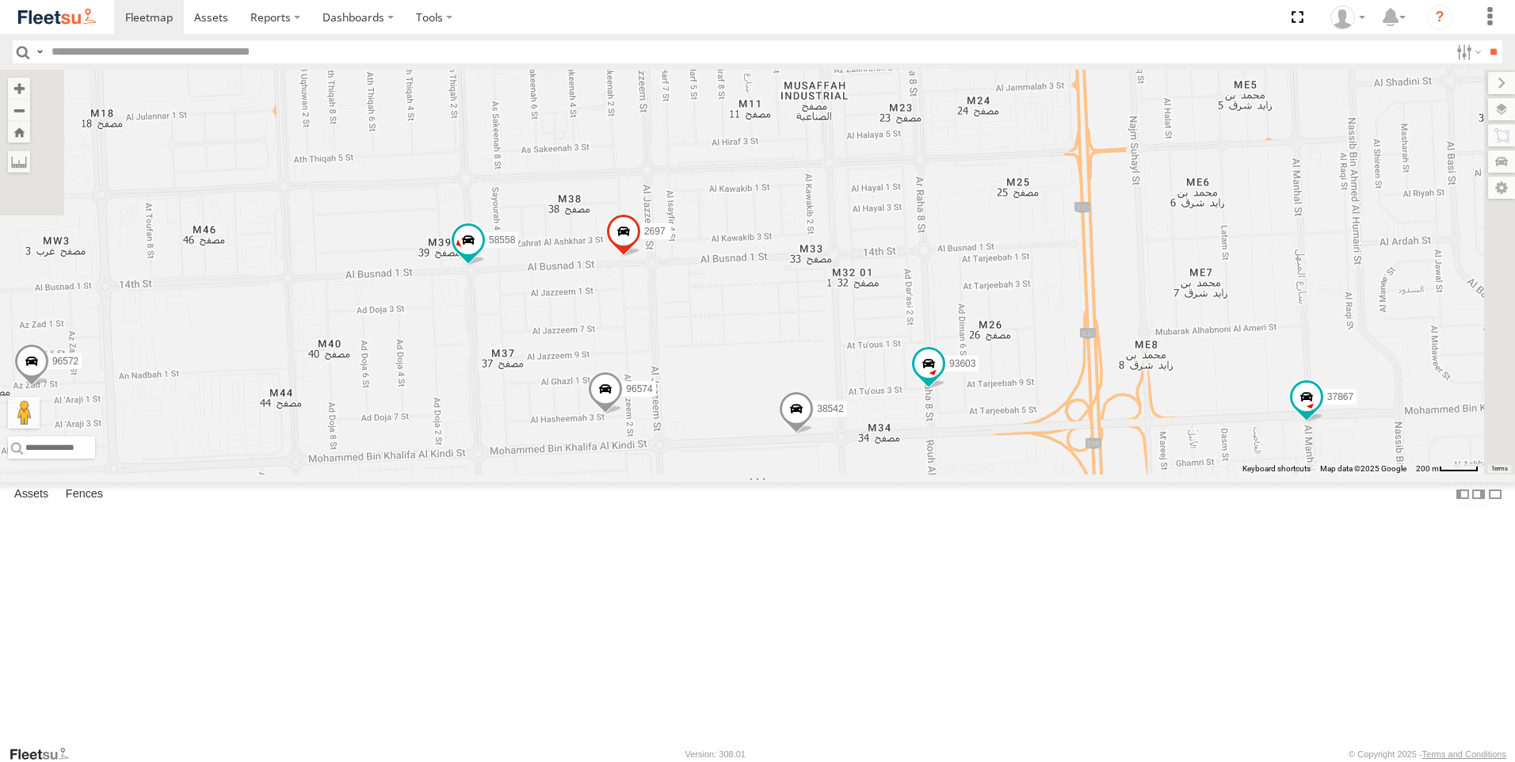
drag, startPoint x: 1041, startPoint y: 487, endPoint x: 999, endPoint y: 640, distance: 159.4
click at [999, 475] on div "63659-1 30426 93664 81744-Y 88312 93586-auh 86859 56295-AD-2 24419-AD-13 30427 …" at bounding box center [757, 272] width 1515 height 405
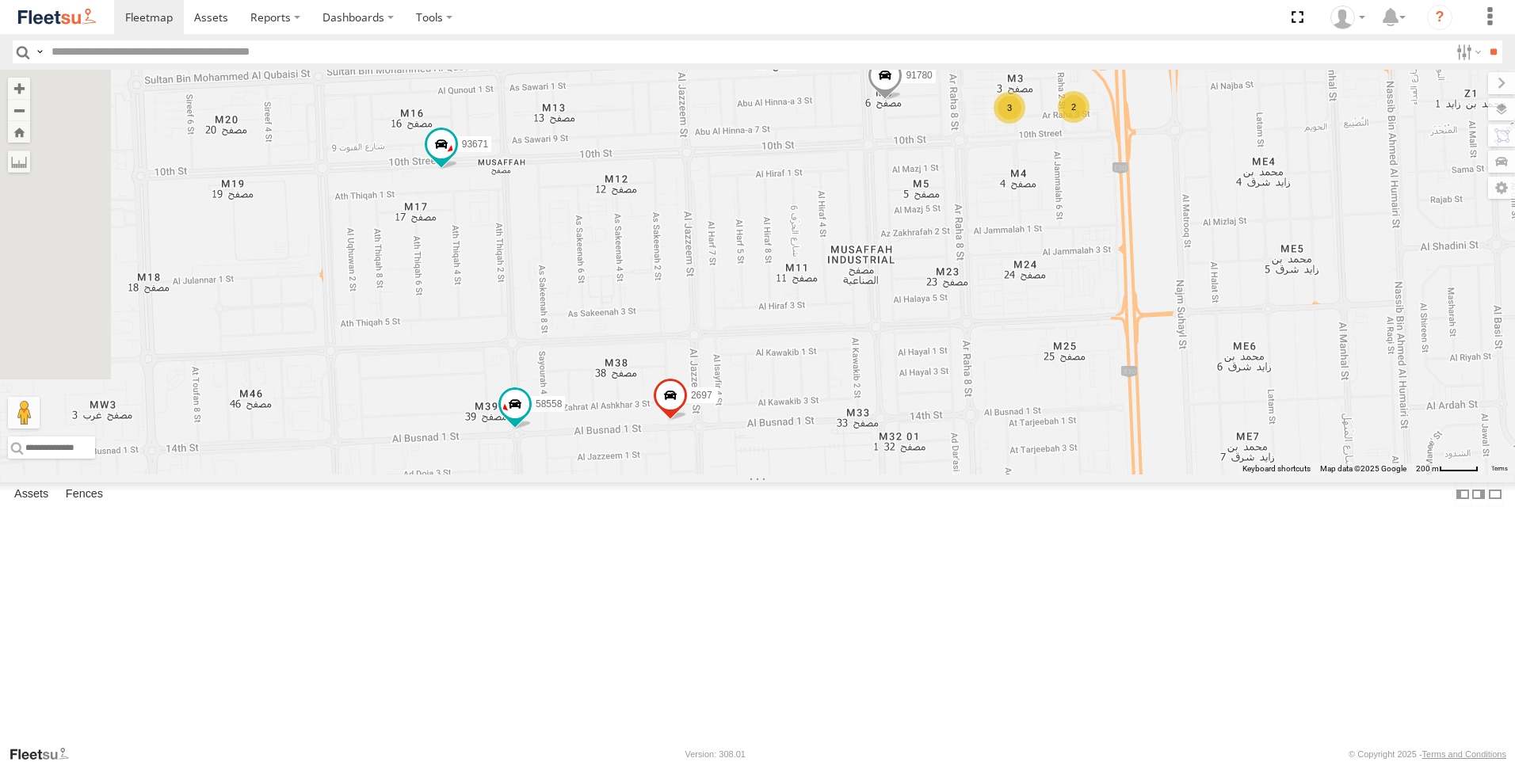
click at [987, 475] on div "63659-1 30426 93664 81744-Y 88312 93586-auh 86859 56295-AD-2 24419-AD-13 30427 …" at bounding box center [757, 272] width 1515 height 405
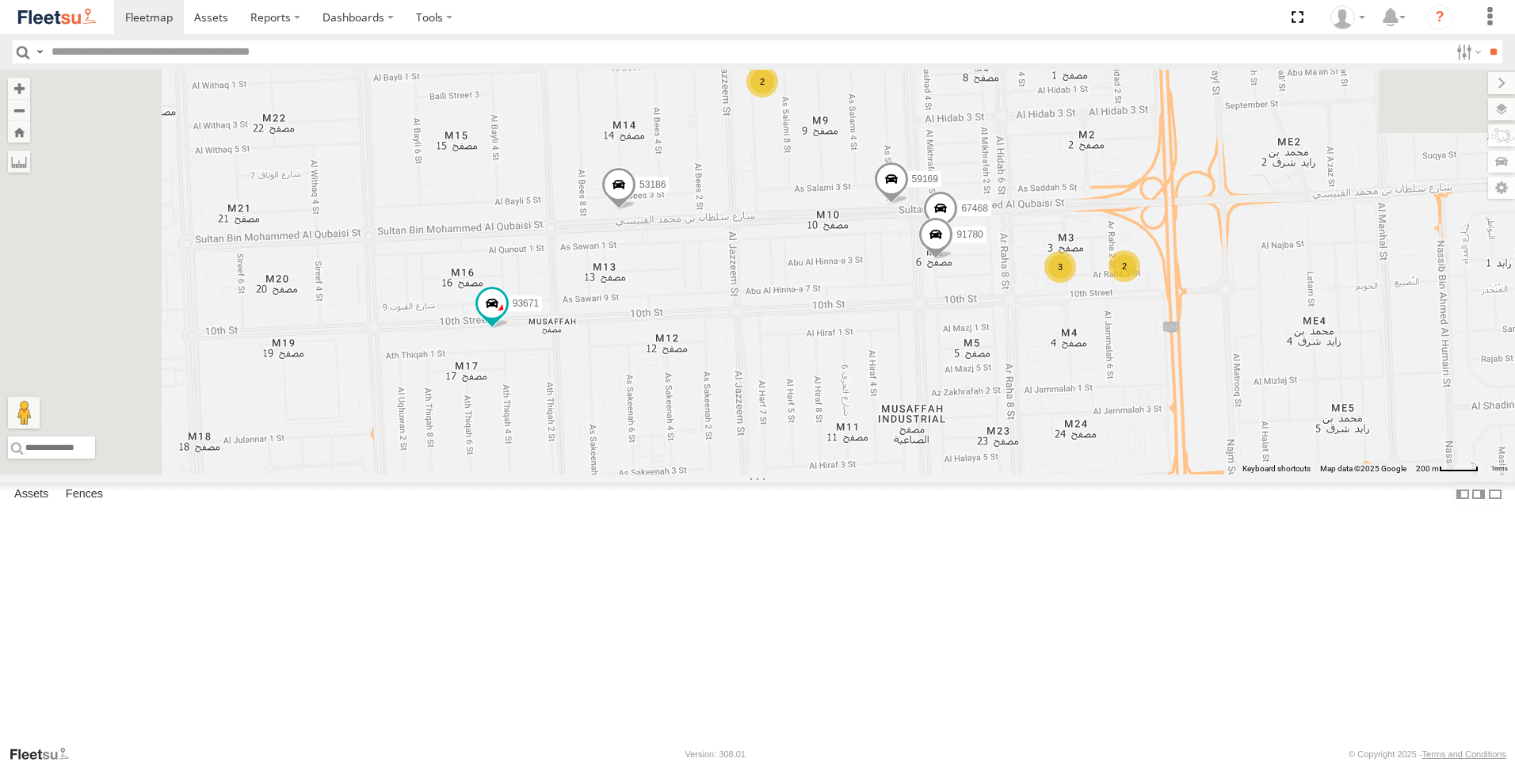
drag, startPoint x: 964, startPoint y: 479, endPoint x: 983, endPoint y: 586, distance: 108.7
click at [983, 475] on div "63659-1 30426 93664 81744-Y 88312 93586-auh 86859 56295-AD-2 24419-AD-13 30427 …" at bounding box center [757, 272] width 1515 height 405
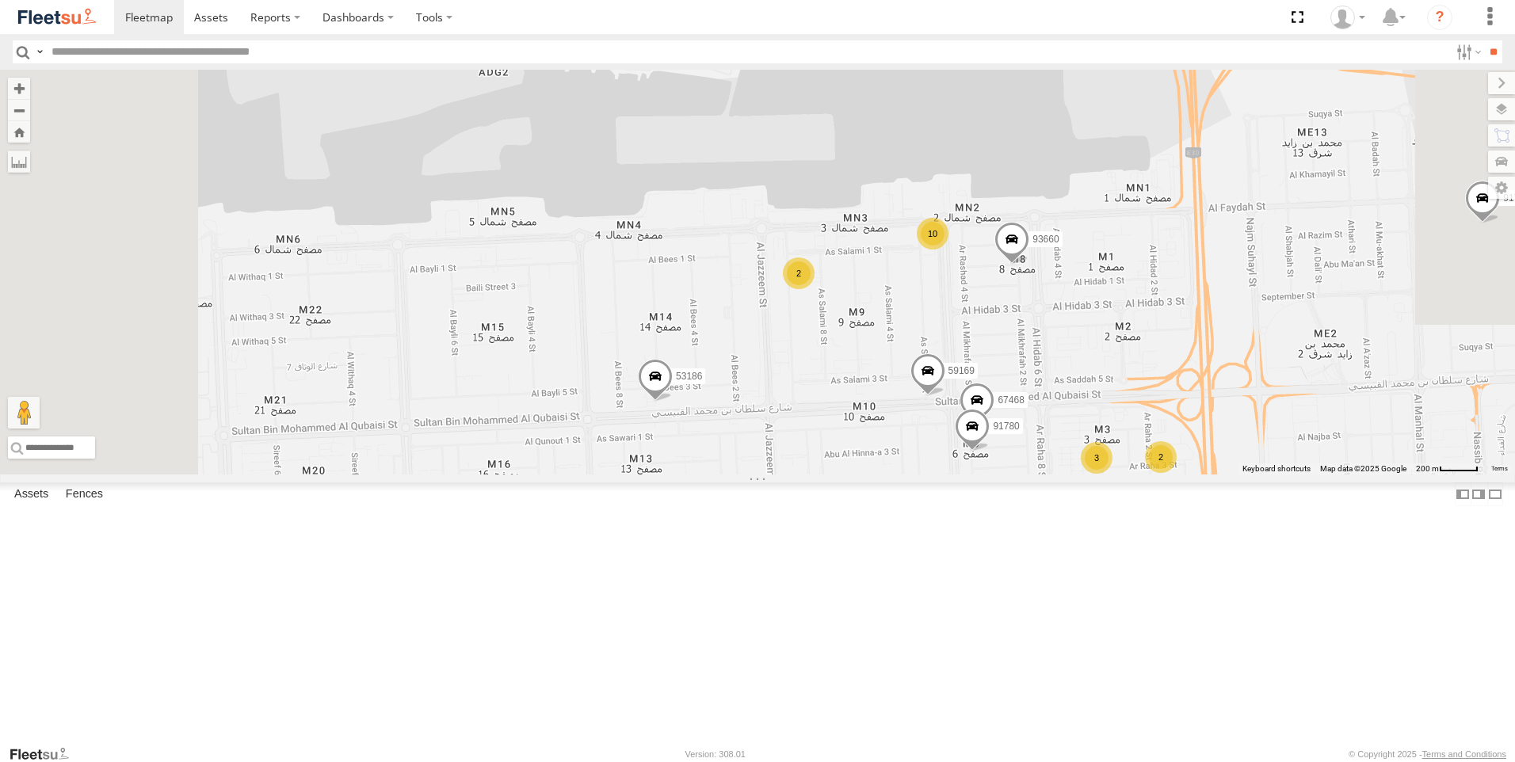
drag, startPoint x: 975, startPoint y: 622, endPoint x: 970, endPoint y: 644, distance: 21.9
click at [976, 475] on div "63659-1 30426 93664 81744-Y 88312 93586-auh 86859 56295-AD-2 24419-AD-13 30427 …" at bounding box center [757, 272] width 1515 height 405
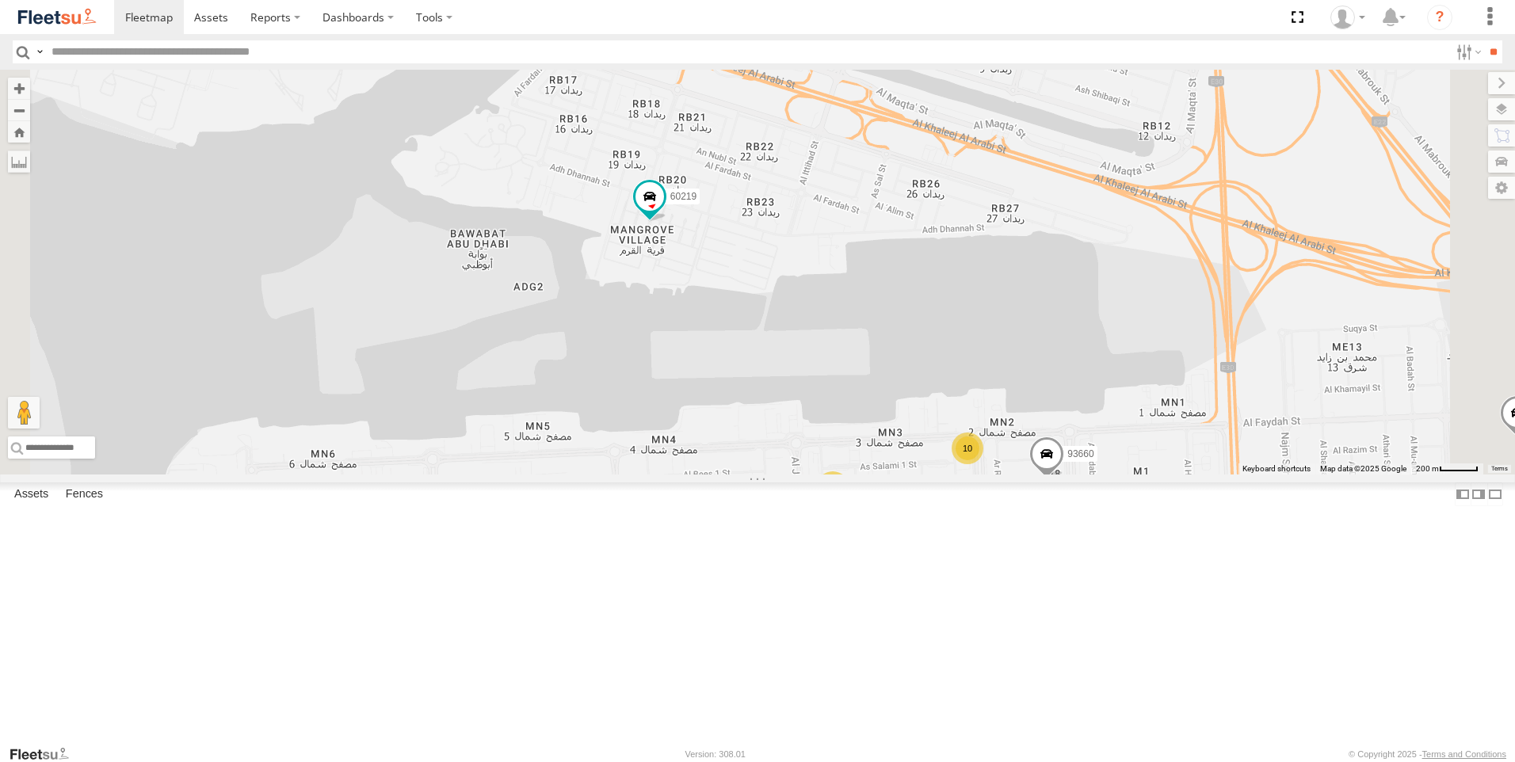
drag, startPoint x: 873, startPoint y: 445, endPoint x: 907, endPoint y: 633, distance: 191.7
click at [907, 475] on div "63659-1 30426 93664 81744-Y 88312 93586-auh 86859 56295-AD-2 24419-AD-13 30427 …" at bounding box center [757, 272] width 1515 height 405
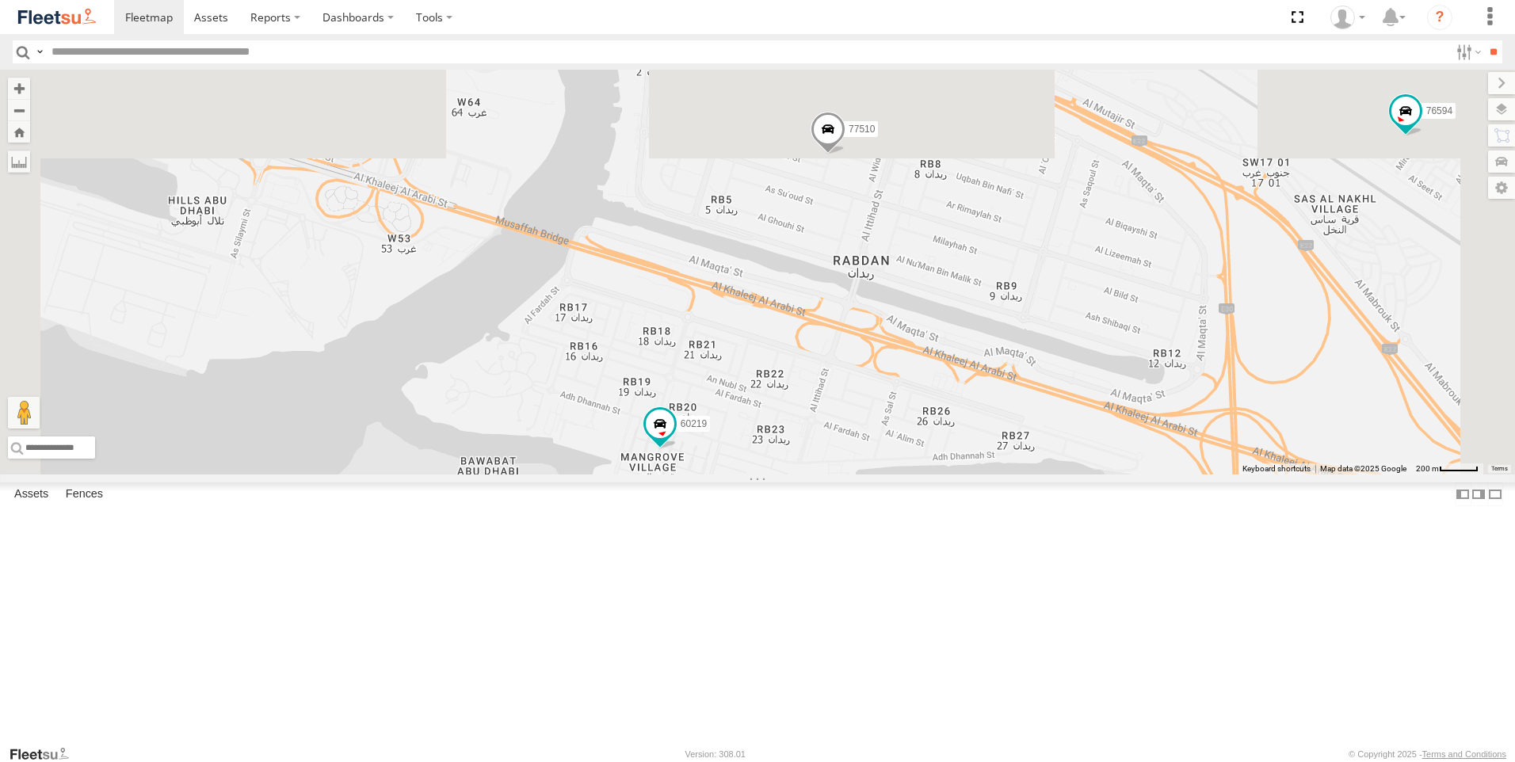
drag, startPoint x: 1005, startPoint y: 377, endPoint x: 1014, endPoint y: 611, distance: 234.0
click at [1014, 475] on div "63659-1 30426 93664 81744-Y 88312 93586-auh 86859 56295-AD-2 24419-AD-13 30427 …" at bounding box center [757, 272] width 1515 height 405
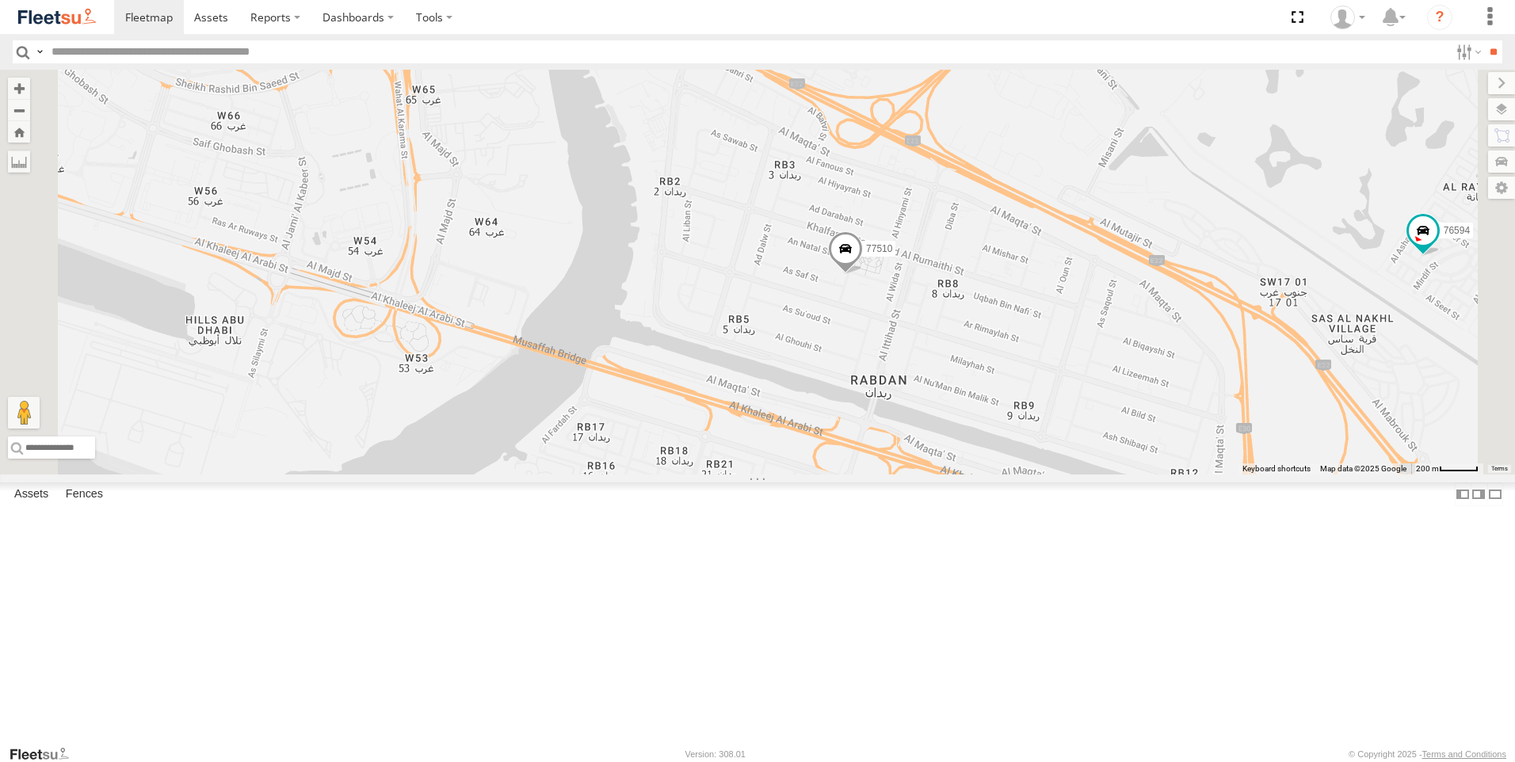
drag, startPoint x: 972, startPoint y: 437, endPoint x: 990, endPoint y: 592, distance: 155.6
click at [990, 475] on div "63659-1 30426 93664 81744-Y 88312 93586-auh 86859 56295-AD-2 24419-AD-13 30427 …" at bounding box center [757, 272] width 1515 height 405
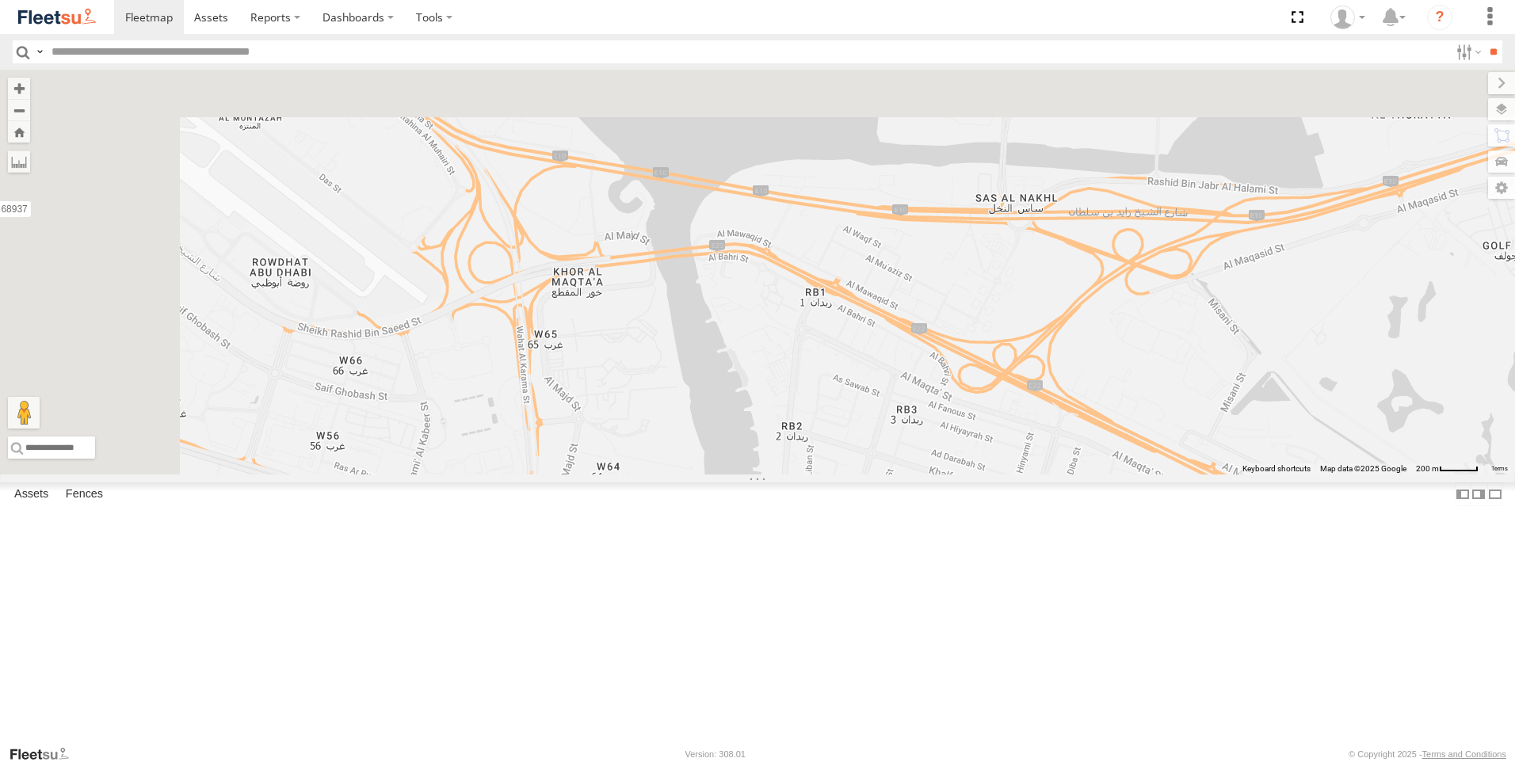
drag, startPoint x: 807, startPoint y: 361, endPoint x: 945, endPoint y: 613, distance: 287.7
click at [945, 475] on div "63659-1 30426 93664 81744-Y 88312 93586-auh 86859 56295-AD-2 24419-AD-13 30427 …" at bounding box center [757, 272] width 1515 height 405
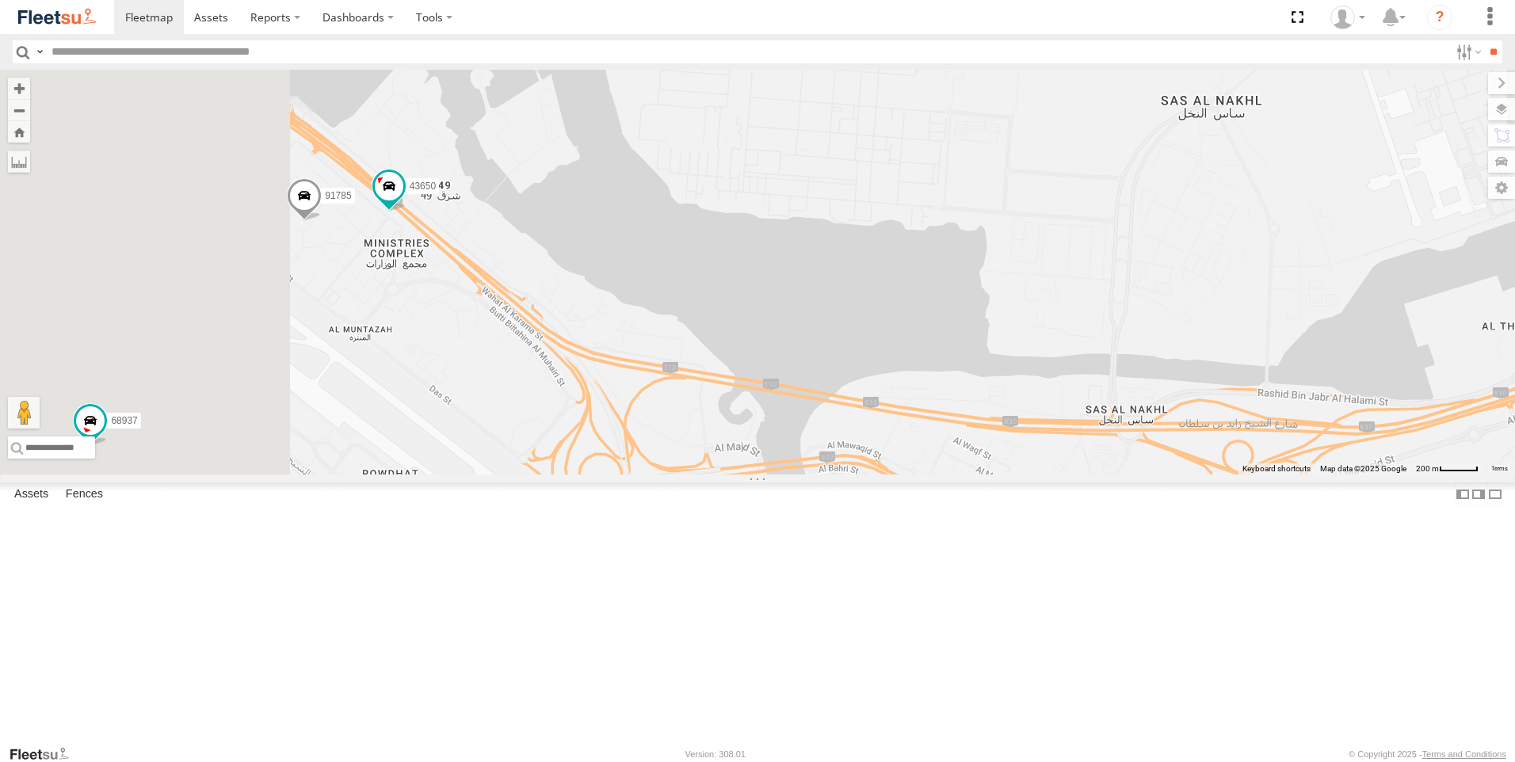
drag, startPoint x: 790, startPoint y: 440, endPoint x: 886, endPoint y: 618, distance: 202.5
click at [886, 475] on div "63659-1 30426 93664 81744-Y 88312 93586-auh 86859 56295-AD-2 24419-AD-13 30427 …" at bounding box center [757, 272] width 1515 height 405
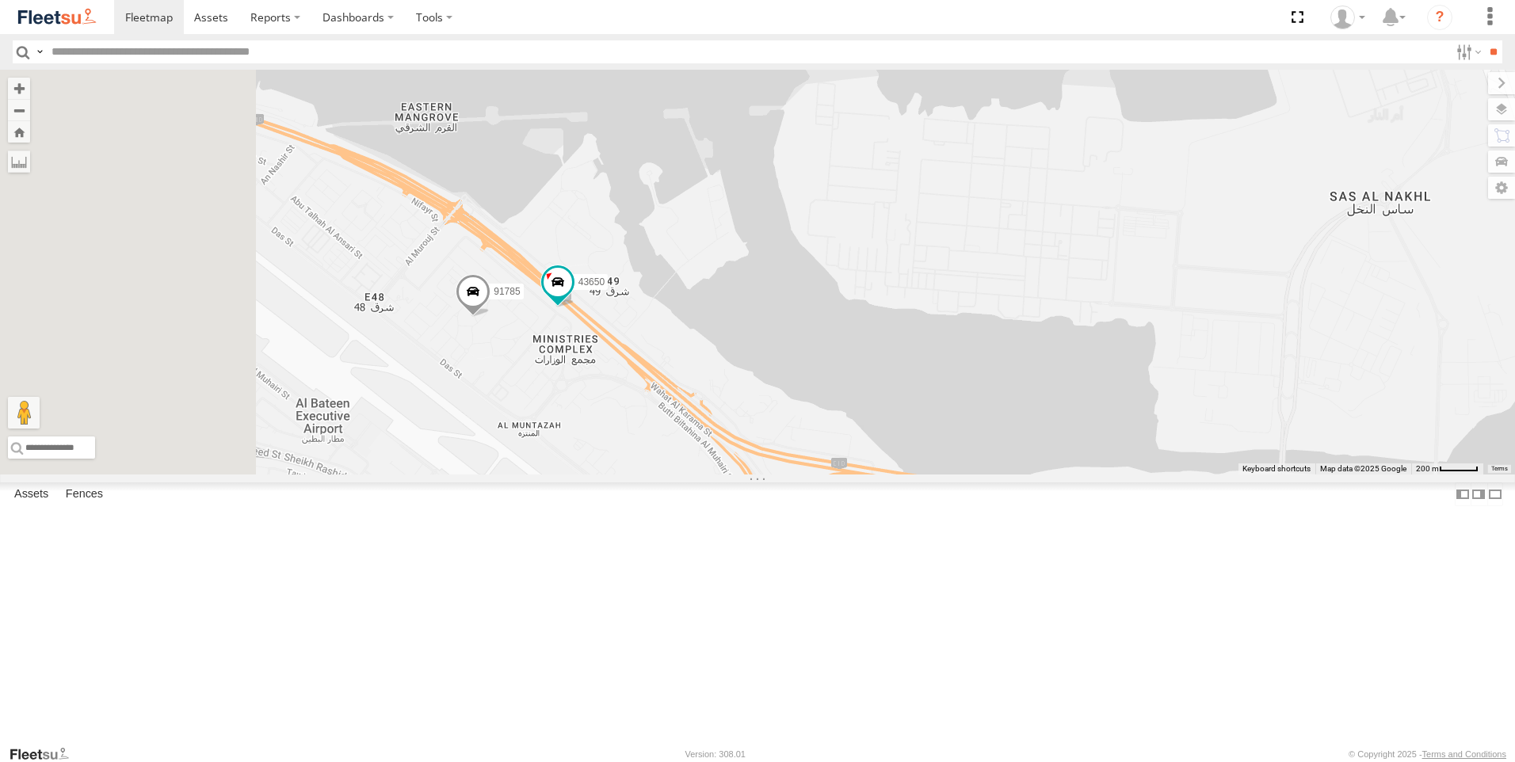
drag, startPoint x: 859, startPoint y: 529, endPoint x: 868, endPoint y: 534, distance: 10.3
click at [868, 475] on div "63659-1 30426 93664 81744-Y 88312 93586-auh 86859 56295-AD-2 24419-AD-13 30427 …" at bounding box center [757, 272] width 1515 height 405
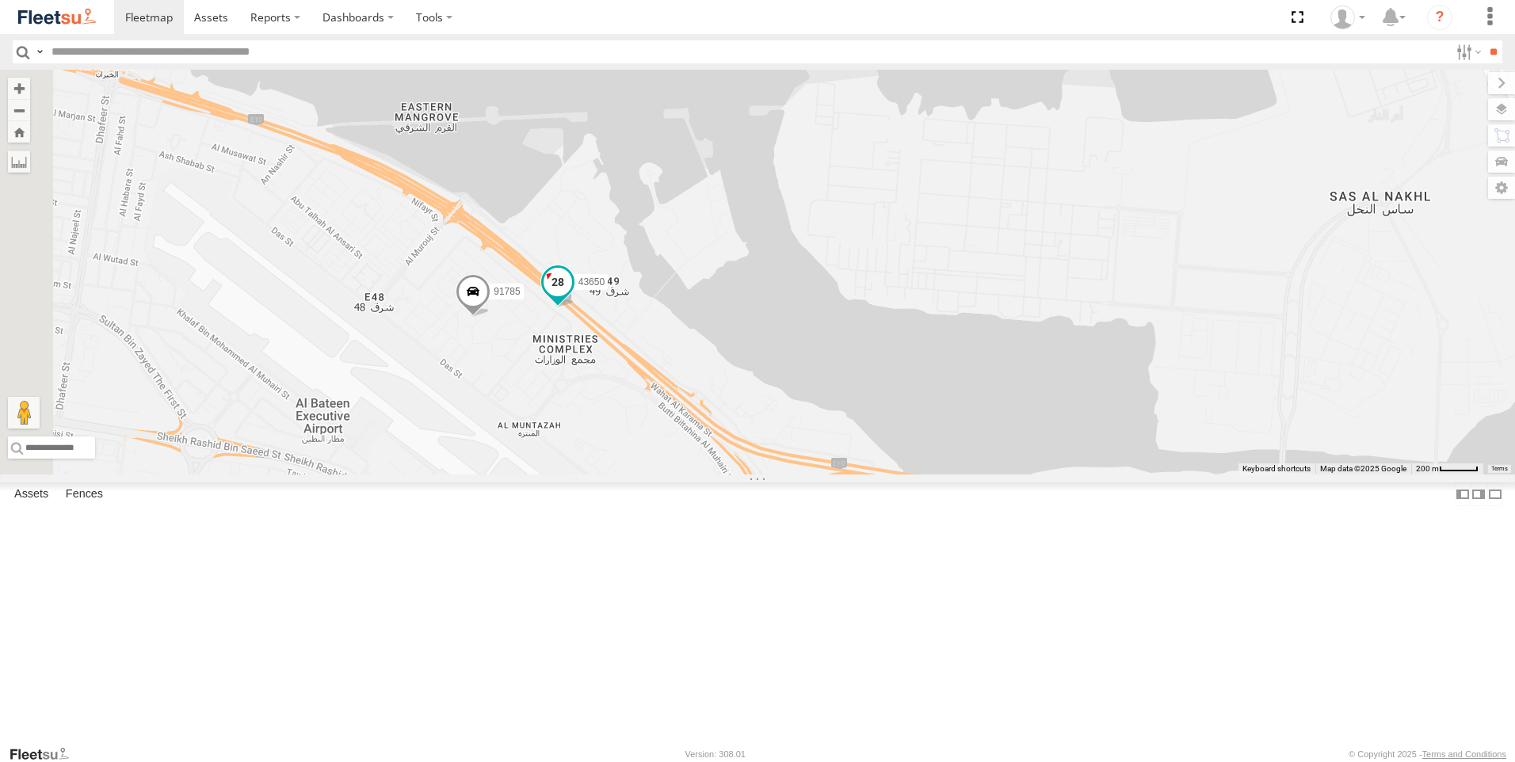
click at [572, 296] on span at bounding box center [558, 282] width 29 height 29
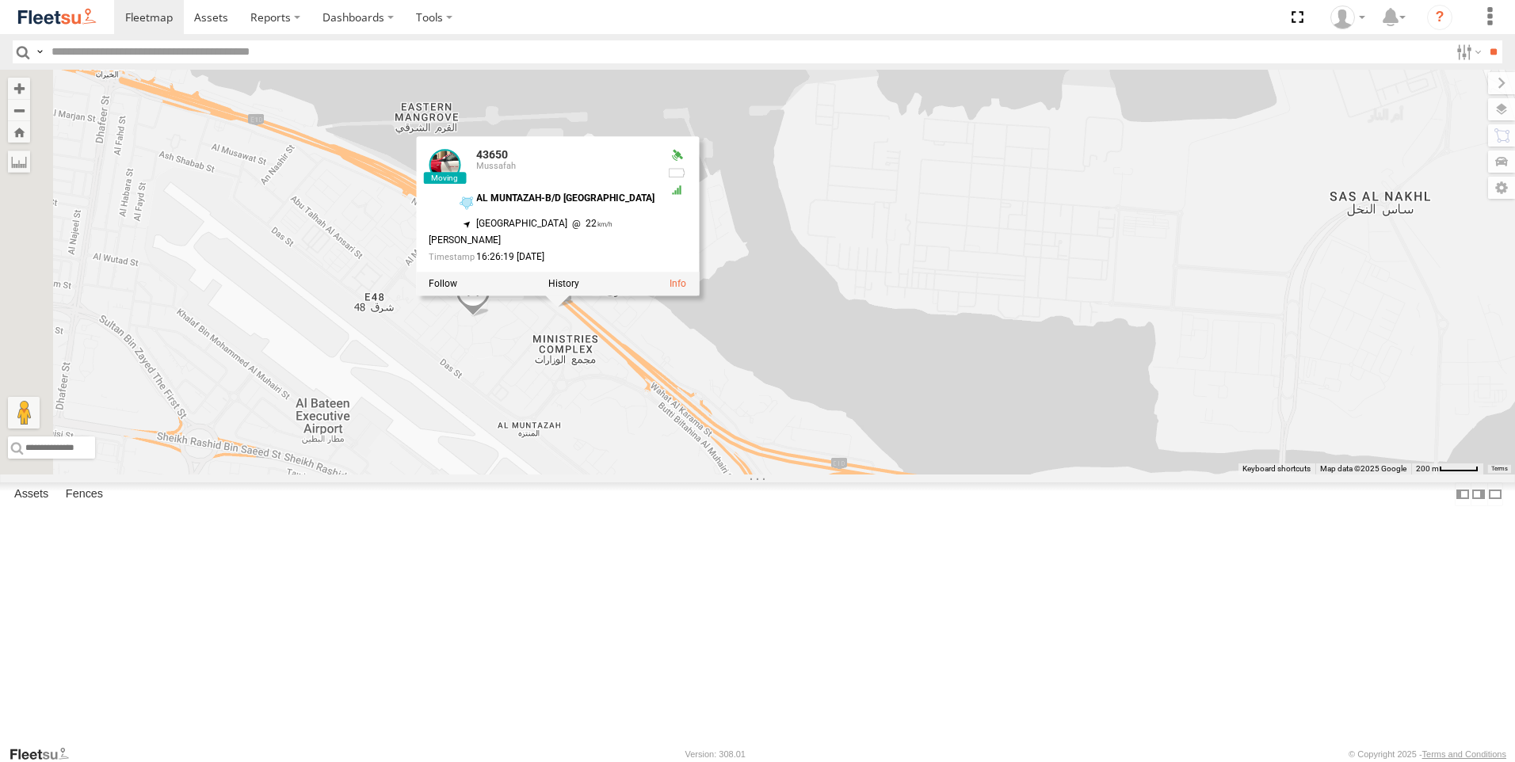
click at [731, 475] on div "63659-1 30426 93664 81744-Y 88312 93586-auh 86859 56295-AD-2 24419-AD-13 30427 …" at bounding box center [757, 272] width 1515 height 405
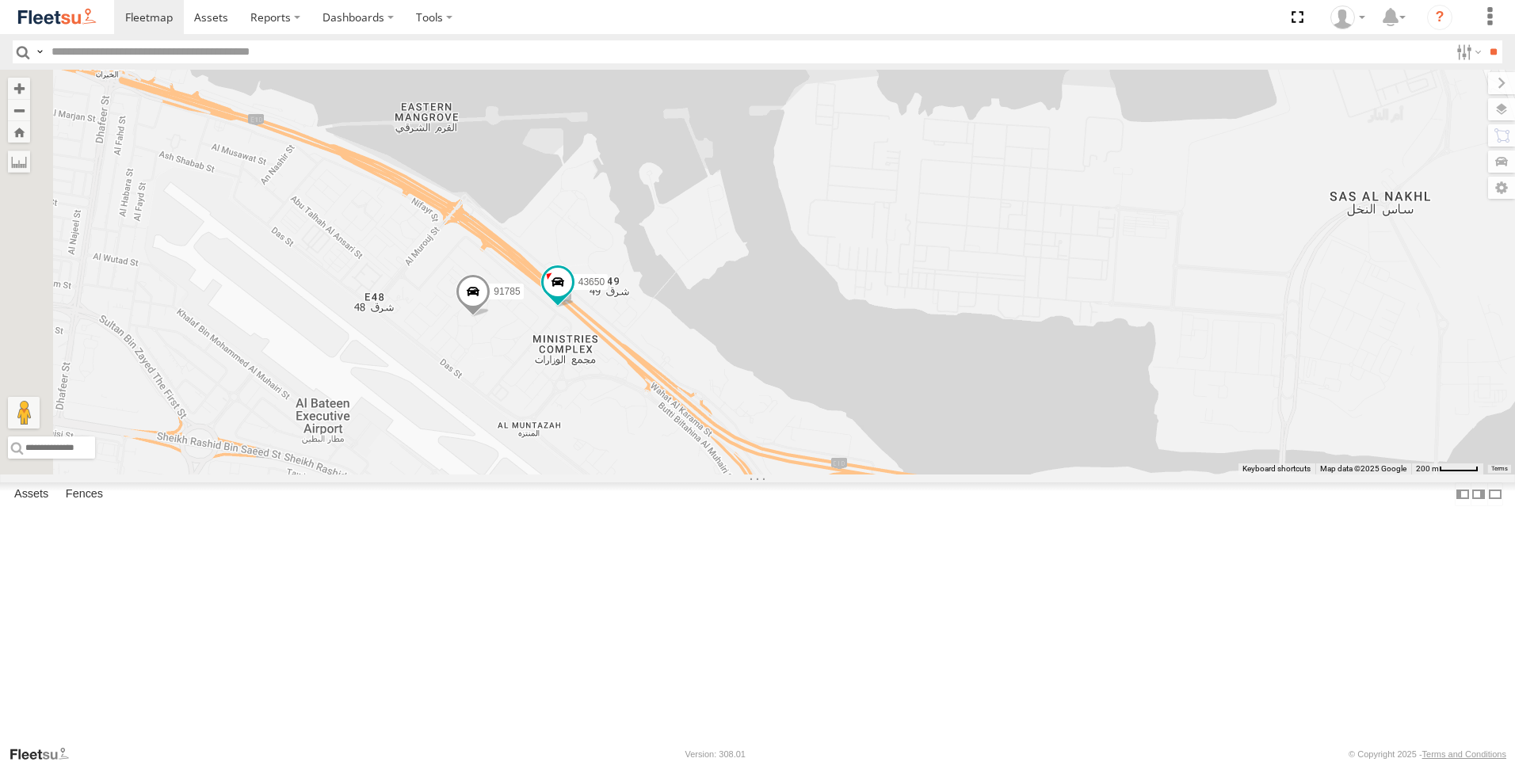
click at [491, 317] on span at bounding box center [473, 295] width 35 height 43
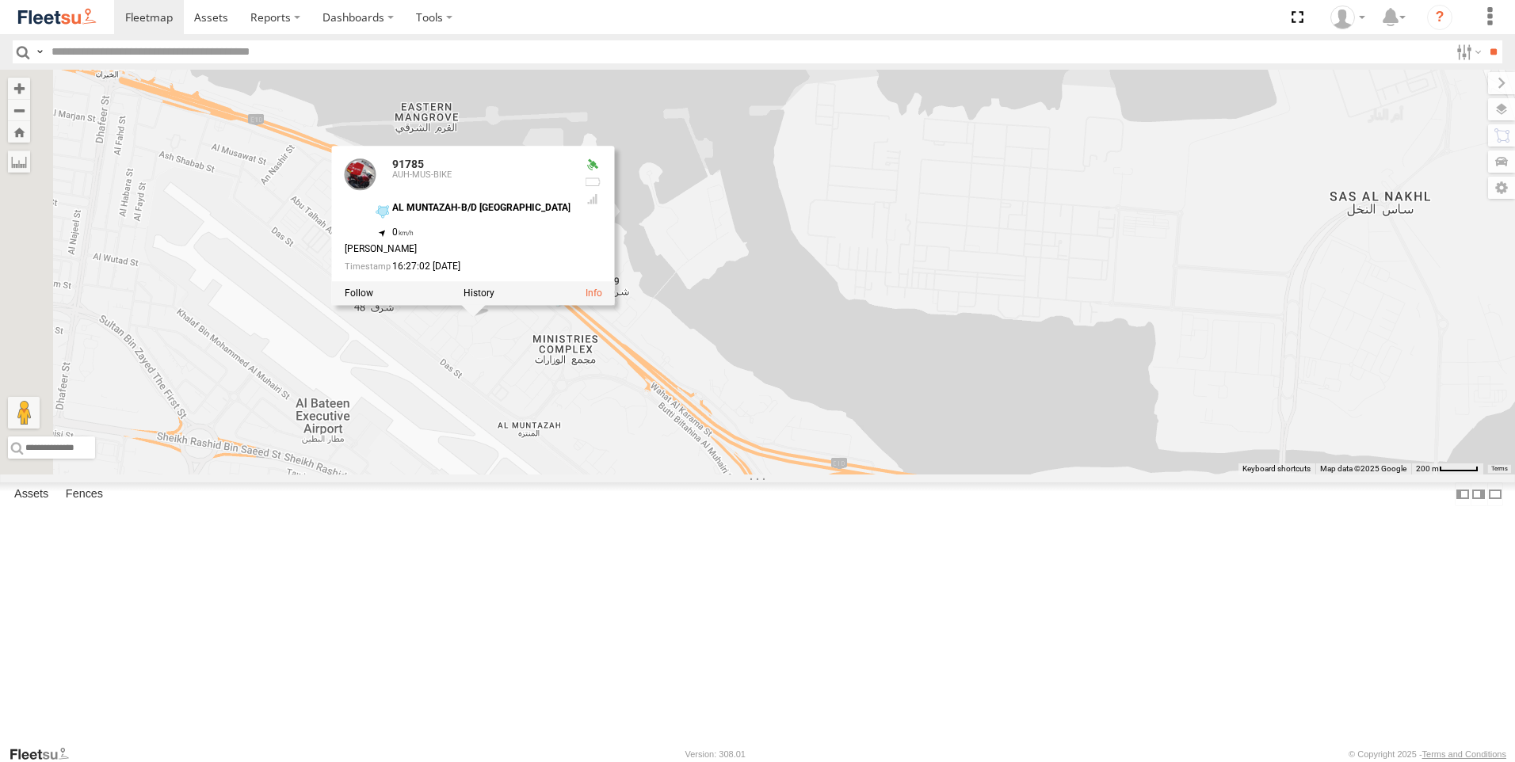
click at [631, 475] on div "63659-1 30426 93664 81744-Y 88312 93586-auh 86859 56295-AD-2 24419-AD-13 30427 …" at bounding box center [757, 272] width 1515 height 405
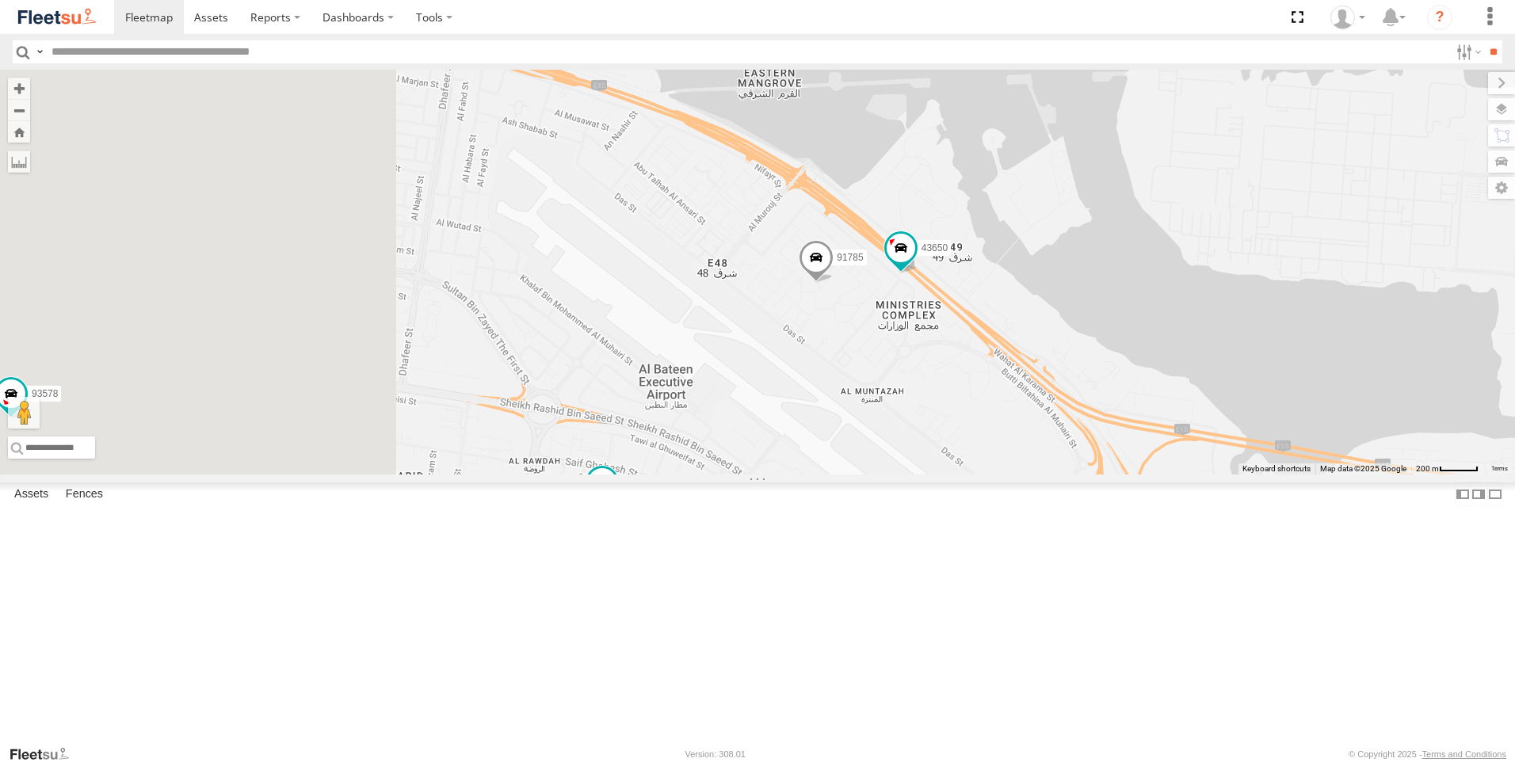
drag, startPoint x: 581, startPoint y: 538, endPoint x: 992, endPoint y: 493, distance: 413.8
click at [992, 475] on div "63659-1 30426 93664 81744-Y 88312 93586-auh 86859 56295-AD-2 24419-AD-13 30427 …" at bounding box center [757, 272] width 1515 height 405
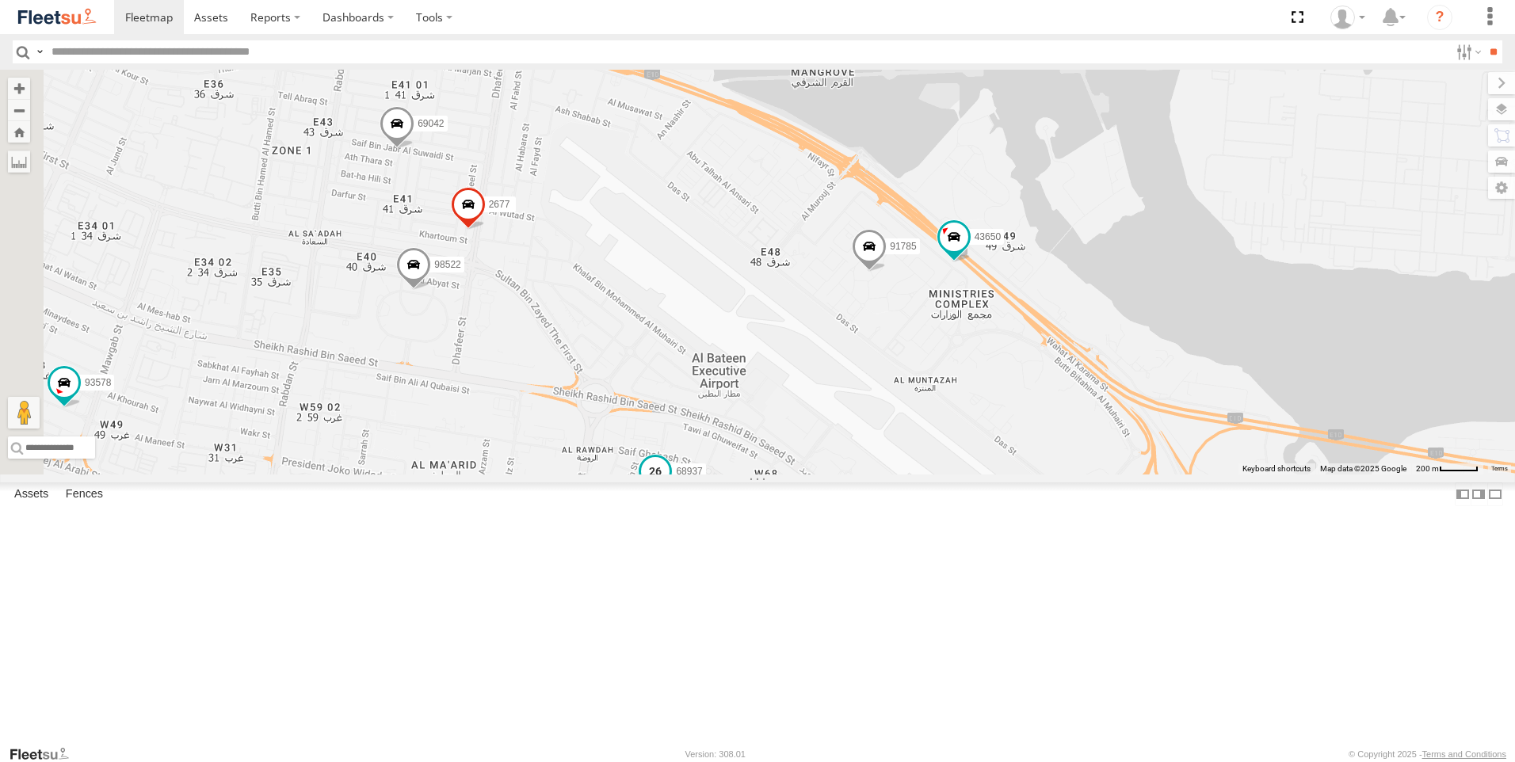
click at [670, 486] on span at bounding box center [655, 471] width 29 height 29
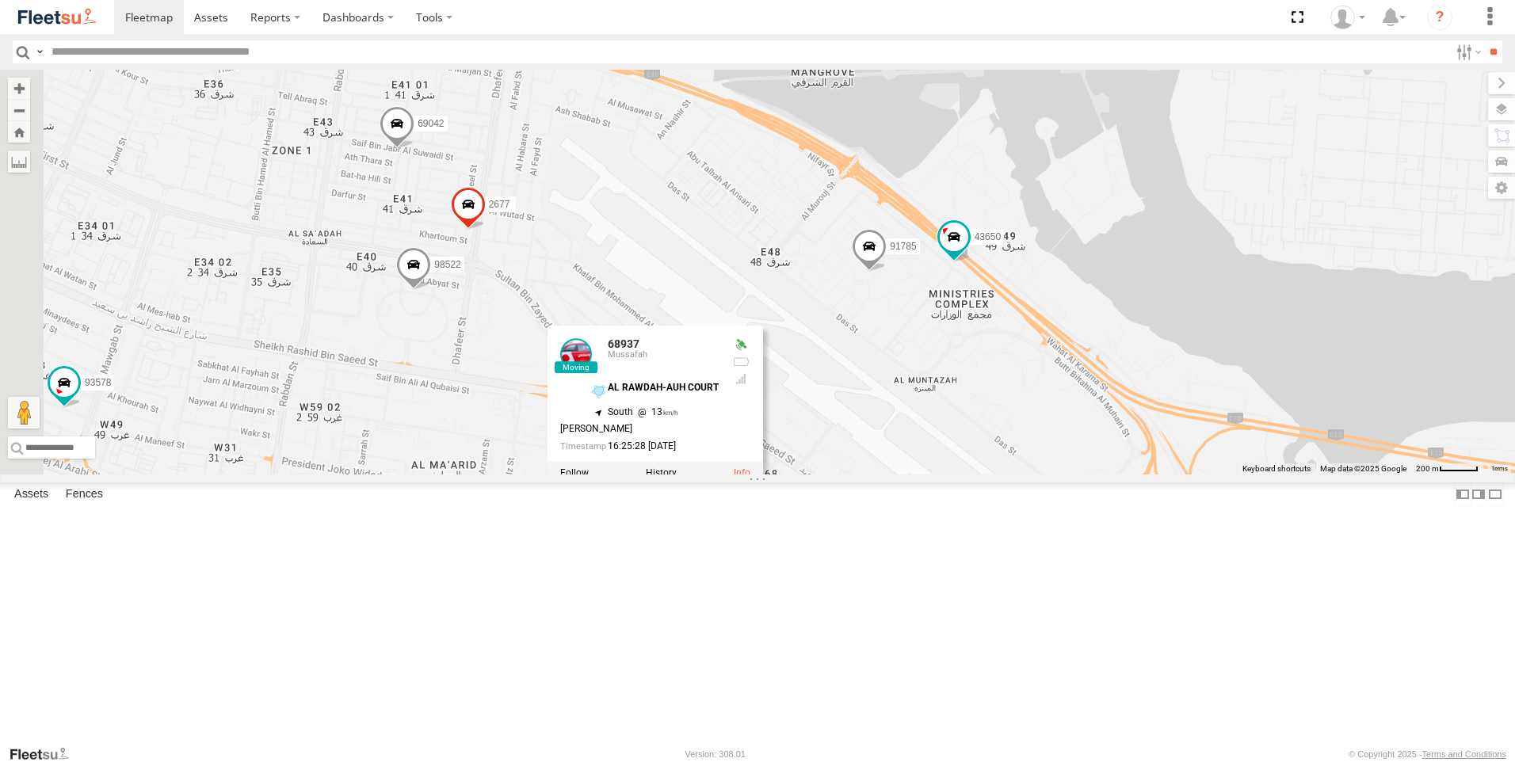
click at [603, 475] on div "63659-1 30426 93664 81744-Y 88312 93586-auh 86859 56295-AD-2 24419-AD-13 30427 …" at bounding box center [757, 272] width 1515 height 405
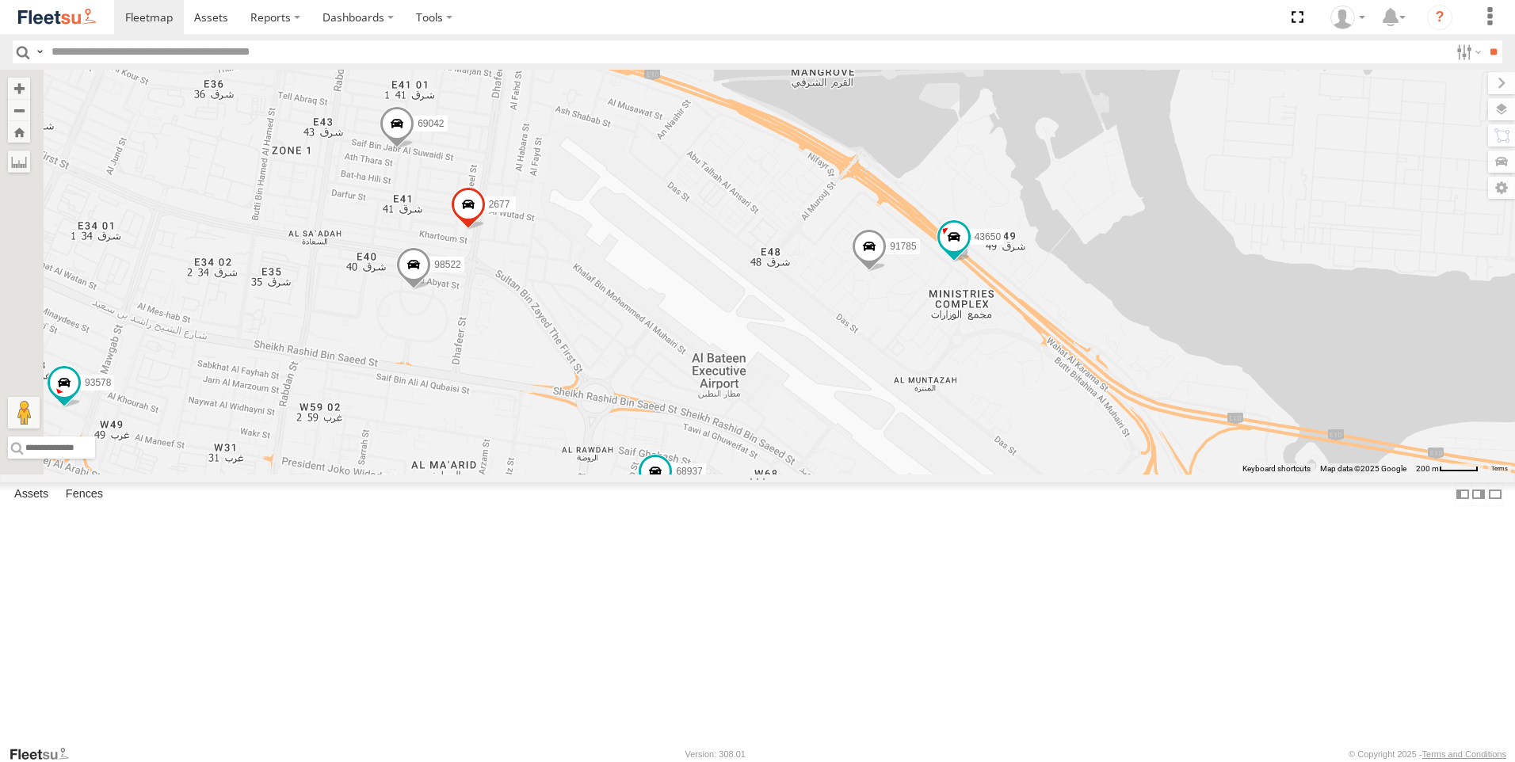
click at [543, 575] on span at bounding box center [525, 554] width 35 height 43
click at [550, 434] on div "63659-1 30426 93664 81744-Y 88312 93586-auh 86859 56295-AD-2 24419-AD-13 30427 …" at bounding box center [757, 272] width 1515 height 405
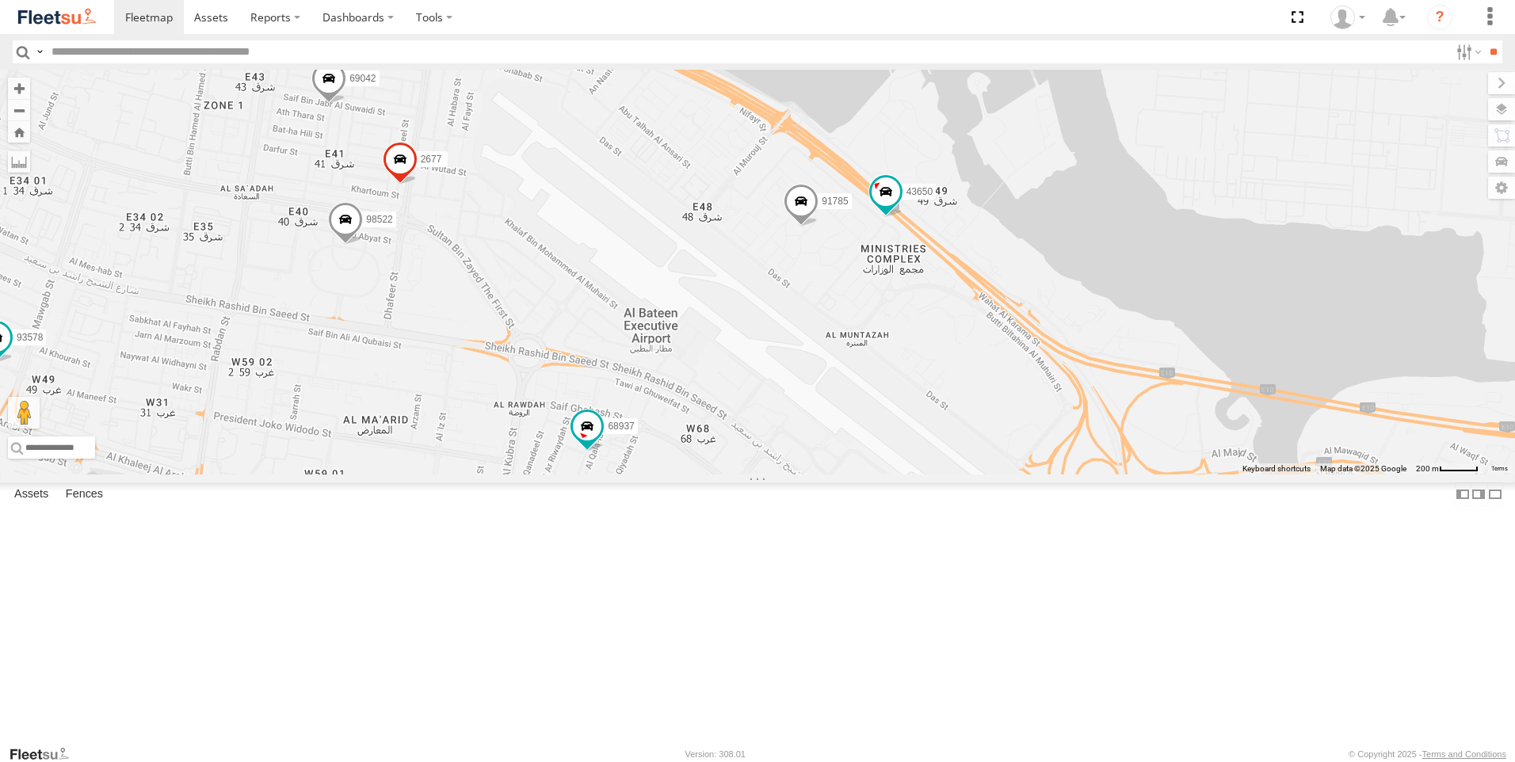
drag, startPoint x: 869, startPoint y: 396, endPoint x: 795, endPoint y: 347, distance: 88.6
click at [795, 347] on div "63659-1 30426 93664 81744-Y 88312 93586-auh 86859 56295-AD-2 24419-AD-13 30427 …" at bounding box center [757, 272] width 1515 height 405
